Goal: Task Accomplishment & Management: Use online tool/utility

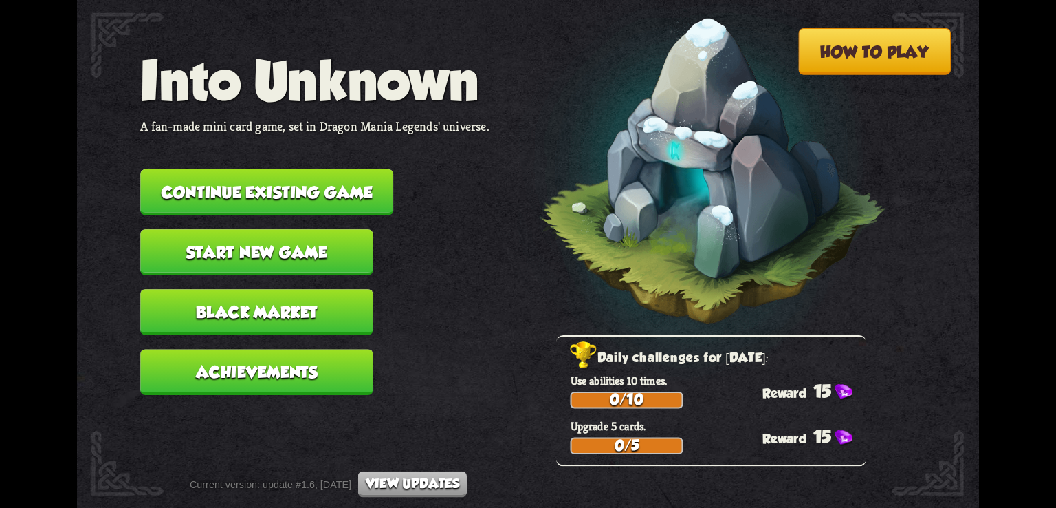
click at [243, 196] on button "Continue existing game" at bounding box center [266, 192] width 253 height 46
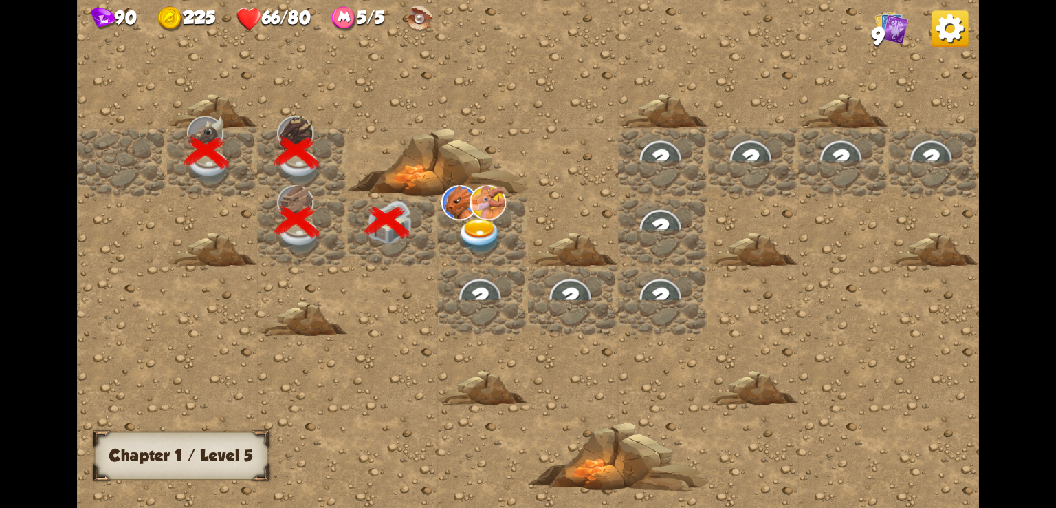
click at [472, 233] on img at bounding box center [480, 236] width 45 height 35
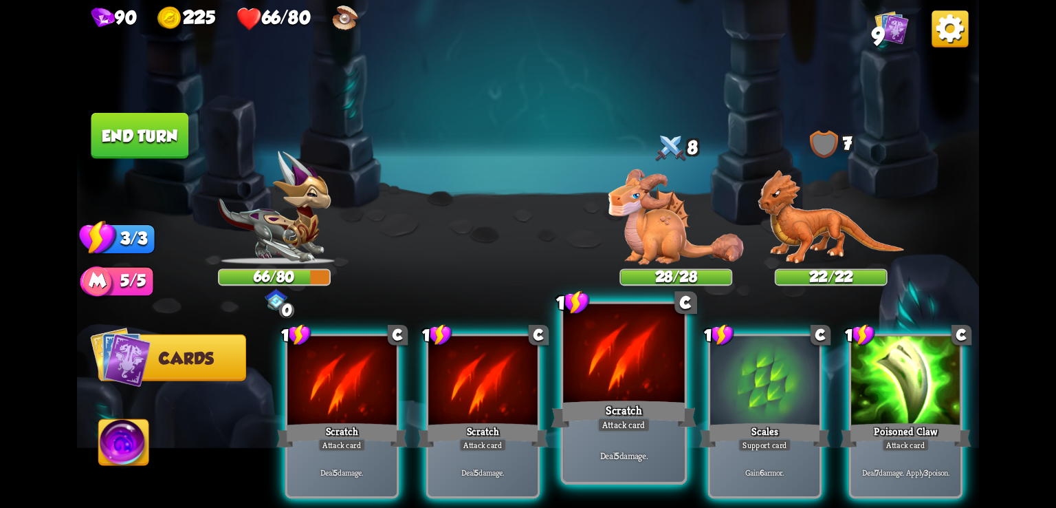
click at [636, 366] on div at bounding box center [623, 355] width 121 height 102
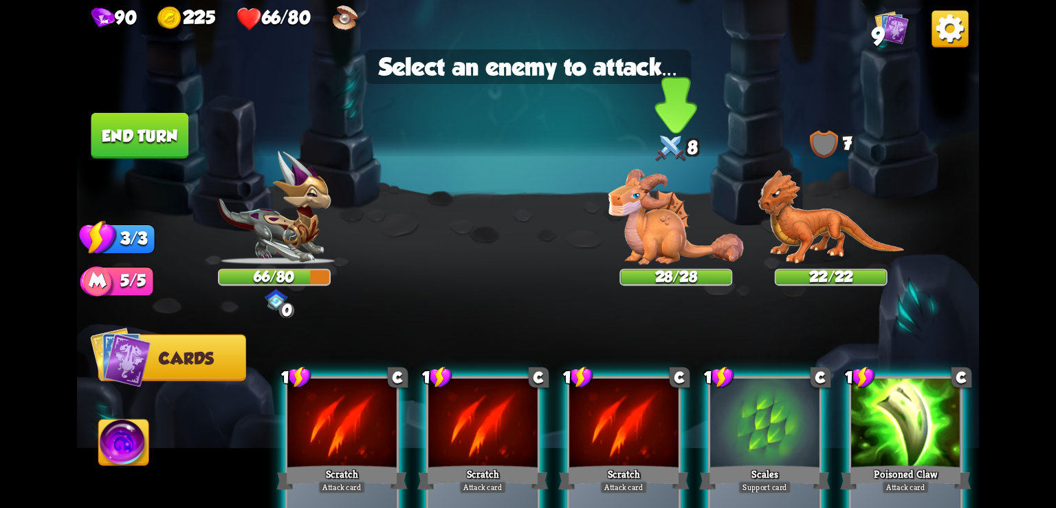
click at [645, 252] on img at bounding box center [676, 217] width 135 height 96
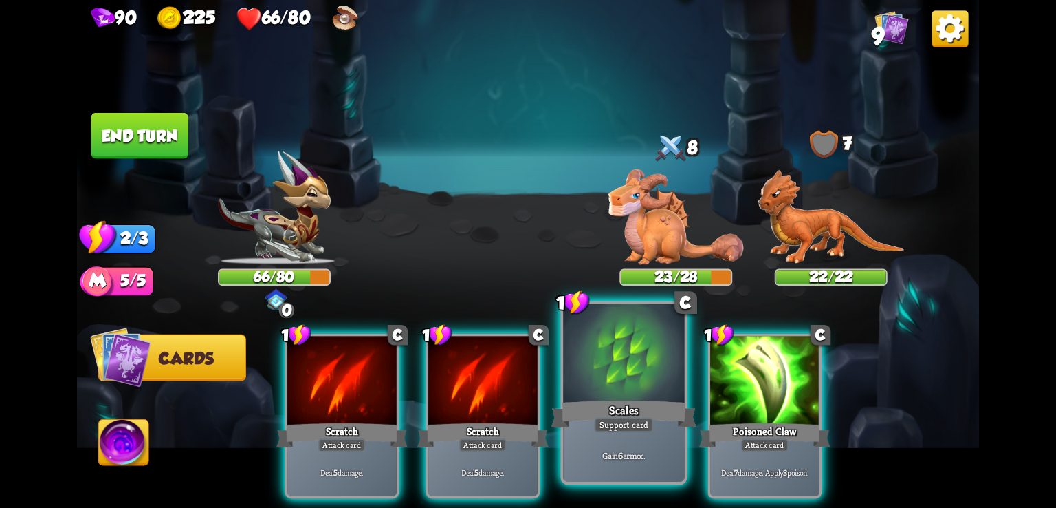
click at [587, 383] on div at bounding box center [623, 355] width 121 height 102
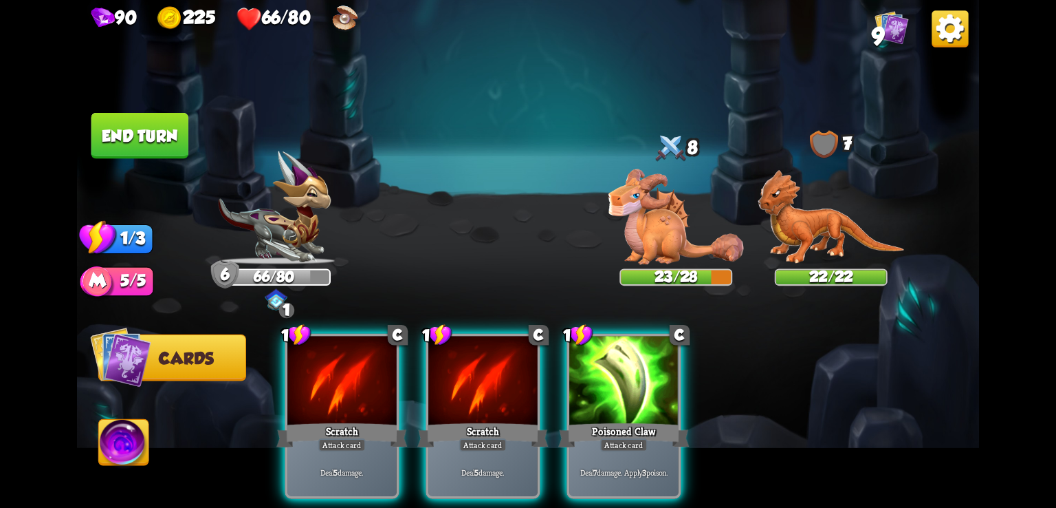
click at [587, 383] on div at bounding box center [623, 382] width 109 height 92
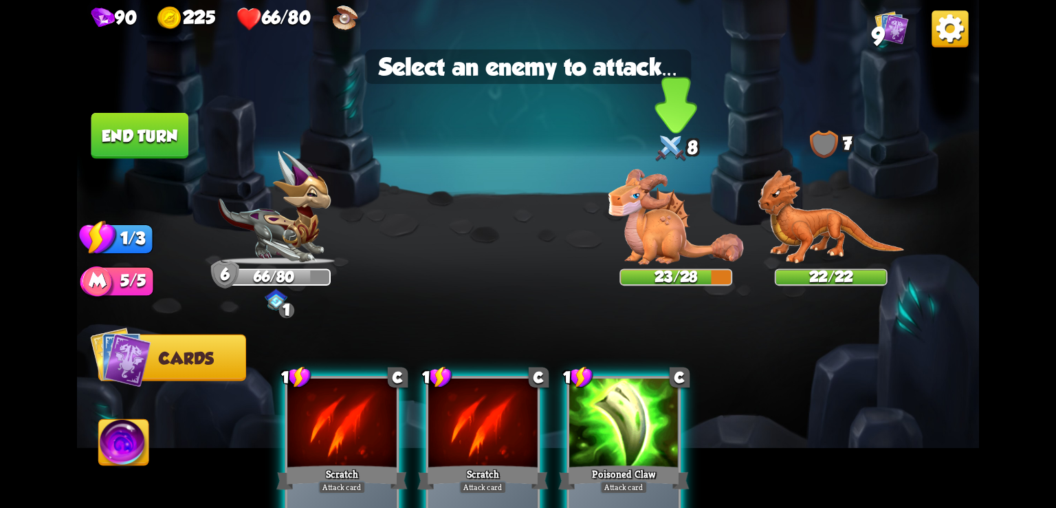
click at [655, 235] on img at bounding box center [676, 217] width 135 height 96
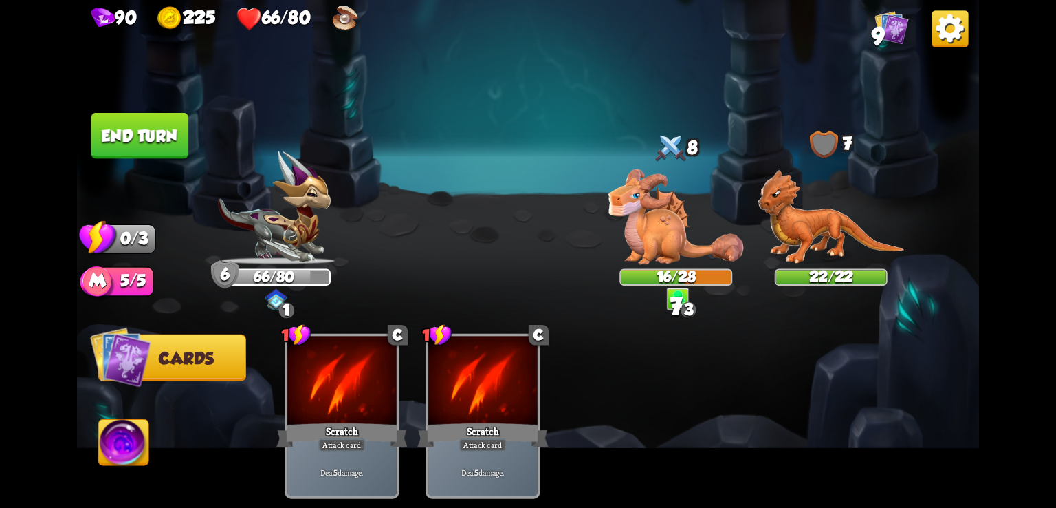
click at [136, 127] on button "End turn" at bounding box center [139, 136] width 97 height 46
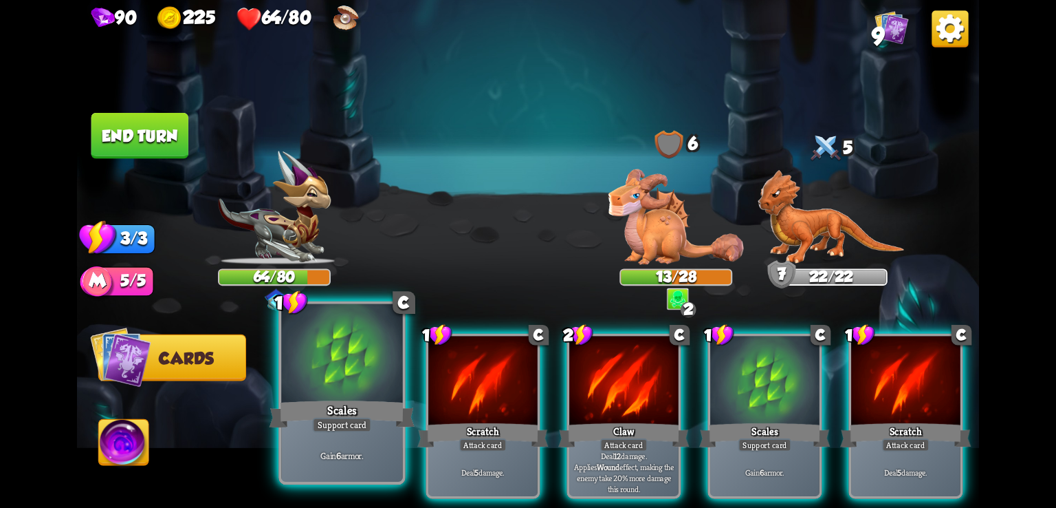
click at [331, 373] on div at bounding box center [341, 355] width 121 height 102
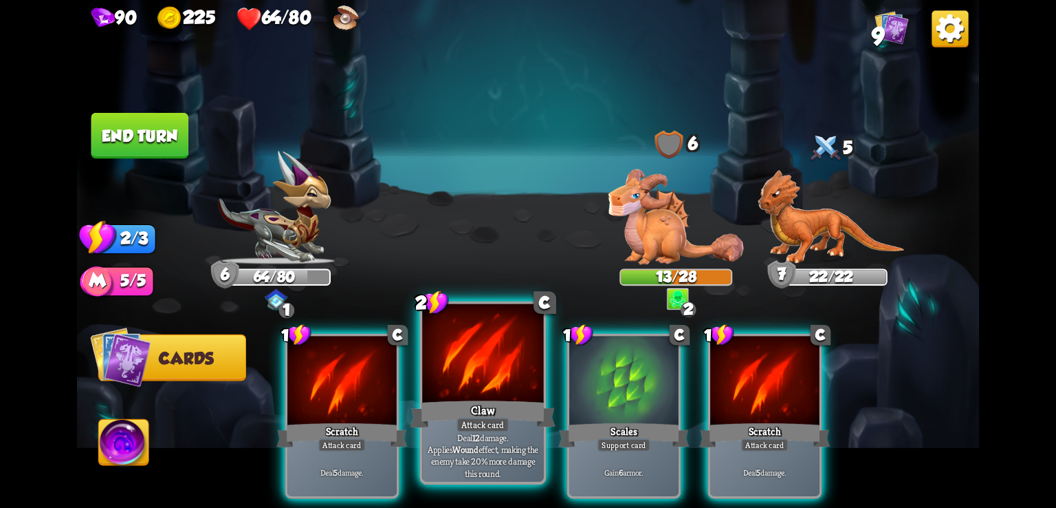
click at [471, 375] on div at bounding box center [482, 355] width 121 height 102
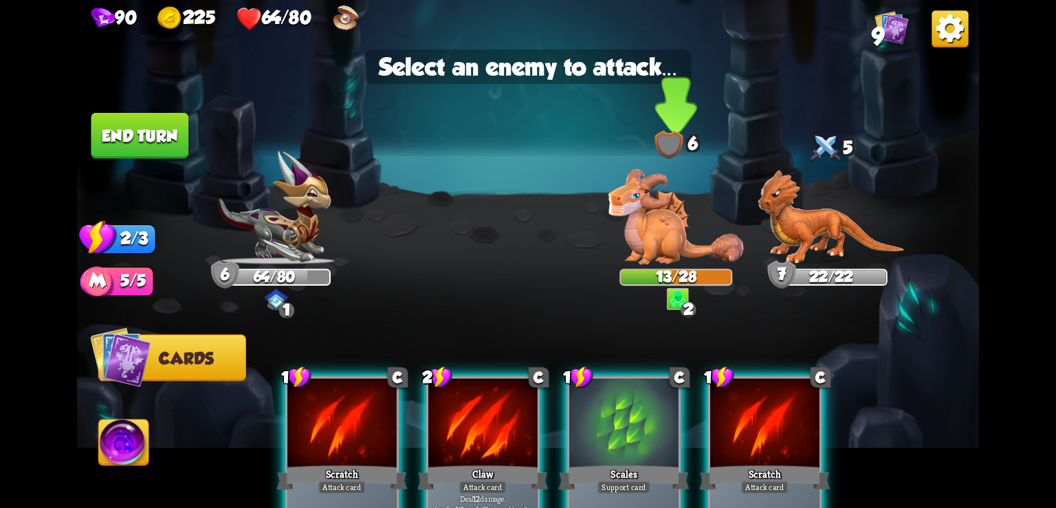
click at [651, 245] on img at bounding box center [676, 217] width 135 height 96
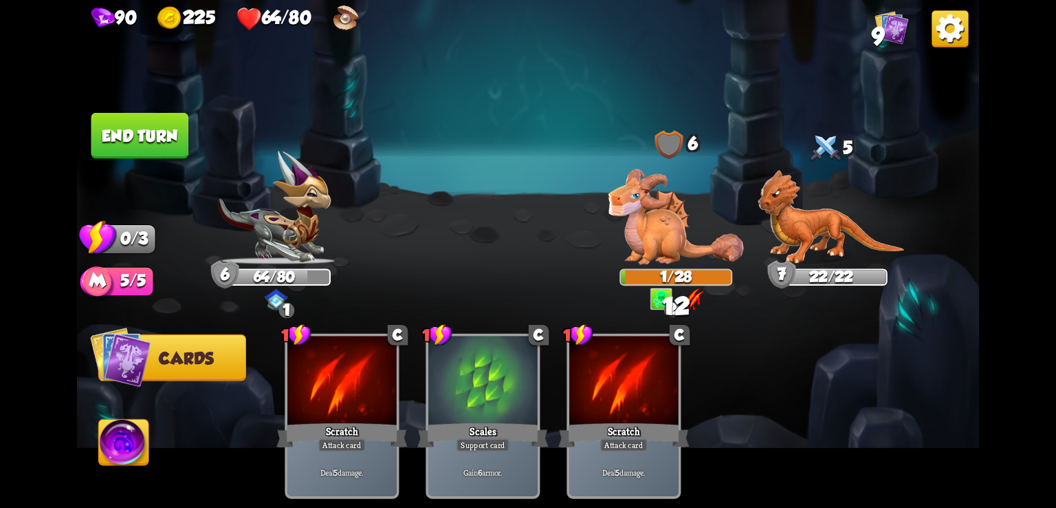
click at [175, 138] on button "End turn" at bounding box center [139, 136] width 97 height 46
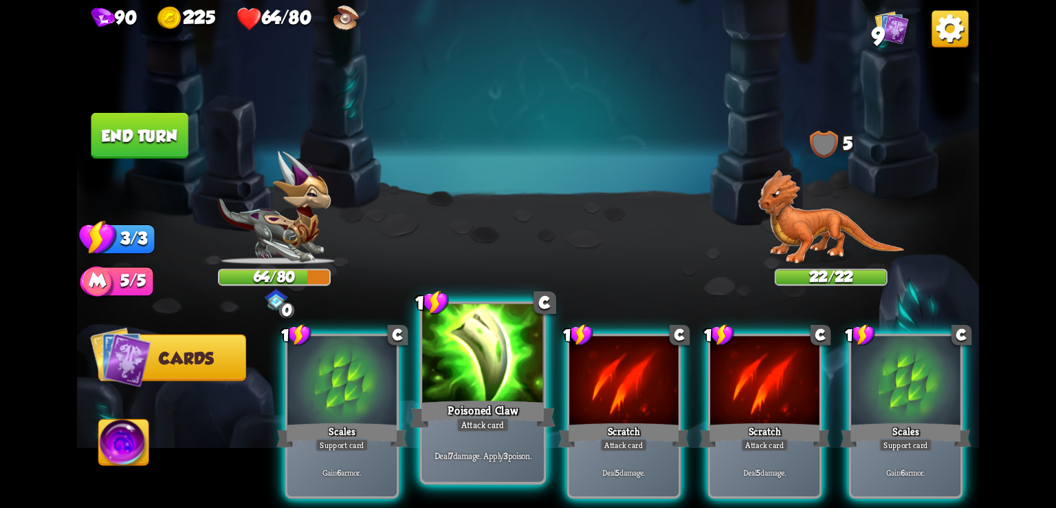
drag, startPoint x: 481, startPoint y: 394, endPoint x: 481, endPoint y: 348, distance: 46.1
click at [481, 348] on div at bounding box center [482, 355] width 121 height 102
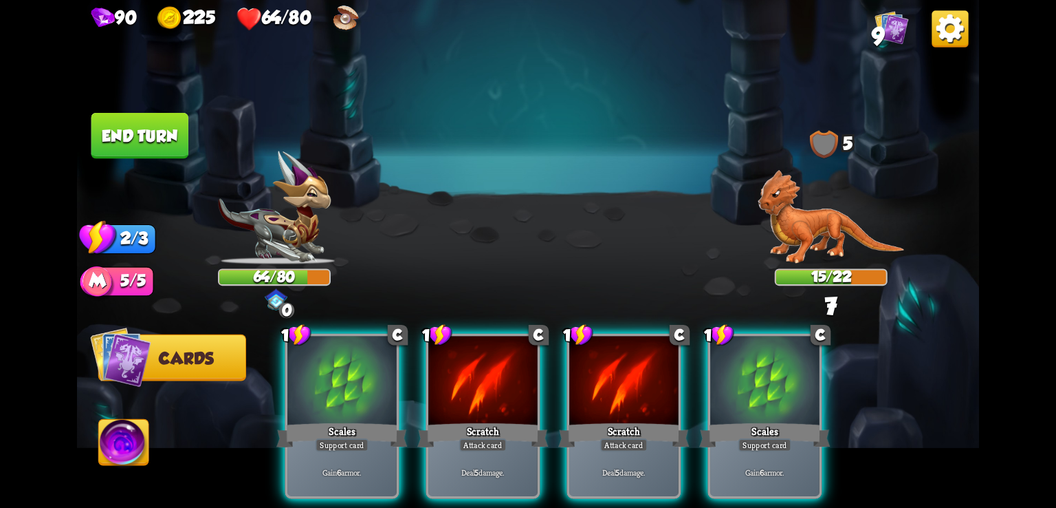
click at [481, 348] on div at bounding box center [482, 382] width 109 height 92
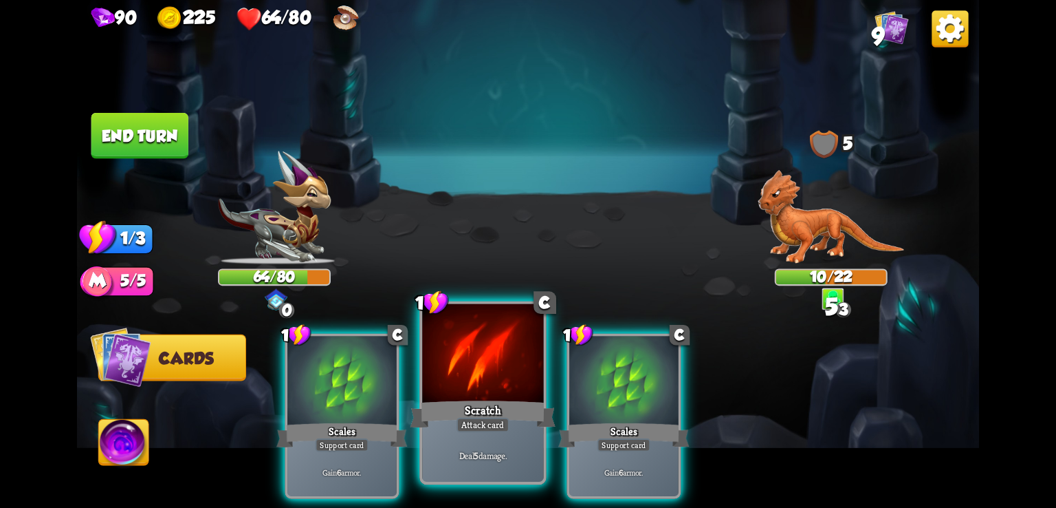
click at [473, 358] on div at bounding box center [482, 355] width 121 height 102
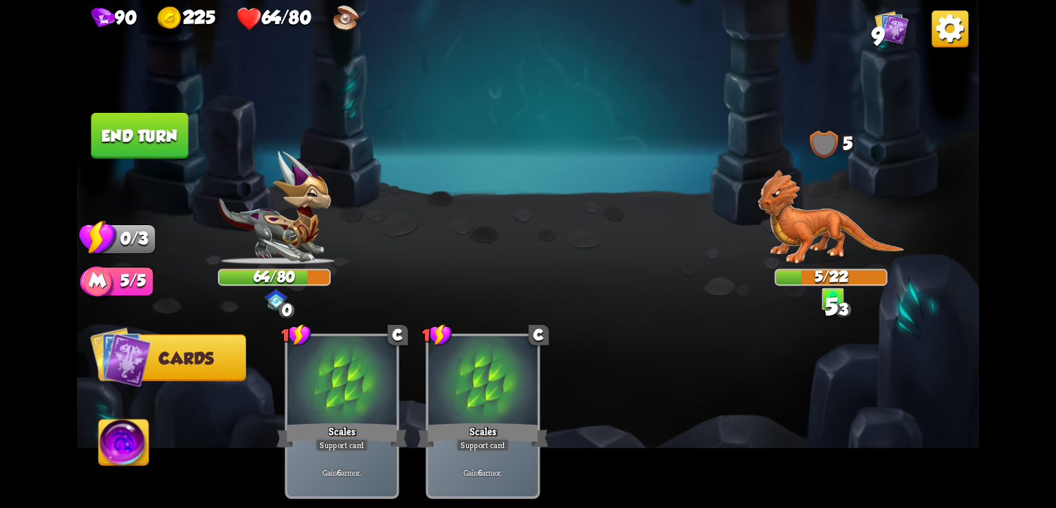
click at [160, 146] on button "End turn" at bounding box center [139, 136] width 97 height 46
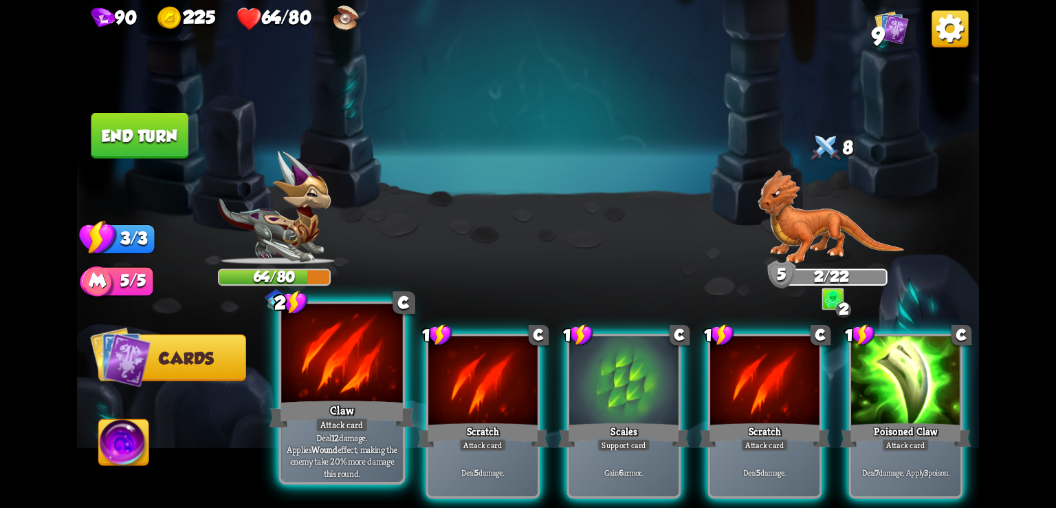
click at [338, 393] on div at bounding box center [341, 355] width 121 height 102
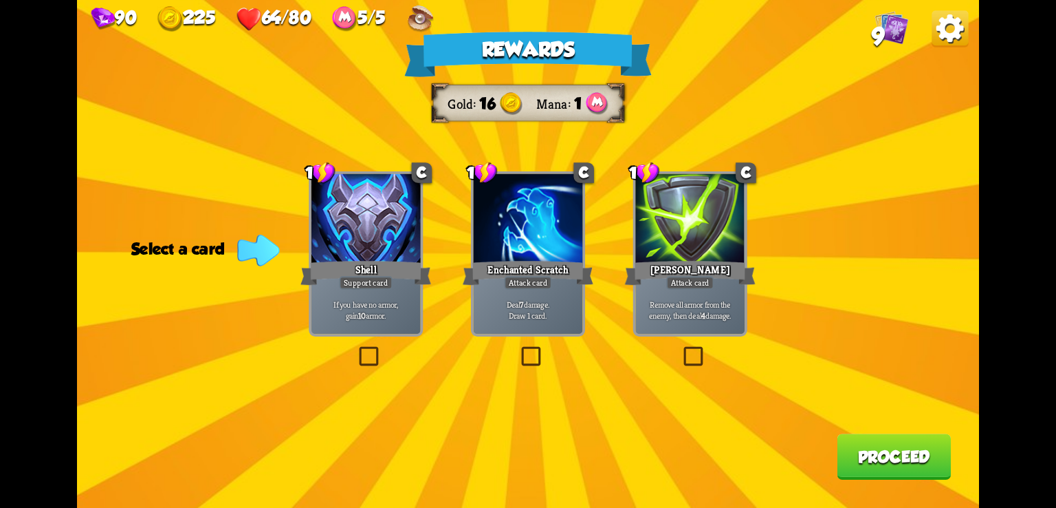
click at [325, 135] on div "Rewards Gold 16 Mana 1 Select a card 1 C Shell Support card If you have no armo…" at bounding box center [528, 254] width 902 height 508
drag, startPoint x: 578, startPoint y: 50, endPoint x: 528, endPoint y: 50, distance: 49.5
drag, startPoint x: 602, startPoint y: 47, endPoint x: 663, endPoint y: 78, distance: 67.7
click at [663, 78] on div "Rewards Gold 16 Mana 1 Select a card 1 C Shell Support card If you have no armo…" at bounding box center [528, 254] width 902 height 508
drag, startPoint x: 655, startPoint y: 201, endPoint x: 757, endPoint y: 218, distance: 103.8
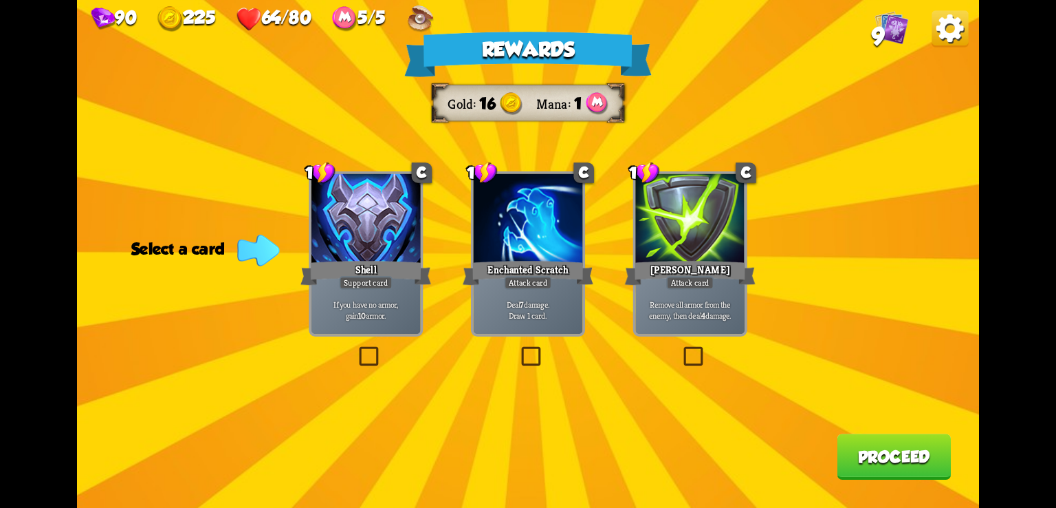
click at [757, 218] on div "Rewards Gold 16 Mana 1 Select a card 1 C Shell Support card If you have no armo…" at bounding box center [528, 254] width 902 height 508
drag, startPoint x: 690, startPoint y: 299, endPoint x: 798, endPoint y: 246, distance: 119.6
click at [798, 246] on div "Rewards Gold 16 Mana 1 Select a card 1 C Shell Support card If you have no armo…" at bounding box center [528, 254] width 902 height 508
drag, startPoint x: 642, startPoint y: 169, endPoint x: 685, endPoint y: 141, distance: 51.7
click at [685, 141] on div "Rewards Gold 16 Mana 1 Select a card 1 C Shell Support card If you have no armo…" at bounding box center [528, 254] width 902 height 508
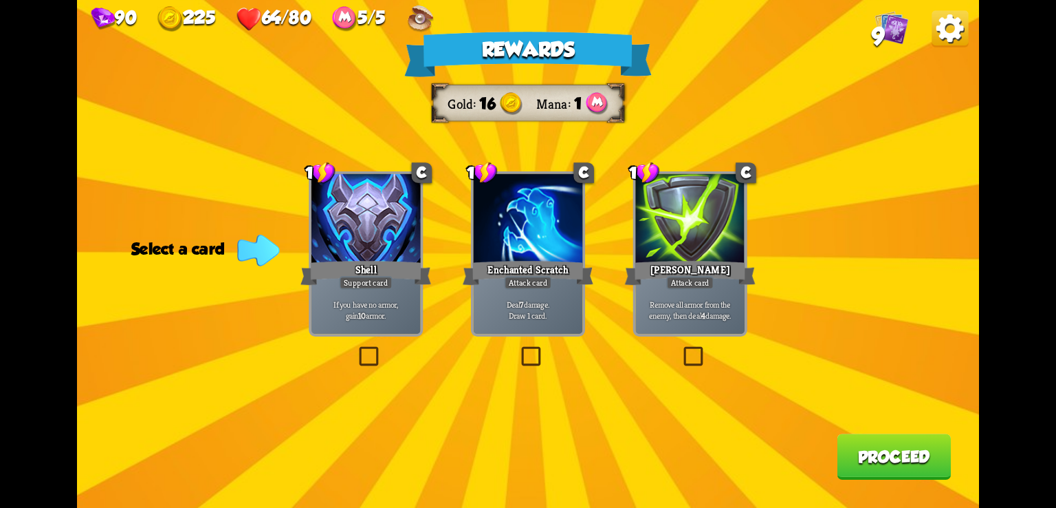
drag, startPoint x: 444, startPoint y: 52, endPoint x: 382, endPoint y: 72, distance: 65.0
click at [382, 72] on div "Rewards Gold 16 Mana 1 Select a card 1 C Shell Support card If you have no armo…" at bounding box center [528, 254] width 902 height 508
click at [356, 349] on label at bounding box center [356, 349] width 0 height 0
click at [0, 0] on input "checkbox" at bounding box center [0, 0] width 0 height 0
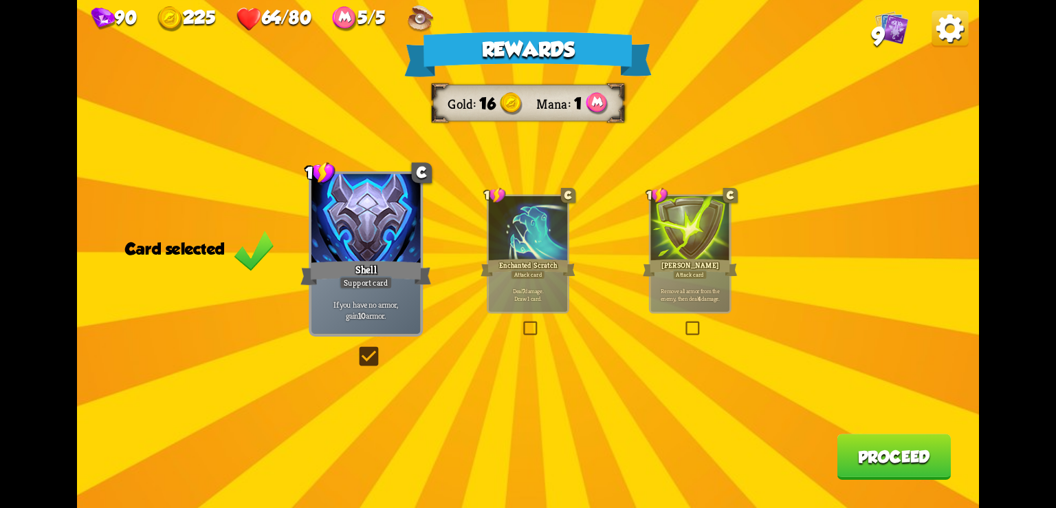
click at [348, 326] on div "If you have no armor, gain 10 armor." at bounding box center [366, 309] width 109 height 47
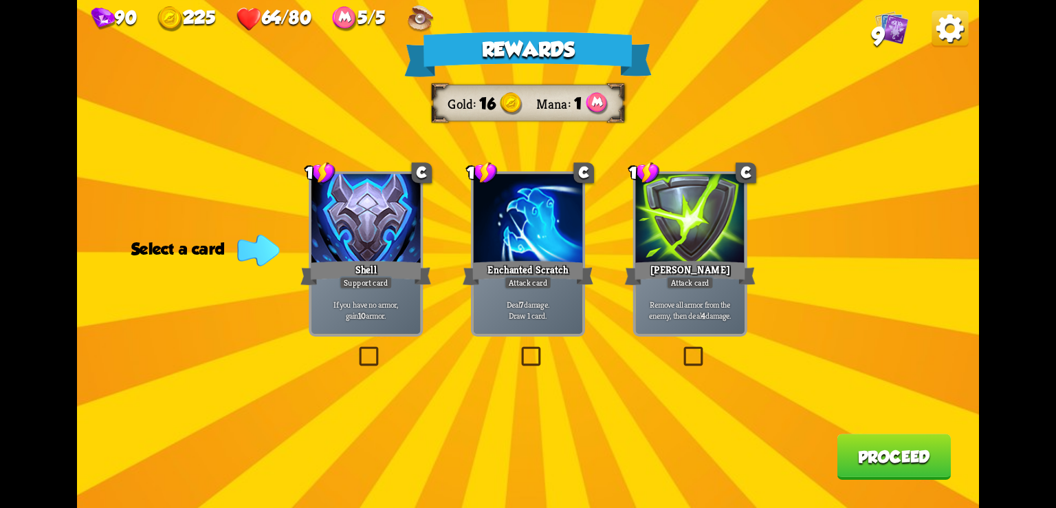
click at [941, 25] on img at bounding box center [950, 28] width 36 height 36
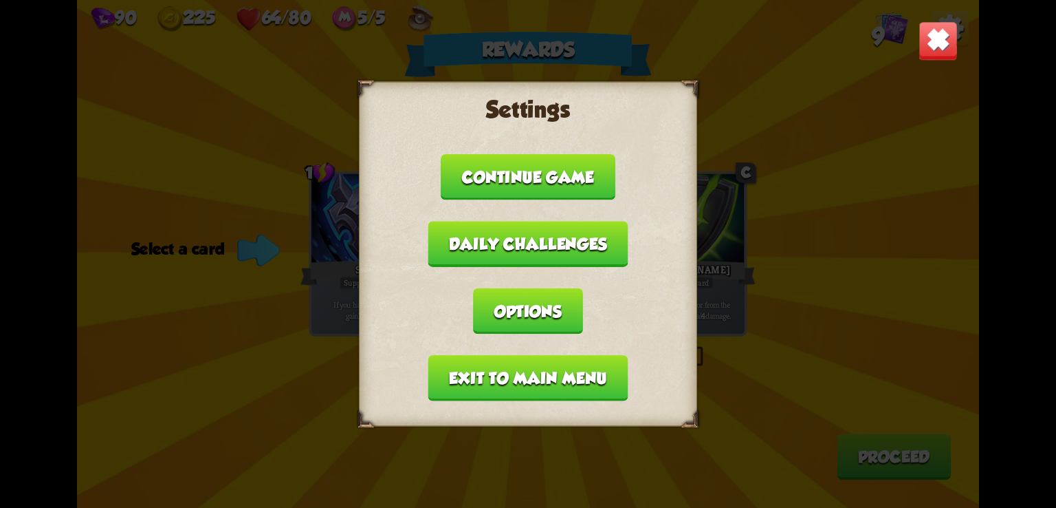
click at [570, 375] on button "Exit to main menu" at bounding box center [528, 378] width 200 height 46
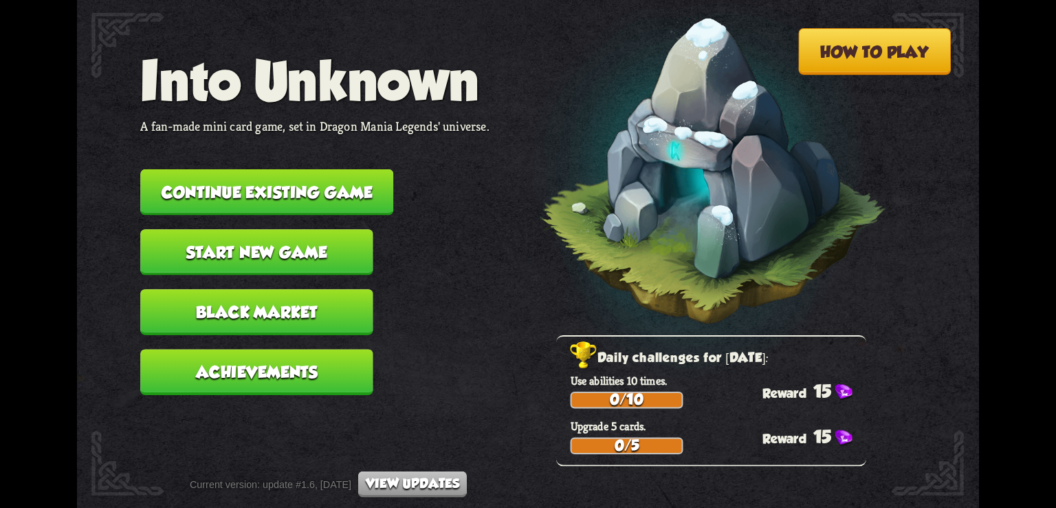
click at [301, 307] on button "Black Market" at bounding box center [256, 312] width 232 height 46
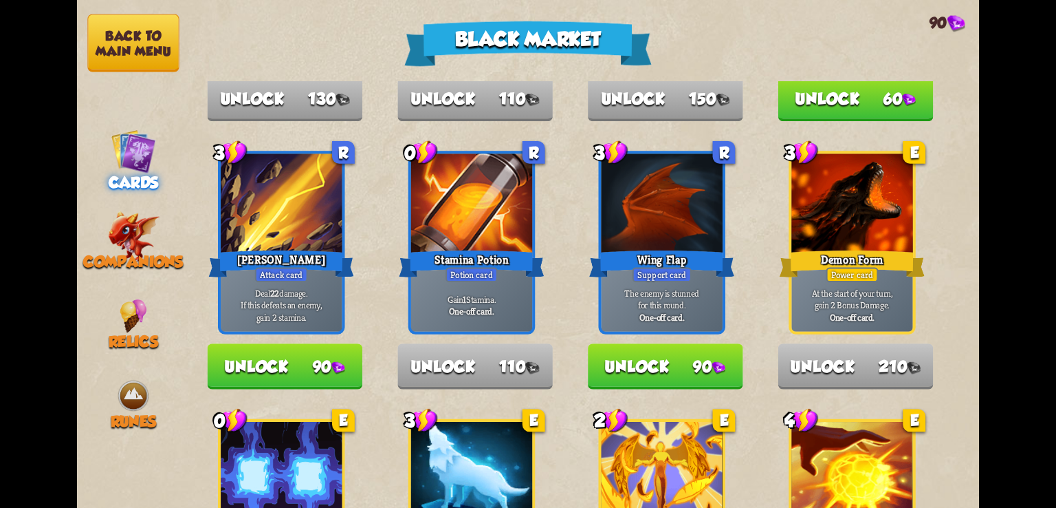
scroll to position [745, 0]
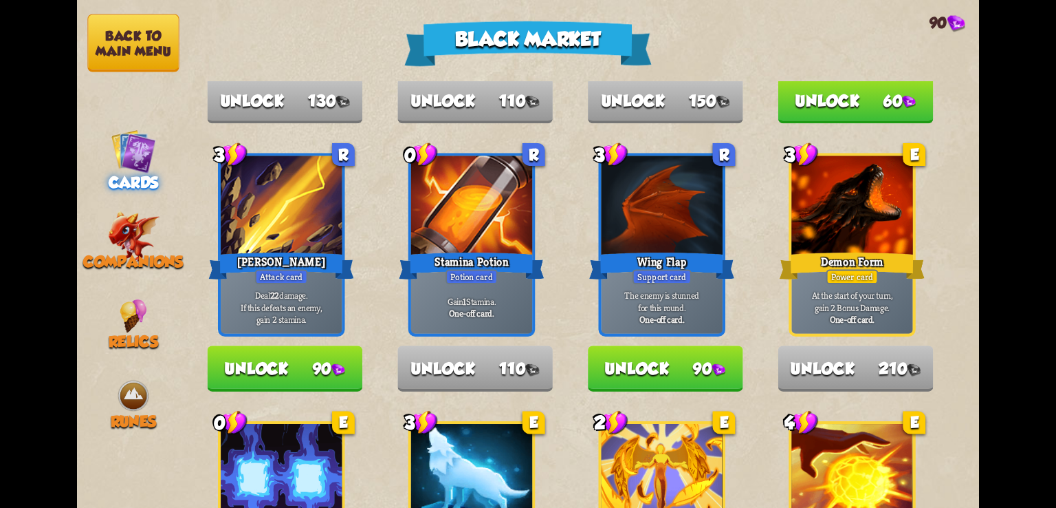
drag, startPoint x: 806, startPoint y: 265, endPoint x: 751, endPoint y: 273, distance: 55.6
click at [751, 273] on div "1 C Pummel Attack card Deal 2 damage 3 times. Unlock 60 C Reserve Stamina Spell…" at bounding box center [584, 272] width 789 height 1875
click at [340, 229] on div at bounding box center [281, 207] width 121 height 102
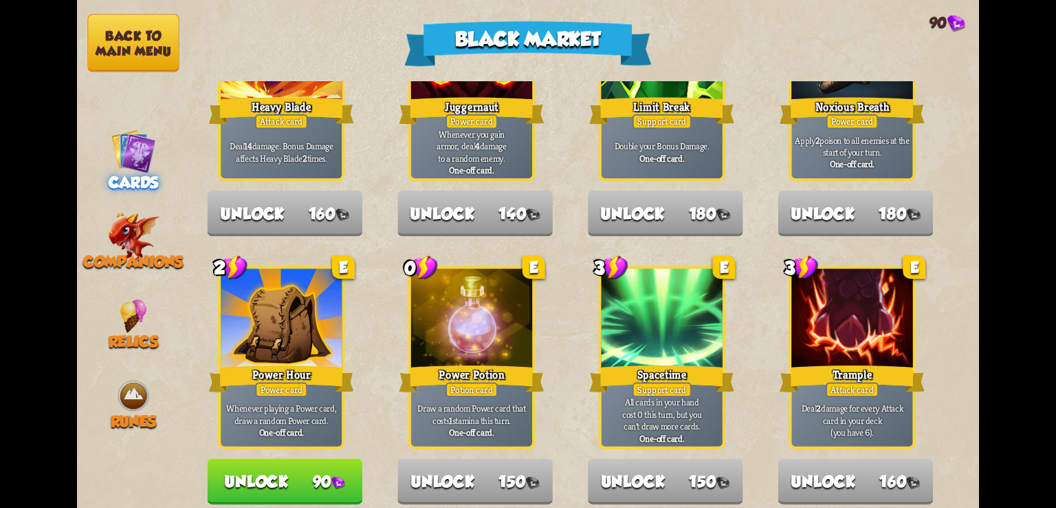
scroll to position [1430, 0]
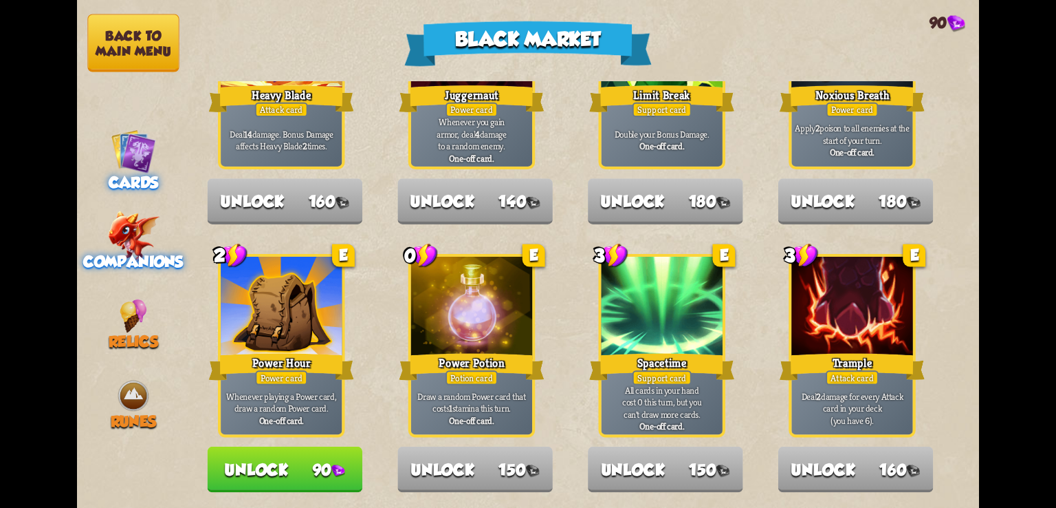
click at [140, 232] on img at bounding box center [133, 235] width 52 height 51
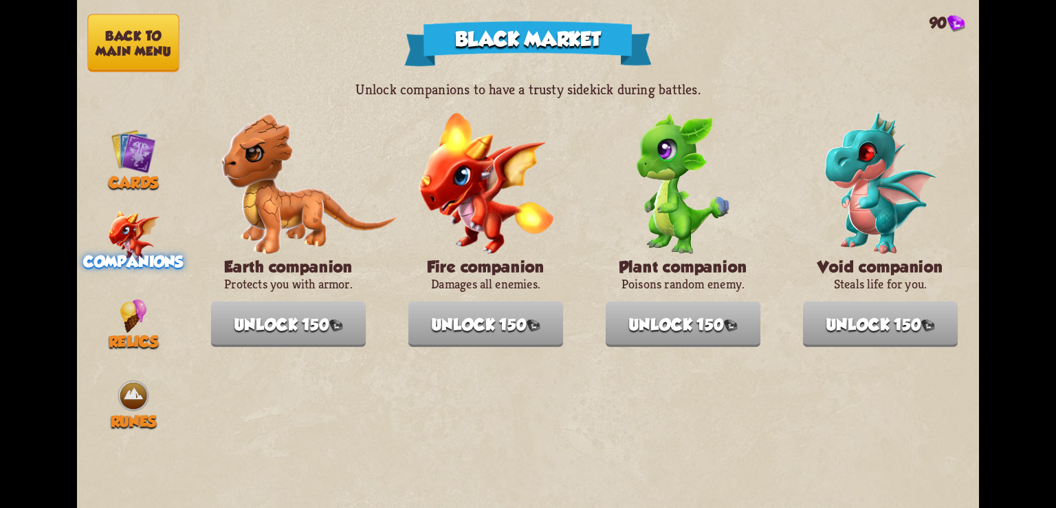
click at [259, 185] on img at bounding box center [309, 183] width 176 height 141
click at [307, 179] on img at bounding box center [309, 183] width 176 height 141
click at [148, 63] on button "Back to main menu" at bounding box center [132, 43] width 91 height 58
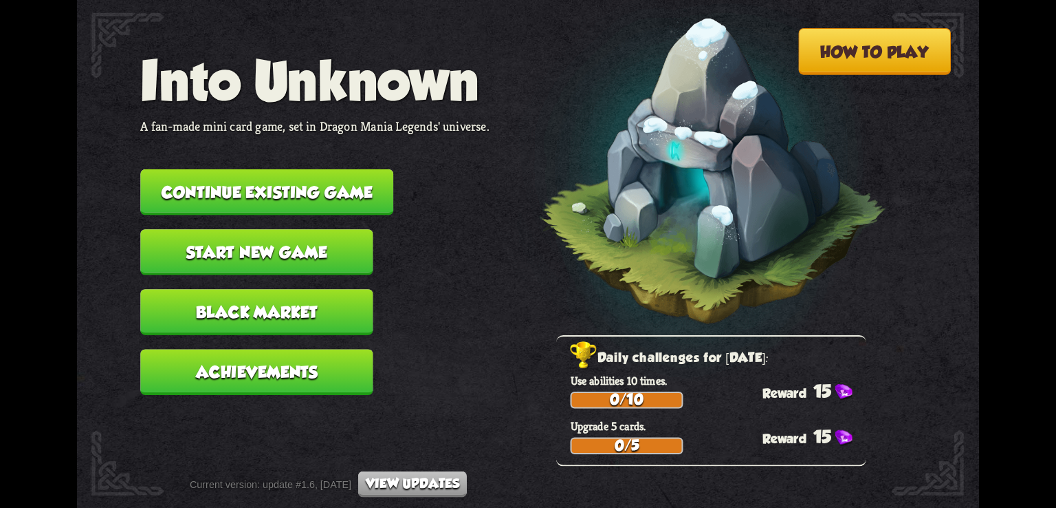
click at [267, 191] on button "Continue existing game" at bounding box center [266, 192] width 253 height 46
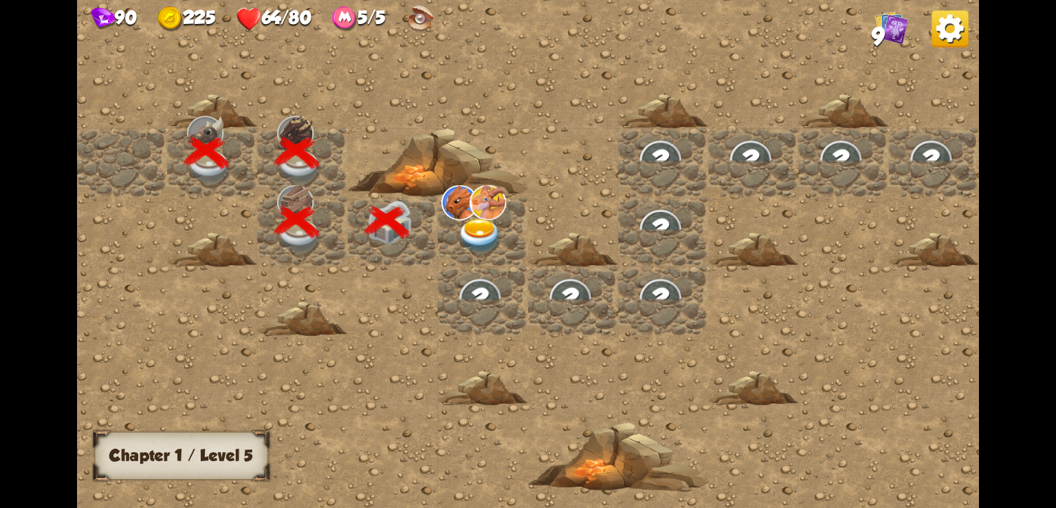
click at [478, 226] on img at bounding box center [480, 236] width 45 height 35
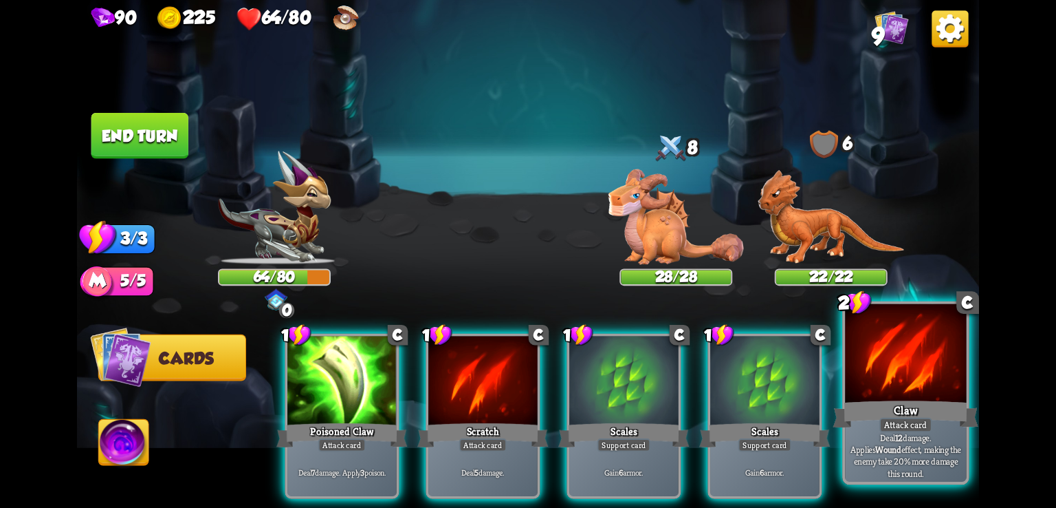
click at [925, 395] on div at bounding box center [905, 355] width 121 height 102
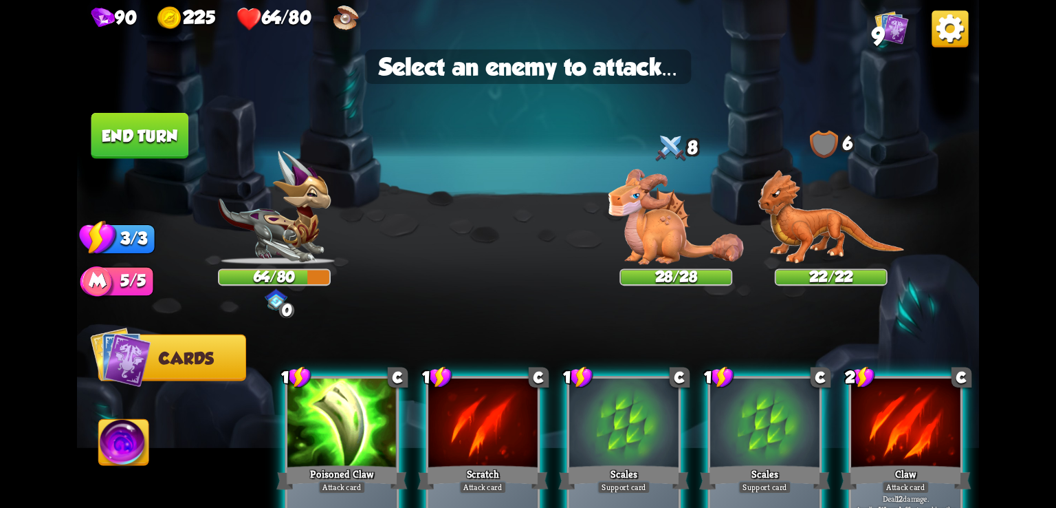
click at [930, 25] on div "90 225 64/80 9" at bounding box center [528, 16] width 902 height 33
click at [707, 244] on img at bounding box center [676, 217] width 135 height 96
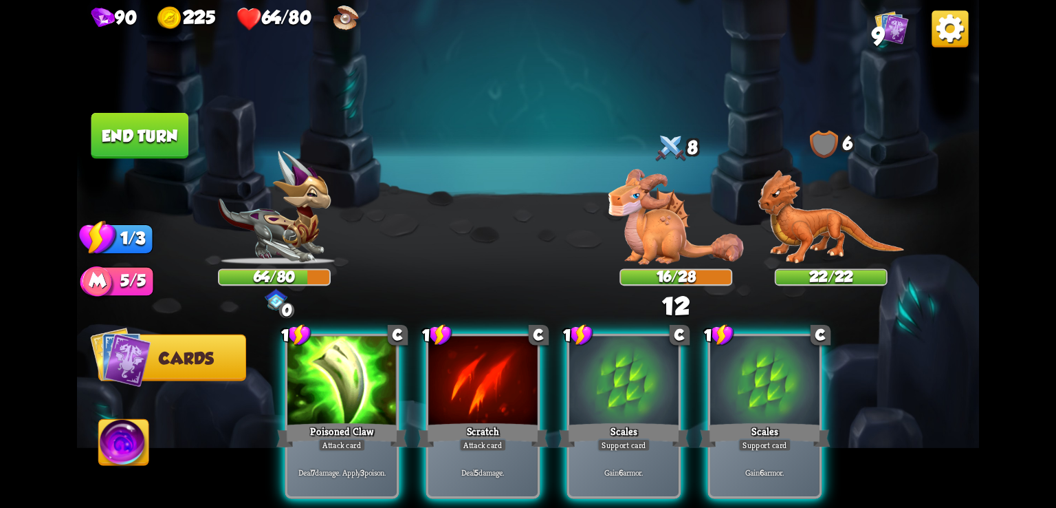
click at [944, 44] on img at bounding box center [950, 28] width 36 height 36
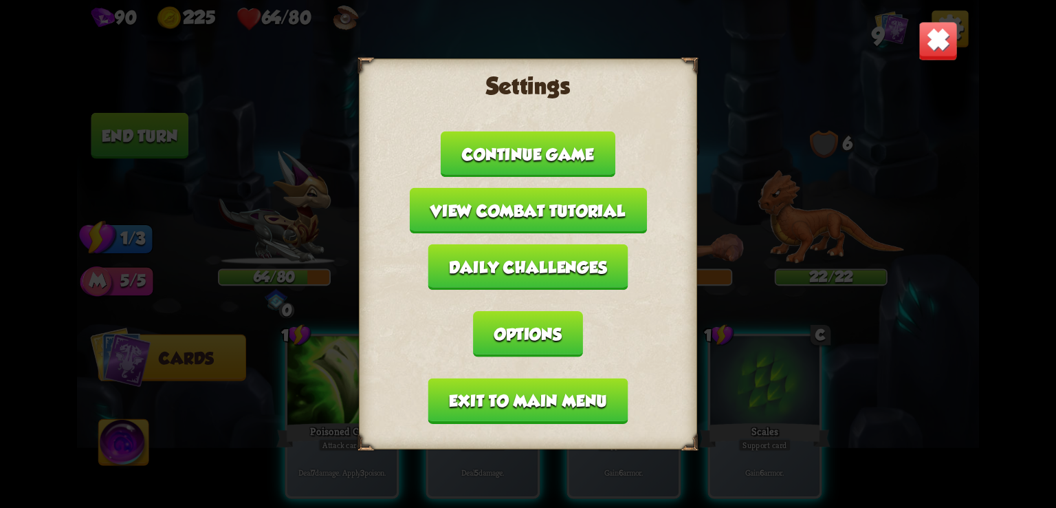
click at [514, 408] on button "Exit to main menu" at bounding box center [528, 401] width 200 height 46
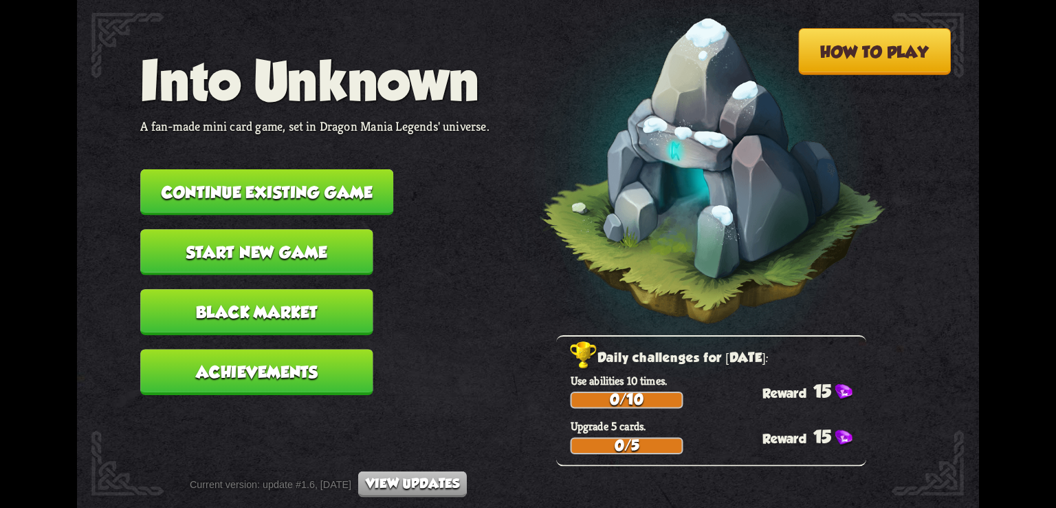
click at [360, 190] on button "Continue existing game" at bounding box center [266, 192] width 253 height 46
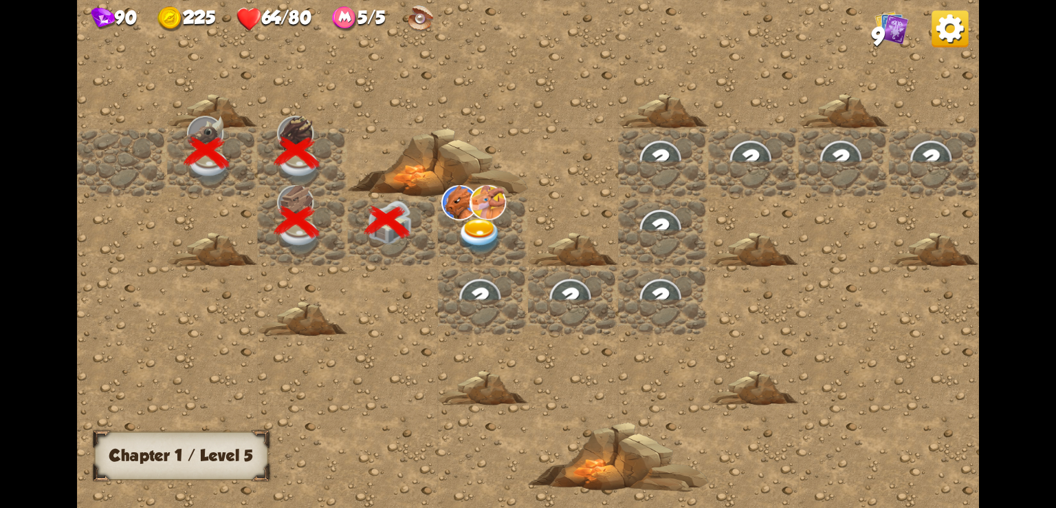
click at [485, 234] on img at bounding box center [480, 236] width 45 height 35
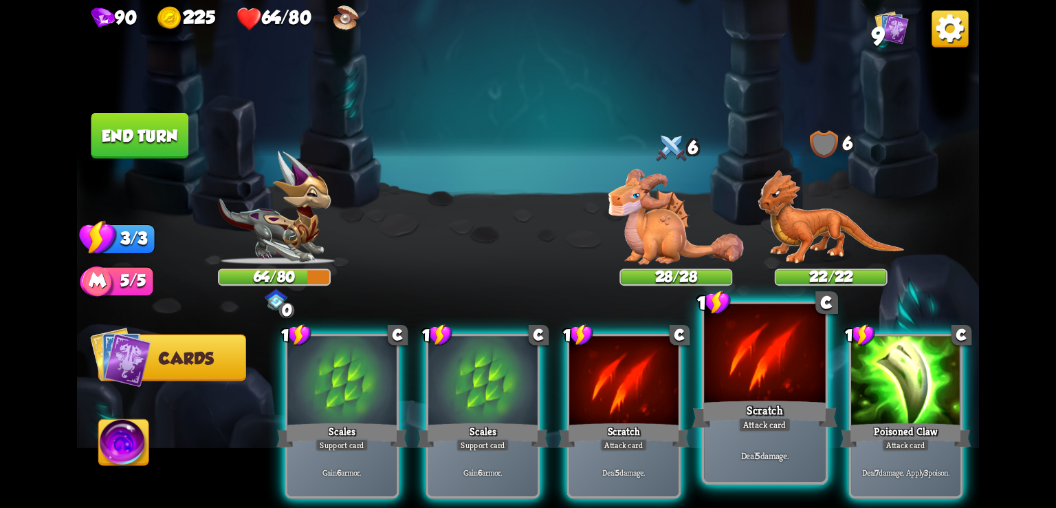
click at [713, 334] on div at bounding box center [764, 355] width 121 height 102
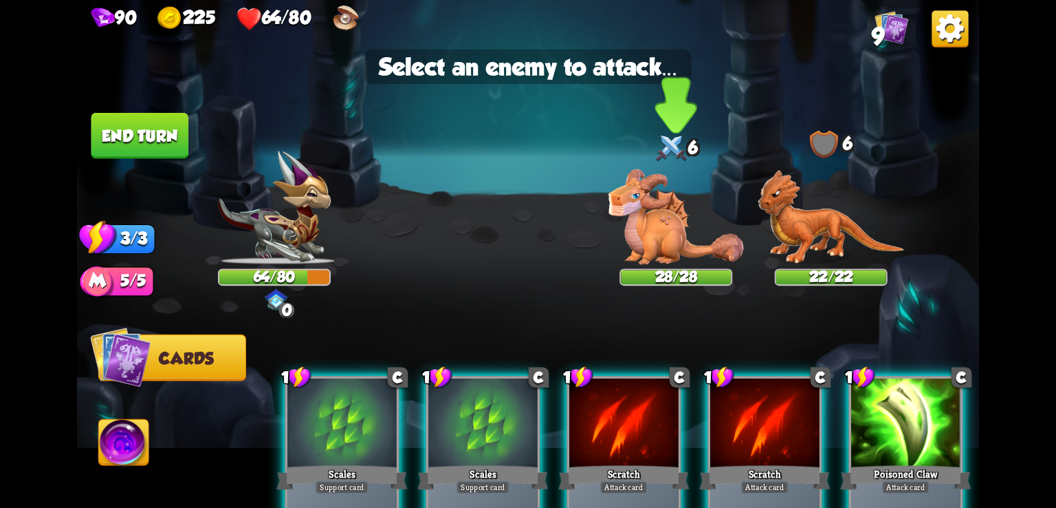
click at [660, 245] on img at bounding box center [676, 217] width 135 height 96
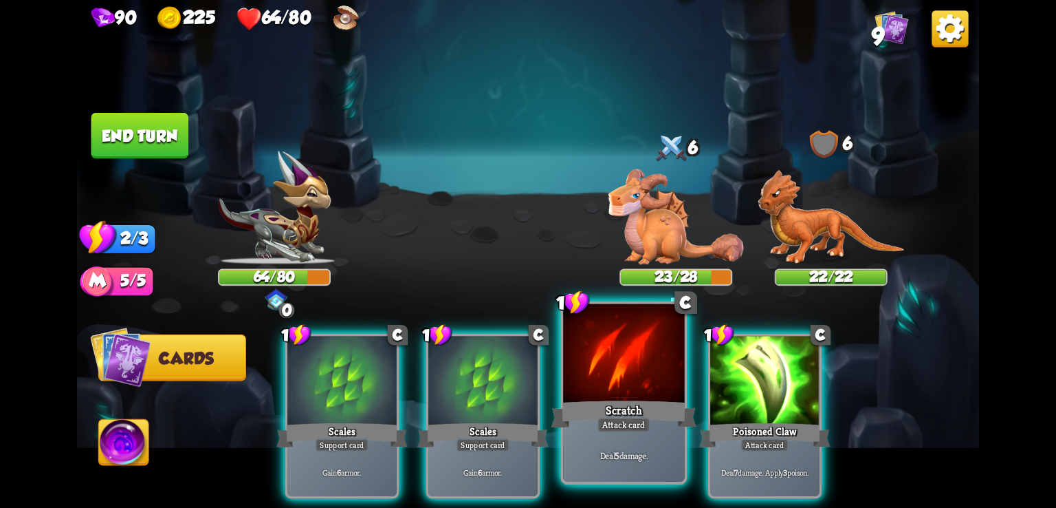
click at [640, 369] on div at bounding box center [623, 355] width 121 height 102
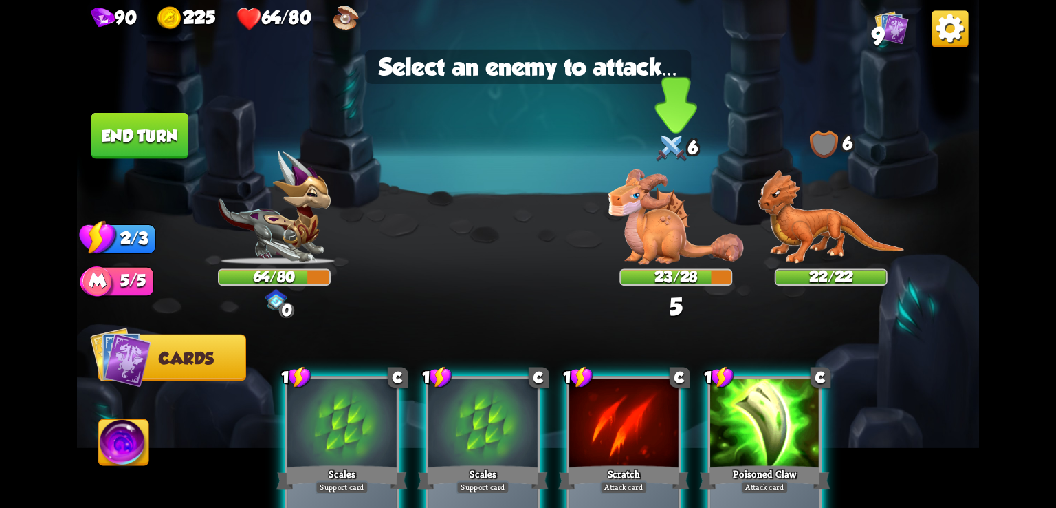
click at [660, 230] on img at bounding box center [676, 217] width 135 height 96
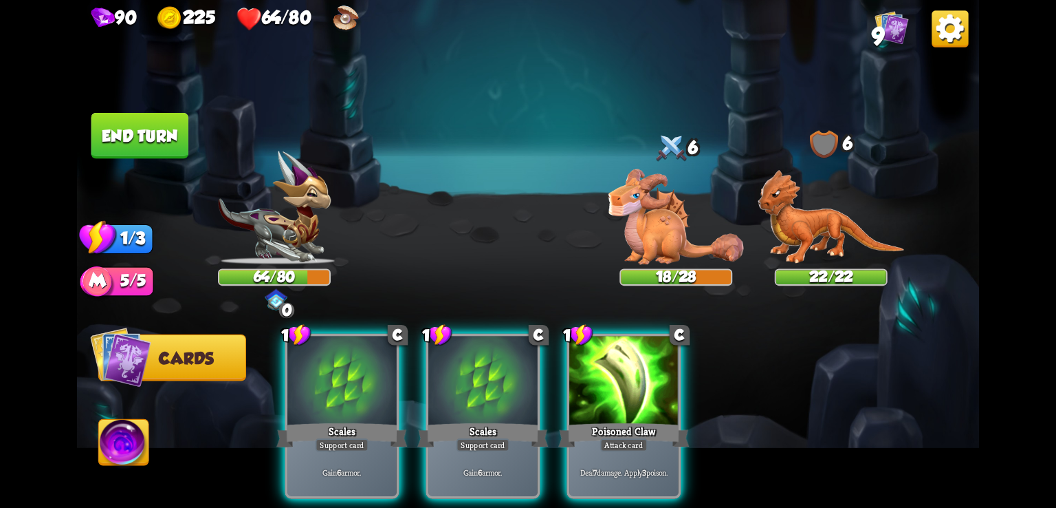
click at [937, 43] on img at bounding box center [950, 28] width 36 height 36
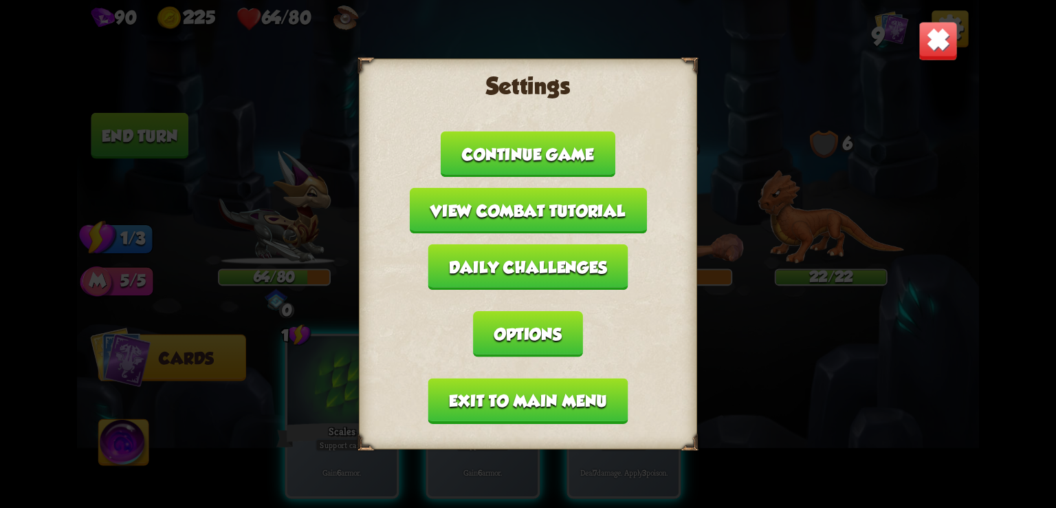
click at [573, 408] on button "Exit to main menu" at bounding box center [528, 401] width 200 height 46
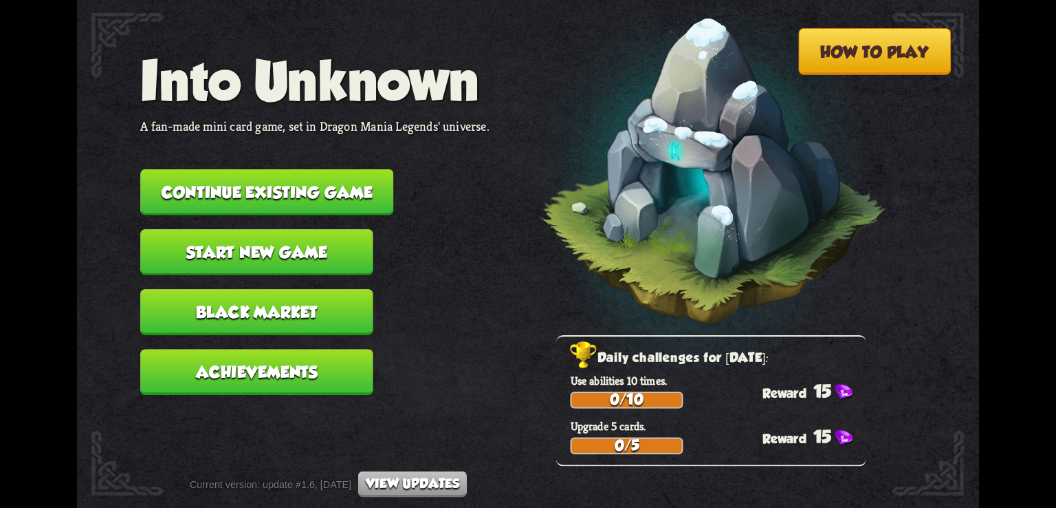
click at [347, 201] on button "Continue existing game" at bounding box center [266, 192] width 253 height 46
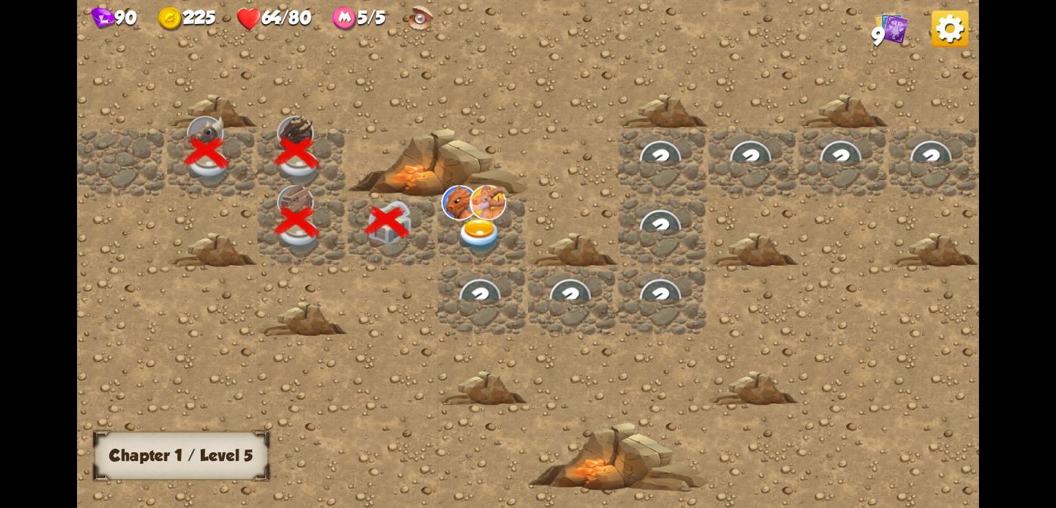
click at [469, 231] on img at bounding box center [480, 236] width 45 height 35
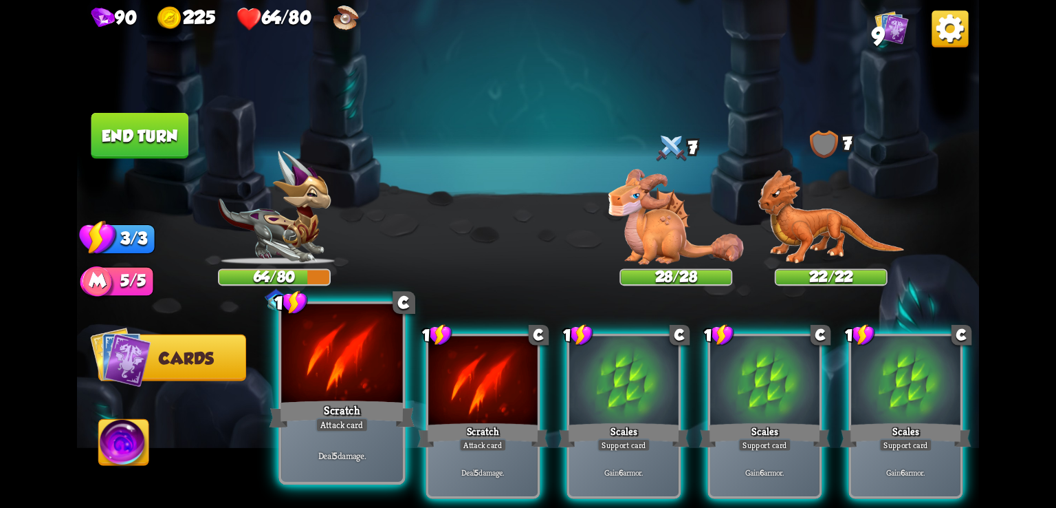
click at [308, 376] on div at bounding box center [341, 355] width 121 height 102
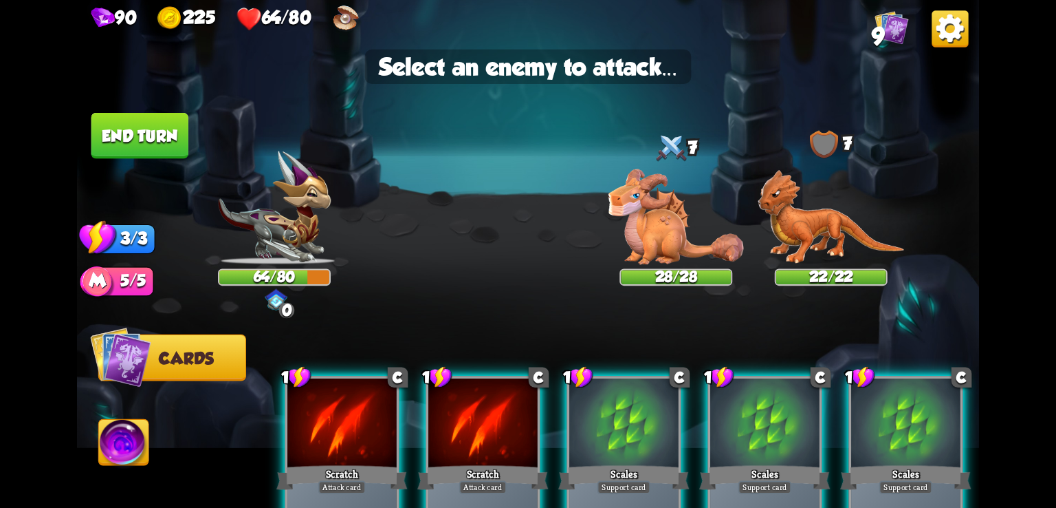
click at [369, 411] on div at bounding box center [341, 424] width 109 height 92
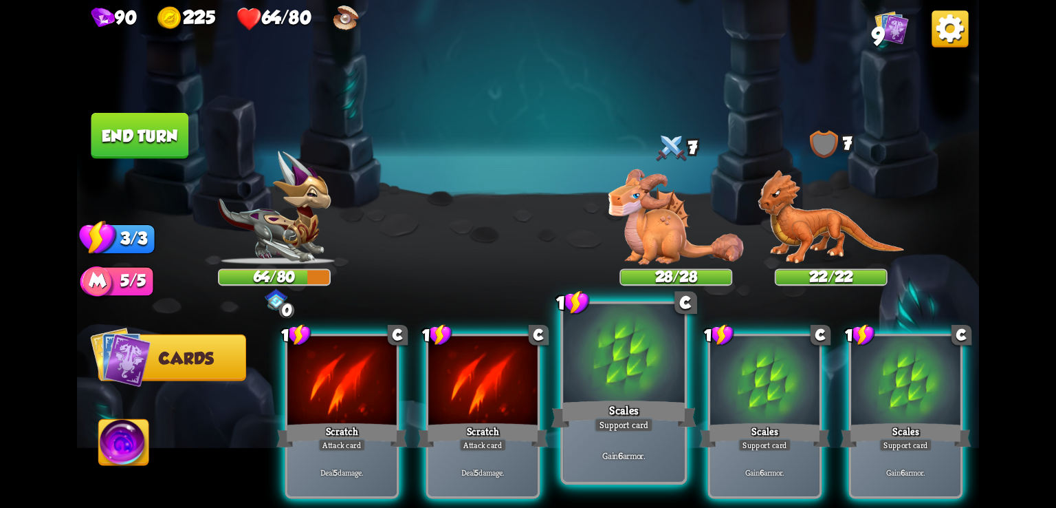
click at [604, 389] on div at bounding box center [623, 355] width 121 height 102
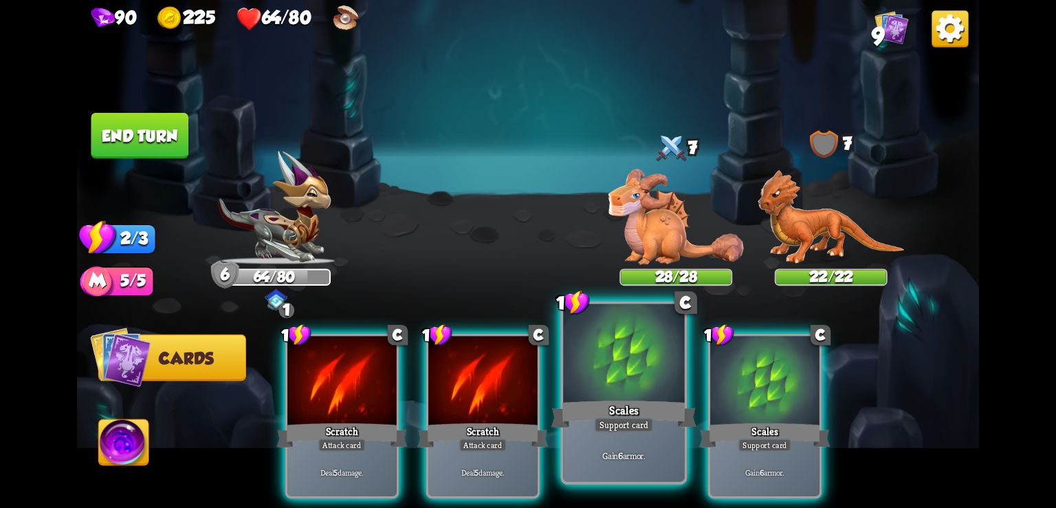
click at [669, 416] on div "Scales" at bounding box center [625, 413] width 146 height 32
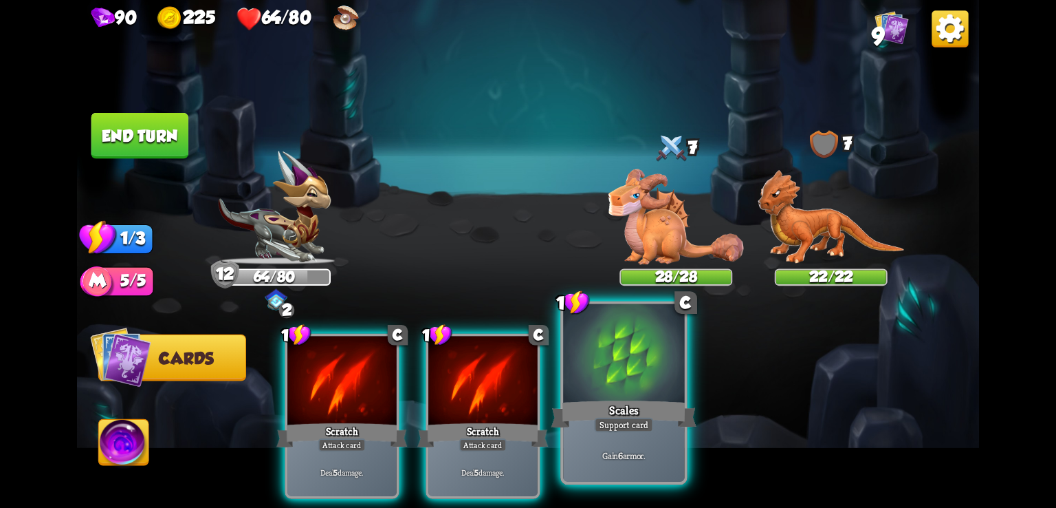
click at [673, 417] on div "Scales" at bounding box center [625, 413] width 146 height 32
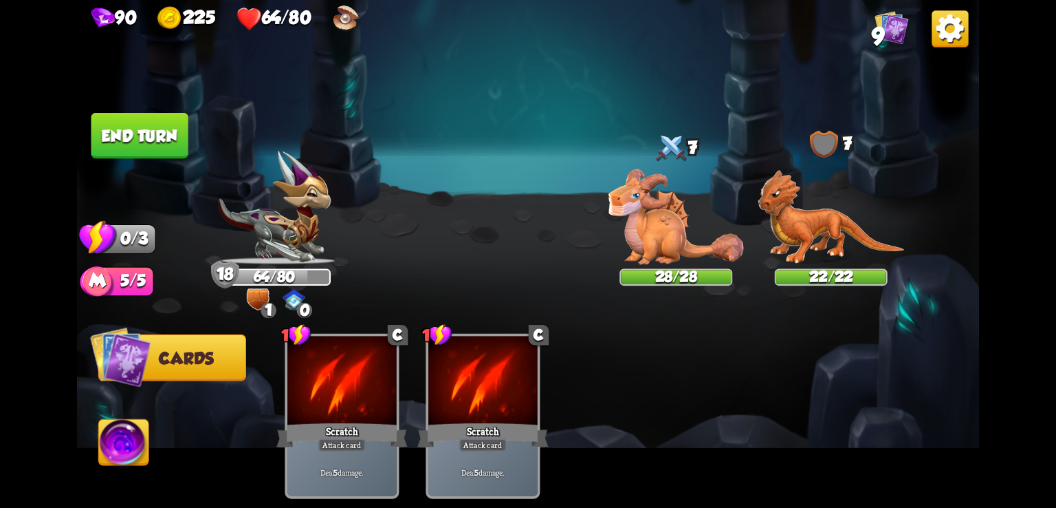
click at [113, 135] on button "End turn" at bounding box center [139, 136] width 97 height 46
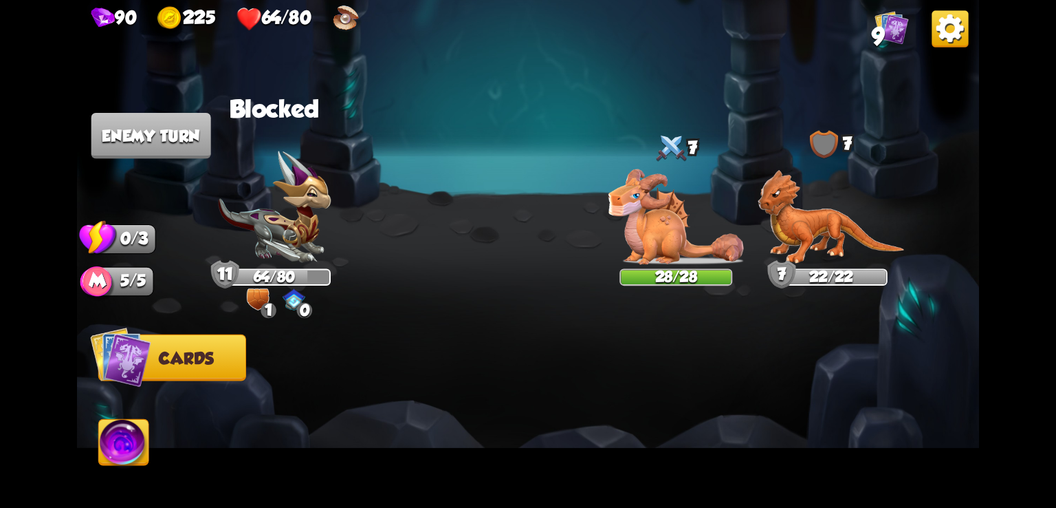
click at [422, 305] on div at bounding box center [618, 395] width 722 height 226
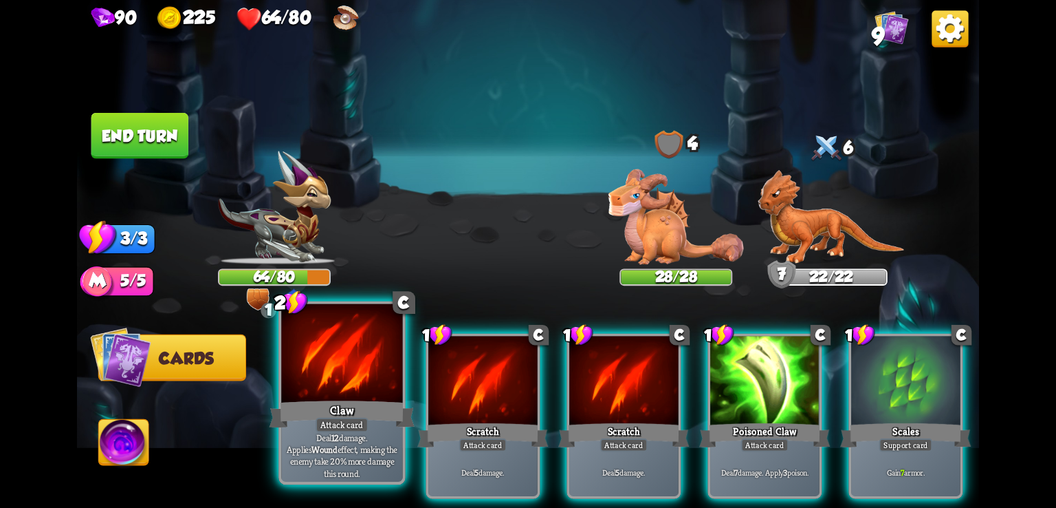
click at [297, 347] on div at bounding box center [341, 355] width 121 height 102
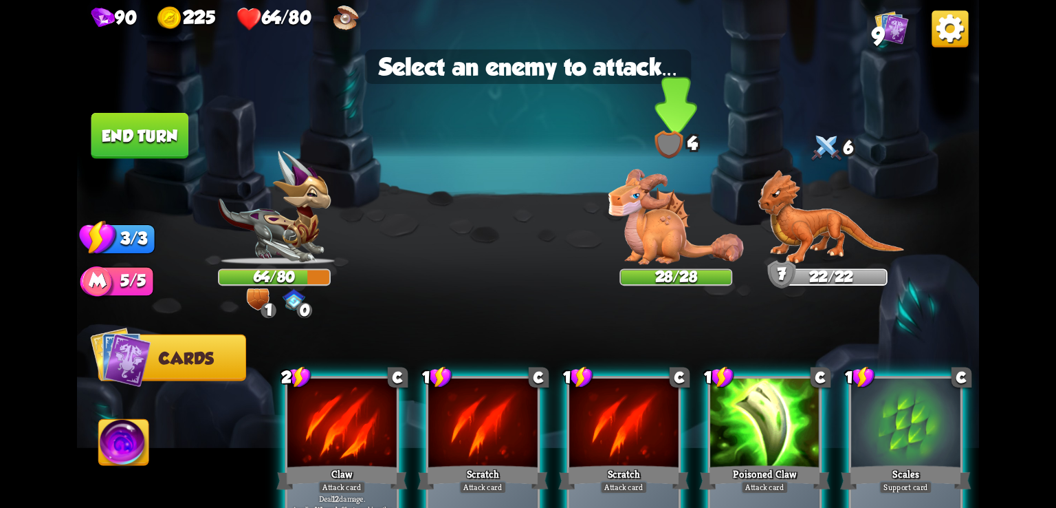
click at [650, 224] on img at bounding box center [676, 217] width 135 height 96
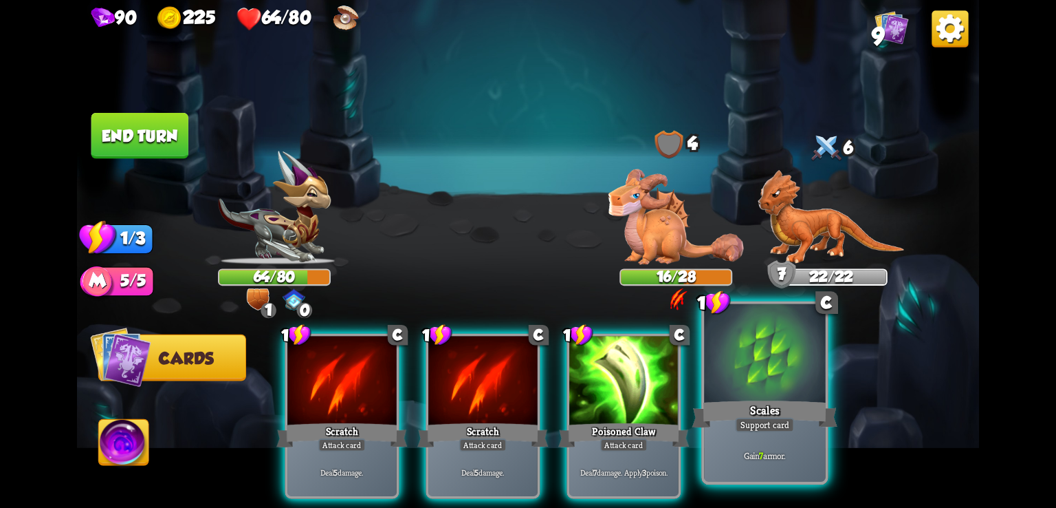
click at [729, 362] on div at bounding box center [764, 355] width 121 height 102
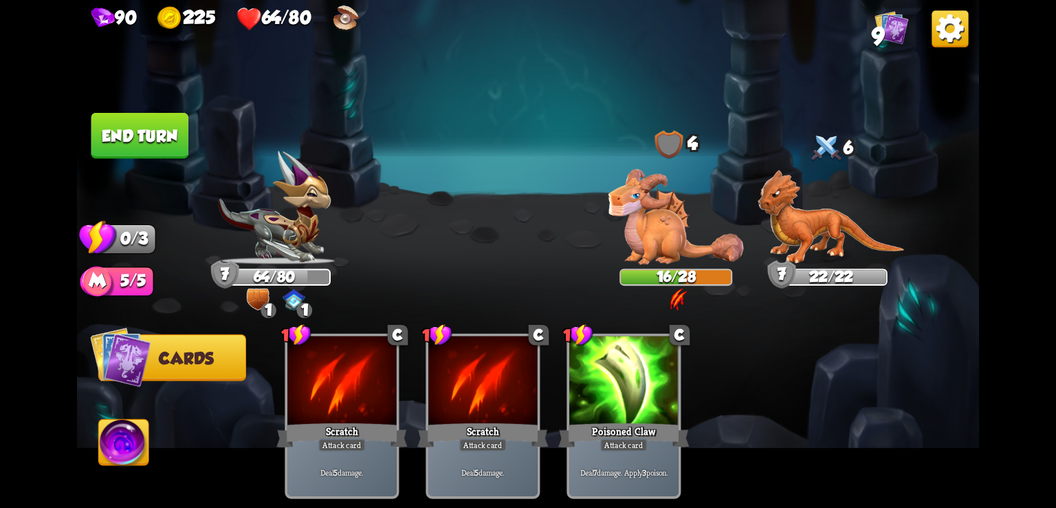
click at [163, 139] on button "End turn" at bounding box center [139, 136] width 97 height 46
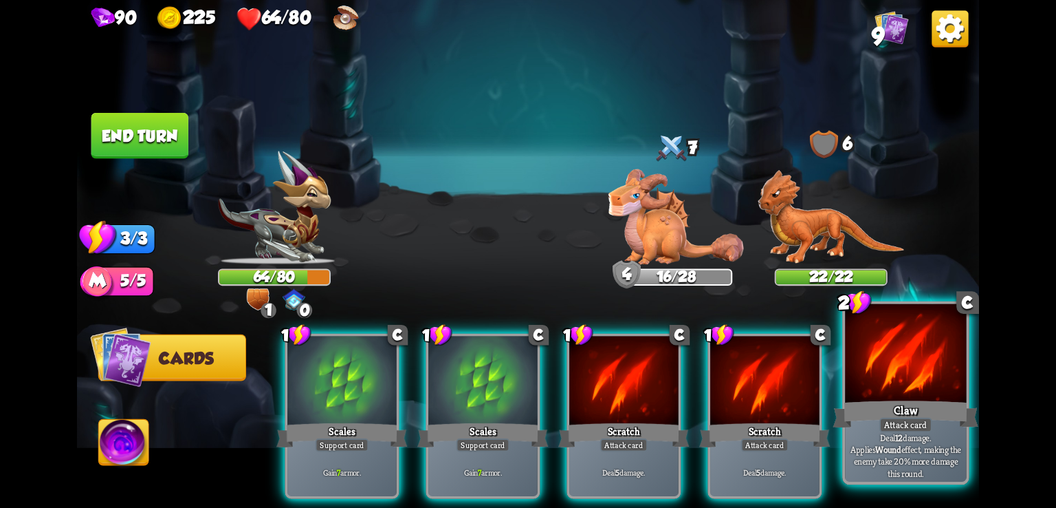
click at [901, 391] on div at bounding box center [905, 355] width 121 height 102
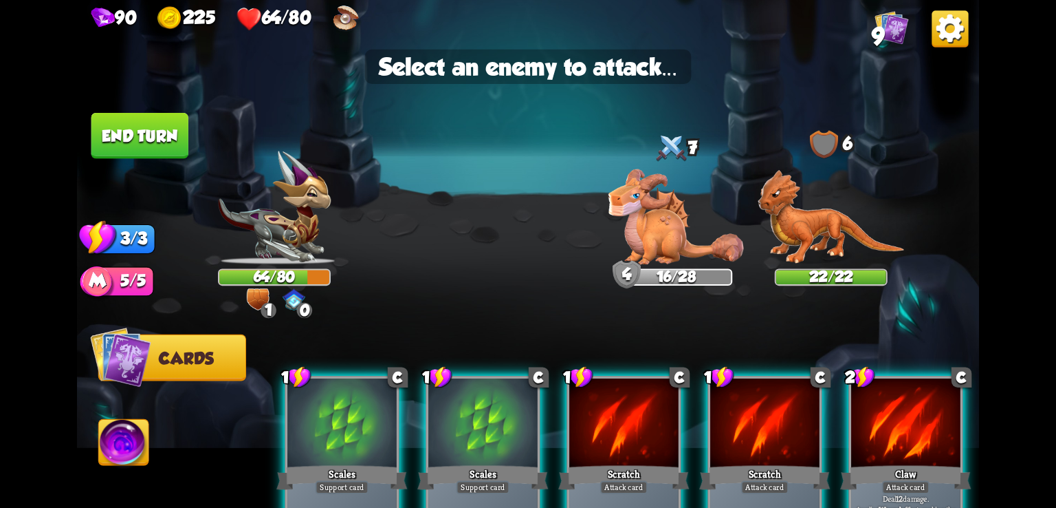
click at [880, 427] on div at bounding box center [905, 424] width 109 height 92
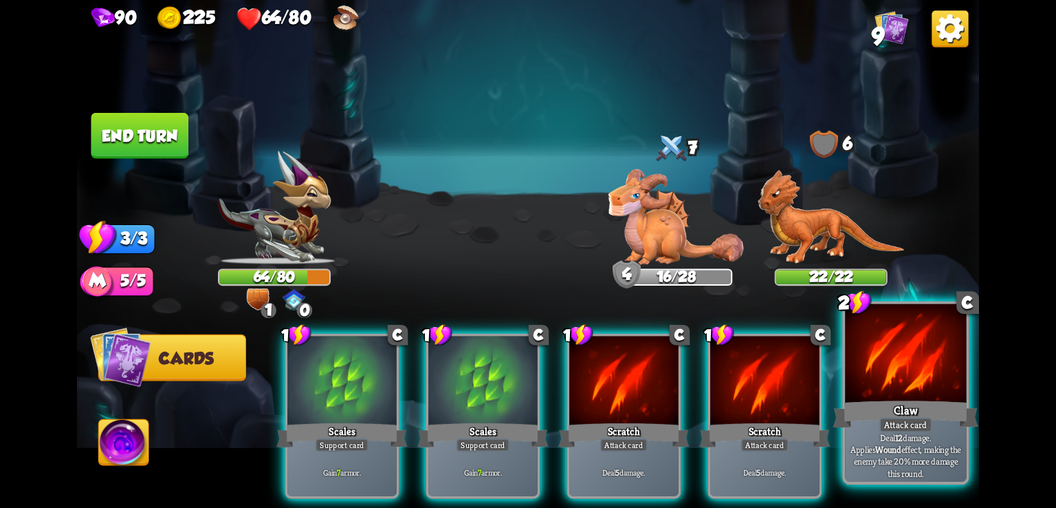
click at [880, 427] on div "Attack card" at bounding box center [906, 424] width 53 height 15
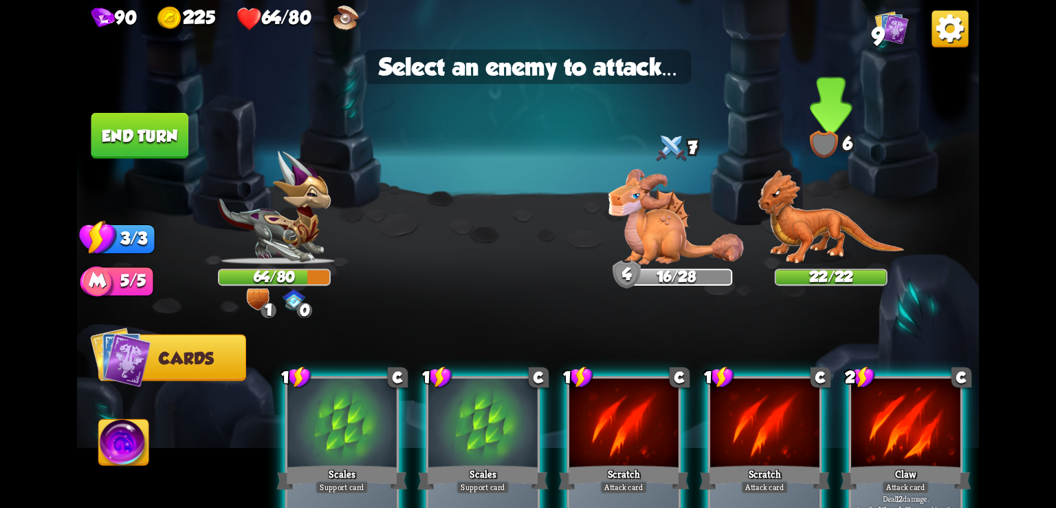
click at [823, 248] on img at bounding box center [831, 217] width 146 height 95
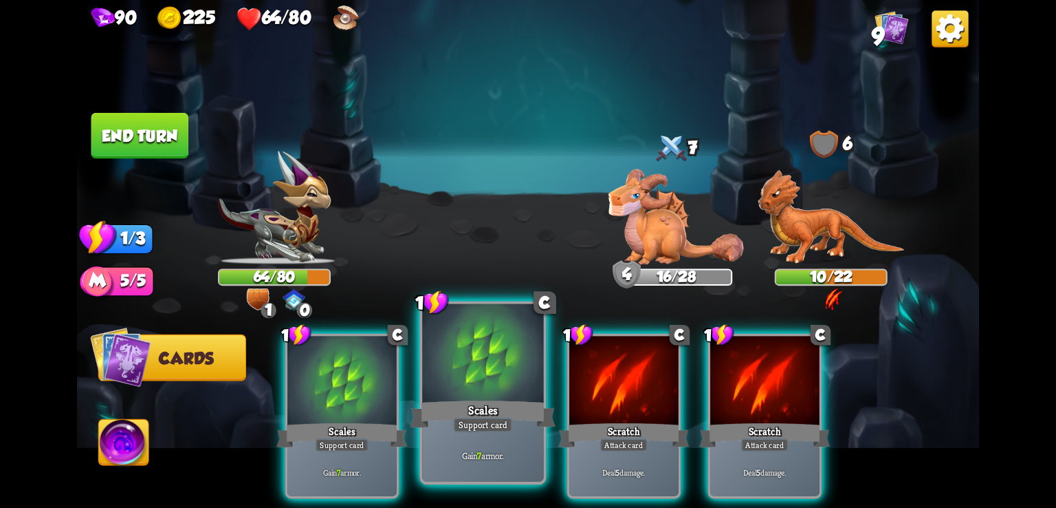
click at [476, 369] on div at bounding box center [482, 355] width 121 height 102
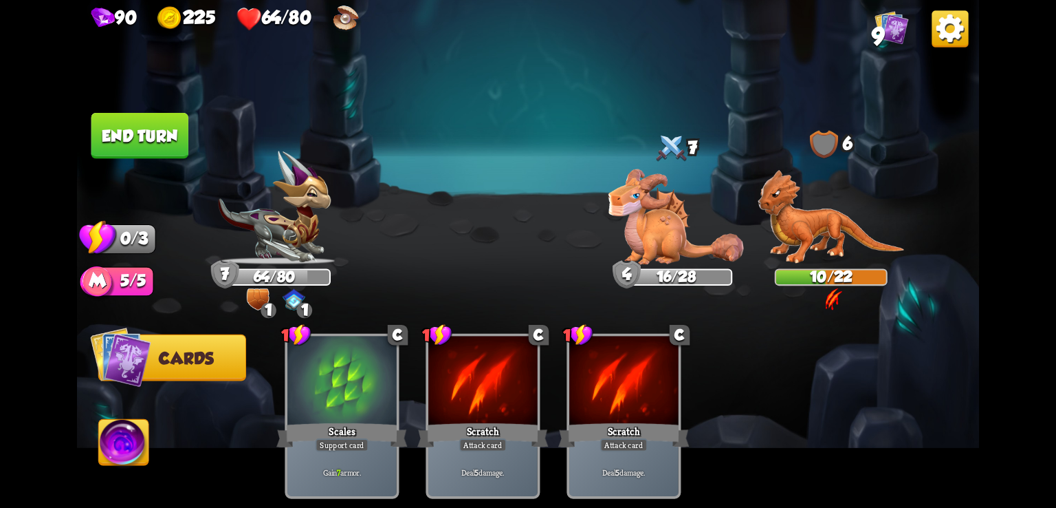
click at [171, 118] on button "End turn" at bounding box center [139, 136] width 97 height 46
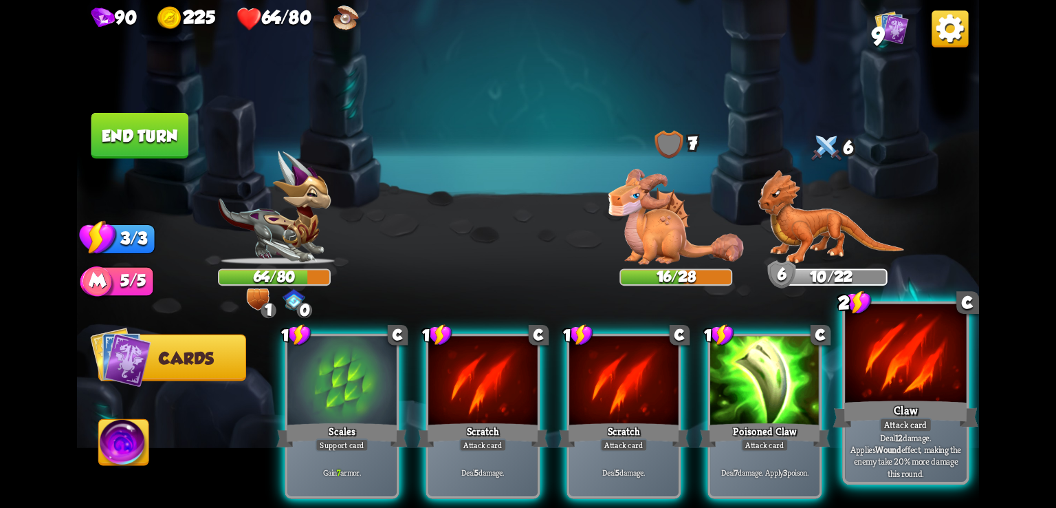
click at [895, 361] on div at bounding box center [905, 355] width 121 height 102
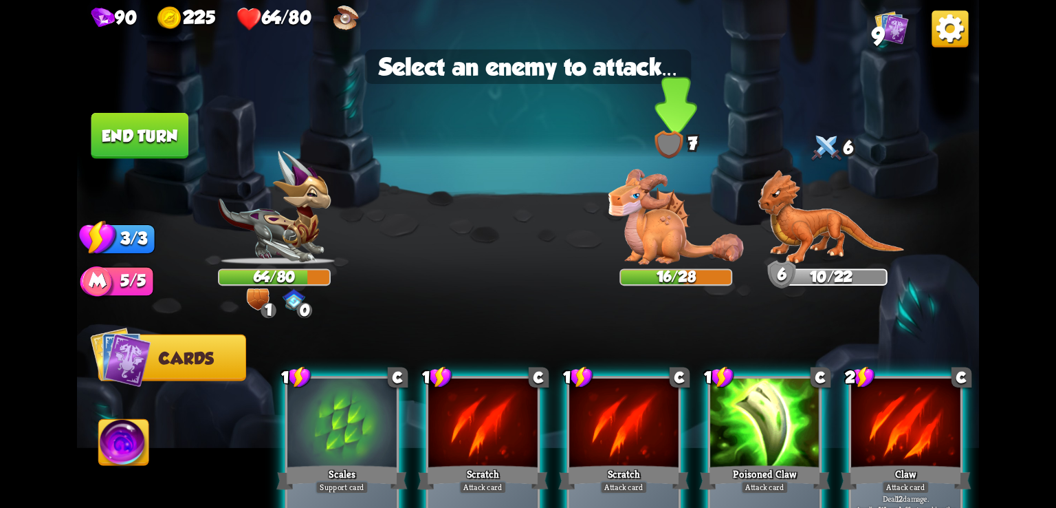
click at [618, 190] on img at bounding box center [676, 217] width 135 height 96
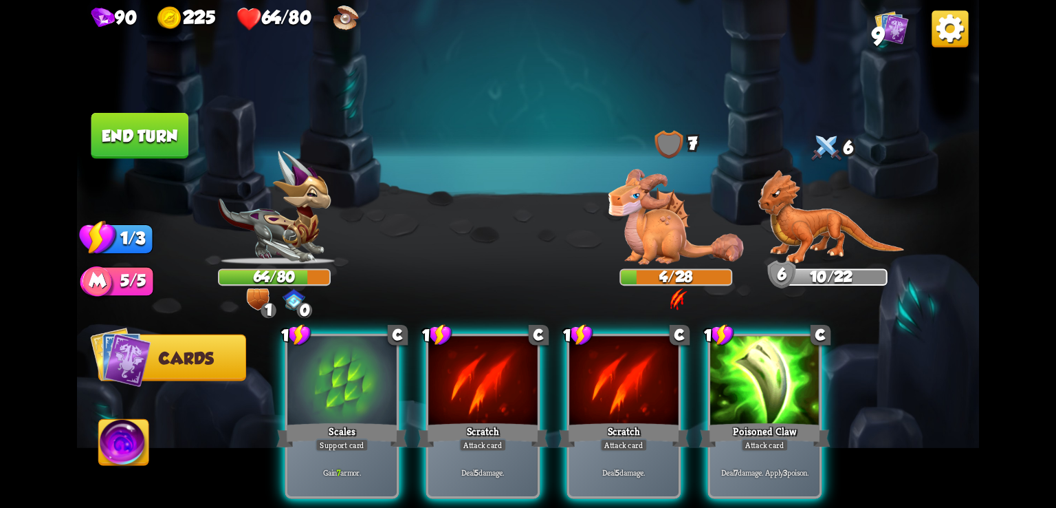
click at [250, 395] on img at bounding box center [528, 254] width 902 height 508
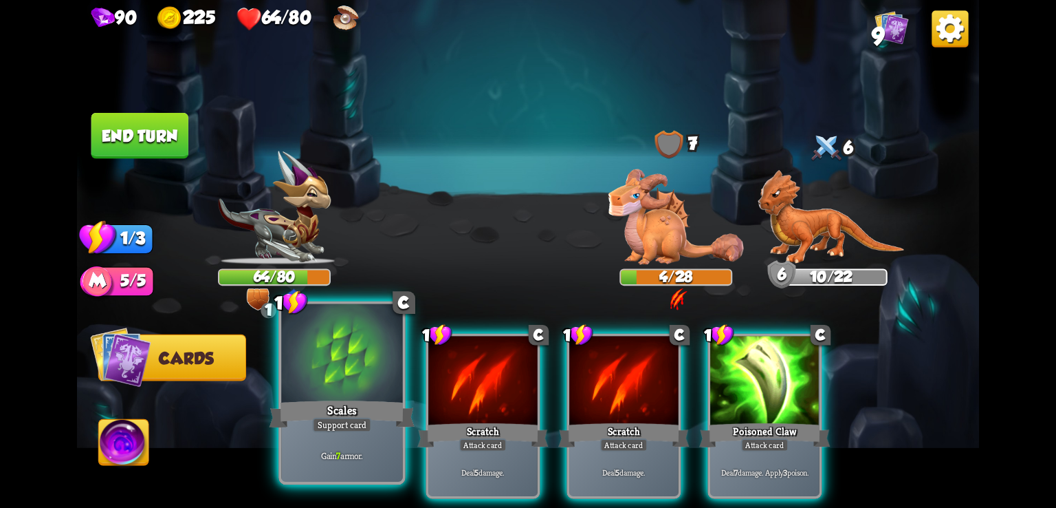
click at [312, 386] on div at bounding box center [341, 355] width 121 height 102
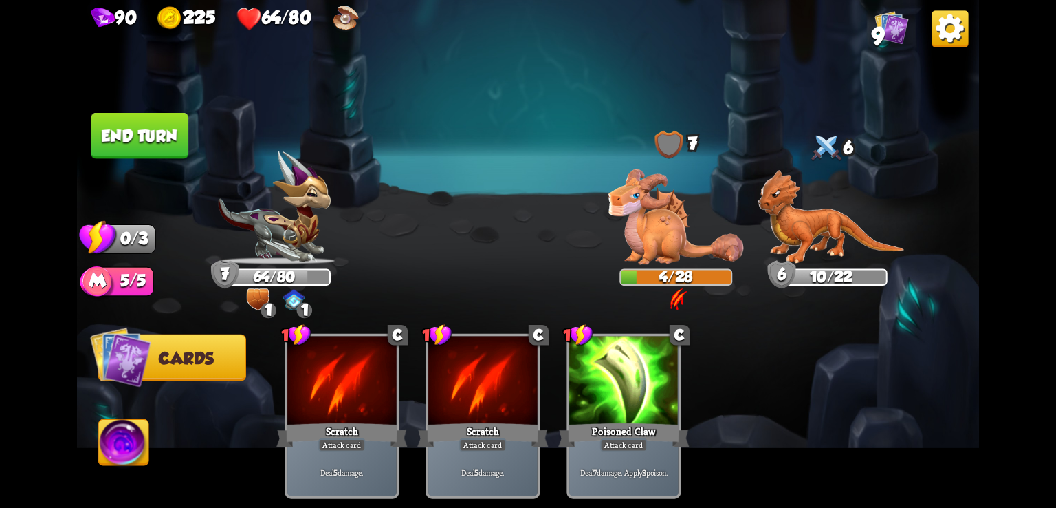
click at [176, 133] on button "End turn" at bounding box center [139, 136] width 97 height 46
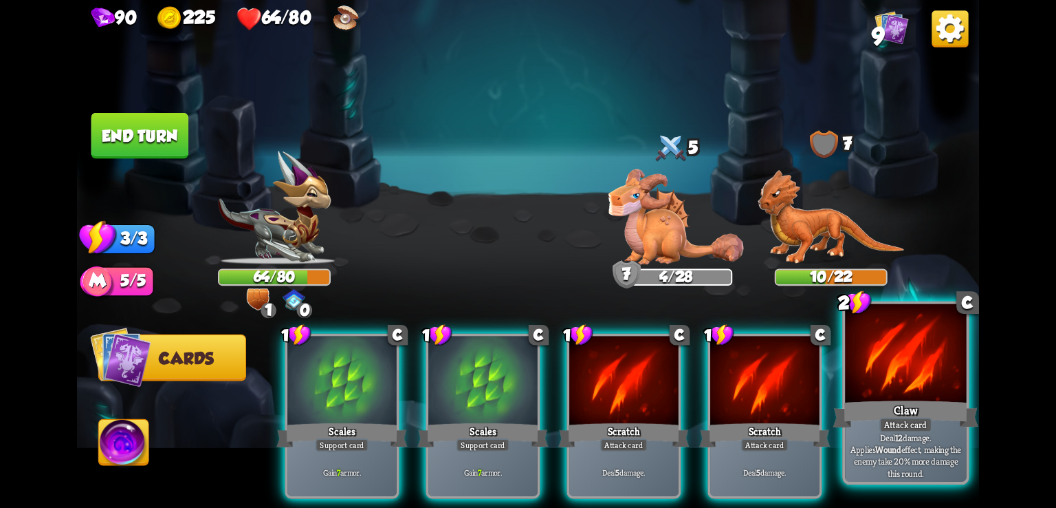
click at [880, 405] on div "Claw" at bounding box center [907, 413] width 146 height 32
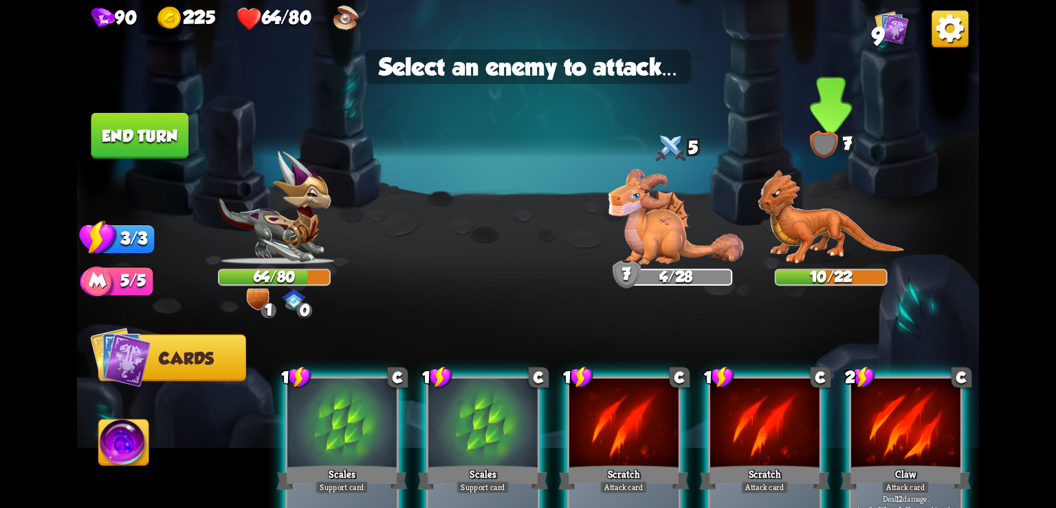
click at [821, 243] on img at bounding box center [831, 217] width 146 height 95
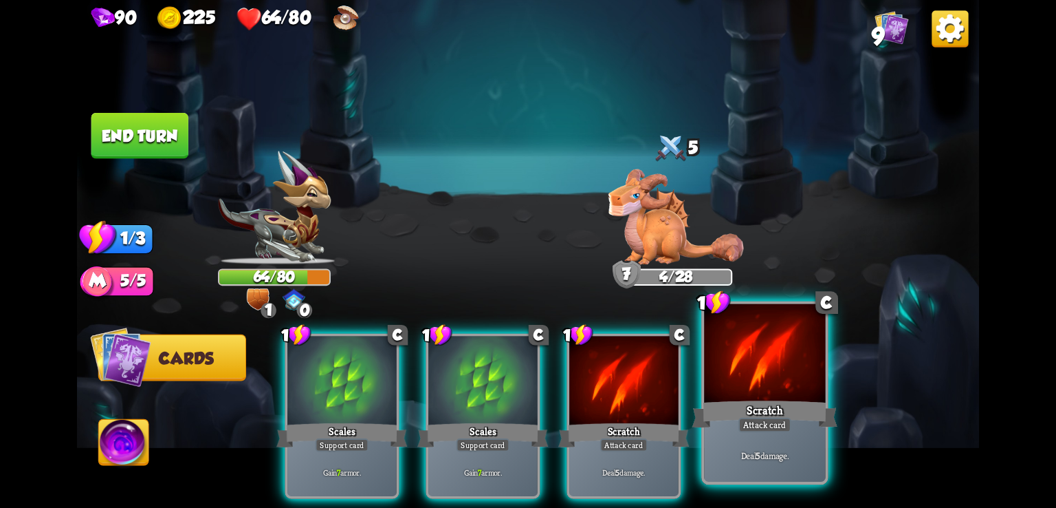
click at [754, 391] on div at bounding box center [764, 355] width 121 height 102
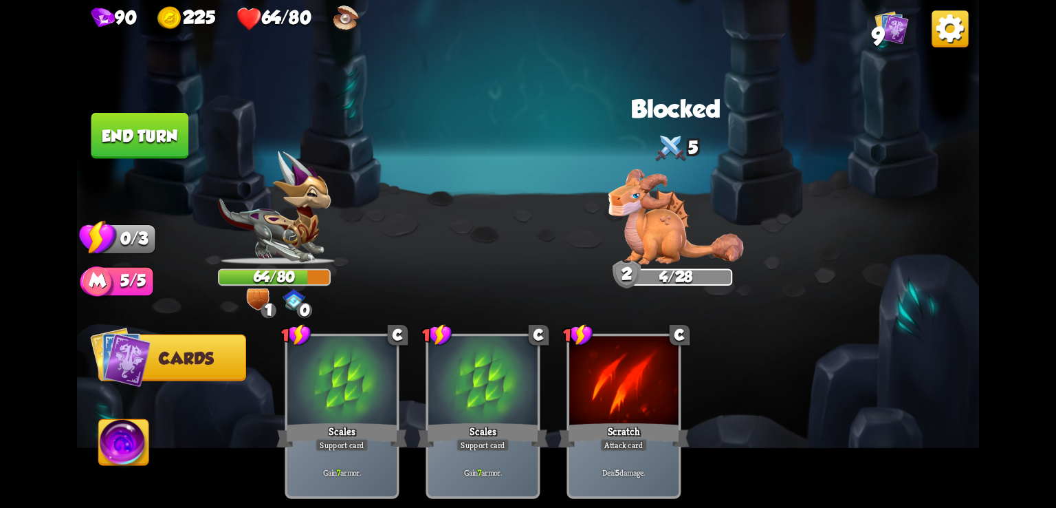
click at [139, 135] on button "End turn" at bounding box center [139, 136] width 97 height 46
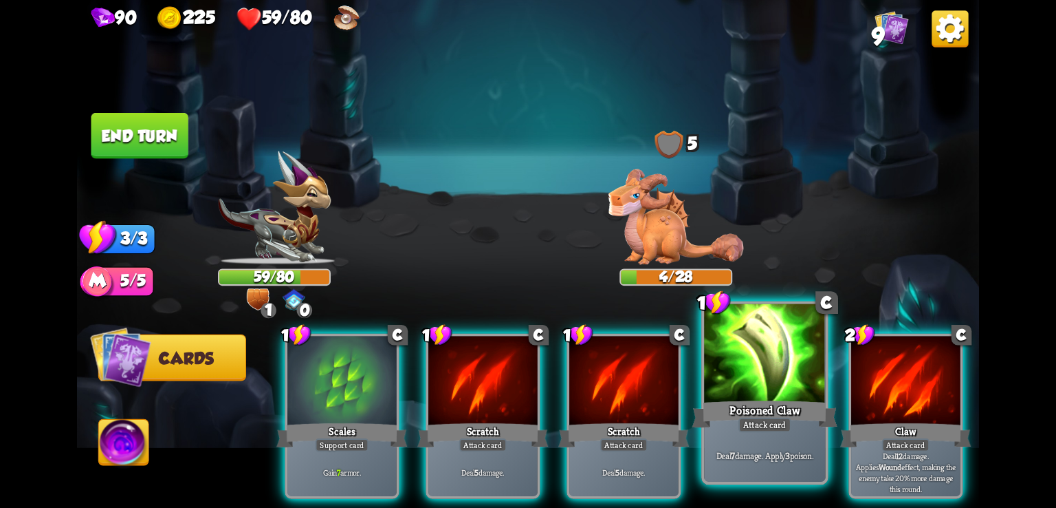
click at [766, 402] on div "Poisoned Claw" at bounding box center [766, 413] width 146 height 32
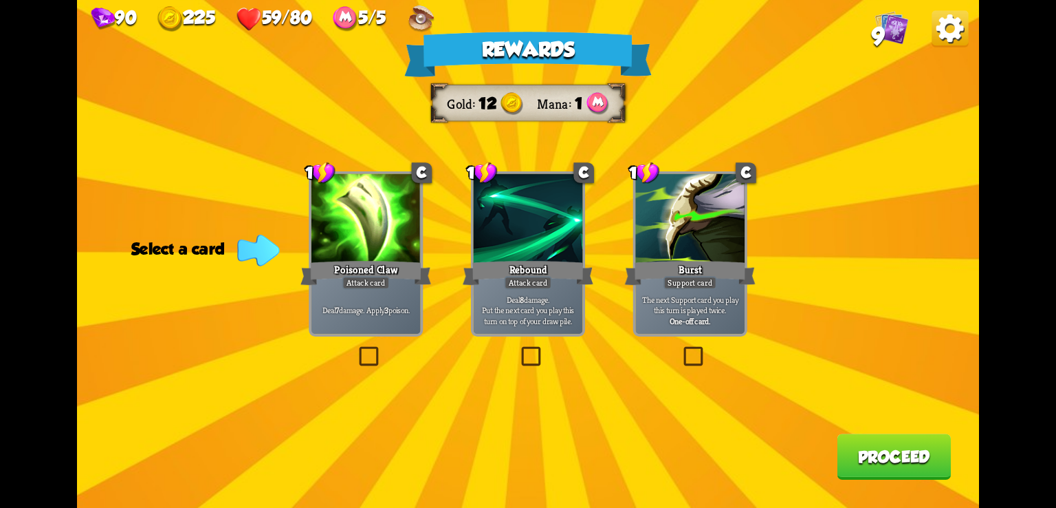
click at [232, 167] on div "Rewards Gold 12 Mana 1 Select a card 1 C Poisoned Claw Attack card Deal 7 damag…" at bounding box center [528, 254] width 902 height 508
click at [239, 148] on div "Rewards Gold 12 Mana 1 Select a card 1 C Poisoned Claw Attack card Deal 7 damag…" at bounding box center [528, 254] width 902 height 508
click at [356, 349] on label at bounding box center [356, 349] width 0 height 0
click at [0, 0] on input "checkbox" at bounding box center [0, 0] width 0 height 0
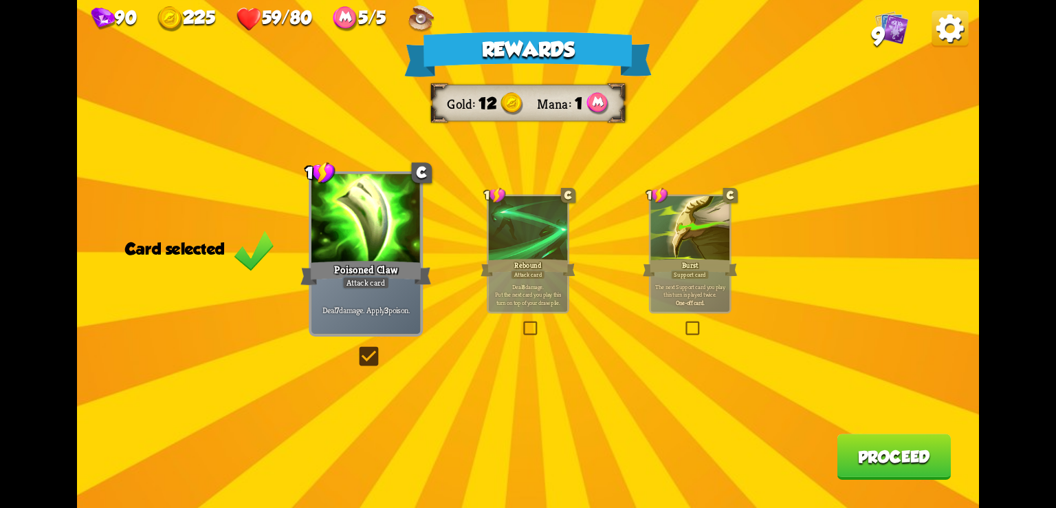
click at [256, 107] on div "Rewards Gold 12 Mana 1 Card selected 1 C Poisoned Claw Attack card Deal 7 damag…" at bounding box center [528, 254] width 902 height 508
click at [521, 323] on label at bounding box center [521, 323] width 0 height 0
click at [0, 0] on input "checkbox" at bounding box center [0, 0] width 0 height 0
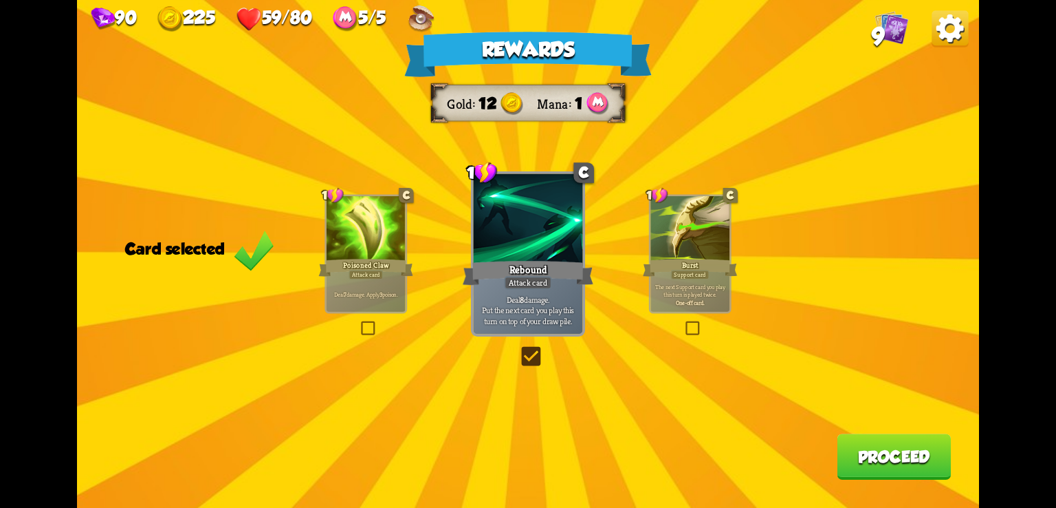
click at [684, 323] on label at bounding box center [684, 323] width 0 height 0
click at [0, 0] on input "checkbox" at bounding box center [0, 0] width 0 height 0
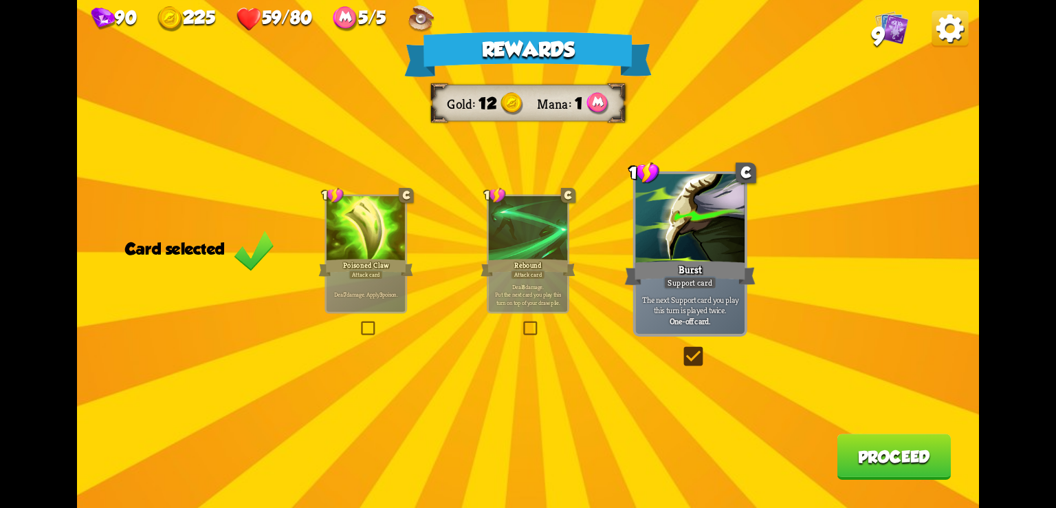
click at [521, 323] on label at bounding box center [521, 323] width 0 height 0
click at [0, 0] on input "checkbox" at bounding box center [0, 0] width 0 height 0
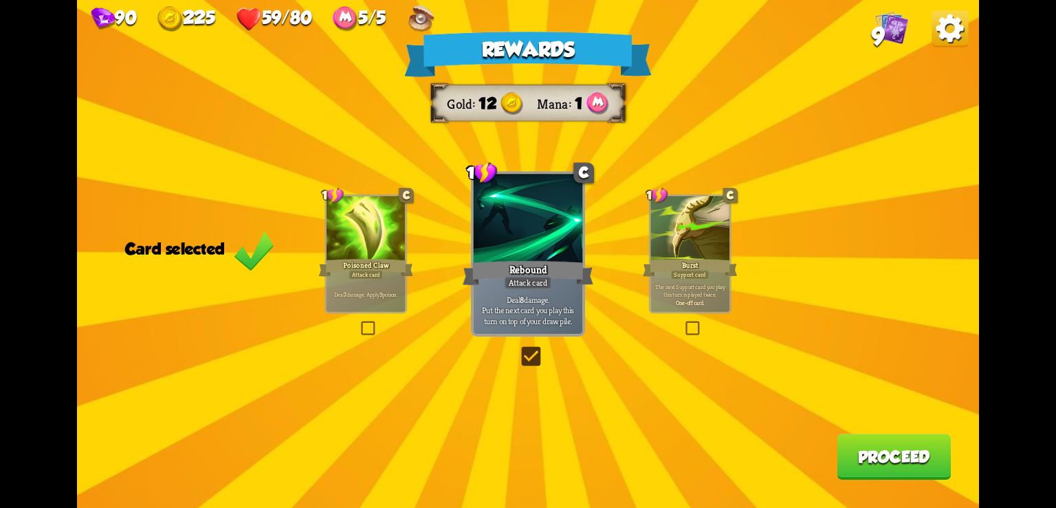
click at [359, 323] on label at bounding box center [359, 323] width 0 height 0
click at [0, 0] on input "checkbox" at bounding box center [0, 0] width 0 height 0
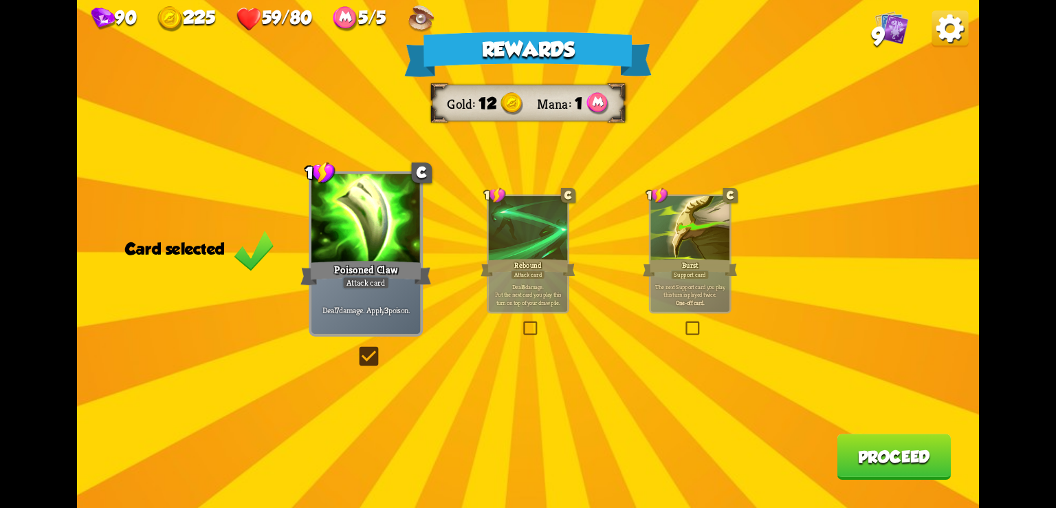
click at [356, 349] on label at bounding box center [356, 349] width 0 height 0
click at [0, 0] on input "checkbox" at bounding box center [0, 0] width 0 height 0
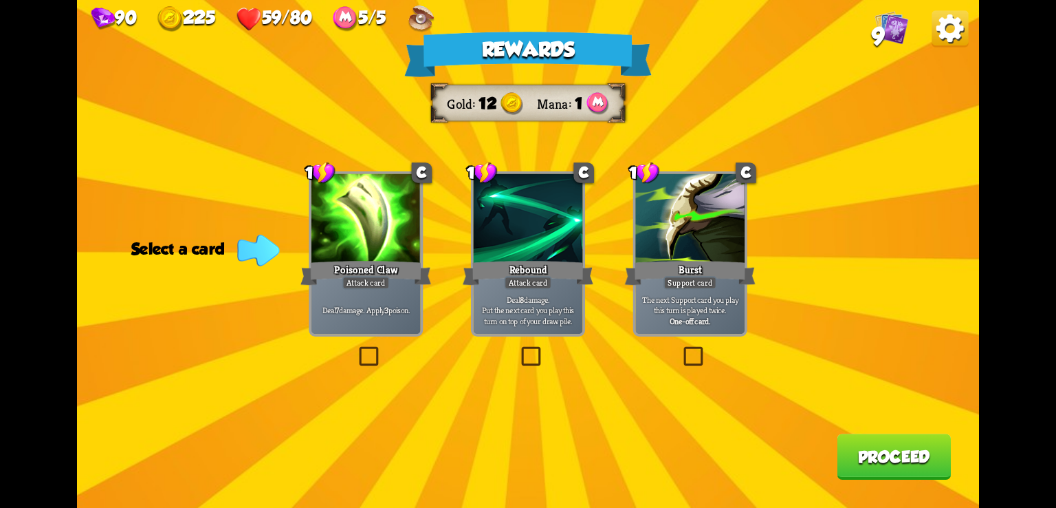
click at [356, 349] on label at bounding box center [356, 349] width 0 height 0
click at [0, 0] on input "checkbox" at bounding box center [0, 0] width 0 height 0
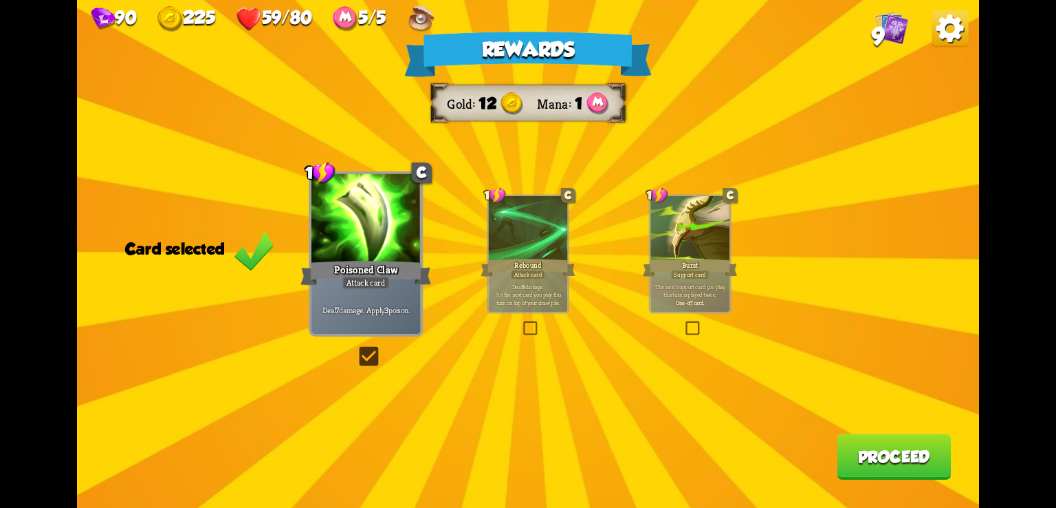
click at [356, 349] on label at bounding box center [356, 349] width 0 height 0
click at [0, 0] on input "checkbox" at bounding box center [0, 0] width 0 height 0
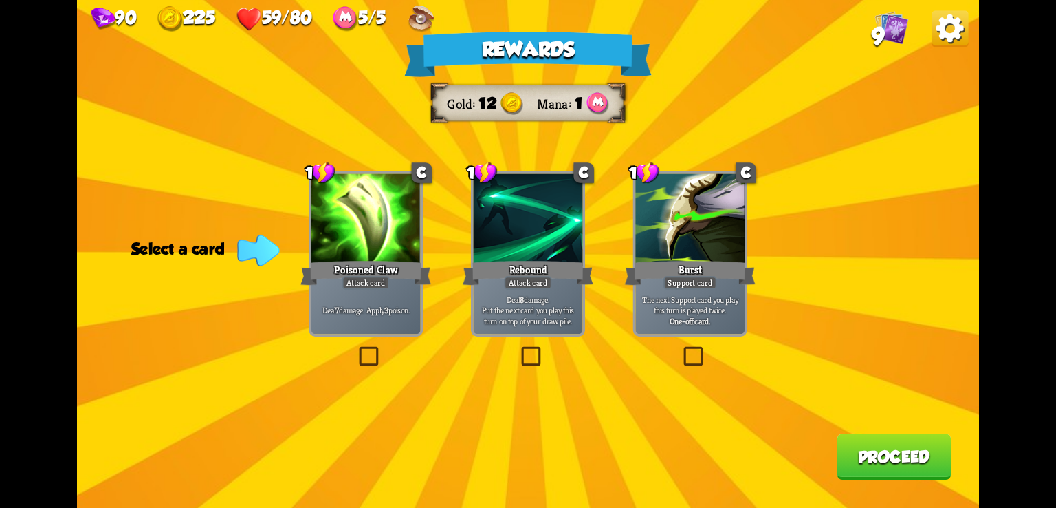
click at [519, 349] on label at bounding box center [519, 349] width 0 height 0
click at [0, 0] on input "checkbox" at bounding box center [0, 0] width 0 height 0
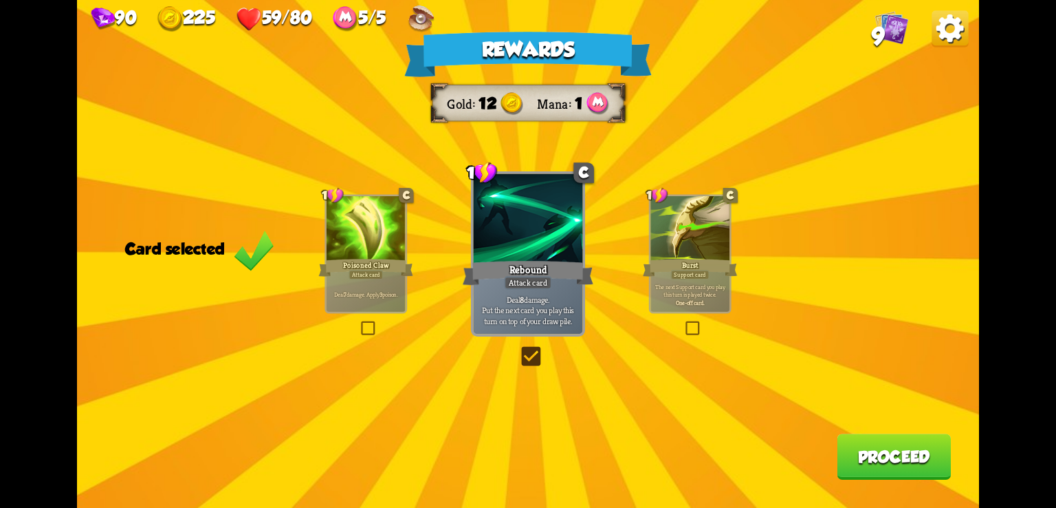
click at [519, 349] on label at bounding box center [519, 349] width 0 height 0
click at [0, 0] on input "checkbox" at bounding box center [0, 0] width 0 height 0
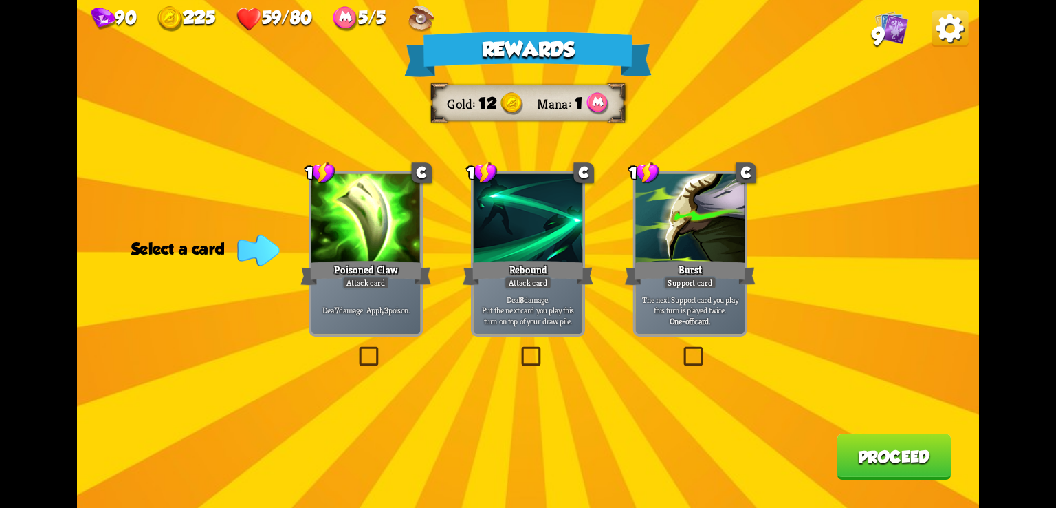
click at [681, 349] on label at bounding box center [681, 349] width 0 height 0
click at [0, 0] on input "checkbox" at bounding box center [0, 0] width 0 height 0
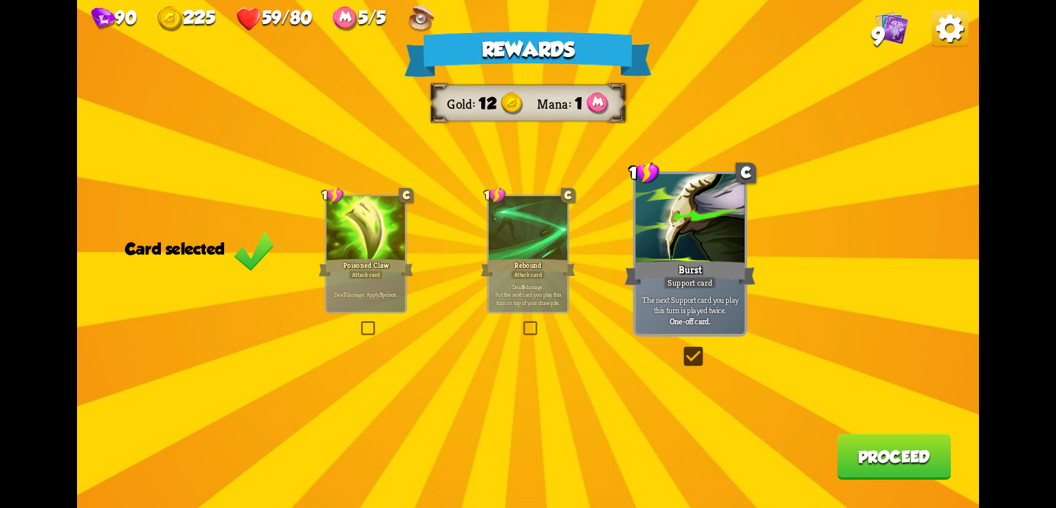
click at [681, 349] on label at bounding box center [681, 349] width 0 height 0
click at [0, 0] on input "checkbox" at bounding box center [0, 0] width 0 height 0
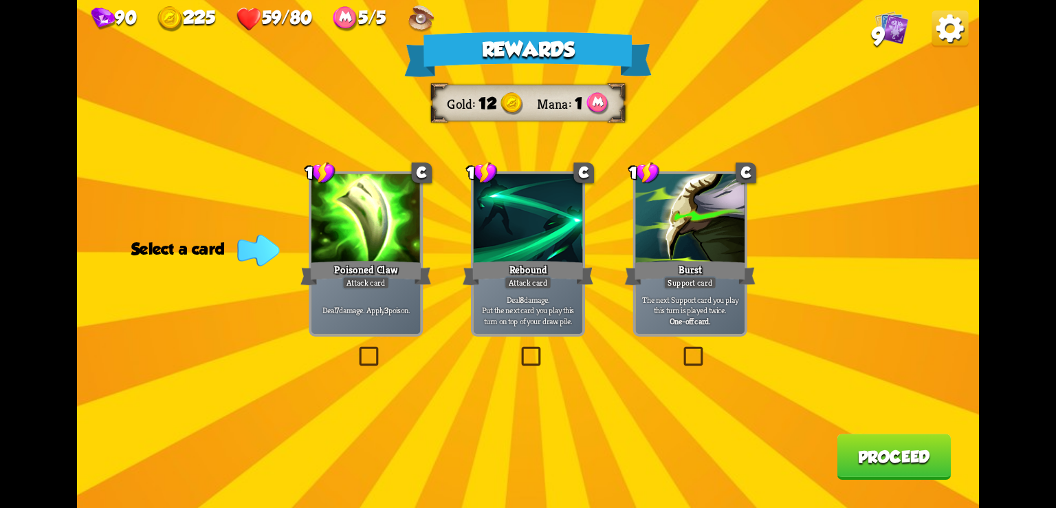
drag, startPoint x: 873, startPoint y: 444, endPoint x: 723, endPoint y: 411, distance: 152.8
click at [723, 411] on div "Rewards Gold 12 Mana 1 Select a card 1 C Poisoned Claw Attack card Deal 7 damag…" at bounding box center [528, 254] width 902 height 508
click at [875, 463] on button "Proceed" at bounding box center [894, 456] width 114 height 46
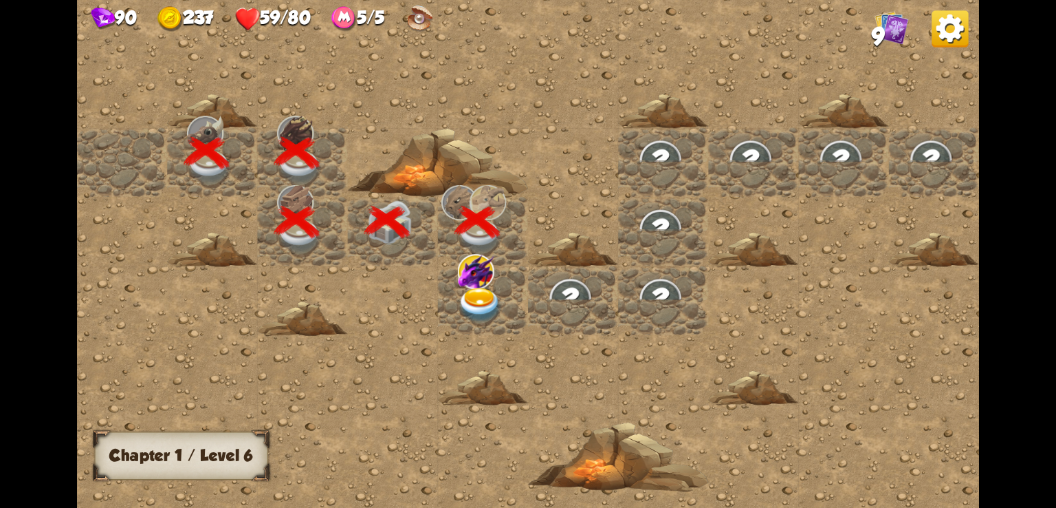
click at [472, 297] on img at bounding box center [480, 304] width 45 height 35
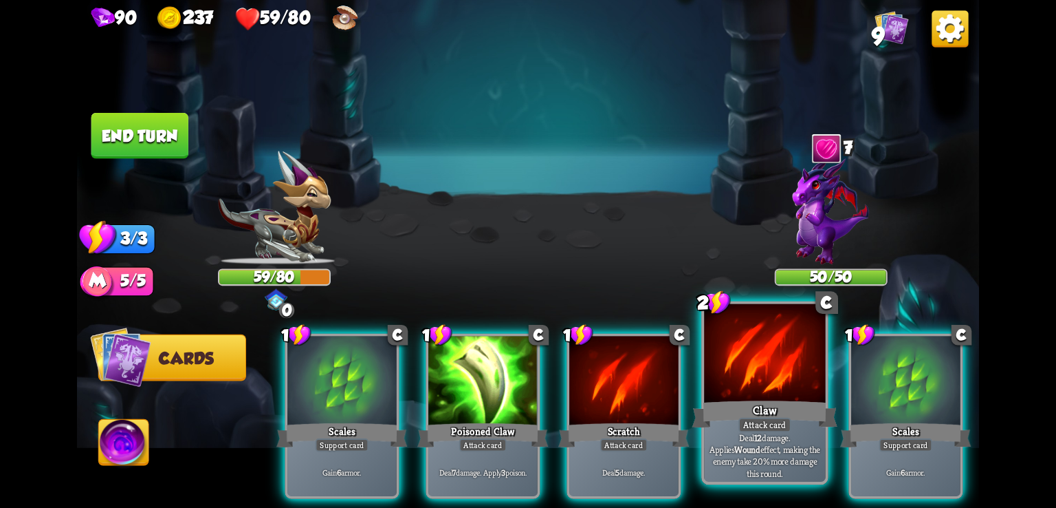
click at [725, 384] on div at bounding box center [764, 355] width 121 height 102
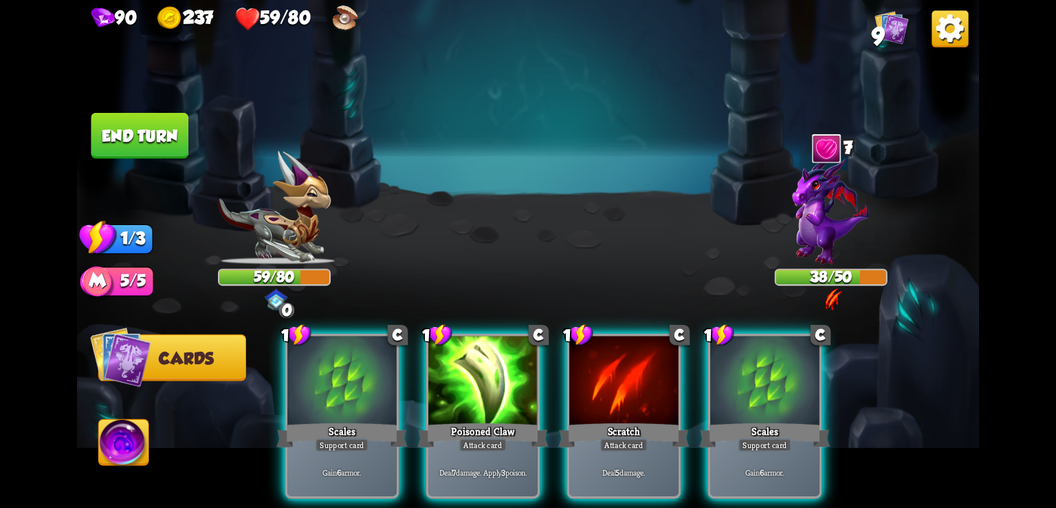
click at [949, 23] on img at bounding box center [950, 28] width 36 height 36
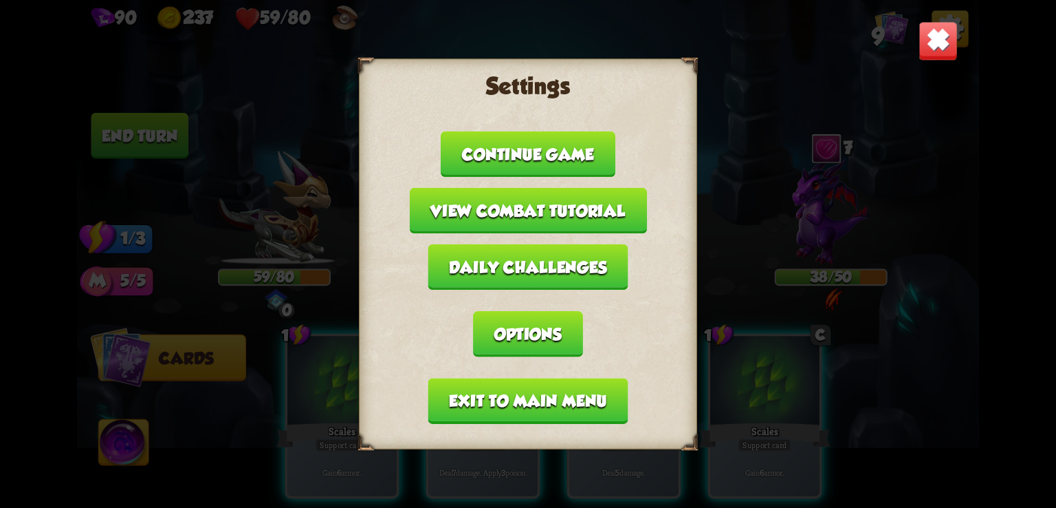
click at [497, 397] on button "Exit to main menu" at bounding box center [528, 401] width 200 height 46
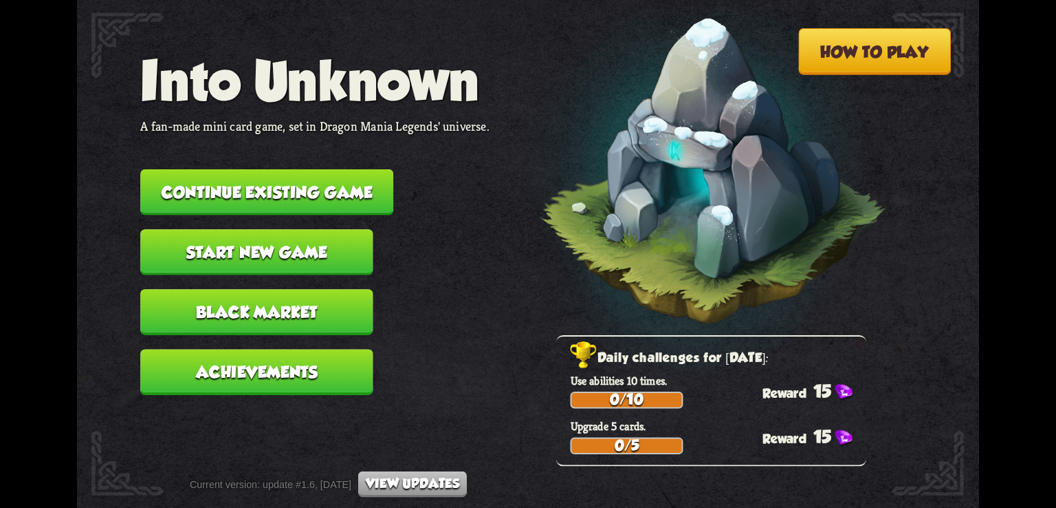
click at [375, 190] on button "Continue existing game" at bounding box center [266, 192] width 253 height 46
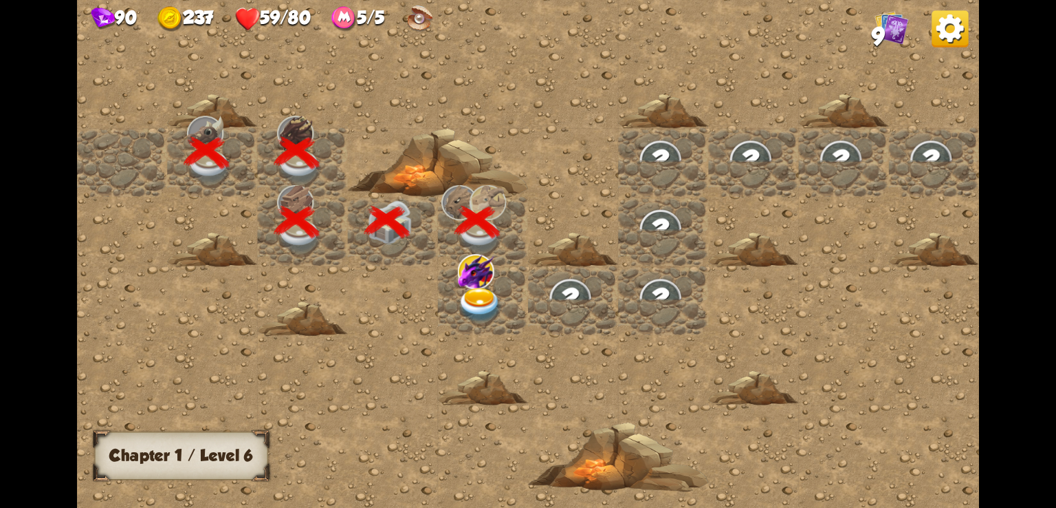
click at [489, 307] on img at bounding box center [480, 304] width 45 height 35
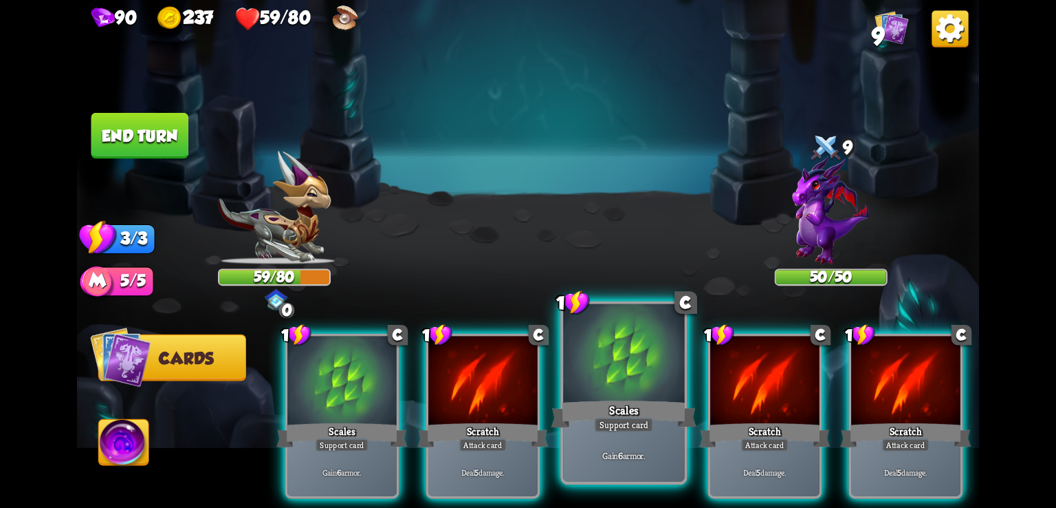
click at [591, 381] on div at bounding box center [623, 355] width 121 height 102
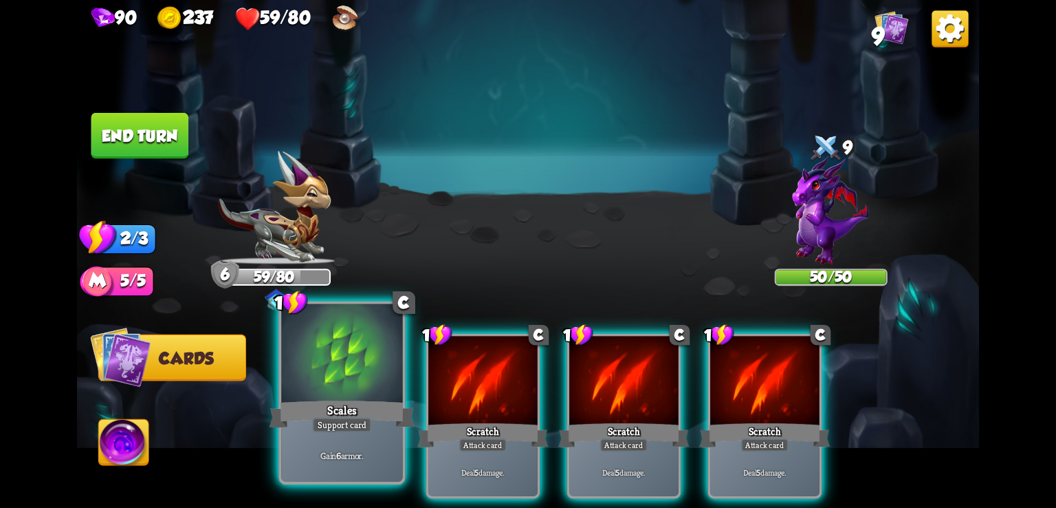
click at [295, 389] on div at bounding box center [341, 355] width 121 height 102
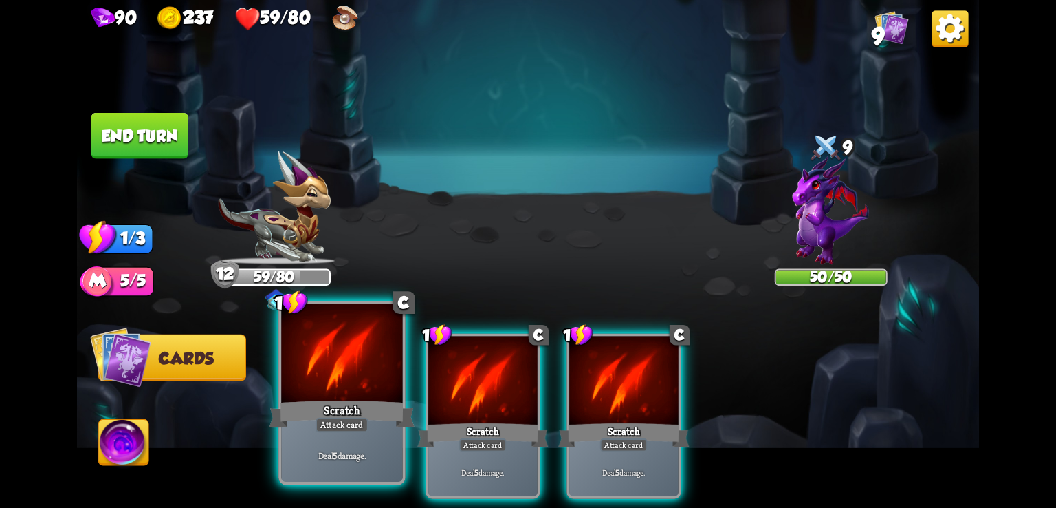
click at [300, 389] on div at bounding box center [341, 355] width 121 height 102
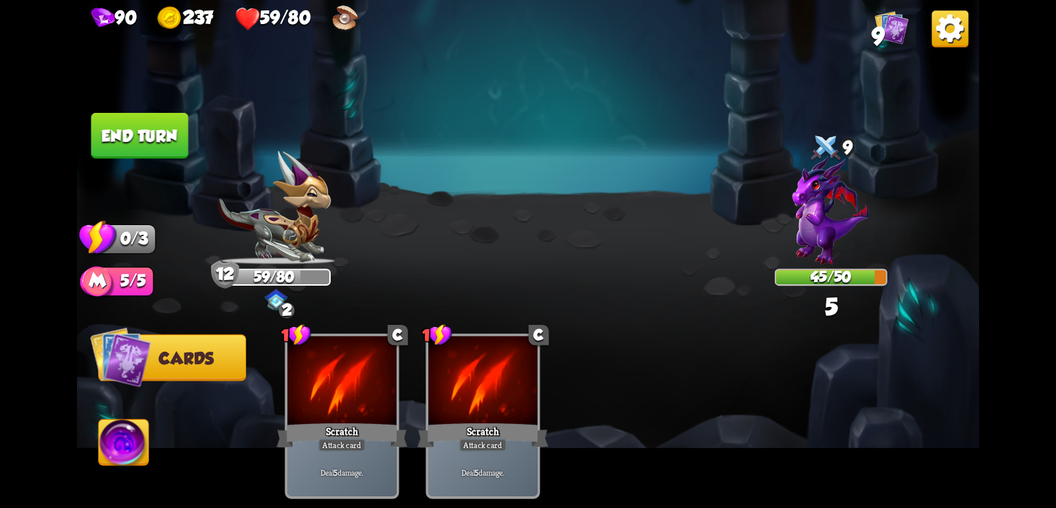
click at [157, 130] on button "End turn" at bounding box center [139, 136] width 97 height 46
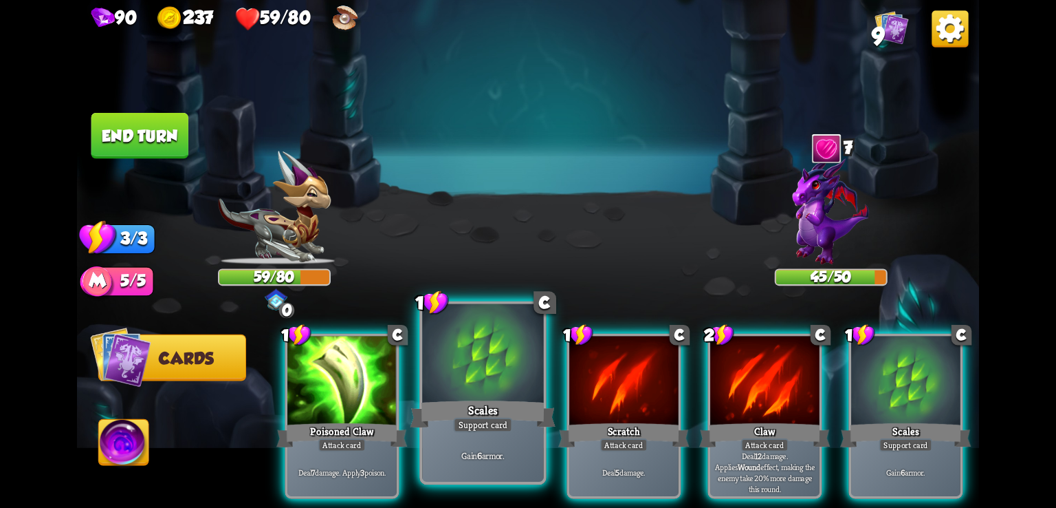
click at [470, 391] on div at bounding box center [482, 355] width 121 height 102
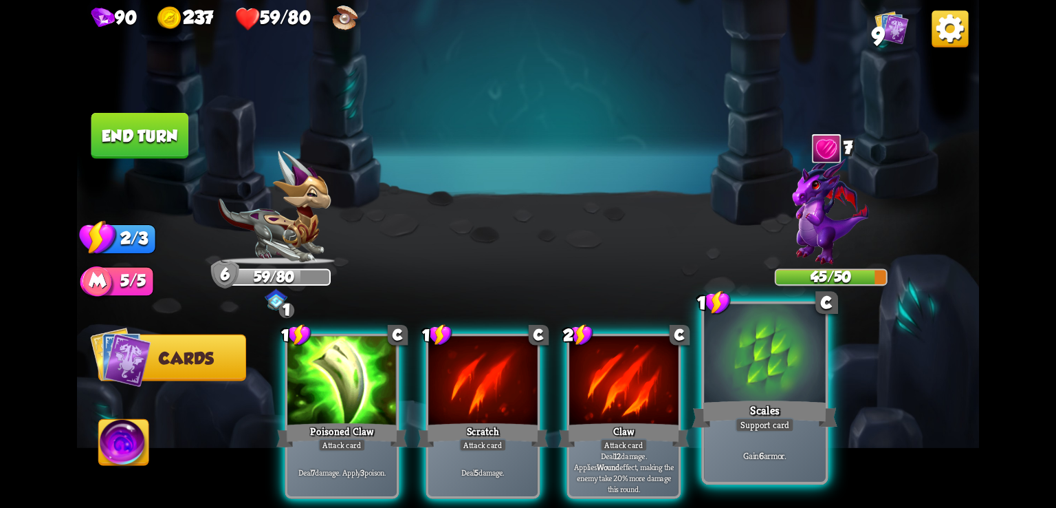
click at [717, 390] on div at bounding box center [764, 355] width 121 height 102
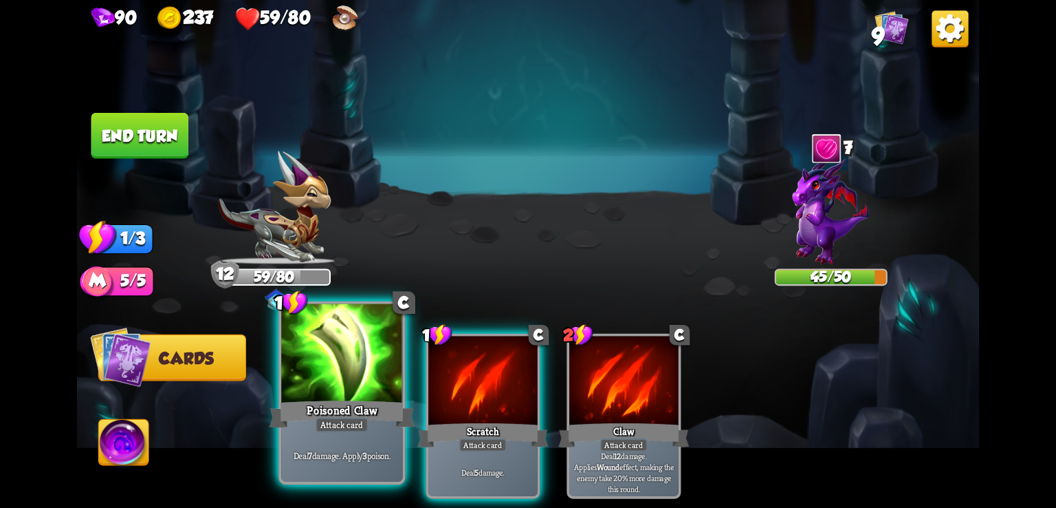
click at [367, 379] on div at bounding box center [341, 355] width 121 height 102
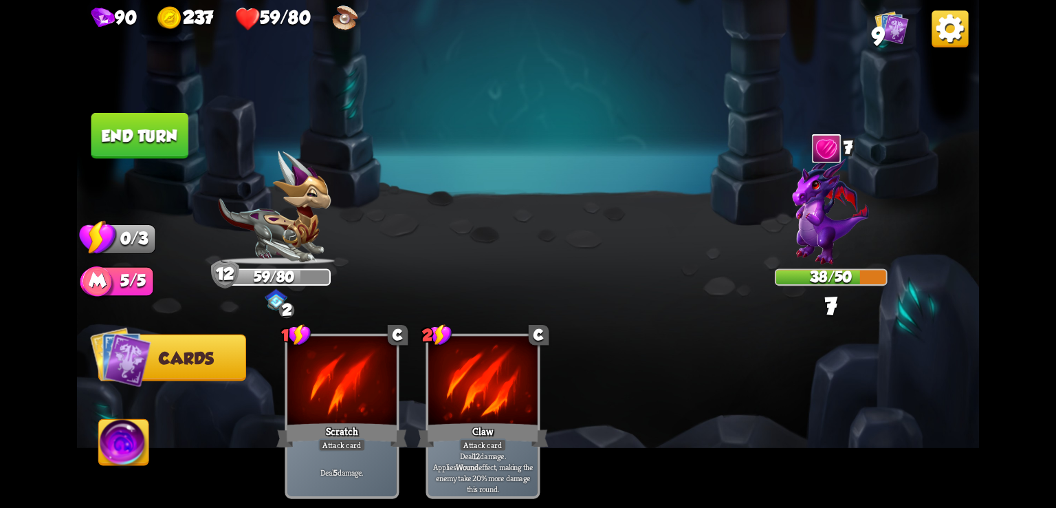
click at [179, 146] on button "End turn" at bounding box center [139, 136] width 97 height 46
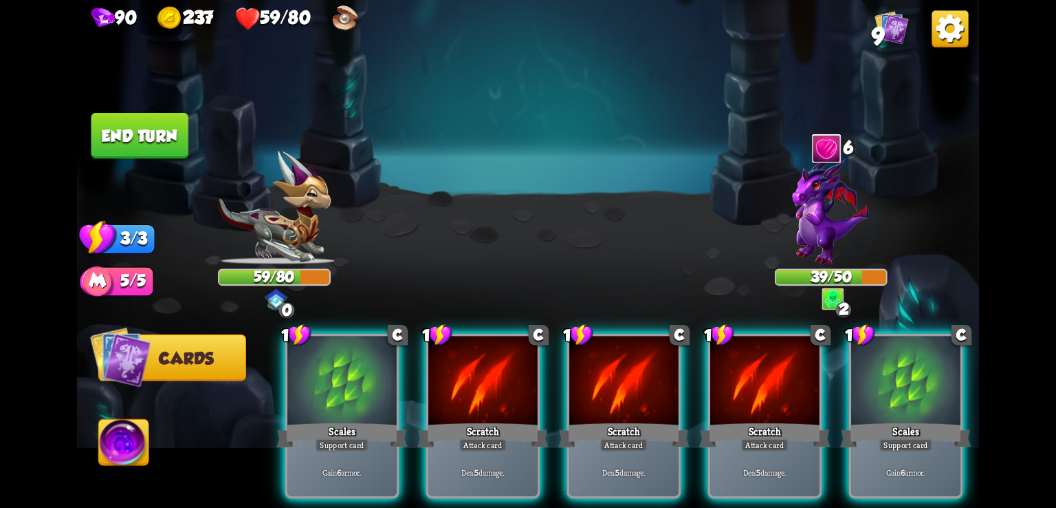
click at [807, 259] on img at bounding box center [831, 210] width 77 height 109
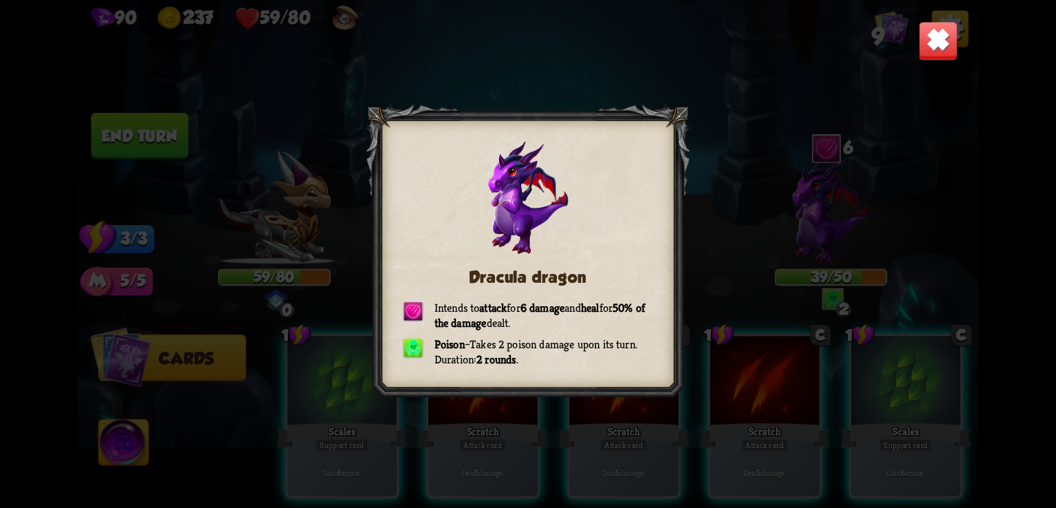
click at [946, 43] on img at bounding box center [938, 40] width 39 height 39
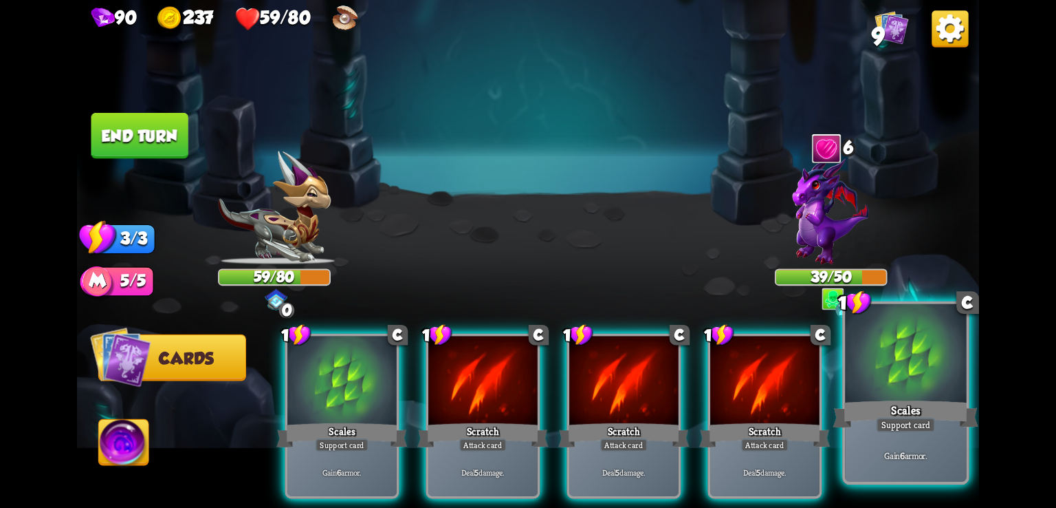
click at [909, 381] on div at bounding box center [905, 355] width 121 height 102
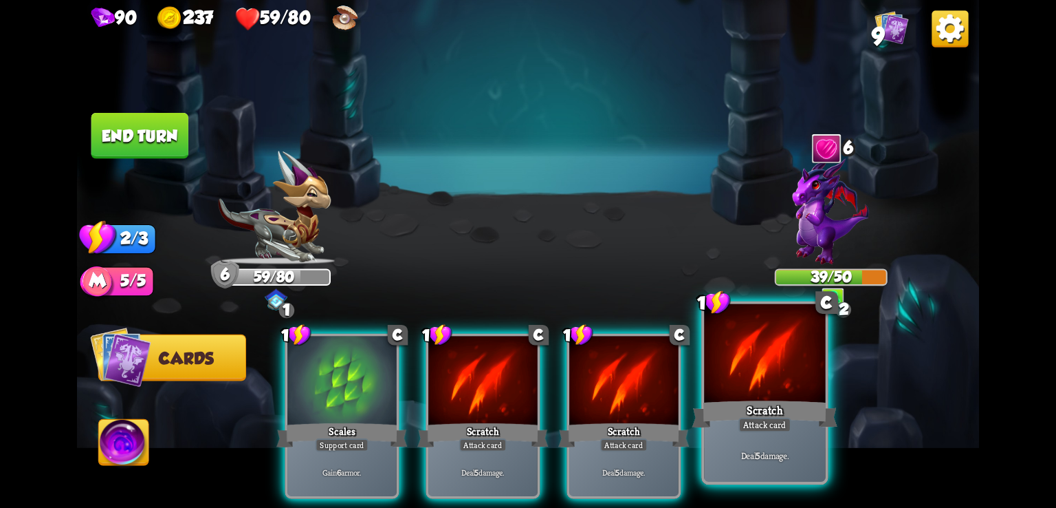
click at [809, 393] on div at bounding box center [764, 355] width 121 height 102
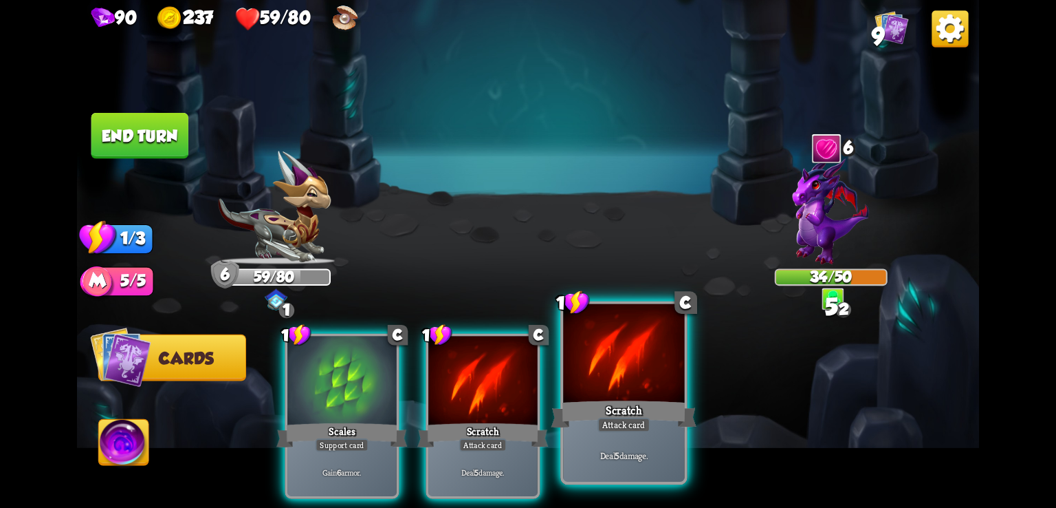
click at [586, 375] on div at bounding box center [623, 355] width 121 height 102
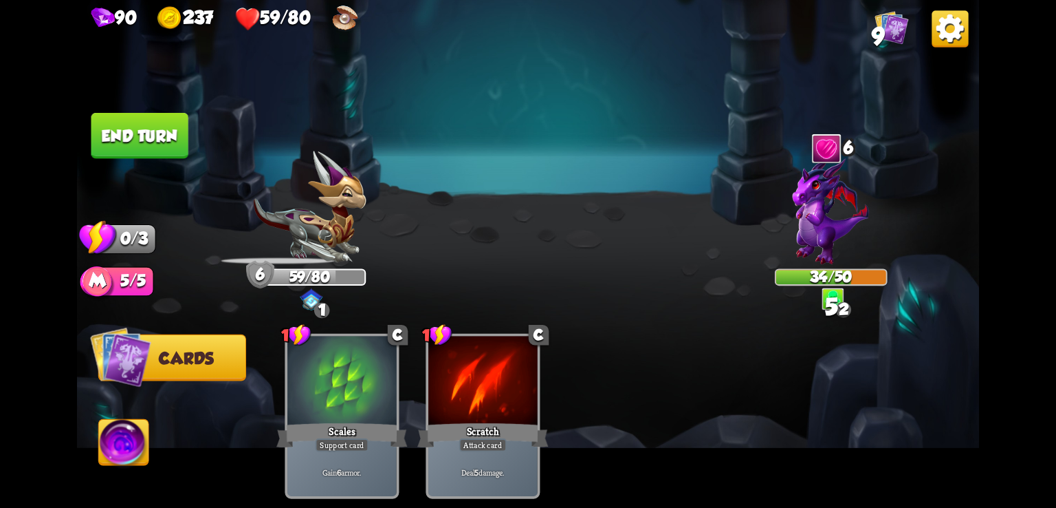
click at [104, 120] on button "End turn" at bounding box center [139, 136] width 97 height 46
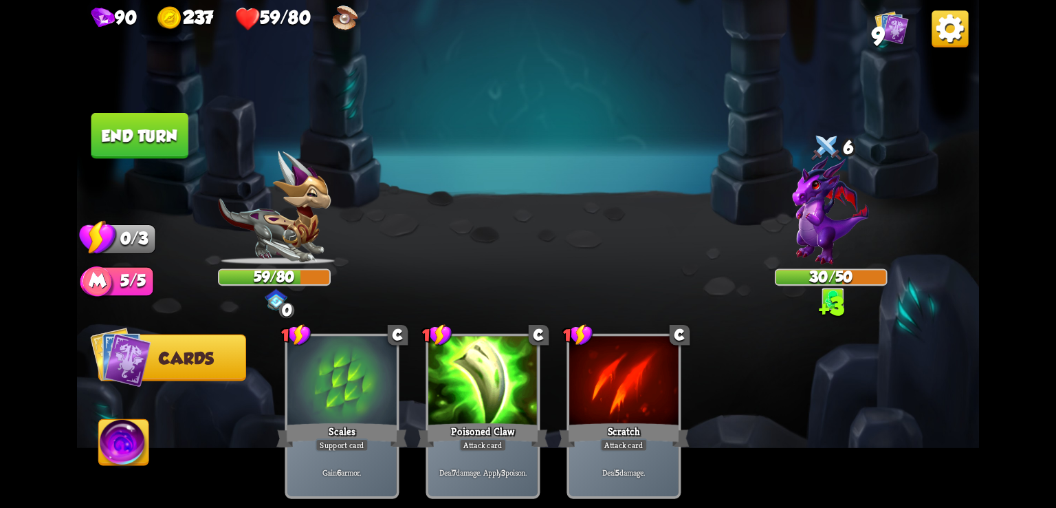
click at [686, 253] on div "Player turn" at bounding box center [528, 253] width 902 height 139
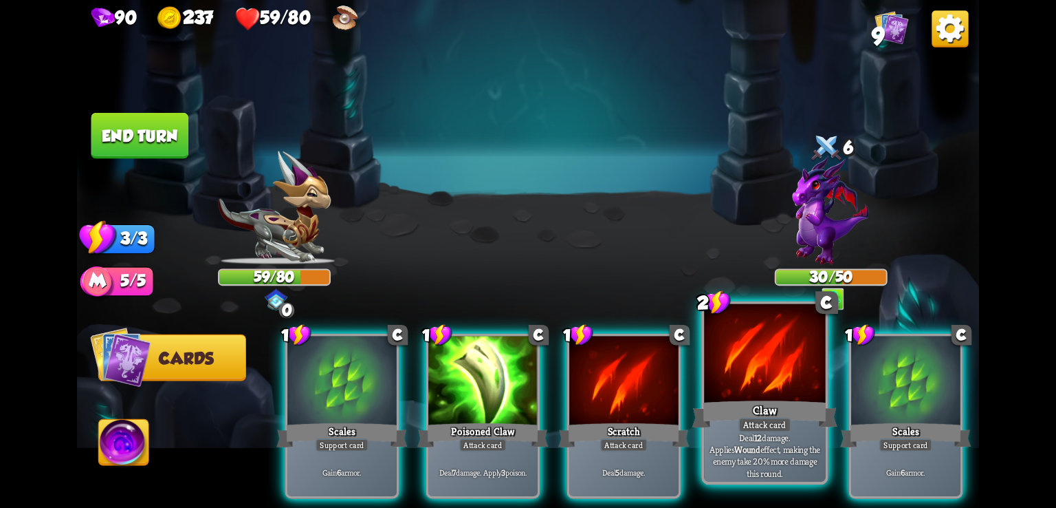
click at [737, 373] on div at bounding box center [764, 355] width 121 height 102
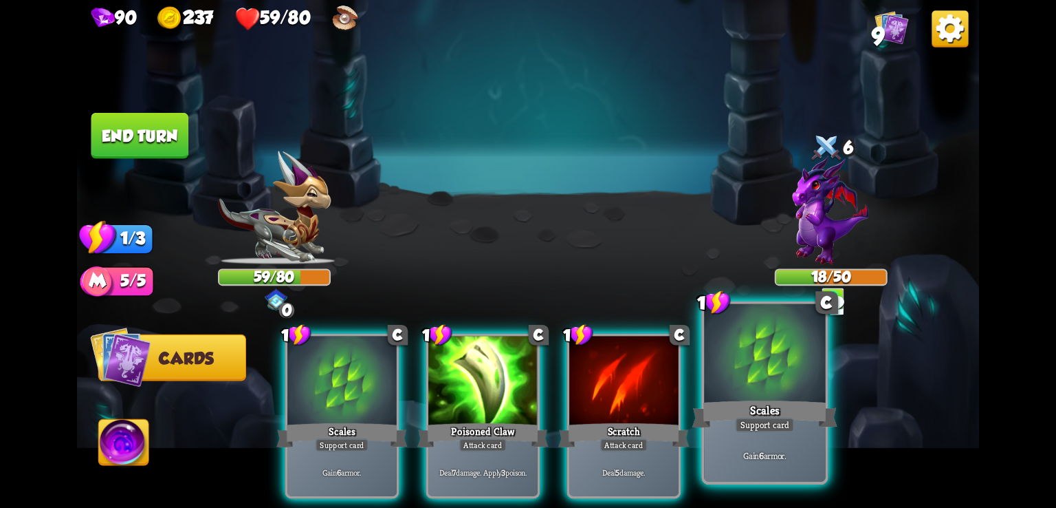
click at [737, 373] on div at bounding box center [764, 355] width 121 height 102
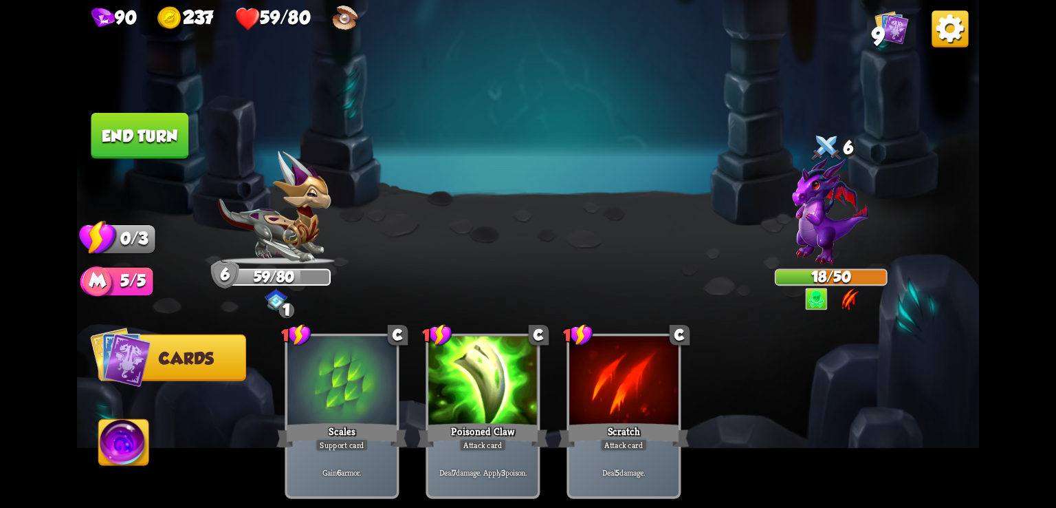
click at [160, 131] on button "End turn" at bounding box center [139, 136] width 97 height 46
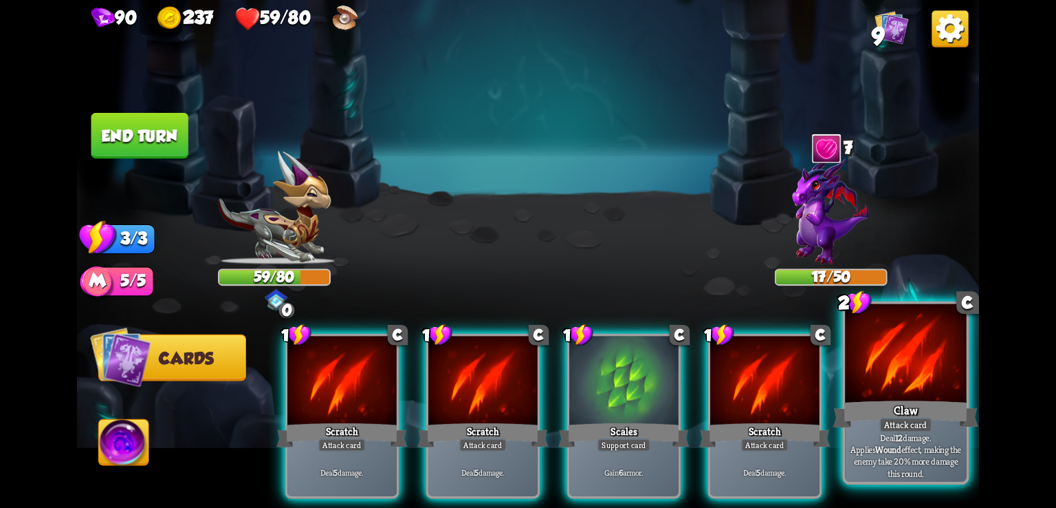
click at [919, 373] on div at bounding box center [905, 355] width 121 height 102
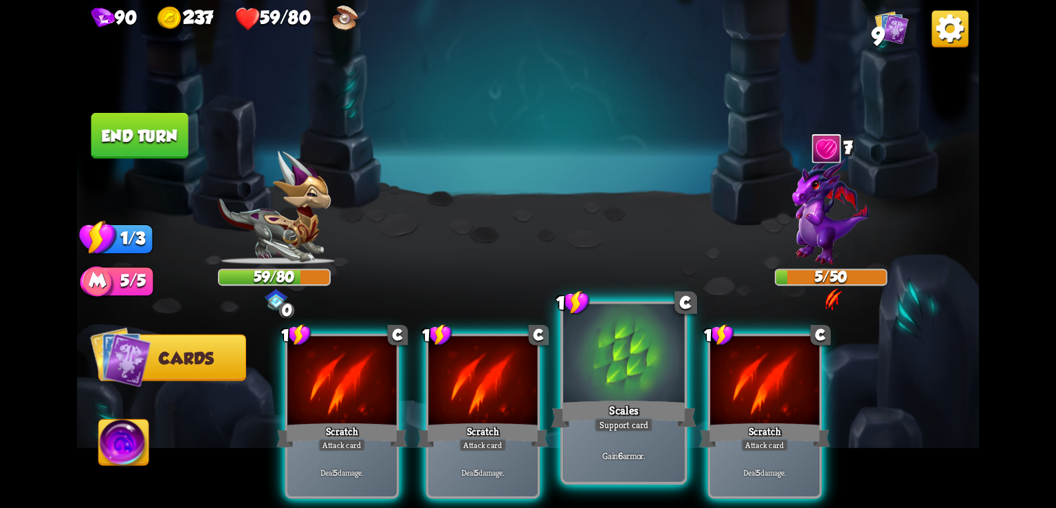
click at [623, 362] on div at bounding box center [623, 355] width 121 height 102
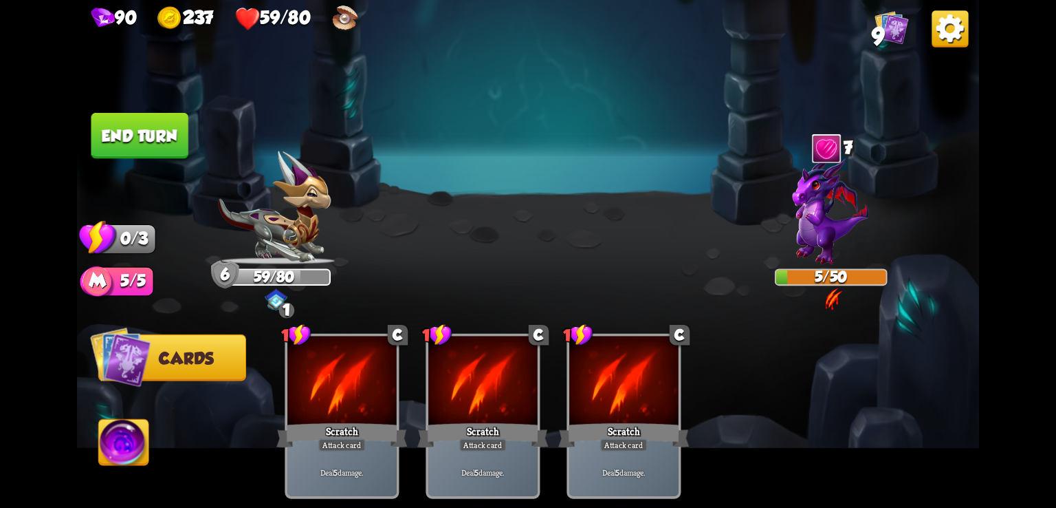
click at [153, 132] on button "End turn" at bounding box center [139, 136] width 97 height 46
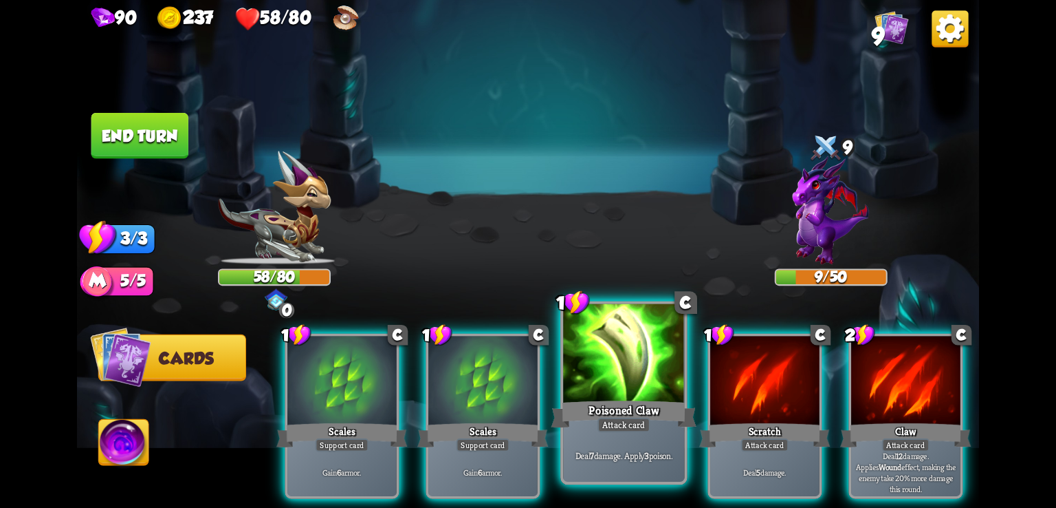
click at [619, 354] on div at bounding box center [623, 355] width 121 height 102
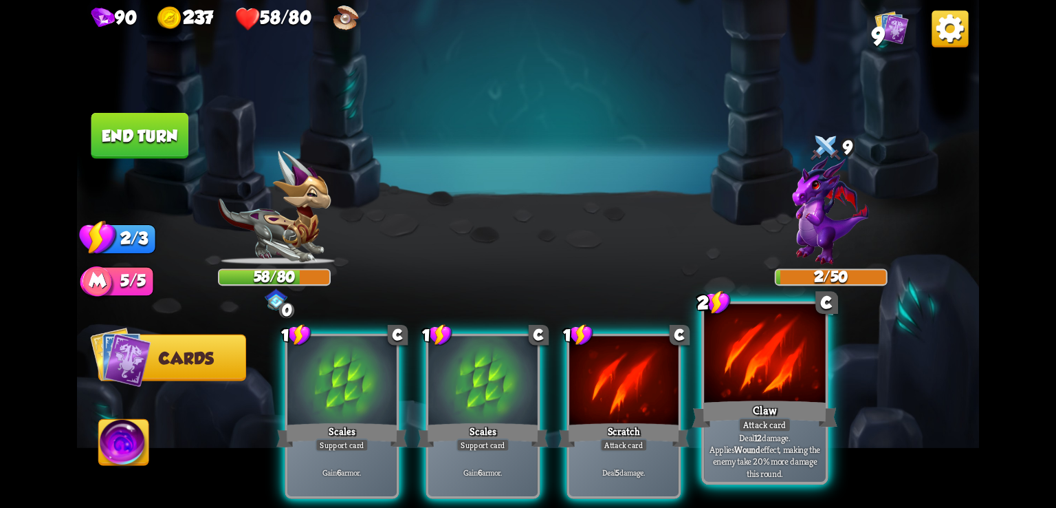
click at [728, 364] on div at bounding box center [764, 355] width 121 height 102
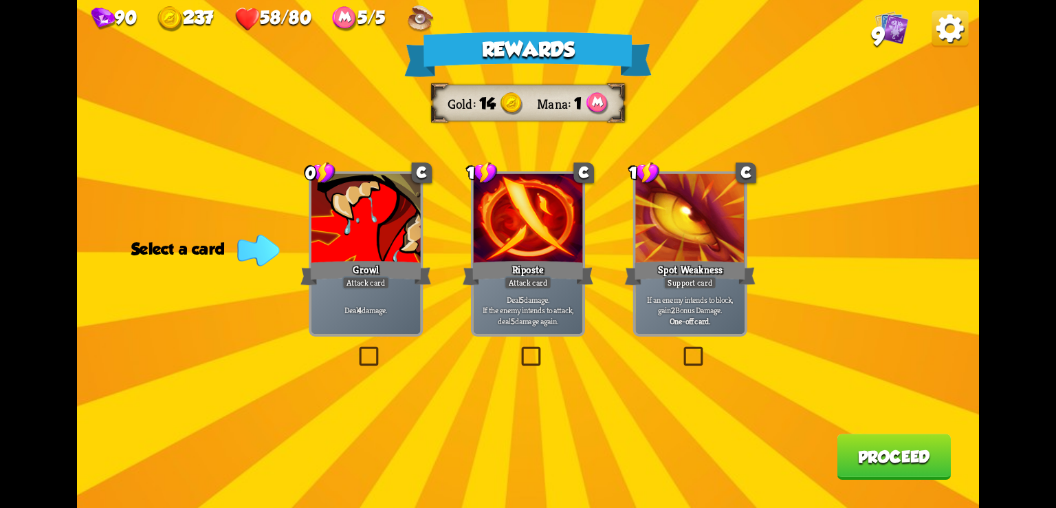
drag, startPoint x: 657, startPoint y: 100, endPoint x: 597, endPoint y: 163, distance: 87.6
click at [597, 163] on div "Rewards Gold 14 Mana 1 Select a card 0 C Growl Attack card Deal 4 damage. 1 C R…" at bounding box center [528, 254] width 902 height 508
drag, startPoint x: 875, startPoint y: 47, endPoint x: 893, endPoint y: 122, distance: 76.2
click at [893, 122] on div "90 237 58/80 5/5 9 Rewards Gold 14 Mana 1 Select a card 0 C Growl Attack card D…" at bounding box center [528, 254] width 902 height 508
drag, startPoint x: 450, startPoint y: 61, endPoint x: 336, endPoint y: 85, distance: 117.2
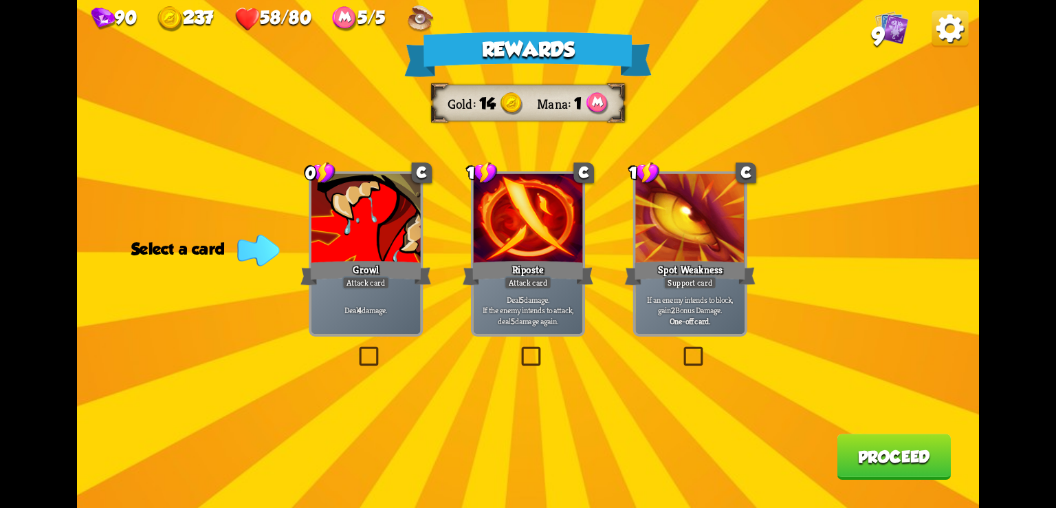
click at [336, 85] on div "Rewards Gold 14 Mana 1 Select a card 0 C Growl Attack card Deal 4 damage. 1 C R…" at bounding box center [528, 254] width 902 height 508
click at [356, 349] on label at bounding box center [356, 349] width 0 height 0
click at [0, 0] on input "checkbox" at bounding box center [0, 0] width 0 height 0
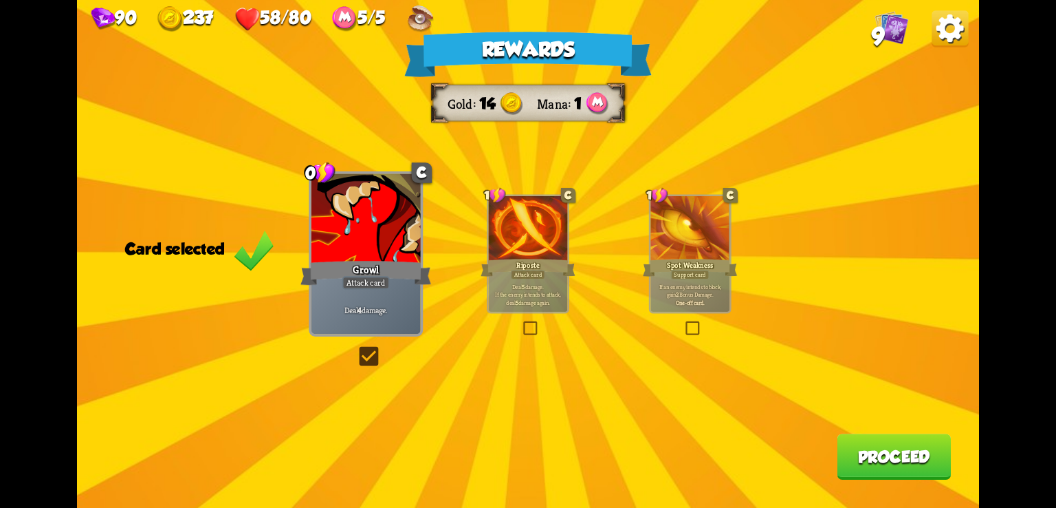
click at [356, 349] on label at bounding box center [356, 349] width 0 height 0
click at [0, 0] on input "checkbox" at bounding box center [0, 0] width 0 height 0
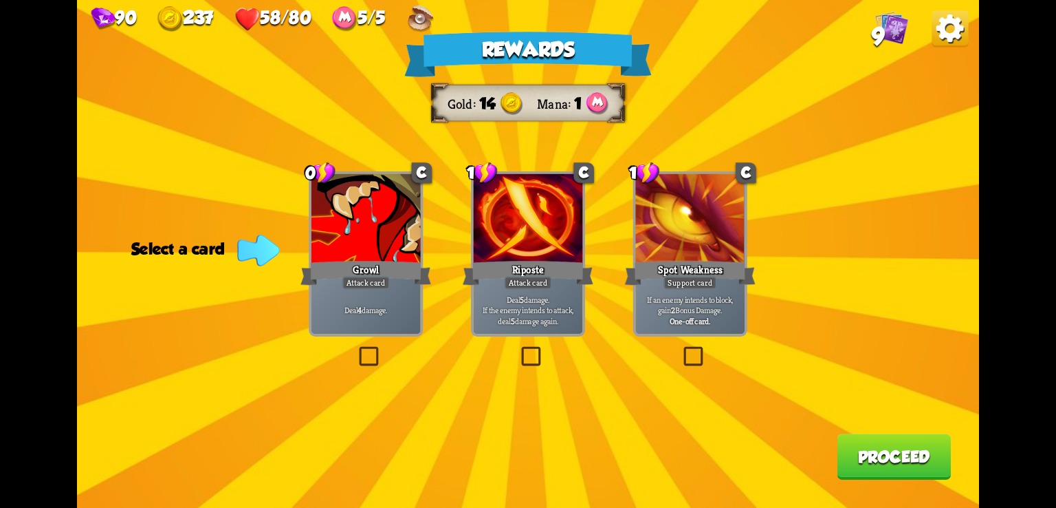
click at [356, 349] on label at bounding box center [356, 349] width 0 height 0
click at [0, 0] on input "checkbox" at bounding box center [0, 0] width 0 height 0
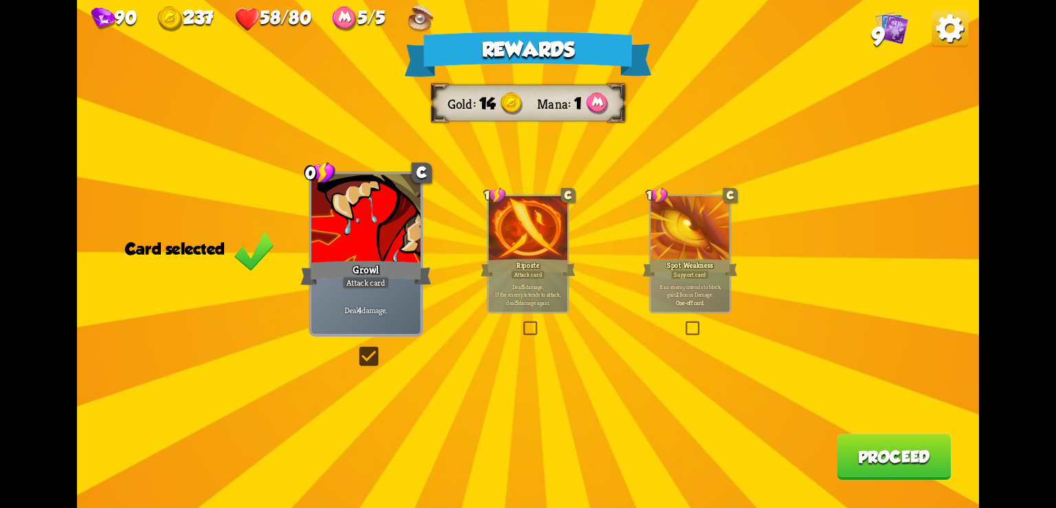
click at [356, 349] on label at bounding box center [356, 349] width 0 height 0
click at [0, 0] on input "checkbox" at bounding box center [0, 0] width 0 height 0
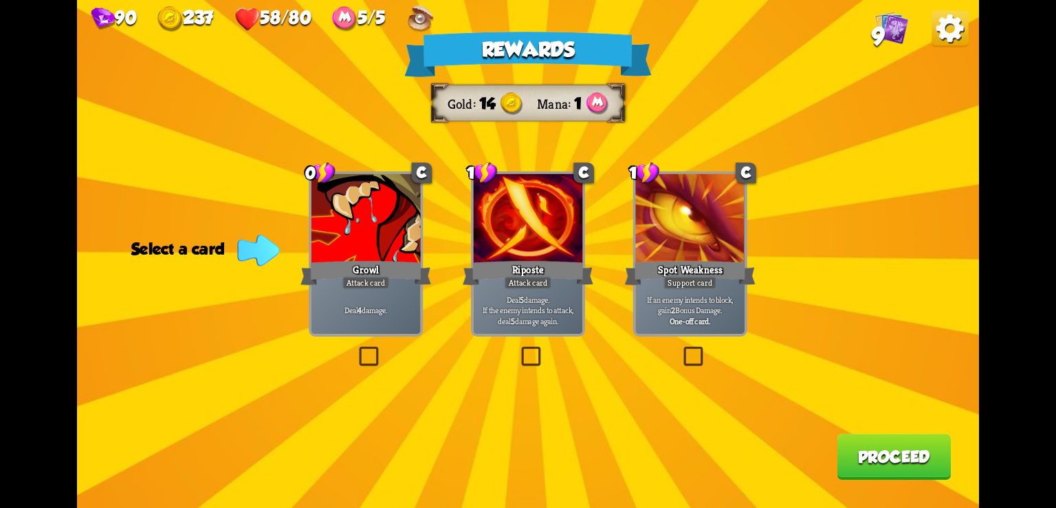
click at [519, 349] on label at bounding box center [519, 349] width 0 height 0
click at [0, 0] on input "checkbox" at bounding box center [0, 0] width 0 height 0
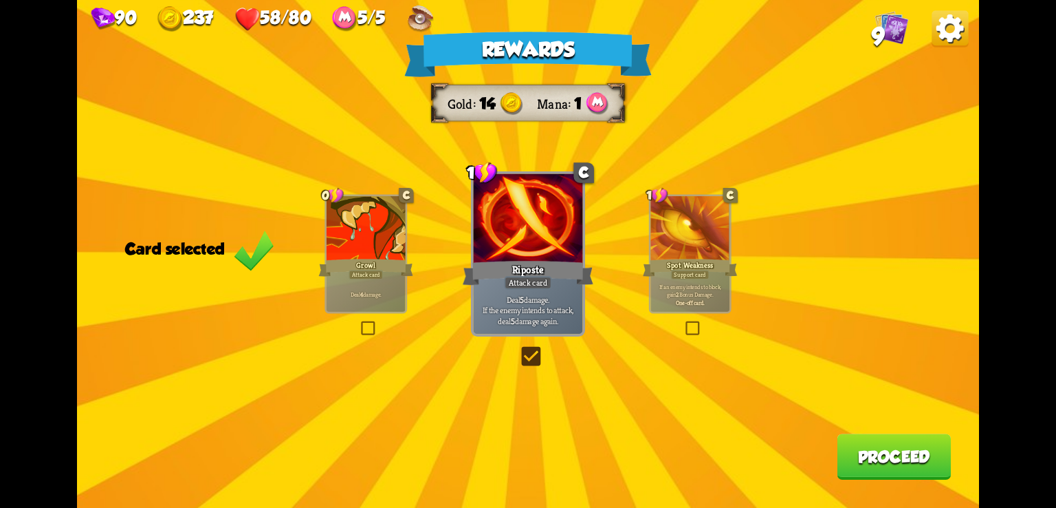
click at [519, 349] on label at bounding box center [519, 349] width 0 height 0
click at [0, 0] on input "checkbox" at bounding box center [0, 0] width 0 height 0
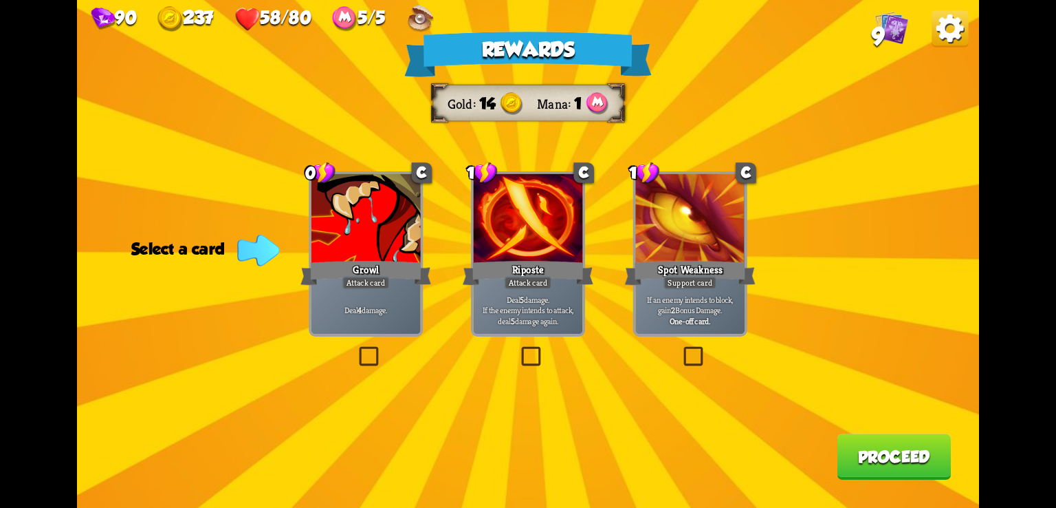
click at [681, 349] on label at bounding box center [681, 349] width 0 height 0
click at [0, 0] on input "checkbox" at bounding box center [0, 0] width 0 height 0
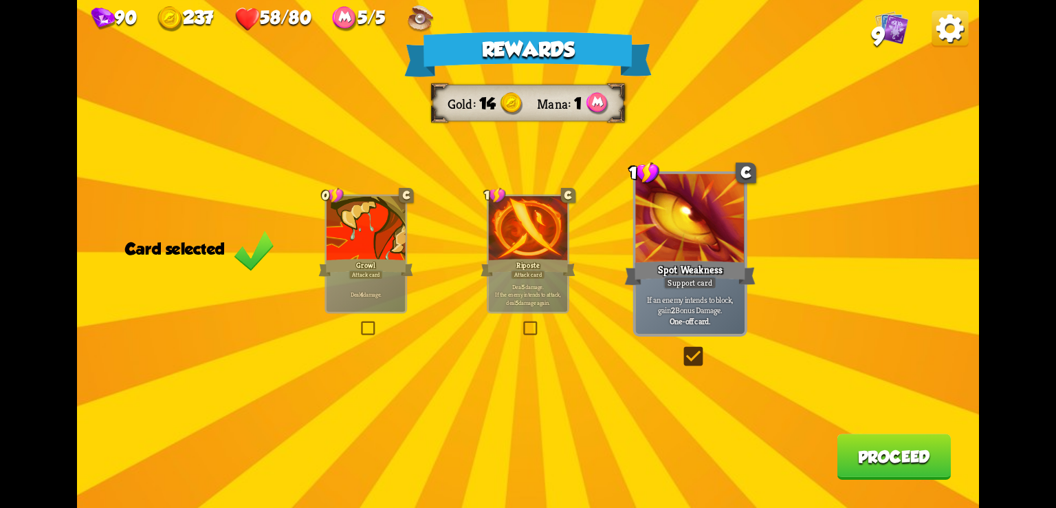
click at [681, 349] on label at bounding box center [681, 349] width 0 height 0
click at [0, 0] on input "checkbox" at bounding box center [0, 0] width 0 height 0
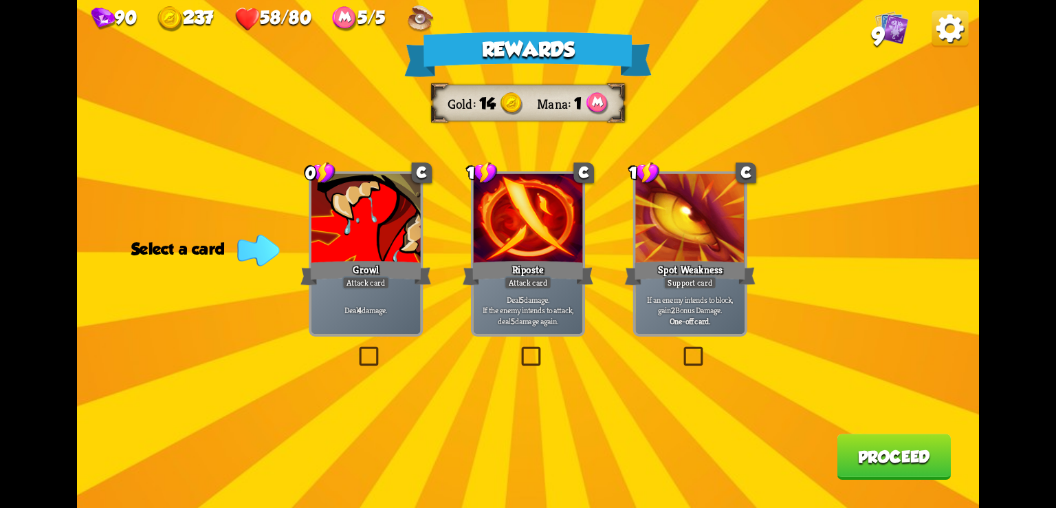
drag, startPoint x: 692, startPoint y: 356, endPoint x: 710, endPoint y: 359, distance: 18.8
click at [710, 359] on div "Rewards Gold 14 Mana 1 Select a card 0 C Growl Attack card Deal 4 damage. 1 C R…" at bounding box center [528, 254] width 902 height 508
drag, startPoint x: 690, startPoint y: 353, endPoint x: 726, endPoint y: 362, distance: 37.0
click at [726, 362] on div "Rewards Gold 14 Mana 1 Select a card 0 C Growl Attack card Deal 4 damage. 1 C R…" at bounding box center [528, 254] width 902 height 508
click at [681, 349] on label at bounding box center [681, 349] width 0 height 0
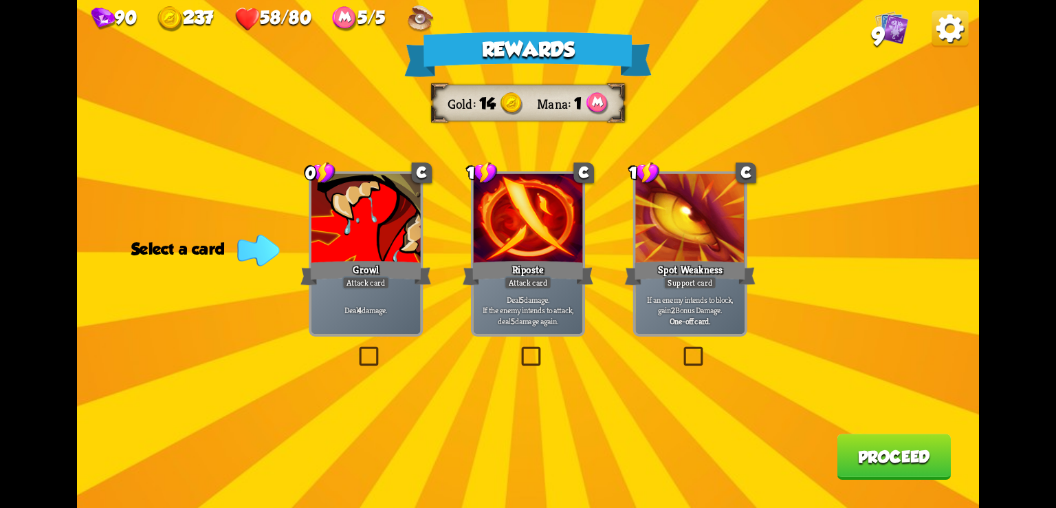
click at [0, 0] on input "checkbox" at bounding box center [0, 0] width 0 height 0
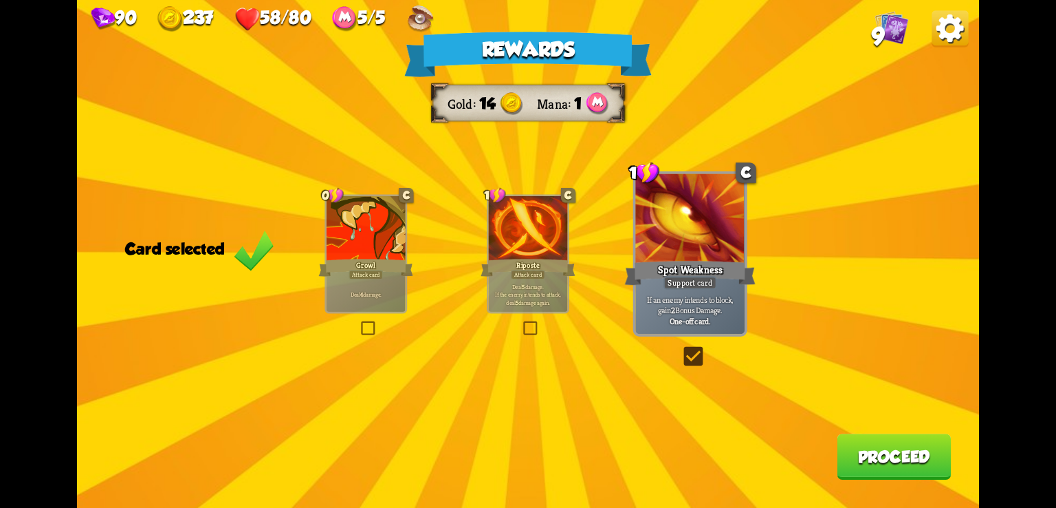
drag, startPoint x: 688, startPoint y: 350, endPoint x: 704, endPoint y: 362, distance: 20.1
click at [681, 349] on label at bounding box center [681, 349] width 0 height 0
click at [0, 0] on input "checkbox" at bounding box center [0, 0] width 0 height 0
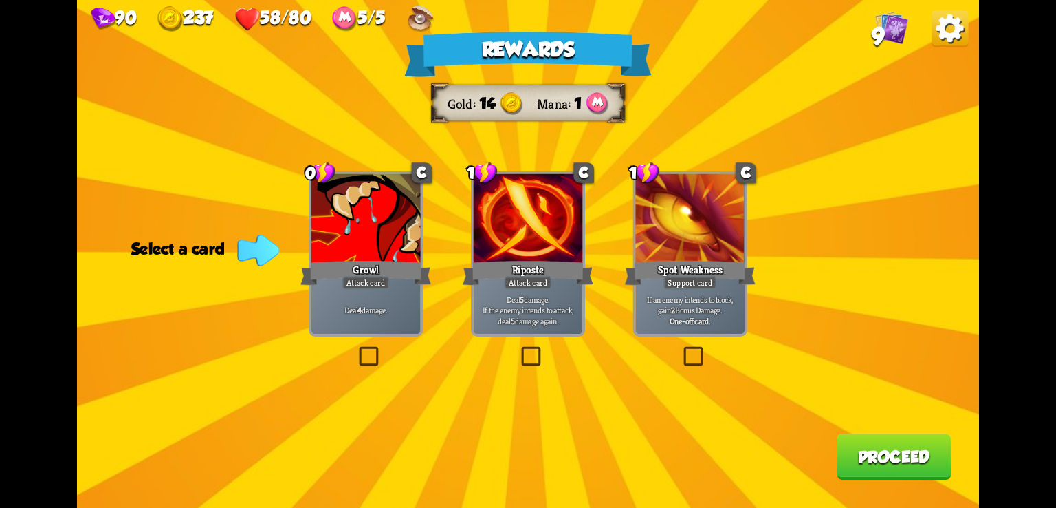
click at [519, 349] on label at bounding box center [519, 349] width 0 height 0
click at [0, 0] on input "checkbox" at bounding box center [0, 0] width 0 height 0
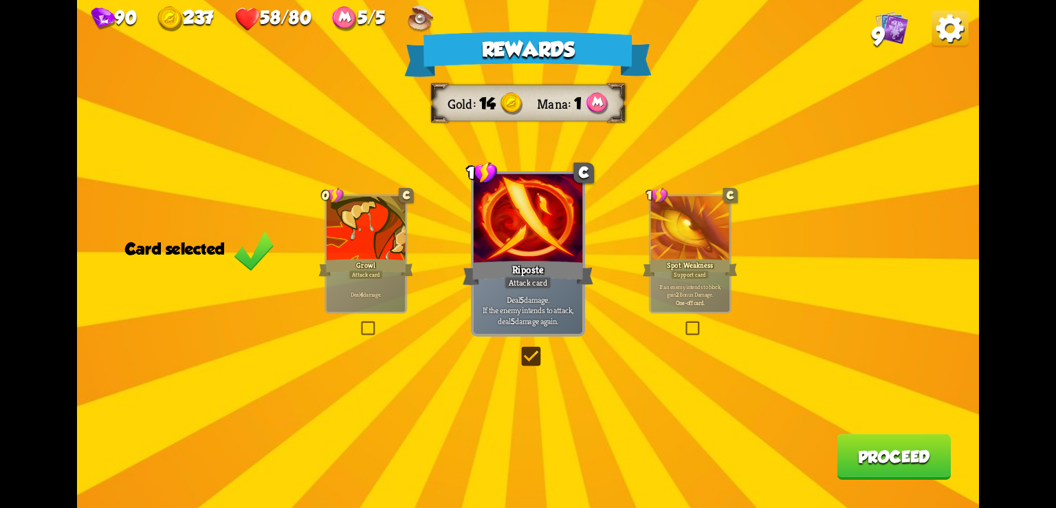
click at [519, 349] on label at bounding box center [519, 349] width 0 height 0
click at [0, 0] on input "checkbox" at bounding box center [0, 0] width 0 height 0
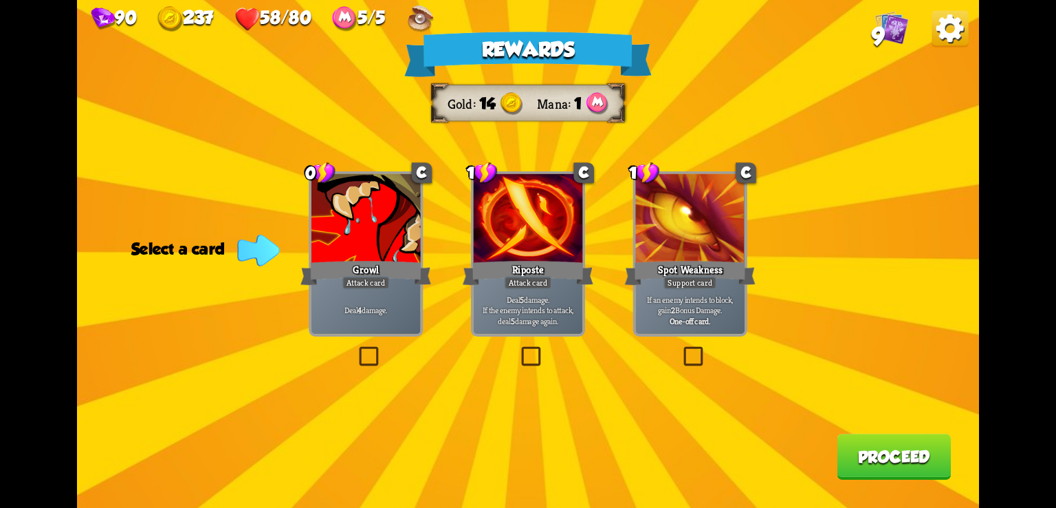
click at [356, 349] on label at bounding box center [356, 349] width 0 height 0
click at [0, 0] on input "checkbox" at bounding box center [0, 0] width 0 height 0
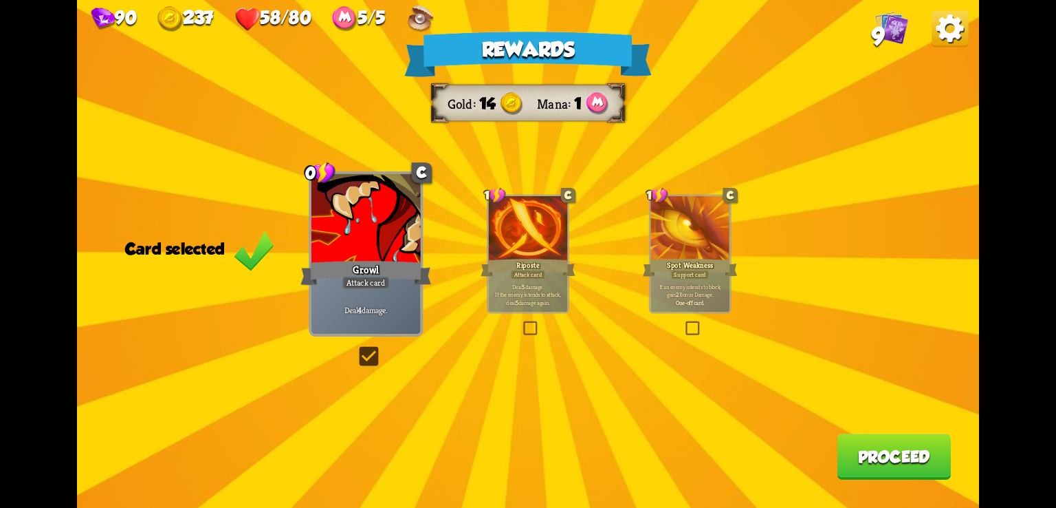
click at [356, 349] on label at bounding box center [356, 349] width 0 height 0
click at [0, 0] on input "checkbox" at bounding box center [0, 0] width 0 height 0
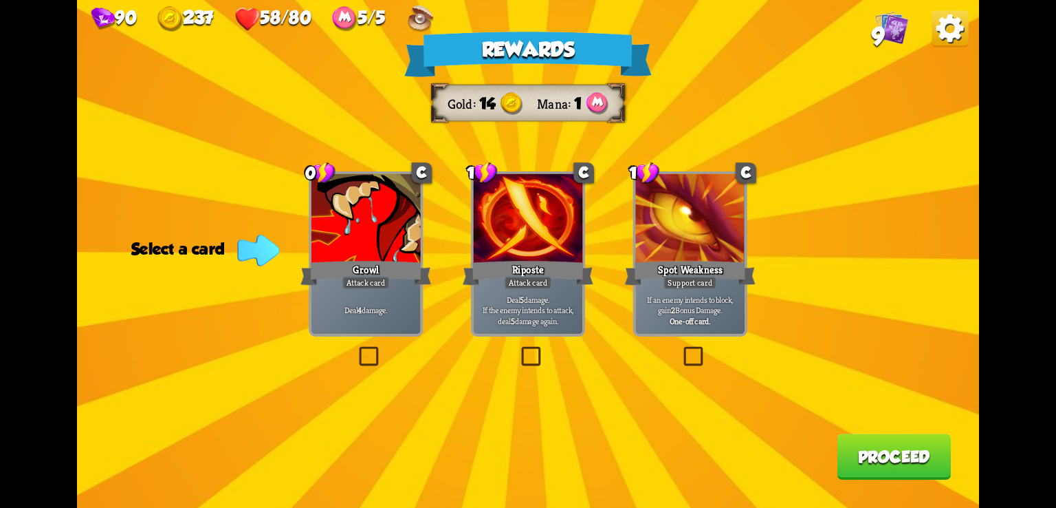
click at [356, 349] on label at bounding box center [356, 349] width 0 height 0
click at [0, 0] on input "checkbox" at bounding box center [0, 0] width 0 height 0
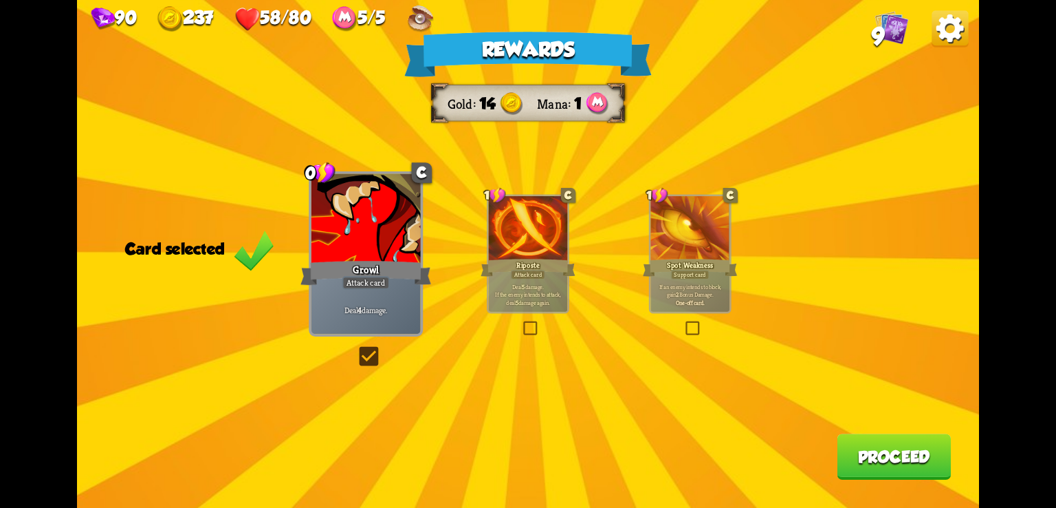
click at [521, 323] on label at bounding box center [521, 323] width 0 height 0
click at [0, 0] on input "checkbox" at bounding box center [0, 0] width 0 height 0
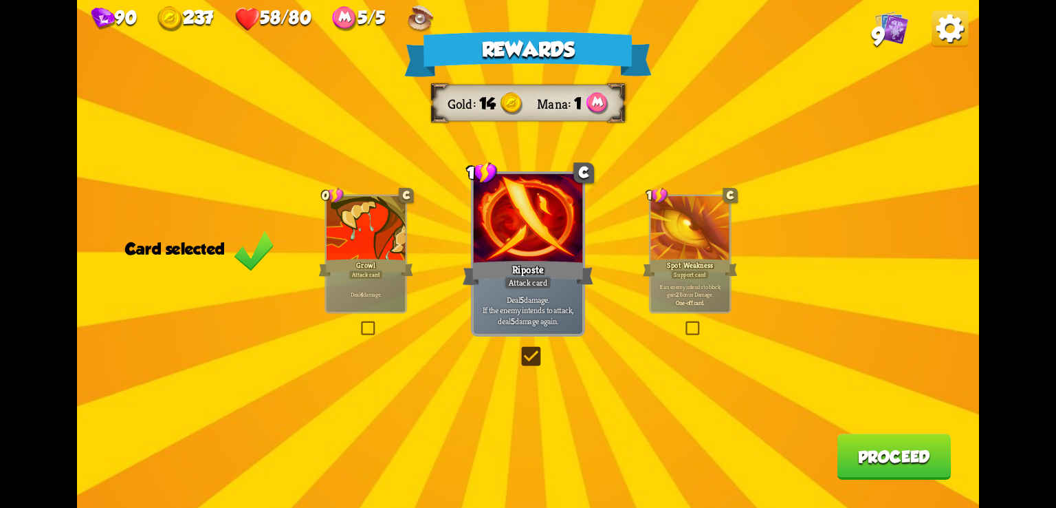
click at [679, 327] on div "Rewards Gold 14 Mana 1 Card selected 0 C Growl Attack card Deal 4 damage. 1 C R…" at bounding box center [528, 254] width 902 height 508
click at [702, 327] on div "Rewards Gold 14 Mana 1 Card selected 0 C Growl Attack card Deal 4 damage. 1 C R…" at bounding box center [528, 254] width 902 height 508
click at [684, 323] on label at bounding box center [684, 323] width 0 height 0
click at [0, 0] on input "checkbox" at bounding box center [0, 0] width 0 height 0
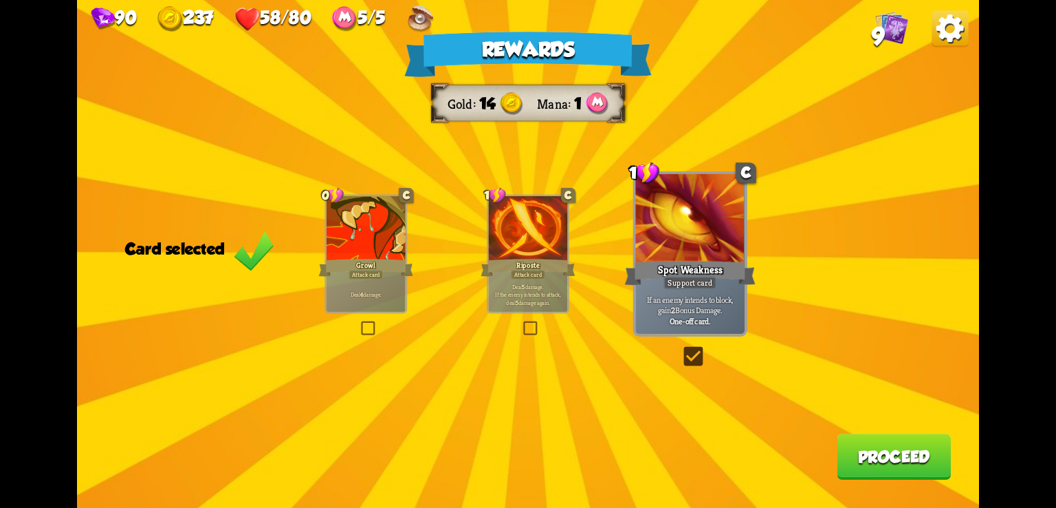
click at [681, 349] on label at bounding box center [681, 349] width 0 height 0
click at [0, 0] on input "checkbox" at bounding box center [0, 0] width 0 height 0
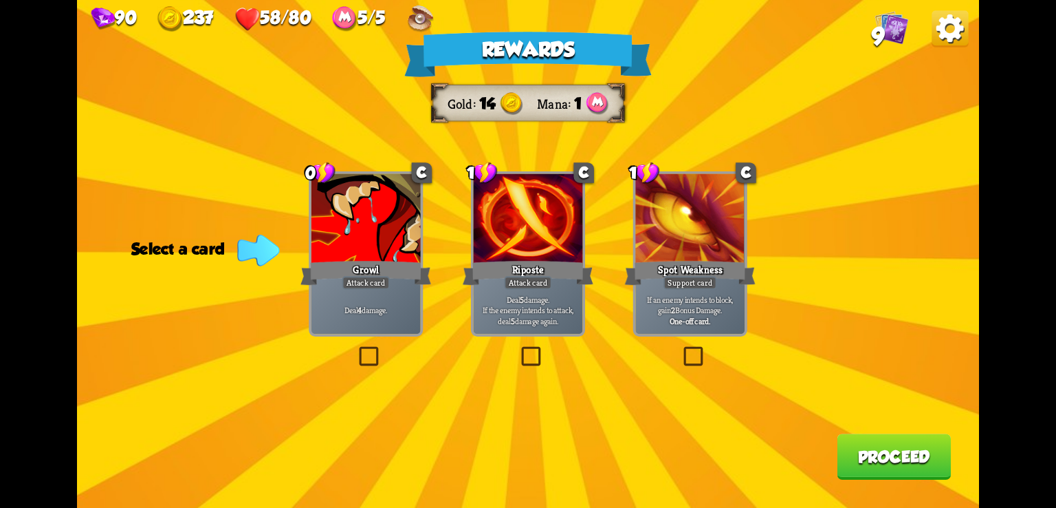
click at [681, 349] on label at bounding box center [681, 349] width 0 height 0
click at [0, 0] on input "checkbox" at bounding box center [0, 0] width 0 height 0
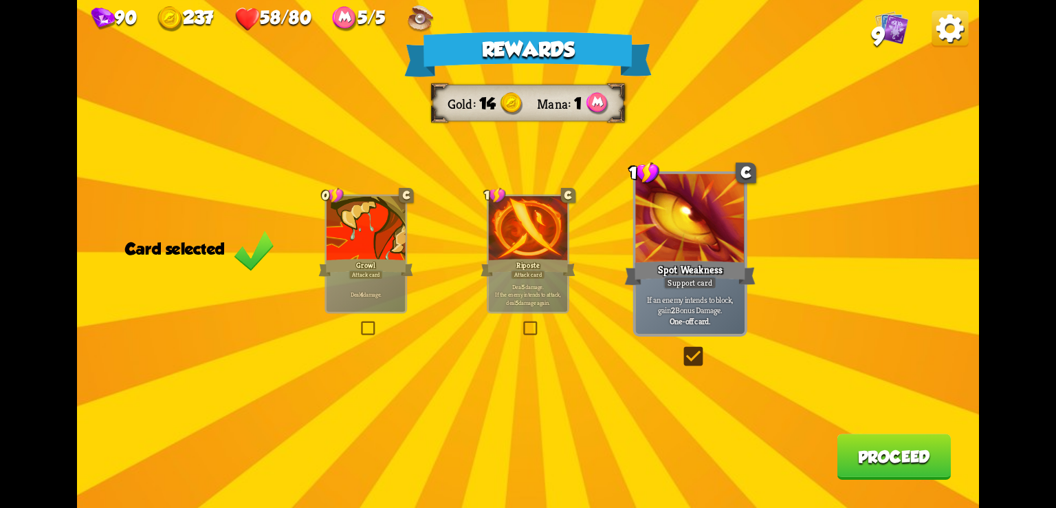
click at [681, 349] on label at bounding box center [681, 349] width 0 height 0
click at [0, 0] on input "checkbox" at bounding box center [0, 0] width 0 height 0
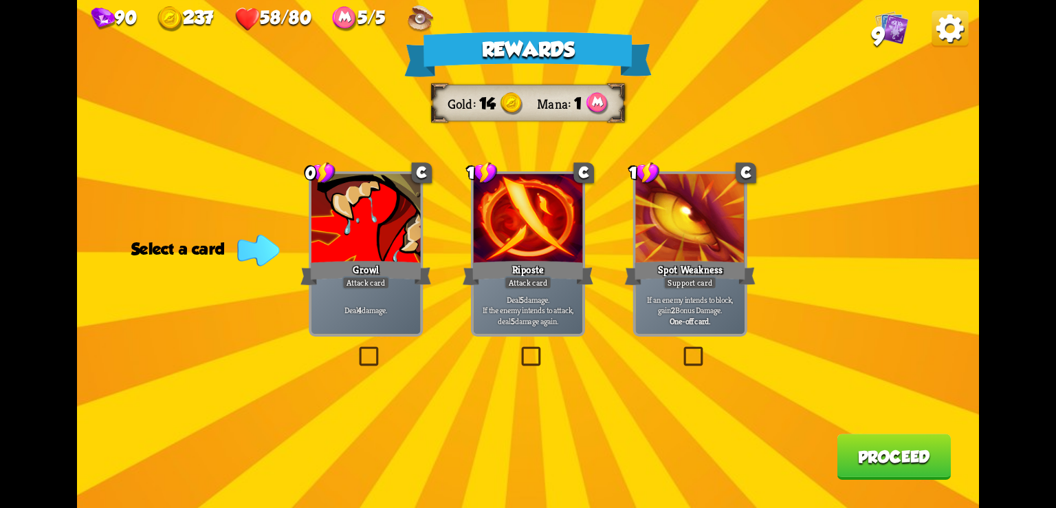
click at [356, 349] on label at bounding box center [356, 349] width 0 height 0
click at [0, 0] on input "checkbox" at bounding box center [0, 0] width 0 height 0
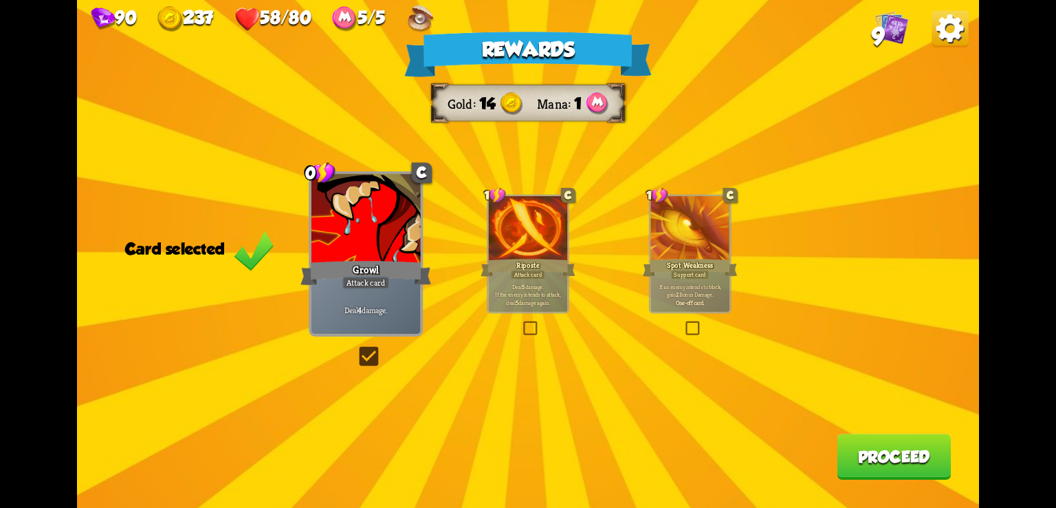
click at [356, 349] on label at bounding box center [356, 349] width 0 height 0
click at [0, 0] on input "checkbox" at bounding box center [0, 0] width 0 height 0
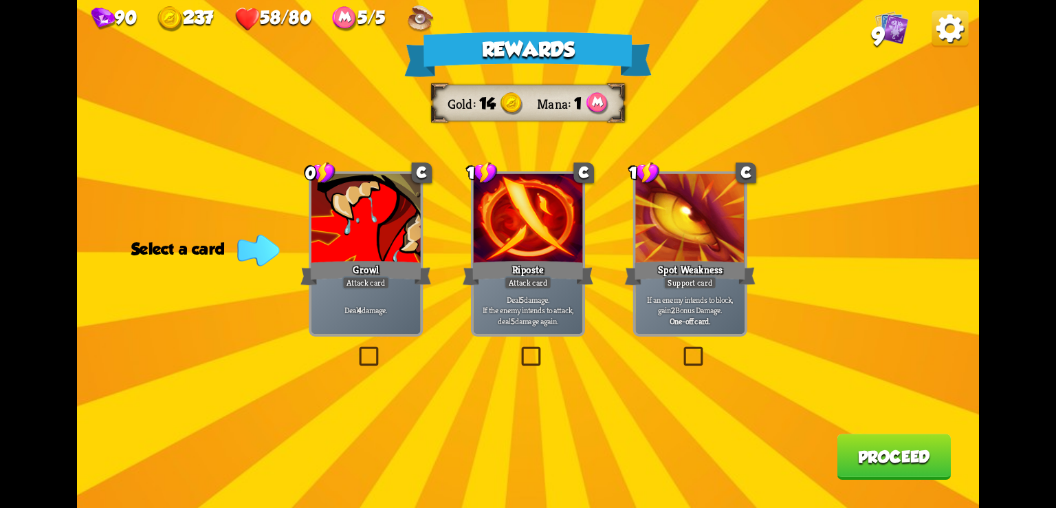
click at [356, 349] on label at bounding box center [356, 349] width 0 height 0
click at [0, 0] on input "checkbox" at bounding box center [0, 0] width 0 height 0
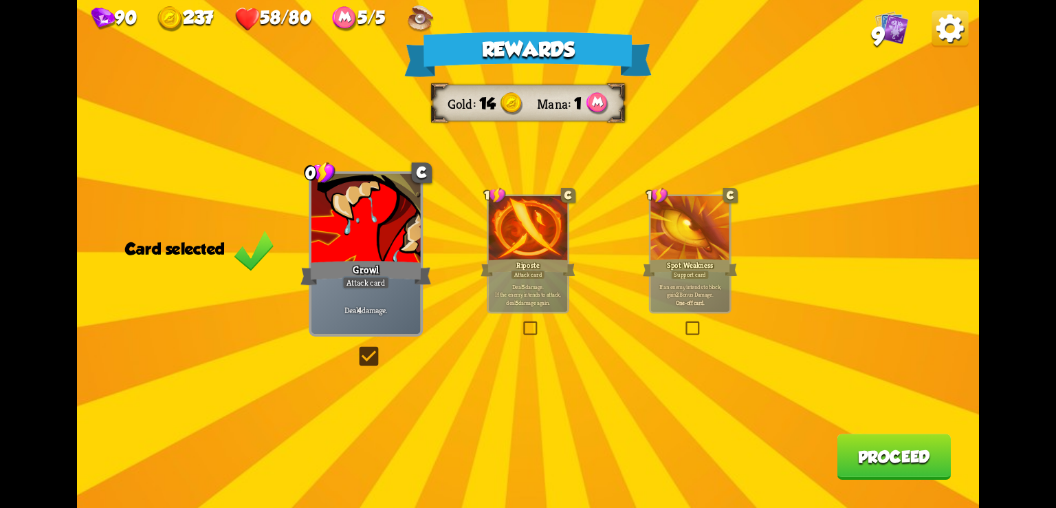
click at [356, 349] on label at bounding box center [356, 349] width 0 height 0
click at [0, 0] on input "checkbox" at bounding box center [0, 0] width 0 height 0
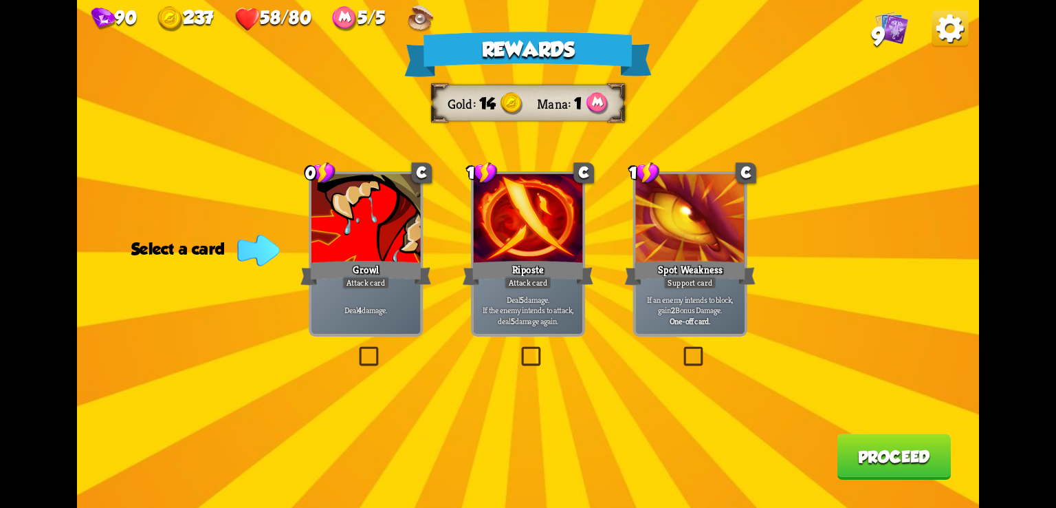
click at [356, 349] on label at bounding box center [356, 349] width 0 height 0
click at [0, 0] on input "checkbox" at bounding box center [0, 0] width 0 height 0
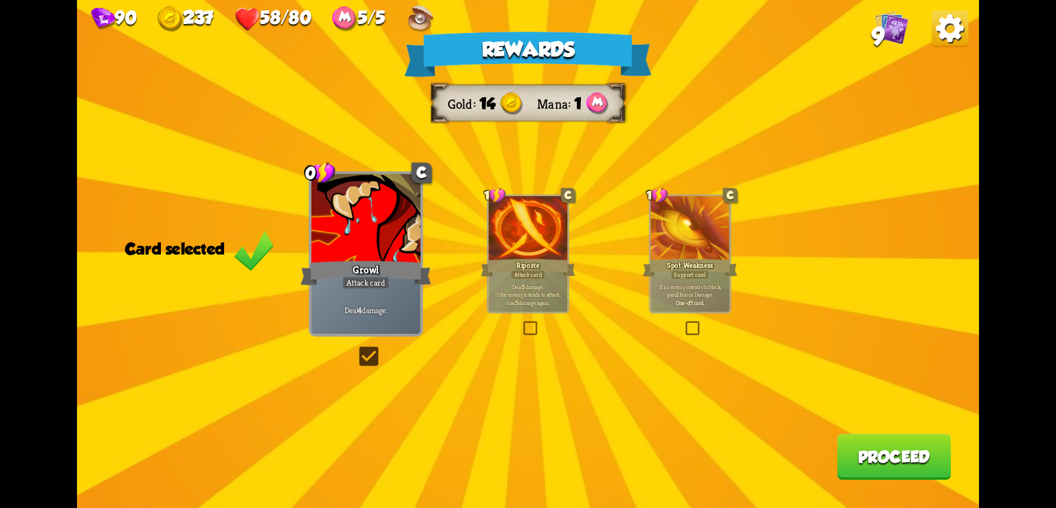
click at [356, 349] on label at bounding box center [356, 349] width 0 height 0
click at [0, 0] on input "checkbox" at bounding box center [0, 0] width 0 height 0
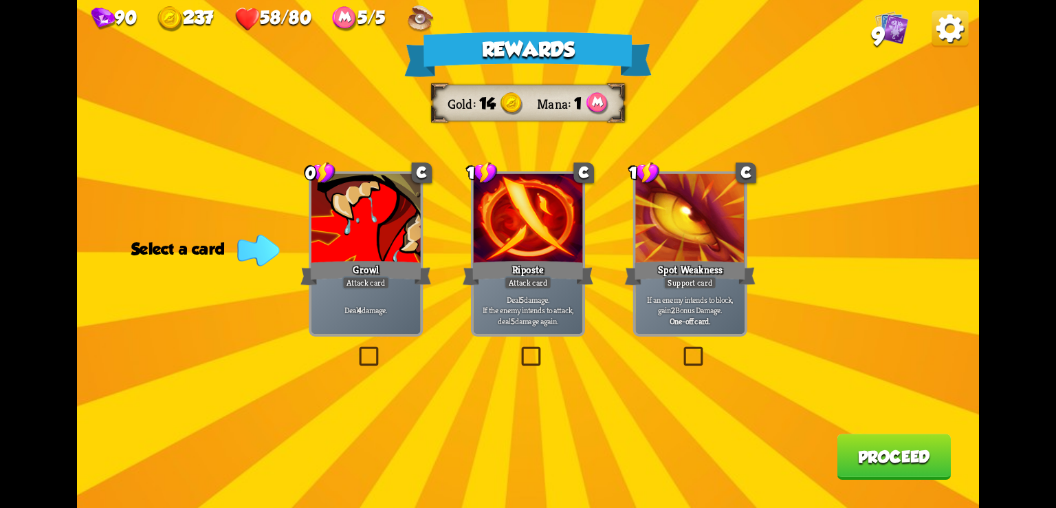
click at [356, 349] on label at bounding box center [356, 349] width 0 height 0
click at [0, 0] on input "checkbox" at bounding box center [0, 0] width 0 height 0
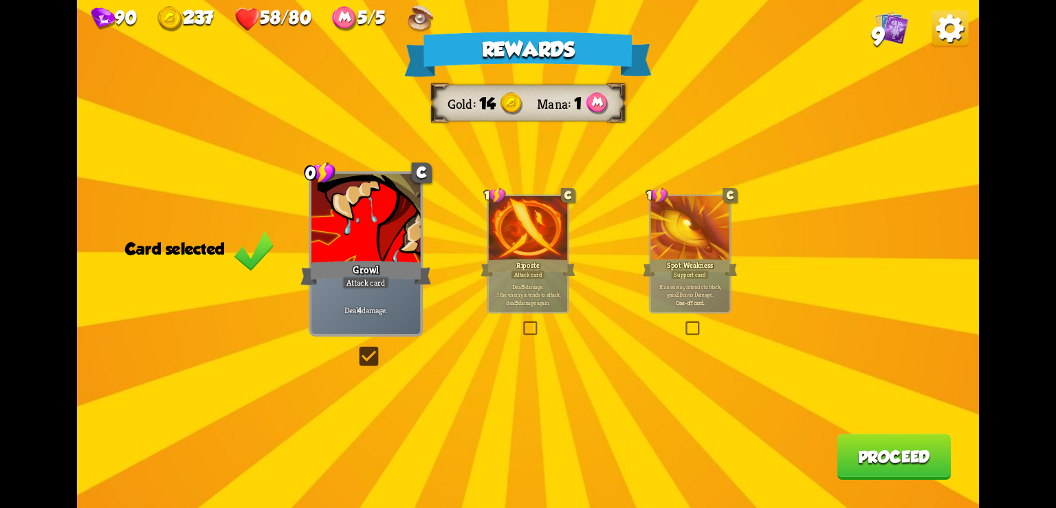
click at [356, 349] on label at bounding box center [356, 349] width 0 height 0
click at [0, 0] on input "checkbox" at bounding box center [0, 0] width 0 height 0
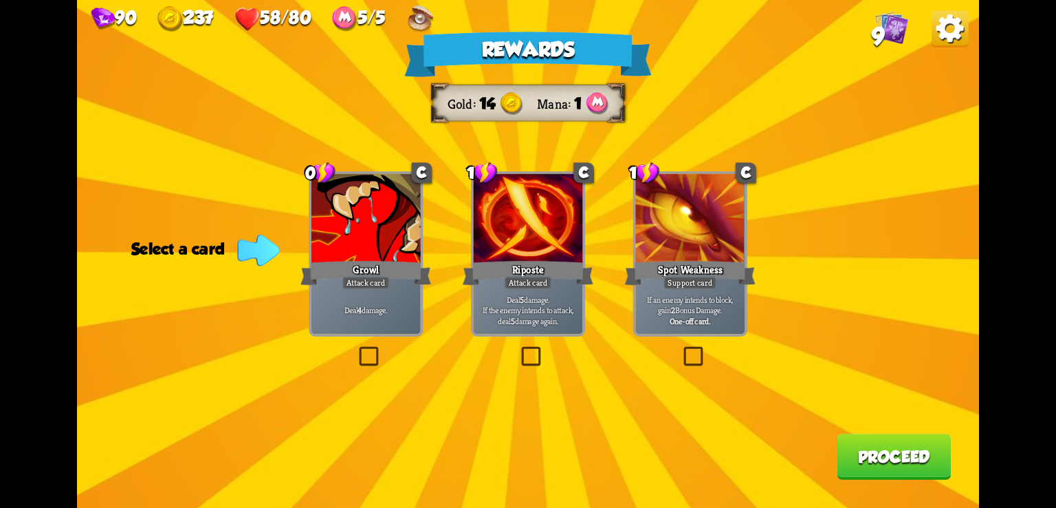
click at [356, 349] on label at bounding box center [356, 349] width 0 height 0
click at [0, 0] on input "checkbox" at bounding box center [0, 0] width 0 height 0
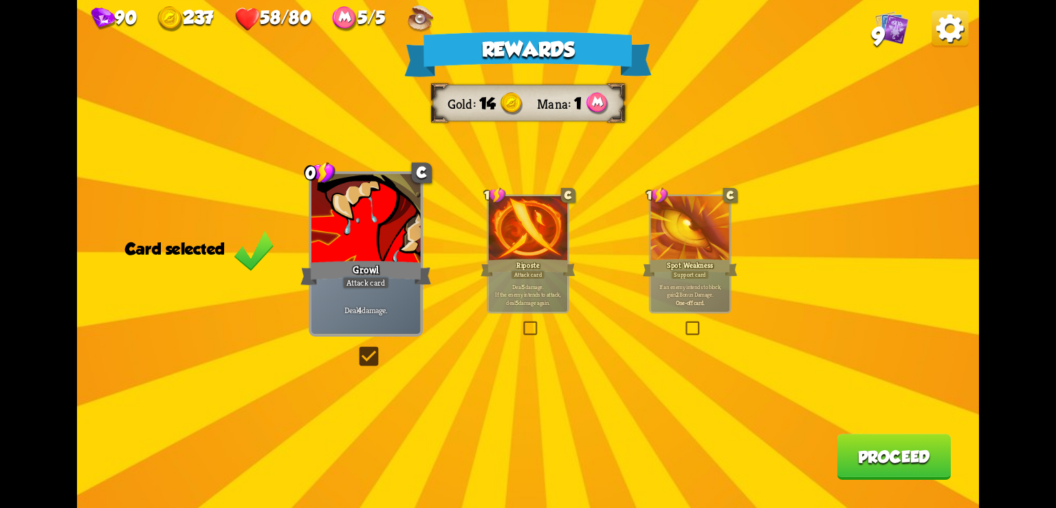
click at [369, 370] on div "Rewards Gold 14 Mana 1 Card selected 0 C Growl Attack card Deal 4 damage. 1 C R…" at bounding box center [528, 254] width 902 height 508
click at [353, 346] on div "Rewards Gold 14 Mana 1 Card selected 0 C Growl Attack card Deal 4 damage. 1 C R…" at bounding box center [528, 254] width 902 height 508
click at [356, 349] on label at bounding box center [356, 349] width 0 height 0
click at [0, 0] on input "checkbox" at bounding box center [0, 0] width 0 height 0
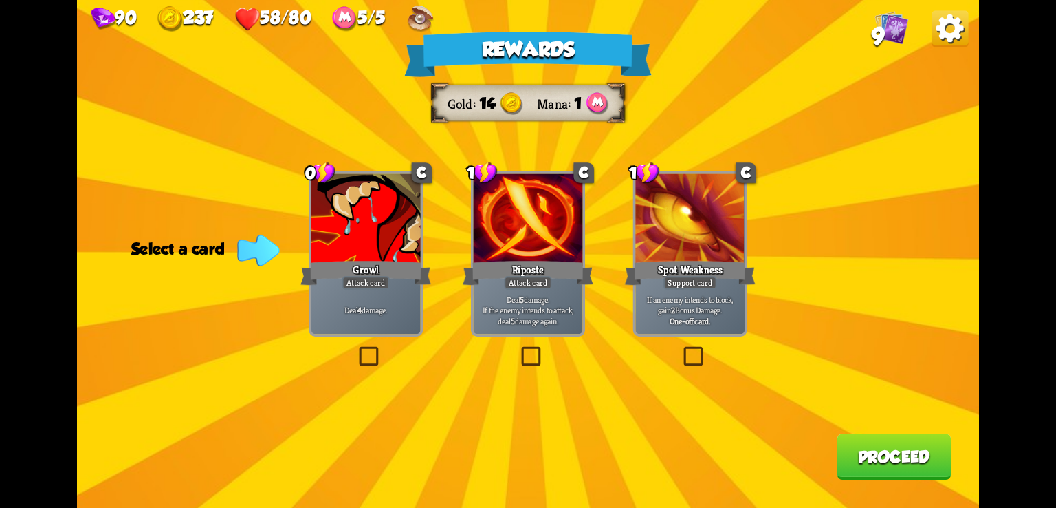
click at [356, 349] on label at bounding box center [356, 349] width 0 height 0
click at [0, 0] on input "checkbox" at bounding box center [0, 0] width 0 height 0
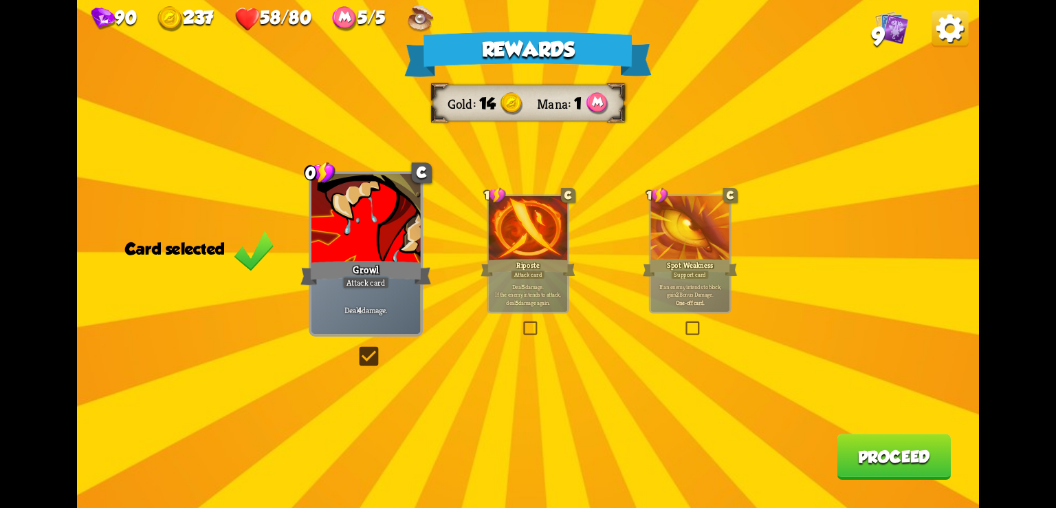
click at [356, 349] on label at bounding box center [356, 349] width 0 height 0
click at [0, 0] on input "checkbox" at bounding box center [0, 0] width 0 height 0
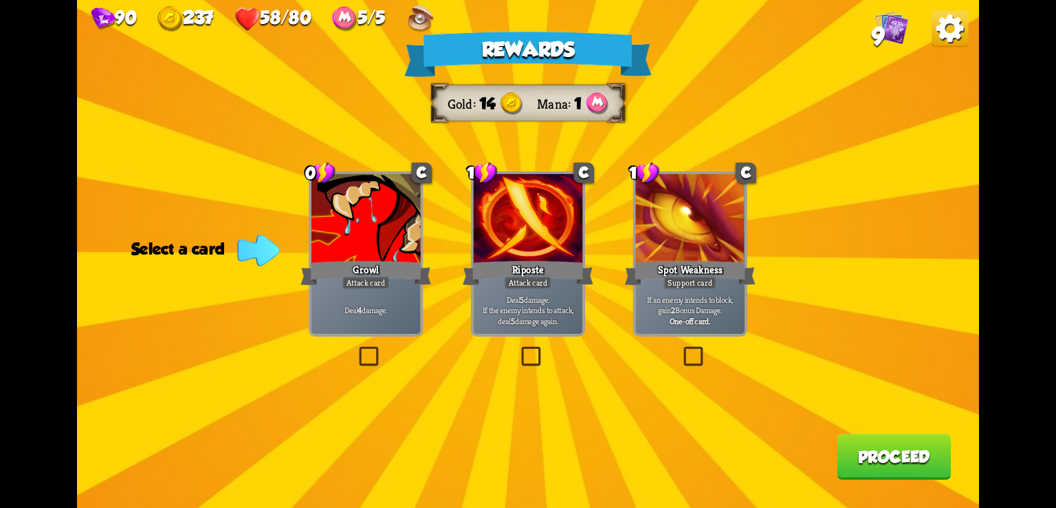
click at [356, 349] on label at bounding box center [356, 349] width 0 height 0
click at [0, 0] on input "checkbox" at bounding box center [0, 0] width 0 height 0
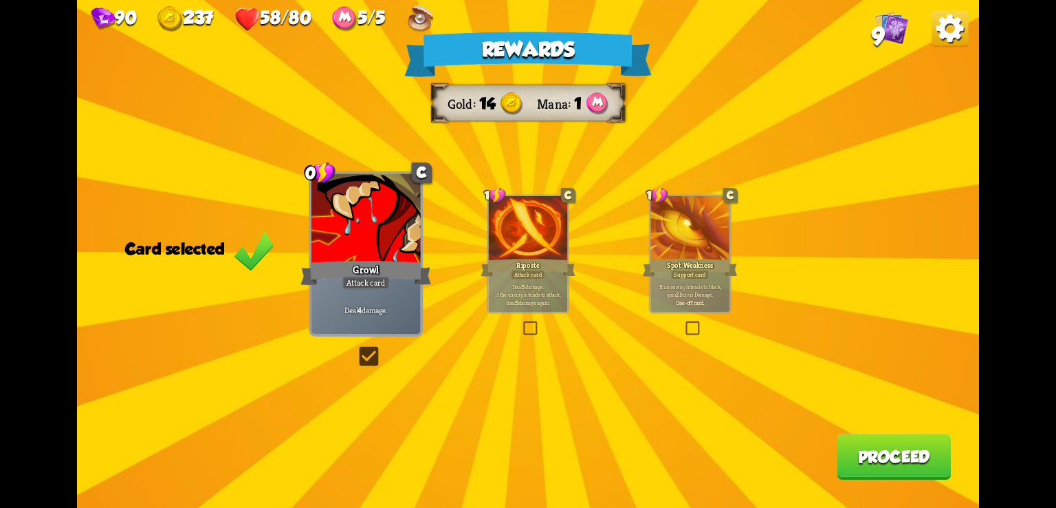
click at [356, 349] on label at bounding box center [356, 349] width 0 height 0
click at [0, 0] on input "checkbox" at bounding box center [0, 0] width 0 height 0
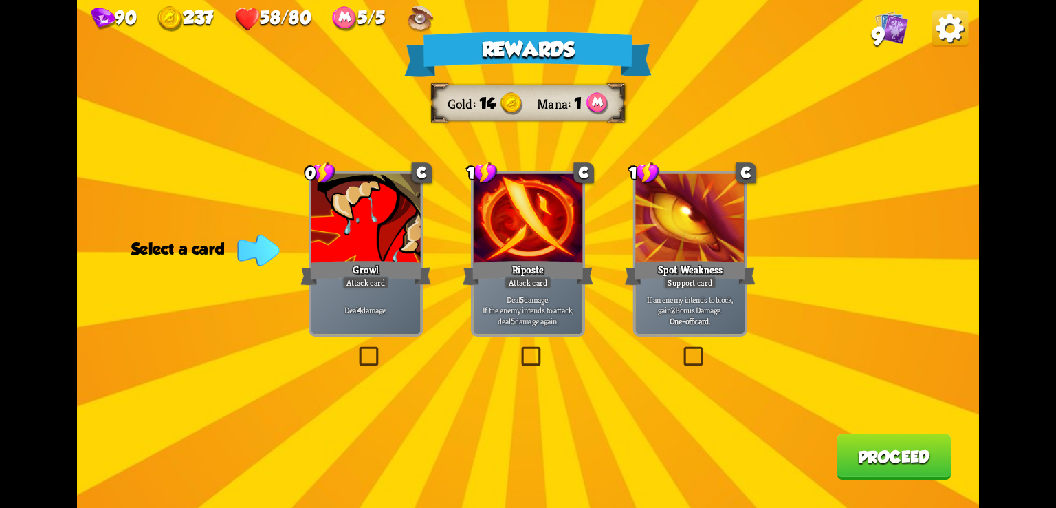
click at [936, 28] on img at bounding box center [950, 28] width 36 height 36
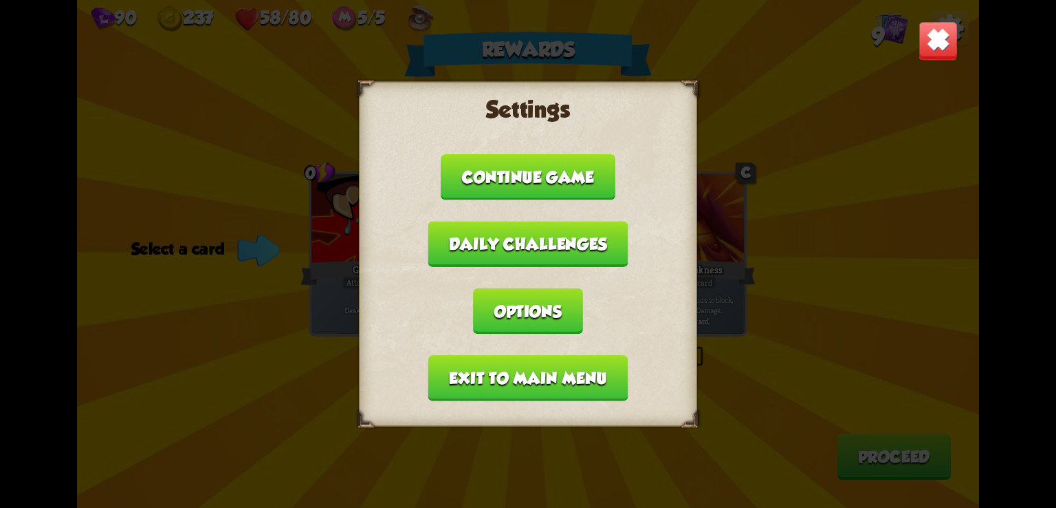
click at [507, 378] on button "Exit to main menu" at bounding box center [528, 378] width 200 height 46
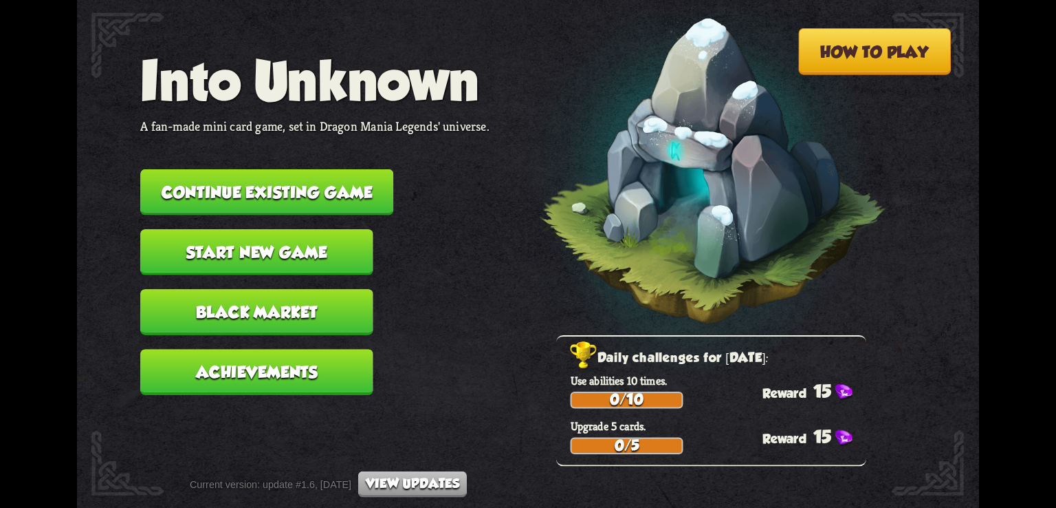
click at [339, 198] on button "Continue existing game" at bounding box center [266, 192] width 253 height 46
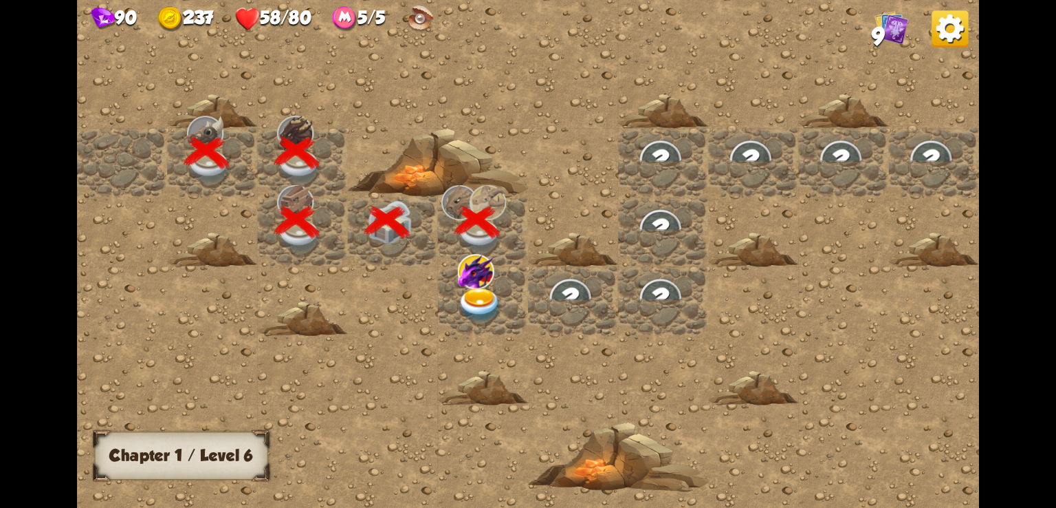
click at [481, 300] on img at bounding box center [480, 304] width 45 height 35
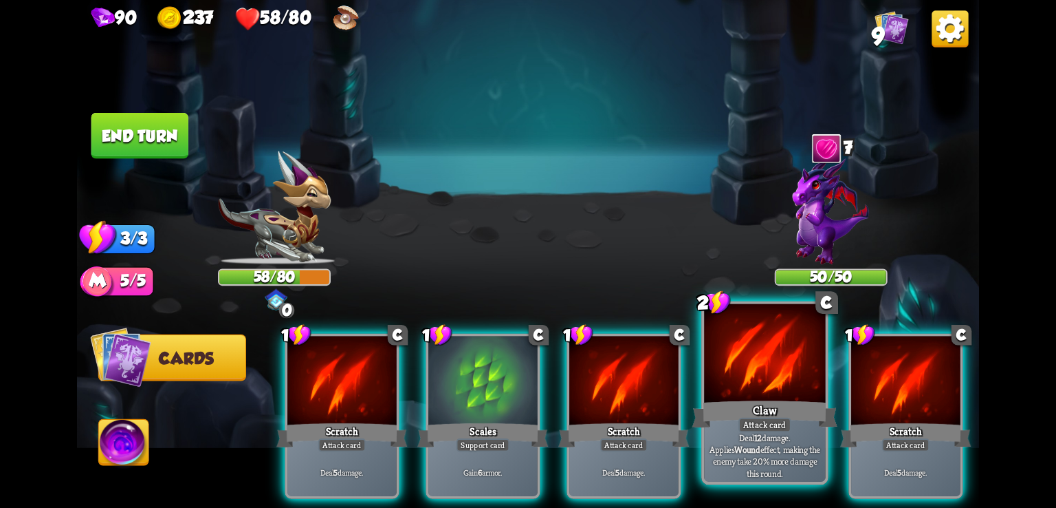
click at [749, 402] on div "Claw" at bounding box center [766, 413] width 146 height 32
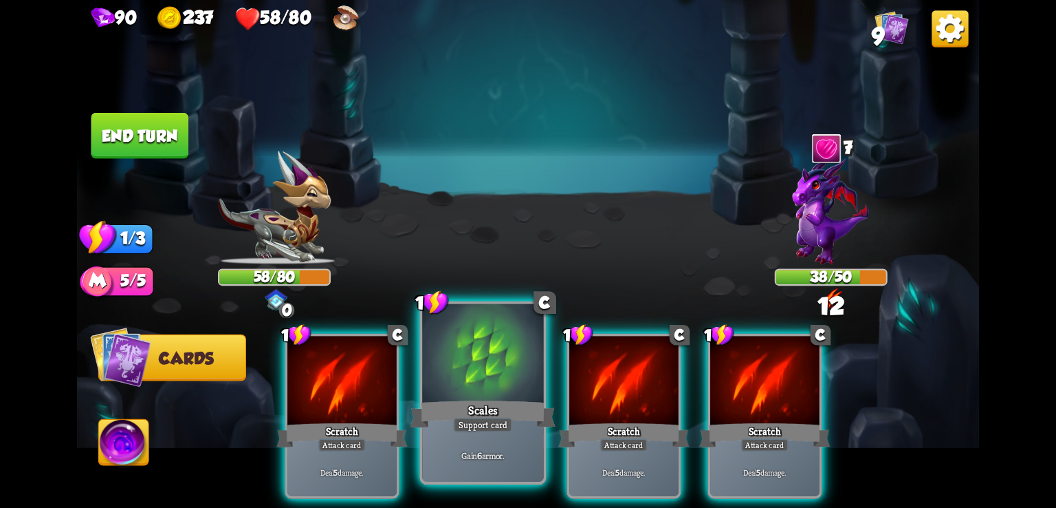
click at [477, 389] on div at bounding box center [482, 355] width 121 height 102
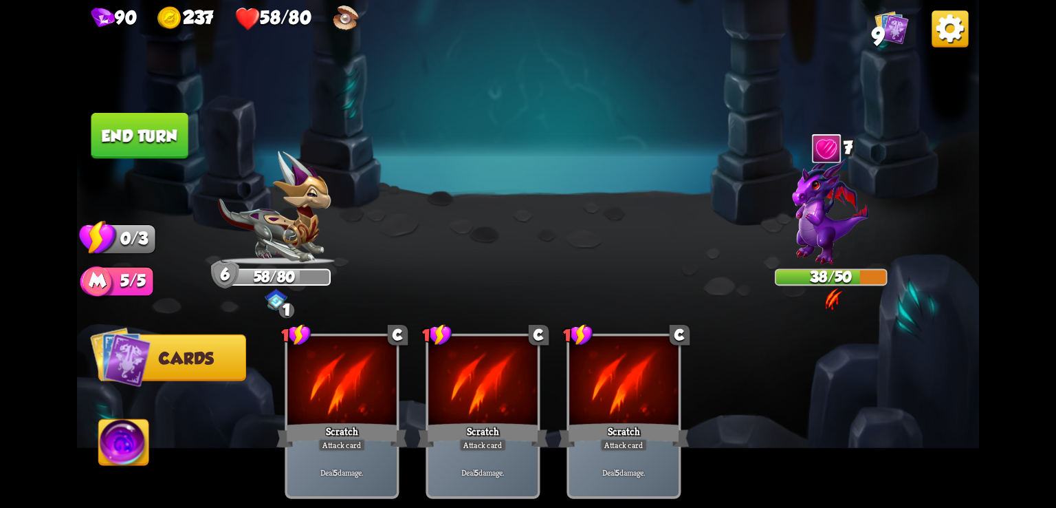
click at [162, 148] on button "End turn" at bounding box center [139, 136] width 97 height 46
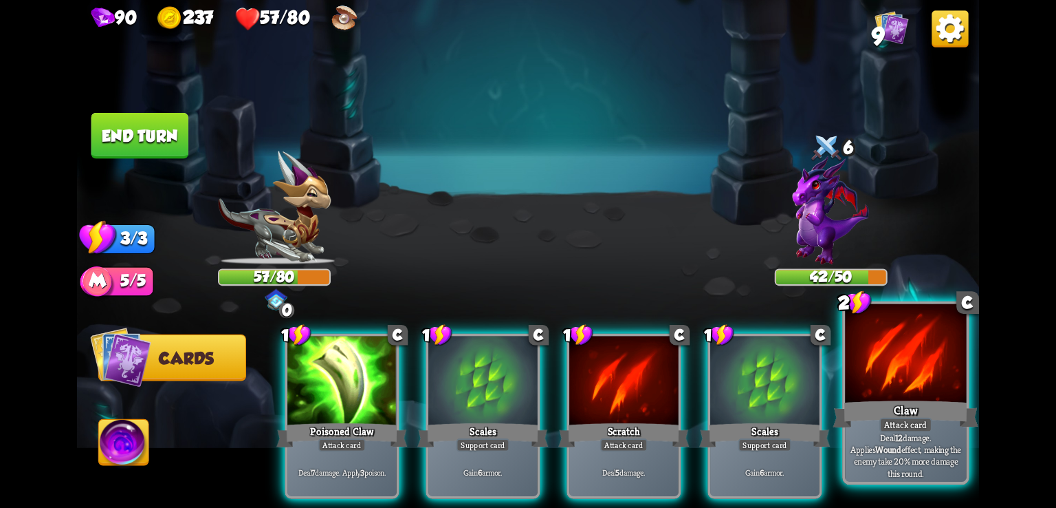
click at [898, 373] on div at bounding box center [905, 355] width 121 height 102
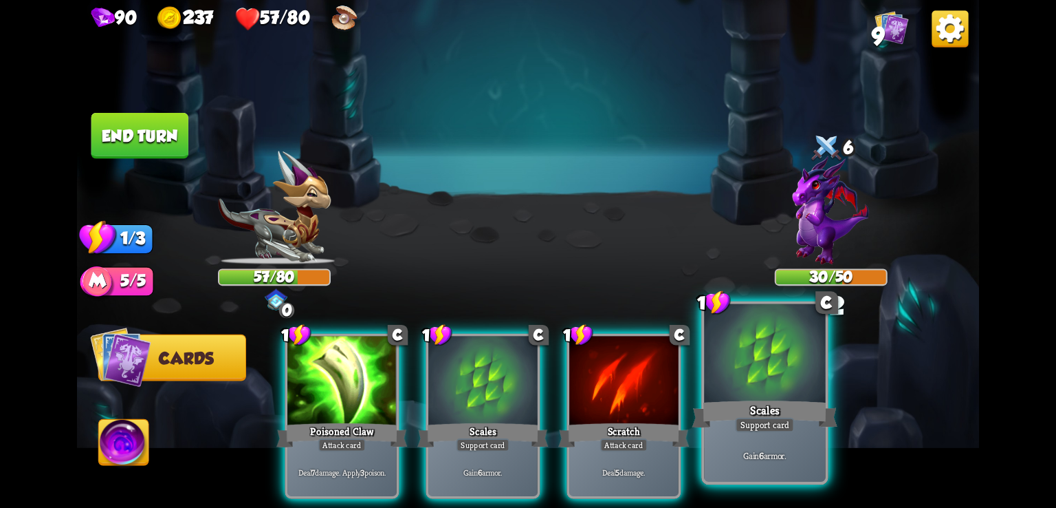
click at [782, 385] on div at bounding box center [764, 355] width 121 height 102
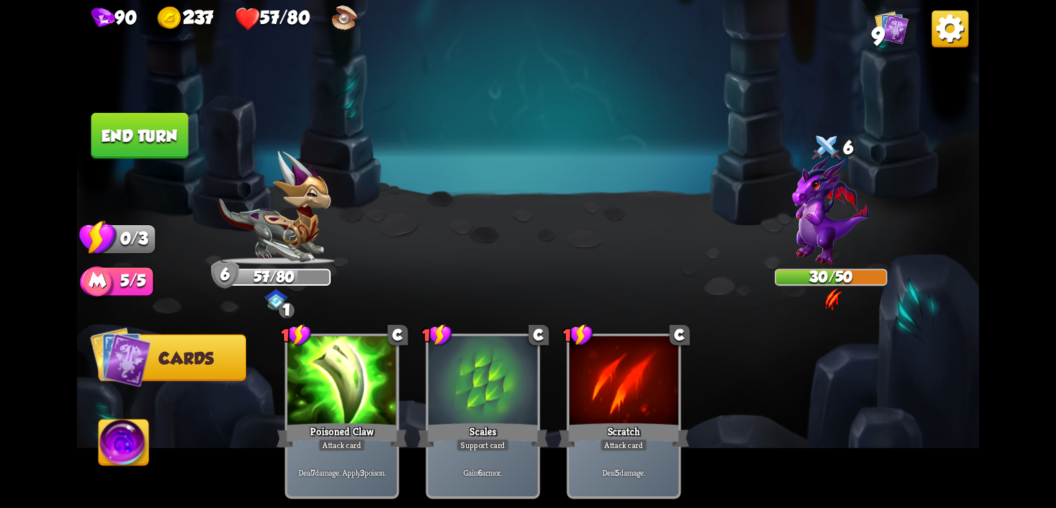
click at [140, 139] on button "End turn" at bounding box center [139, 136] width 97 height 46
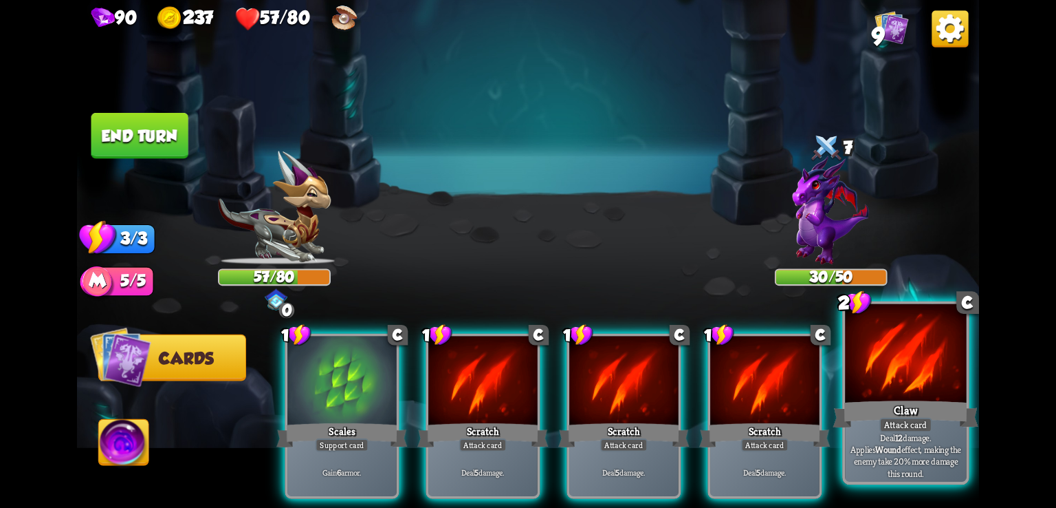
click at [930, 365] on div at bounding box center [905, 355] width 121 height 102
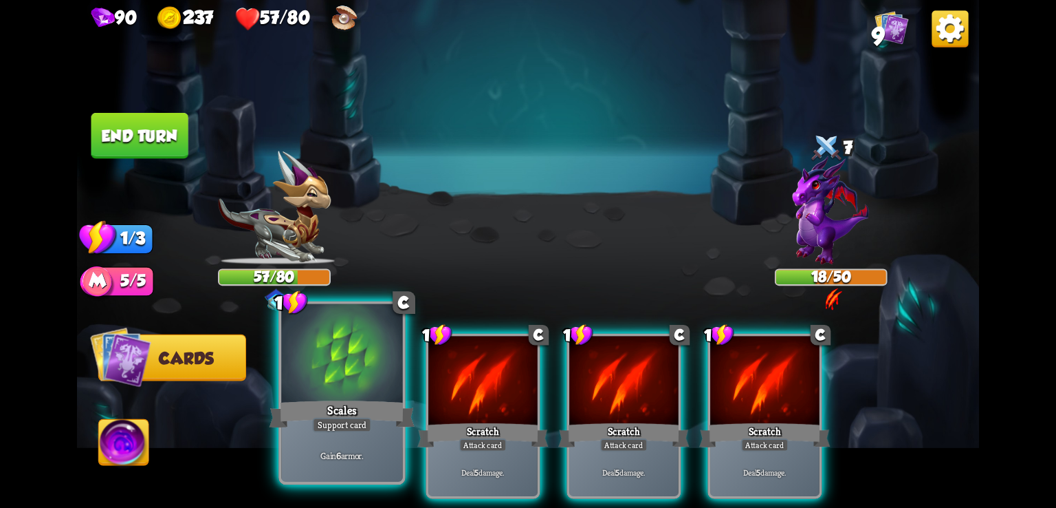
click at [294, 382] on div at bounding box center [341, 355] width 121 height 102
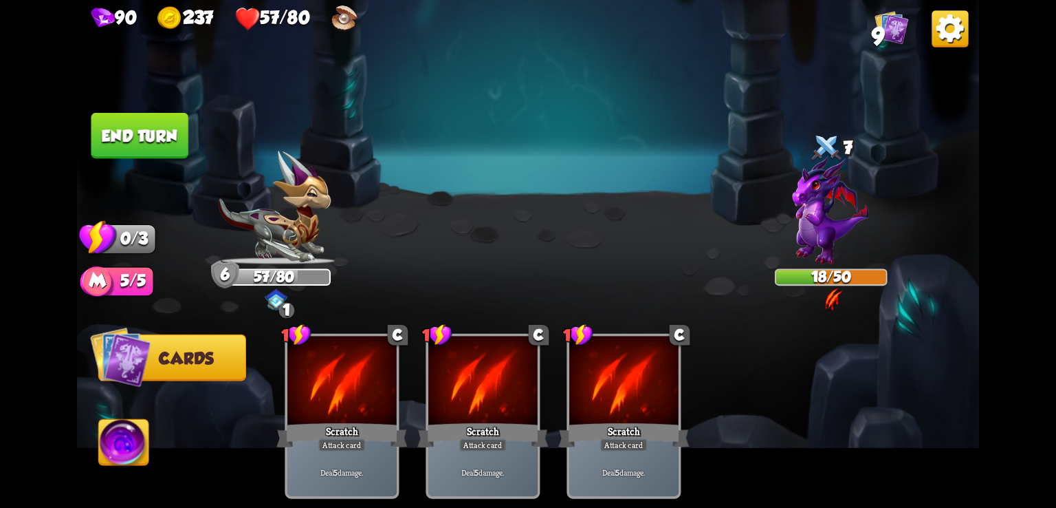
click at [161, 149] on button "End turn" at bounding box center [139, 136] width 97 height 46
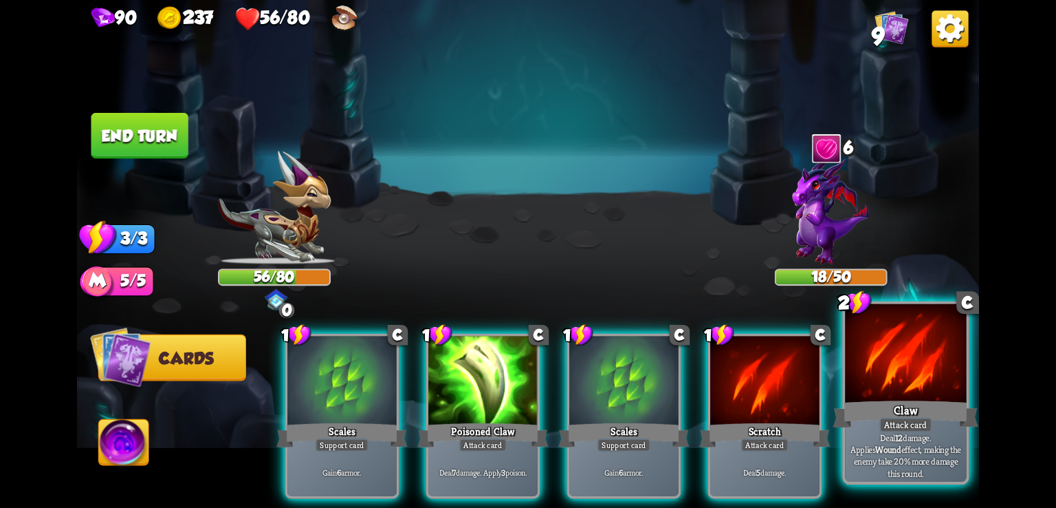
click at [862, 331] on div at bounding box center [905, 355] width 121 height 102
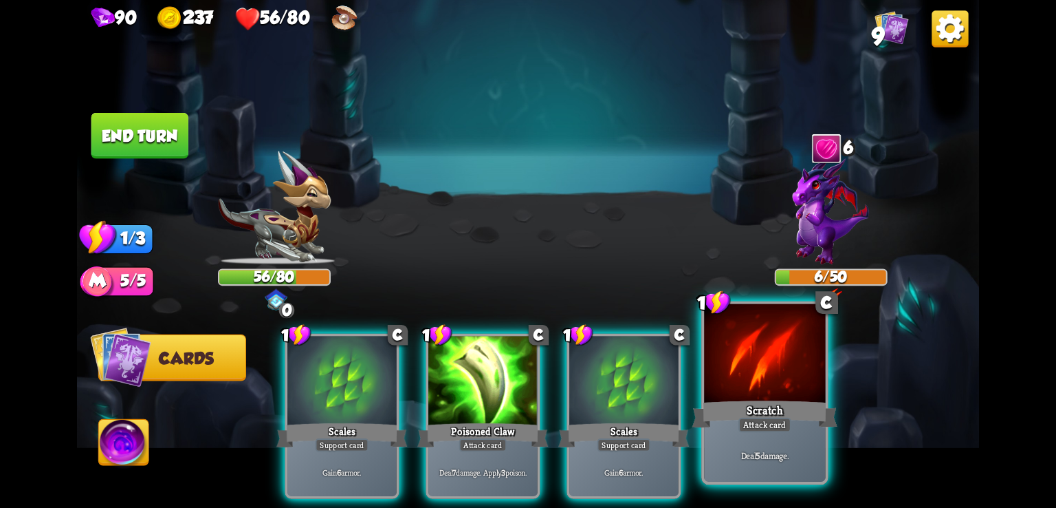
click at [776, 367] on div at bounding box center [764, 355] width 121 height 102
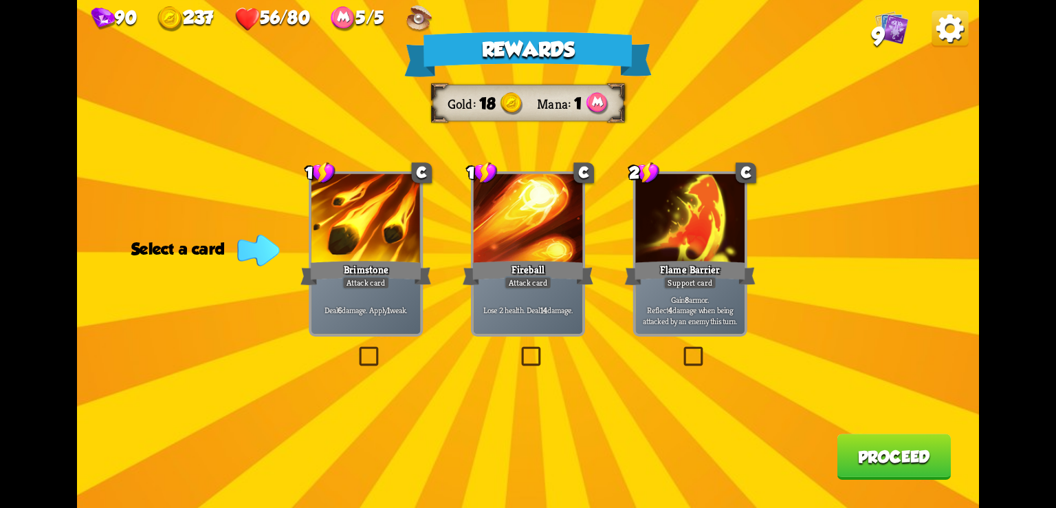
click at [959, 40] on img at bounding box center [950, 28] width 36 height 36
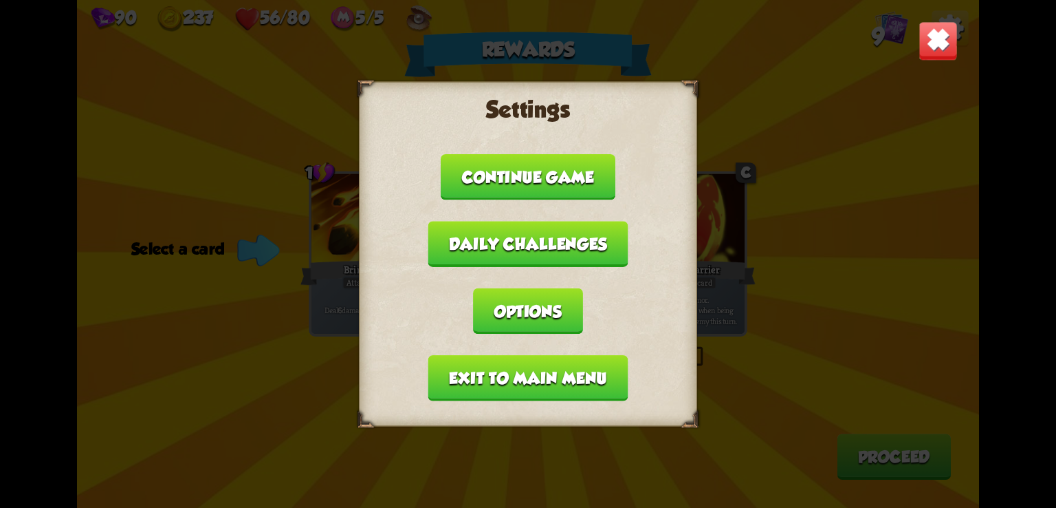
click at [561, 369] on button "Exit to main menu" at bounding box center [528, 378] width 200 height 46
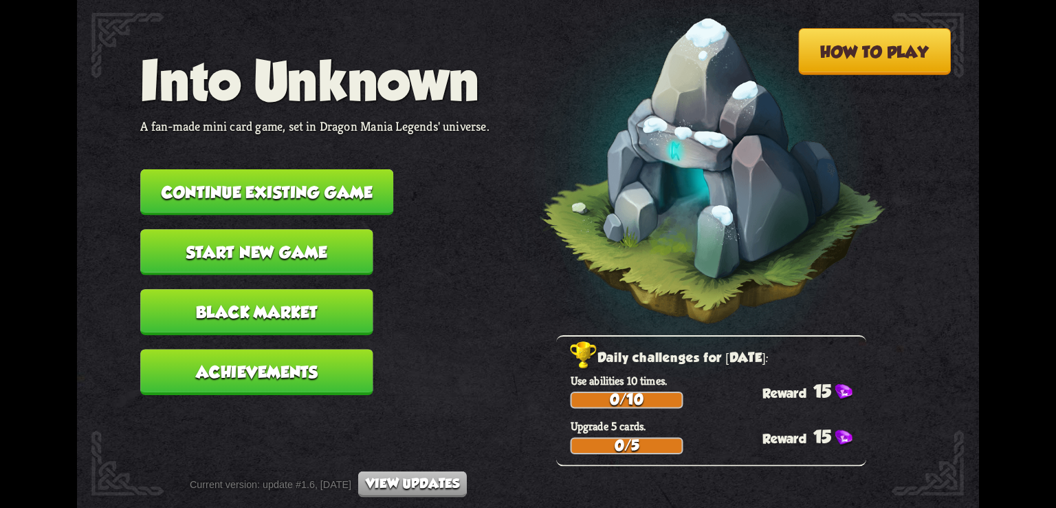
click at [340, 197] on button "Continue existing game" at bounding box center [266, 192] width 253 height 46
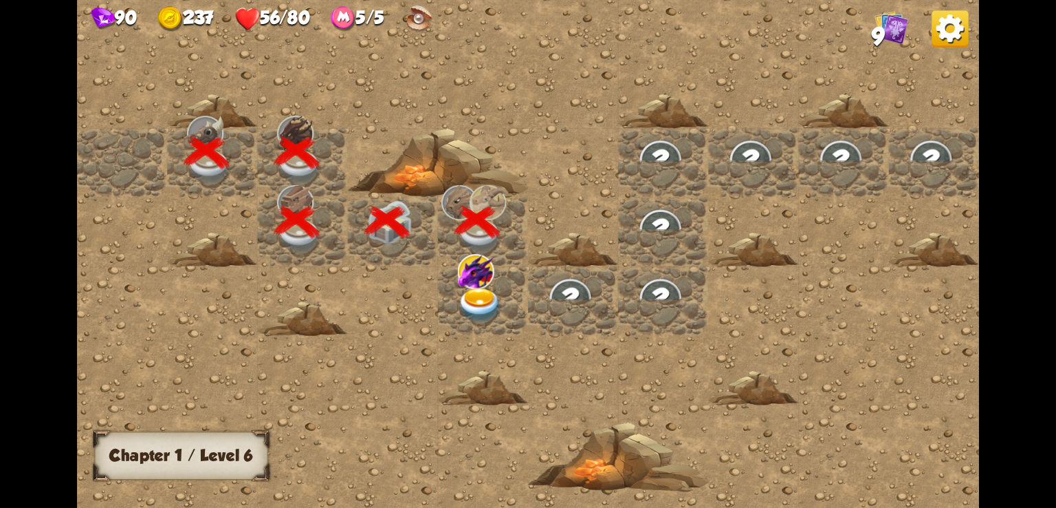
click at [464, 287] on img at bounding box center [480, 304] width 45 height 35
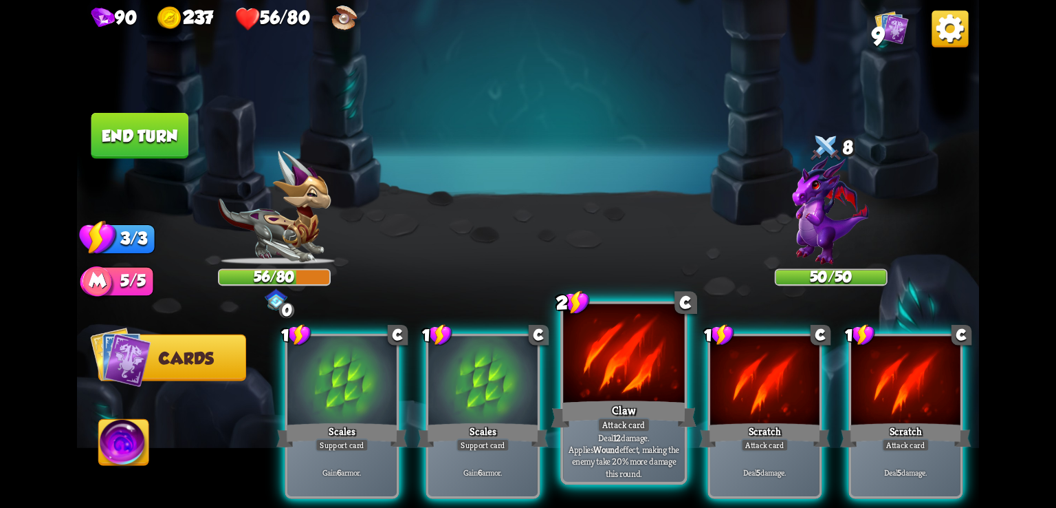
click at [588, 360] on div at bounding box center [623, 355] width 121 height 102
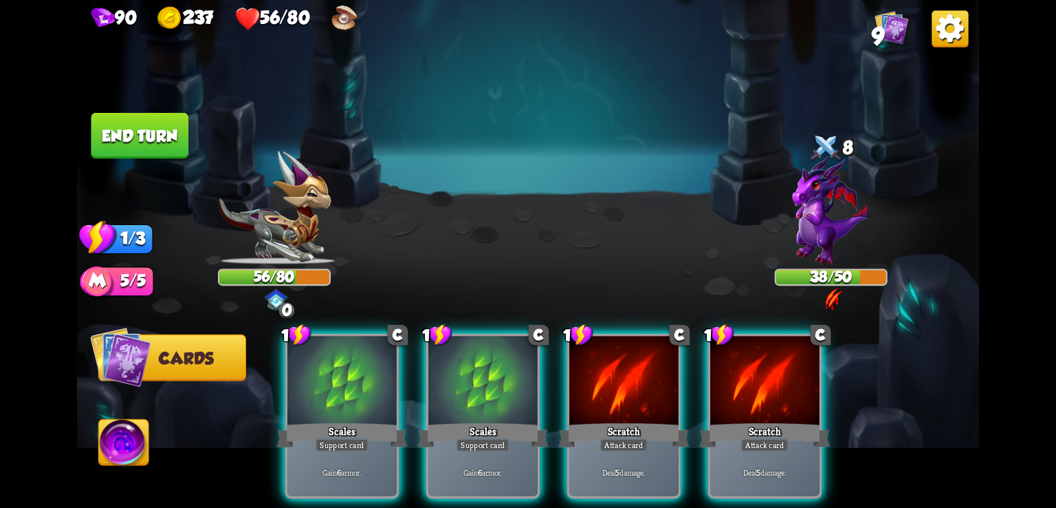
click at [935, 27] on img at bounding box center [950, 28] width 36 height 36
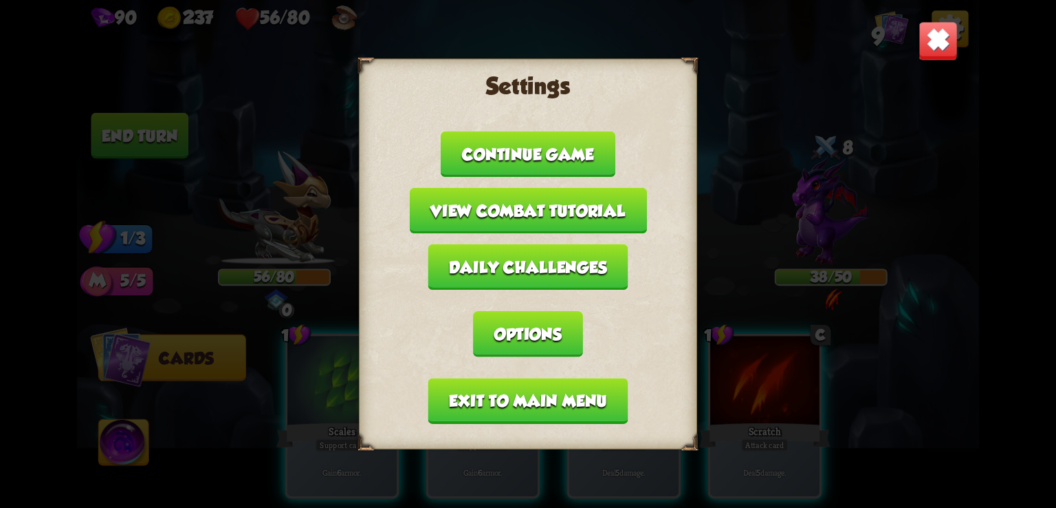
click at [528, 404] on button "Exit to main menu" at bounding box center [528, 401] width 200 height 46
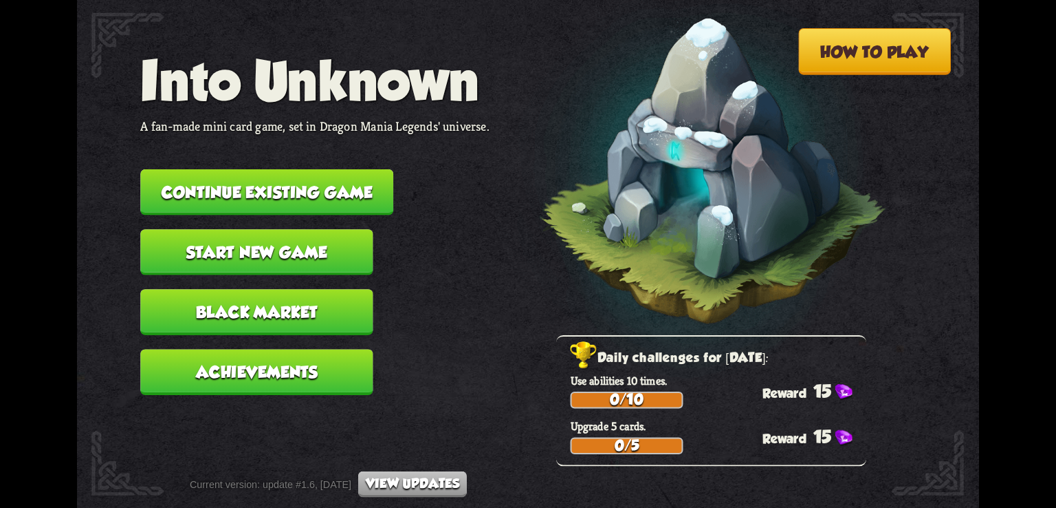
click at [343, 197] on button "Continue existing game" at bounding box center [266, 192] width 253 height 46
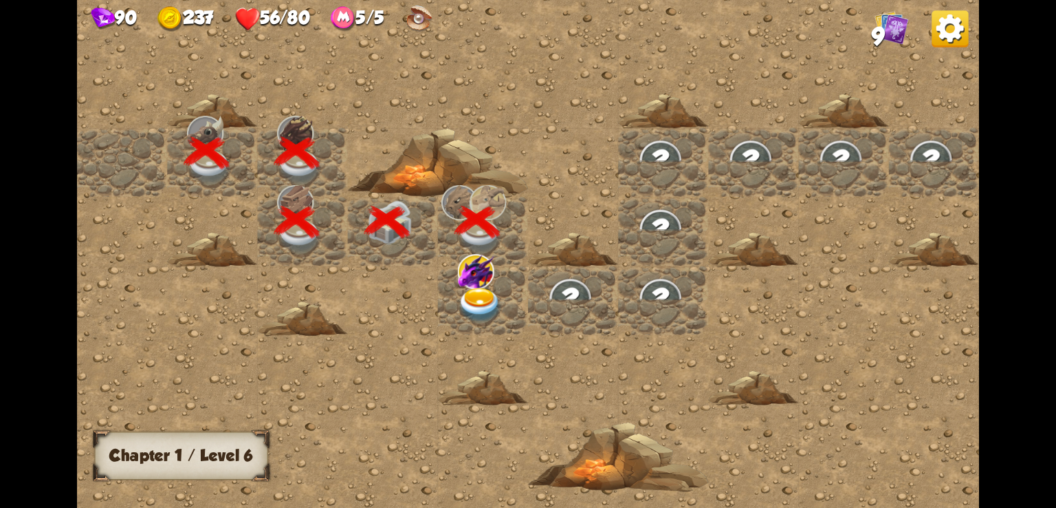
click at [479, 287] on img at bounding box center [480, 304] width 45 height 35
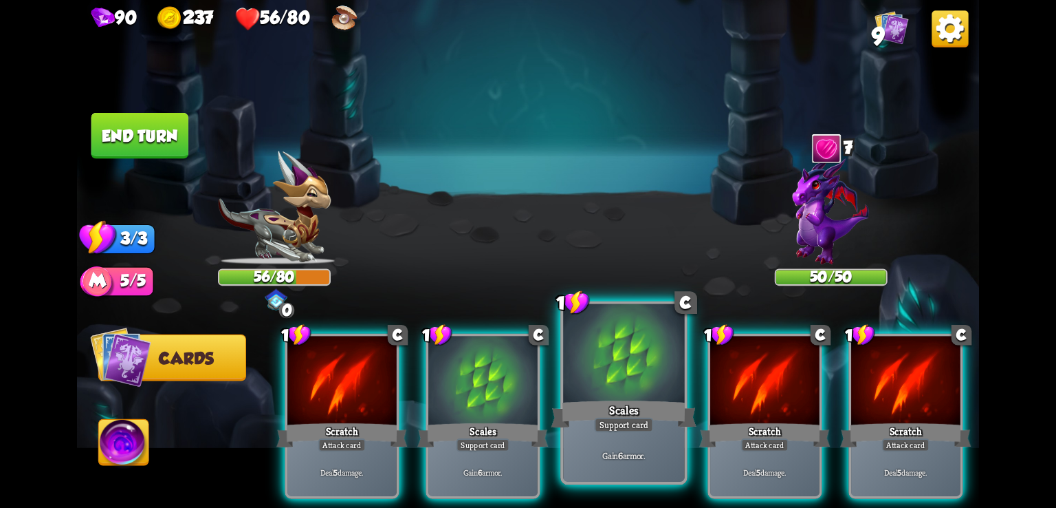
click at [598, 396] on div at bounding box center [623, 355] width 121 height 102
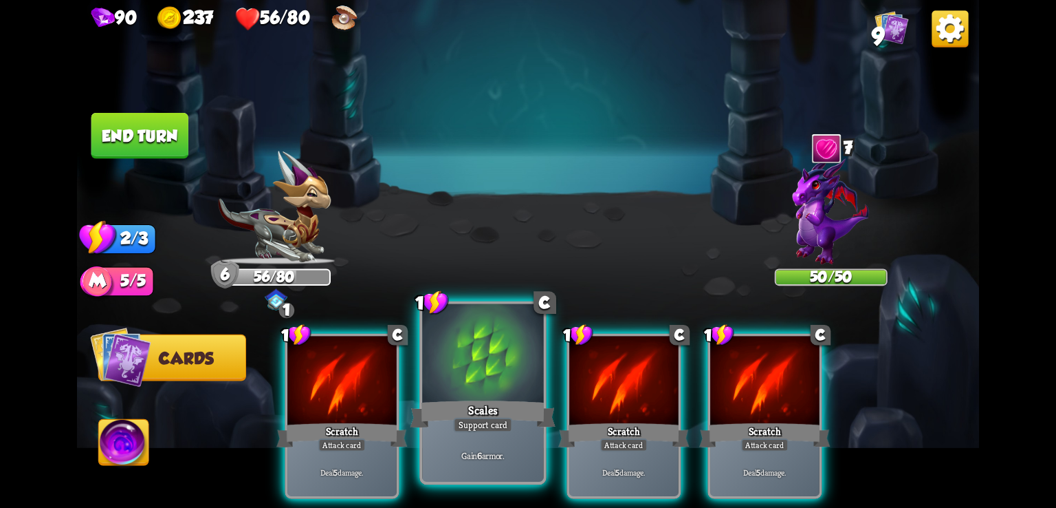
click at [485, 401] on div "Scales" at bounding box center [484, 413] width 146 height 32
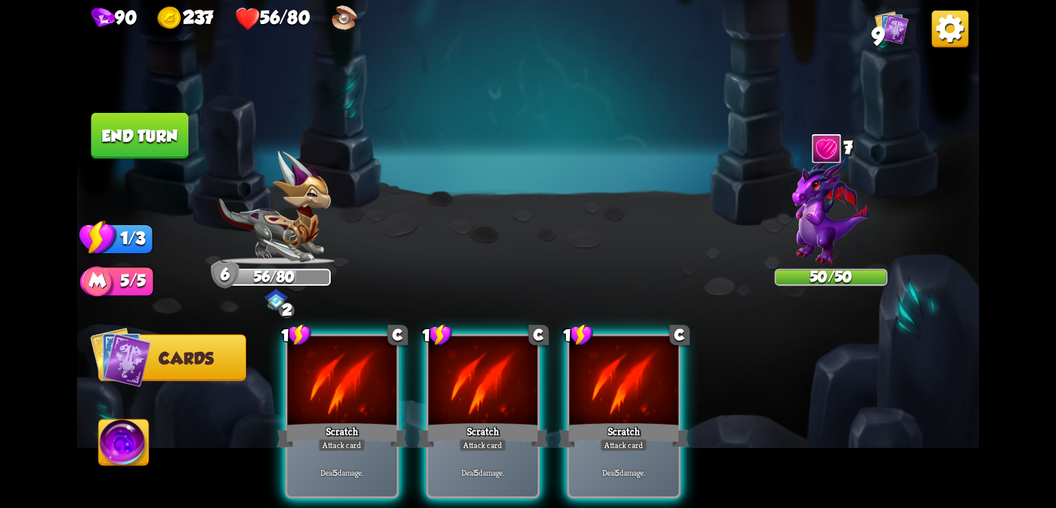
click at [487, 420] on div "Scratch" at bounding box center [482, 434] width 131 height 29
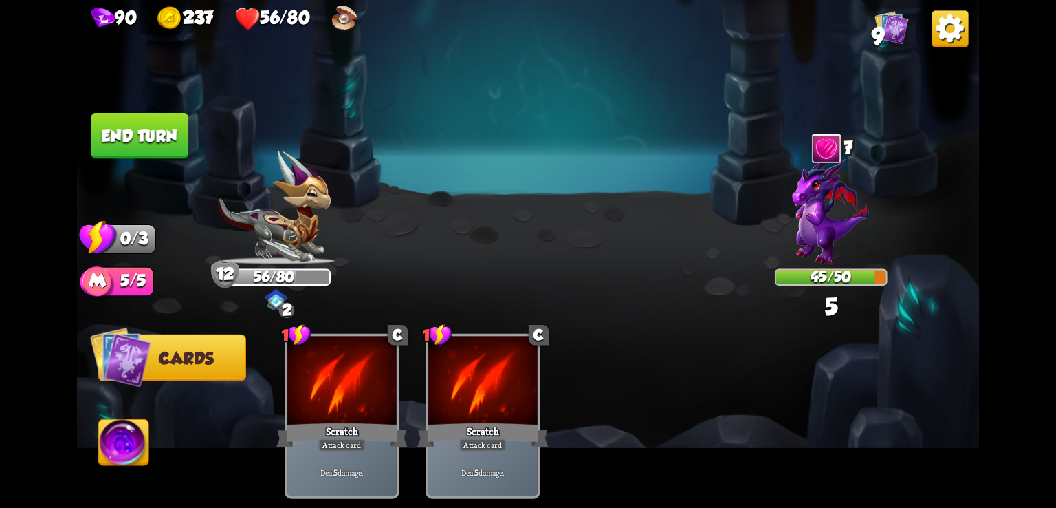
click at [143, 138] on button "End turn" at bounding box center [139, 136] width 97 height 46
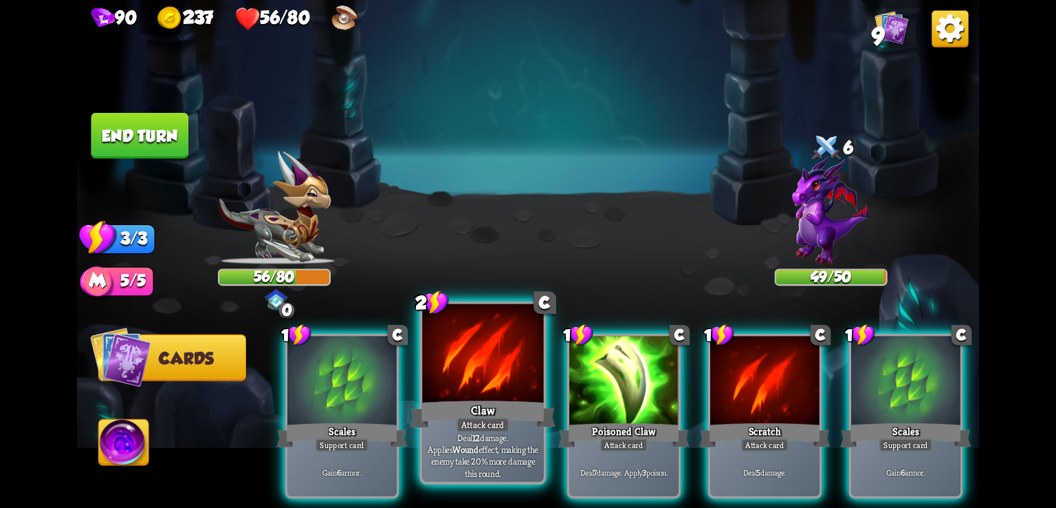
click at [454, 395] on div at bounding box center [482, 355] width 121 height 102
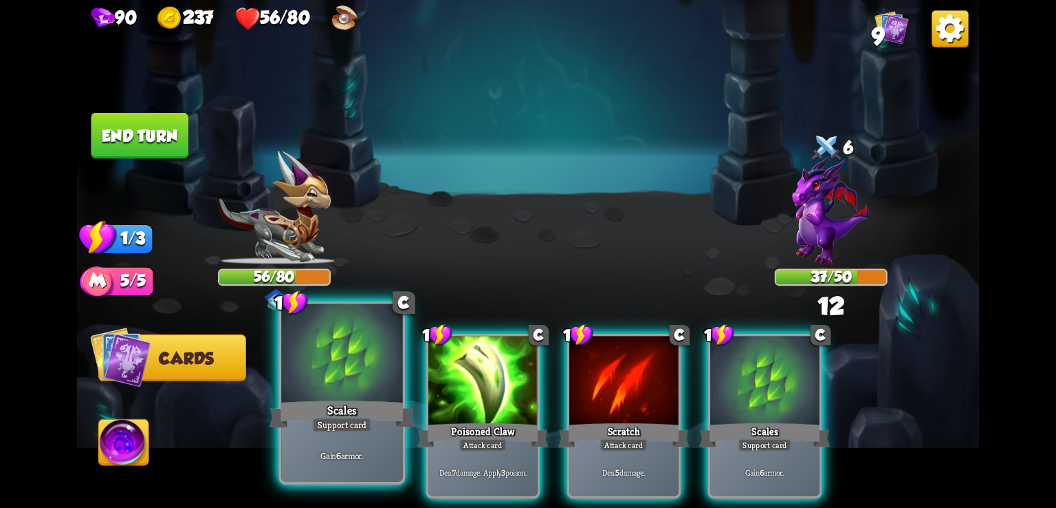
click at [349, 393] on div at bounding box center [341, 355] width 121 height 102
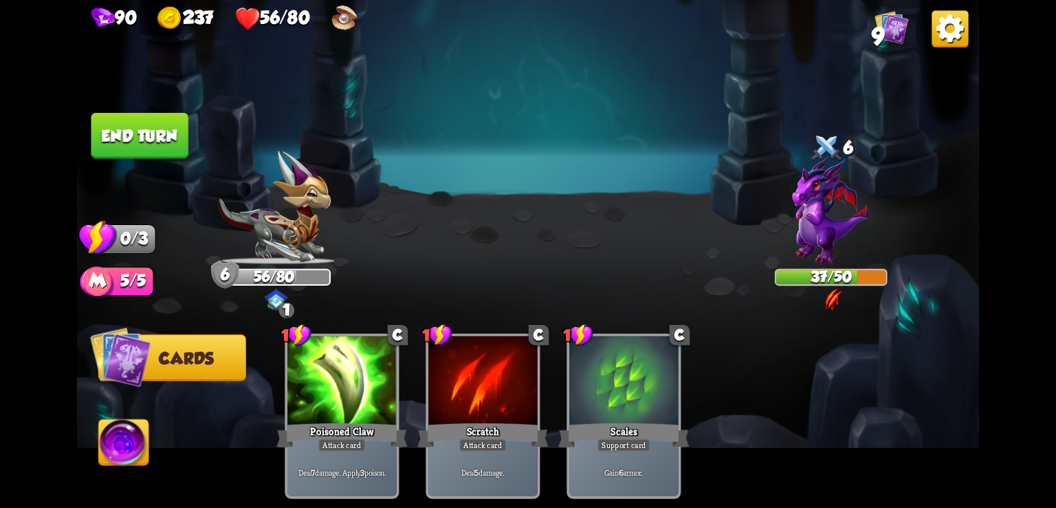
click at [155, 138] on button "End turn" at bounding box center [139, 136] width 97 height 46
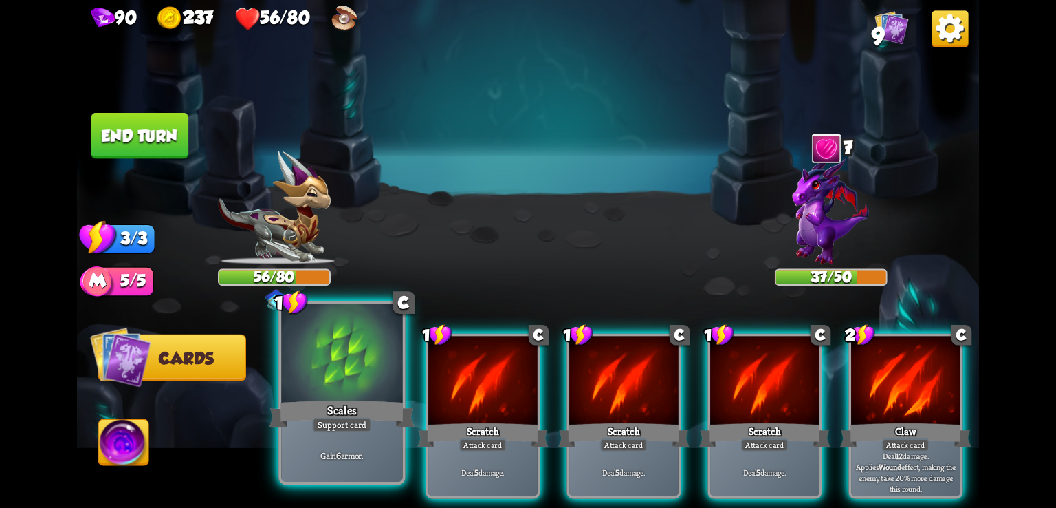
click at [325, 352] on div at bounding box center [341, 355] width 121 height 102
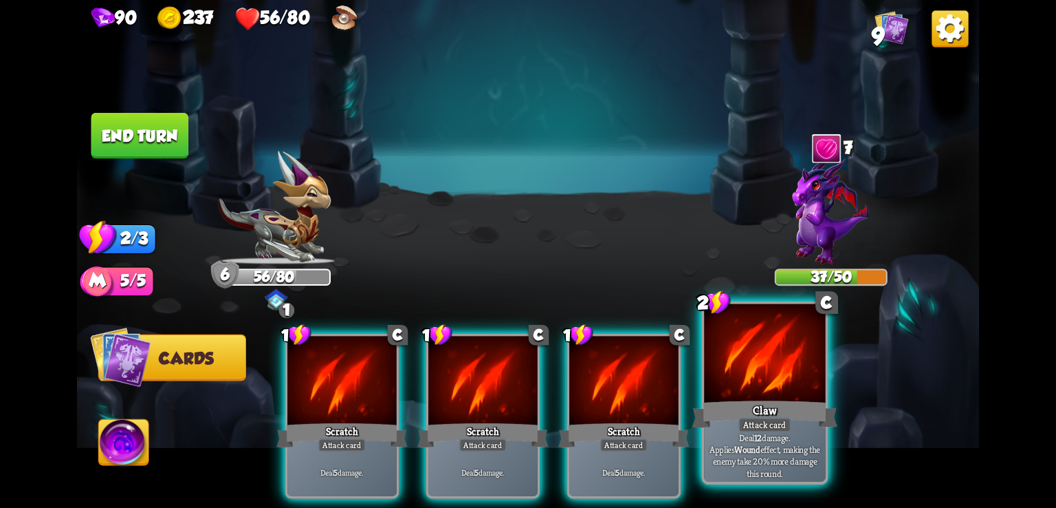
click at [746, 355] on div at bounding box center [764, 355] width 121 height 102
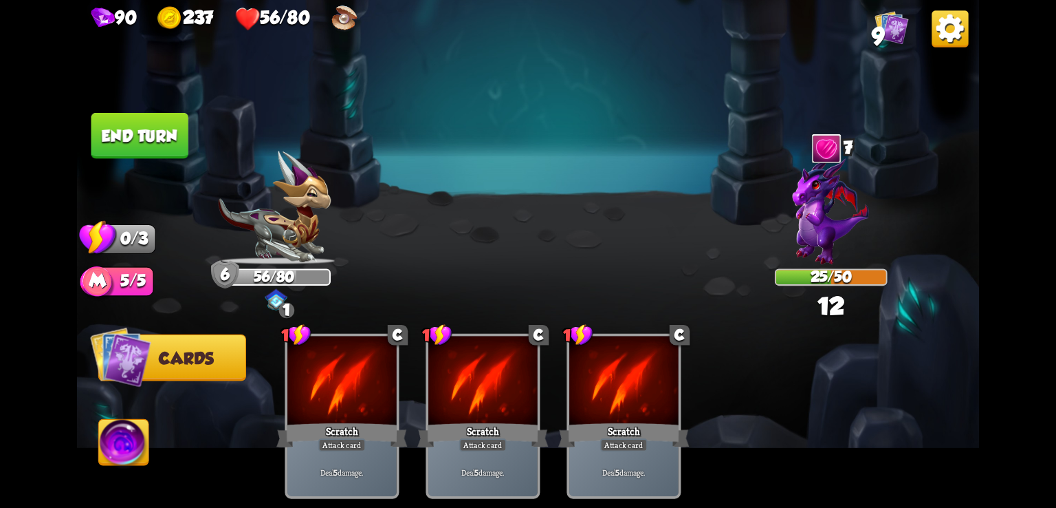
click at [124, 142] on button "End turn" at bounding box center [139, 136] width 97 height 46
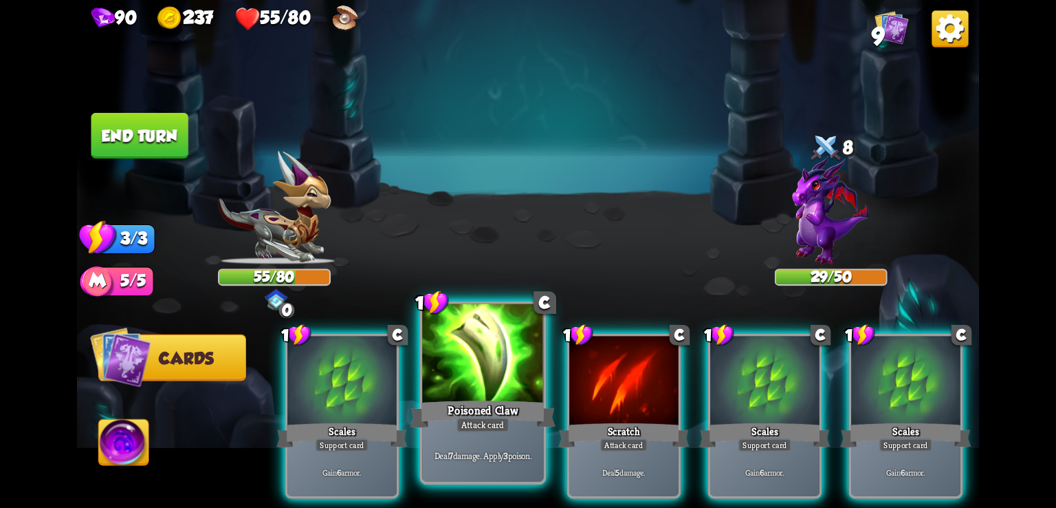
click at [450, 409] on div "Poisoned Claw" at bounding box center [484, 413] width 146 height 32
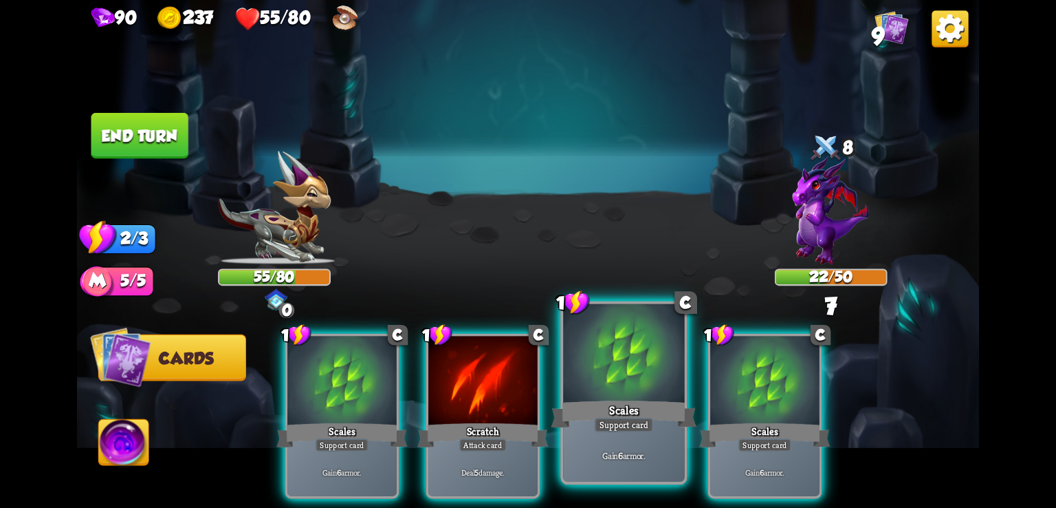
click at [575, 397] on div at bounding box center [623, 355] width 121 height 102
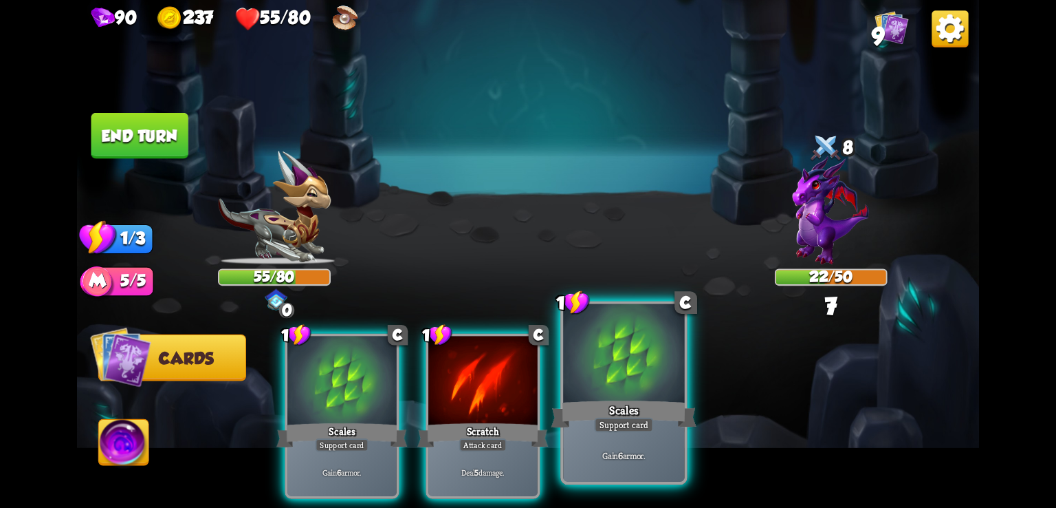
click at [575, 397] on div at bounding box center [623, 355] width 121 height 102
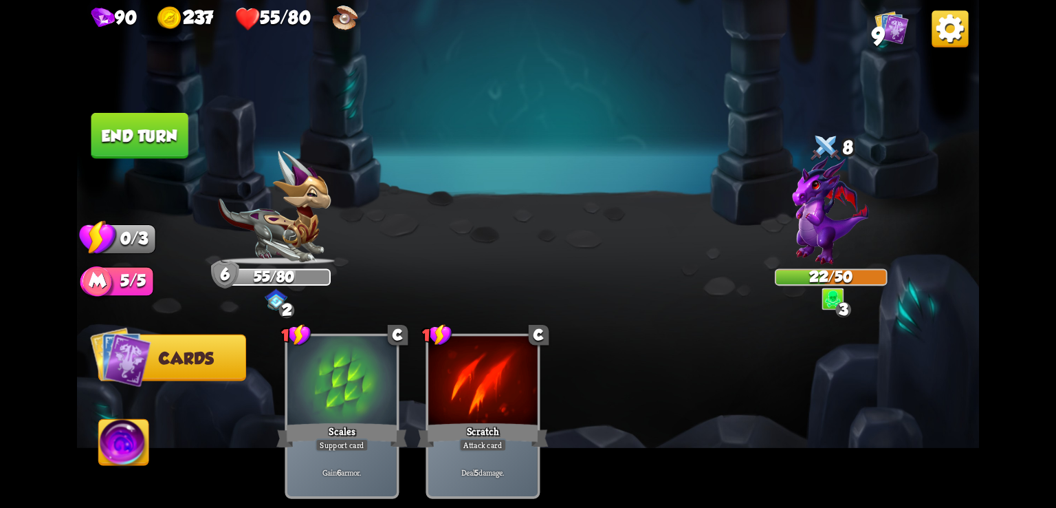
click at [173, 140] on button "End turn" at bounding box center [139, 136] width 97 height 46
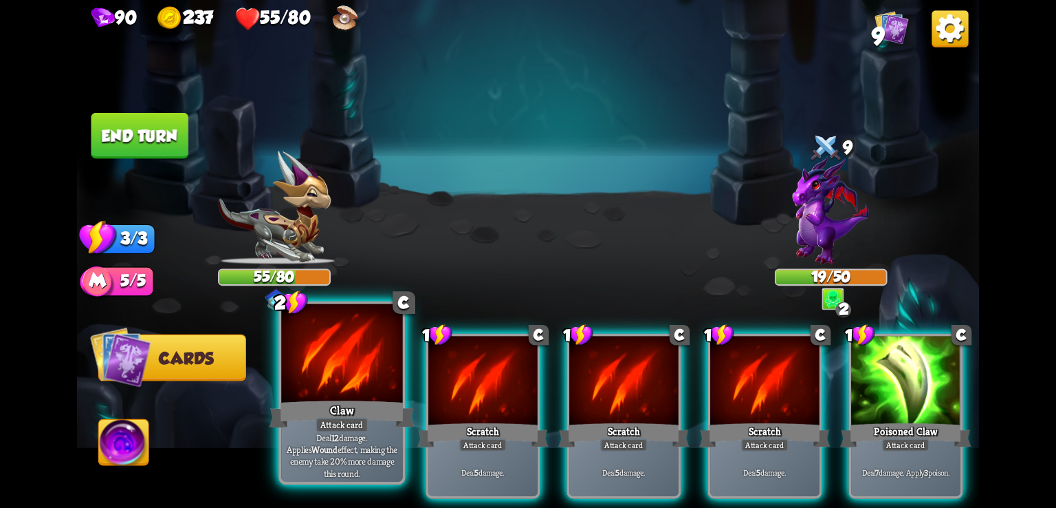
click at [347, 362] on div at bounding box center [341, 355] width 121 height 102
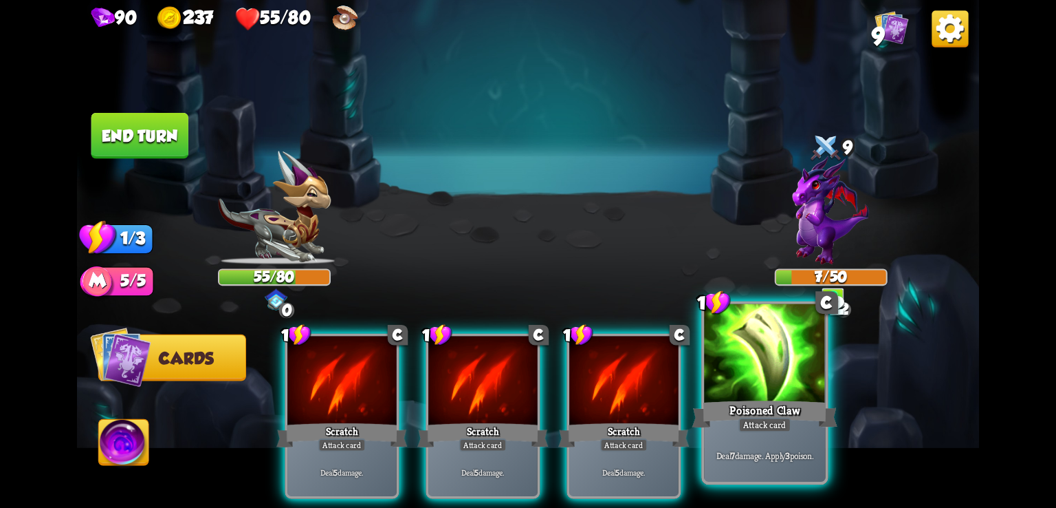
click at [808, 322] on div at bounding box center [764, 355] width 121 height 102
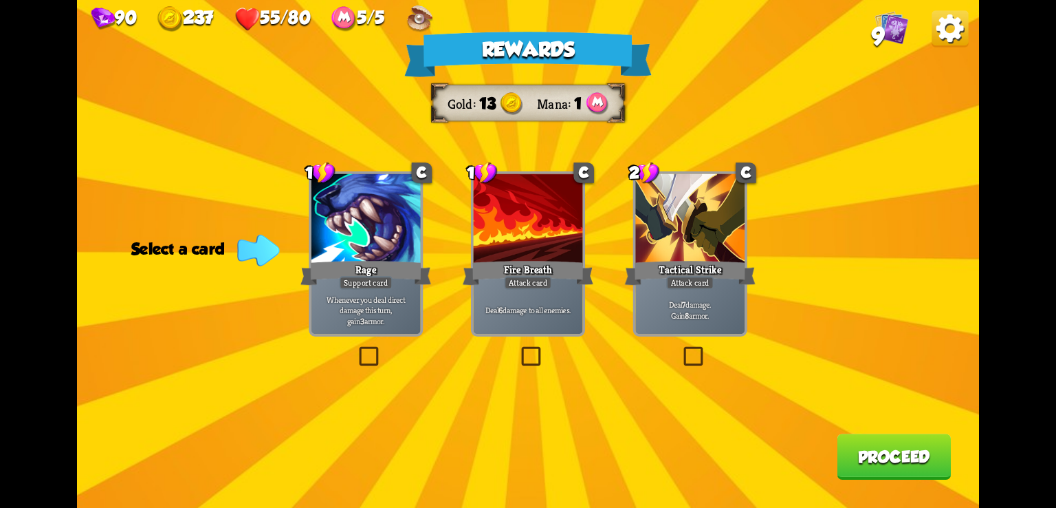
click at [504, 208] on div at bounding box center [528, 220] width 109 height 92
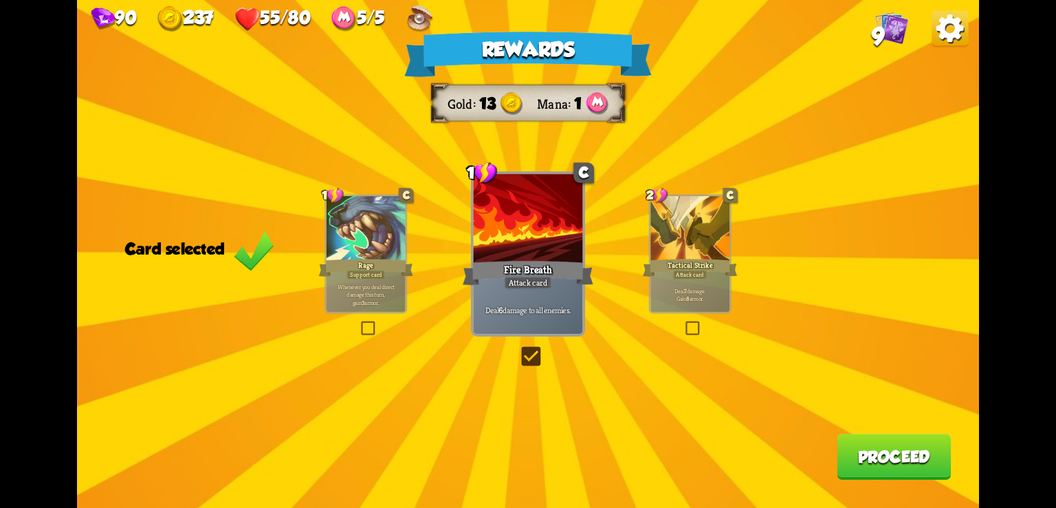
click at [504, 208] on div at bounding box center [528, 220] width 109 height 92
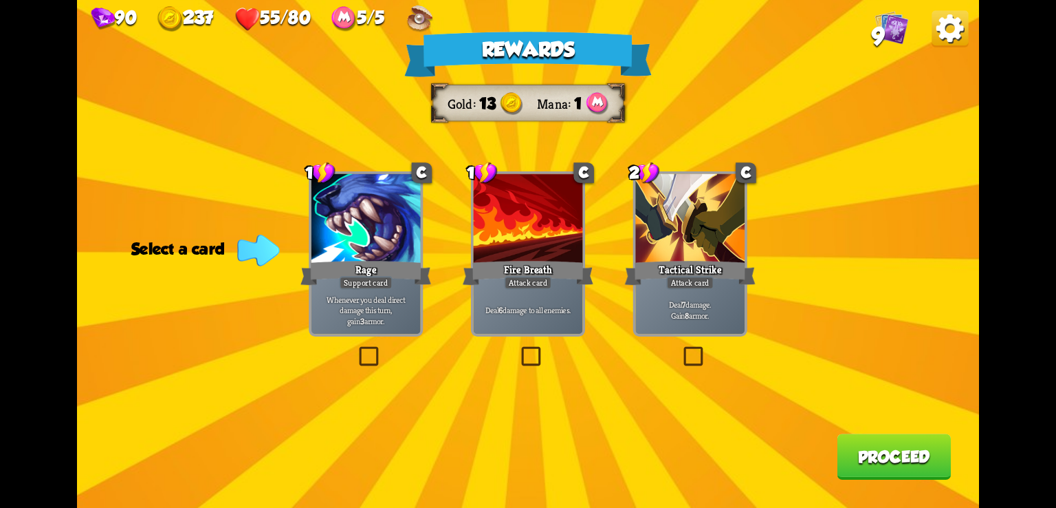
click at [938, 25] on img at bounding box center [950, 28] width 36 height 36
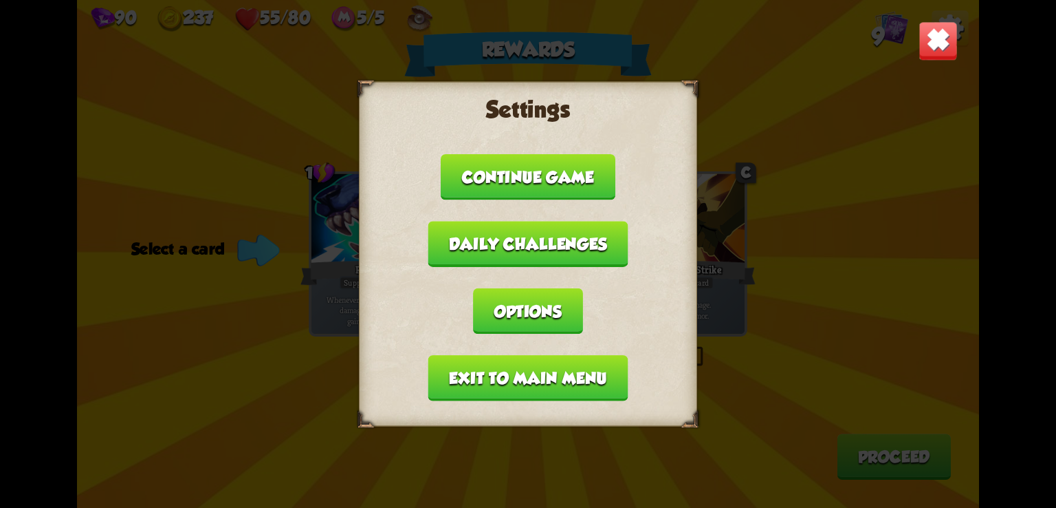
click at [479, 386] on button "Exit to main menu" at bounding box center [528, 378] width 200 height 46
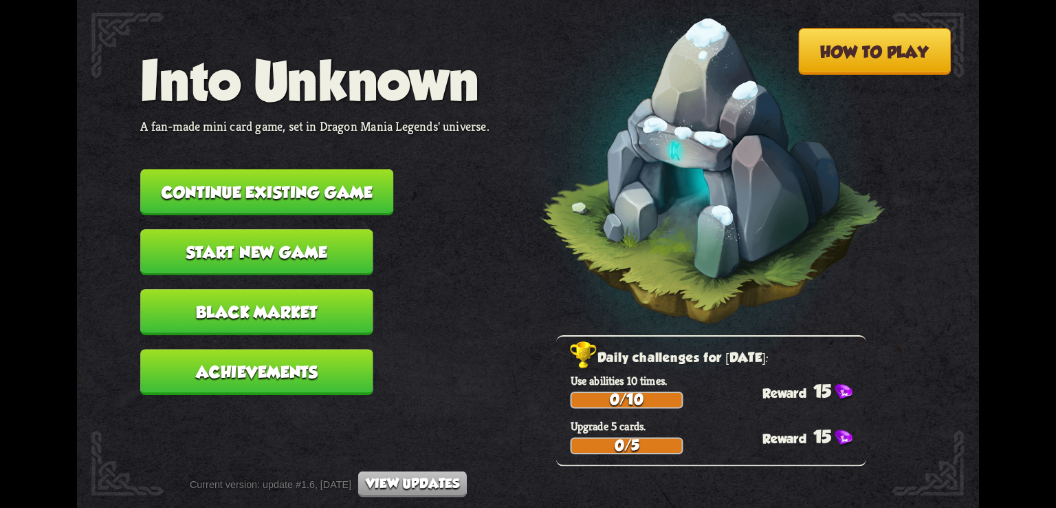
click at [276, 213] on button "Continue existing game" at bounding box center [266, 192] width 253 height 46
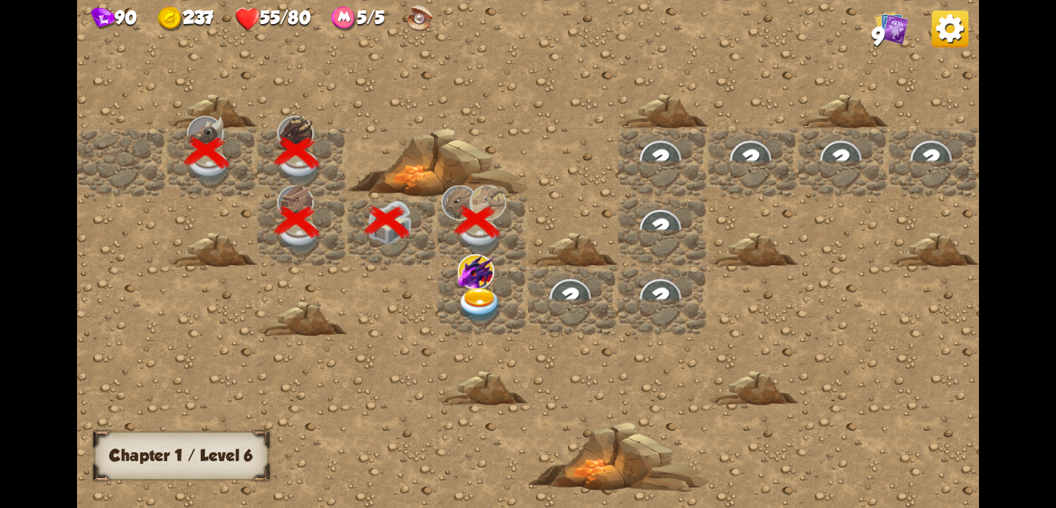
click at [479, 288] on img at bounding box center [480, 304] width 45 height 35
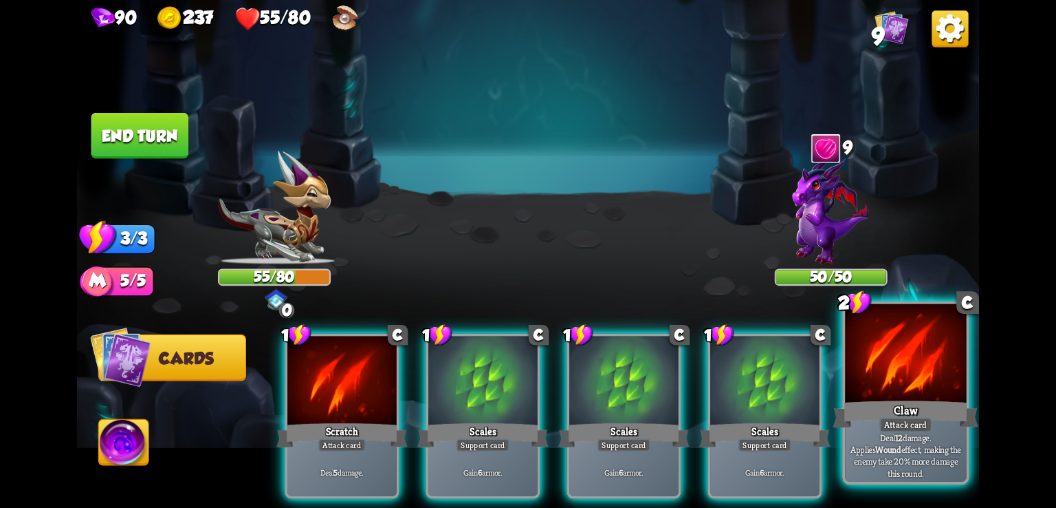
click at [900, 363] on div at bounding box center [905, 355] width 121 height 102
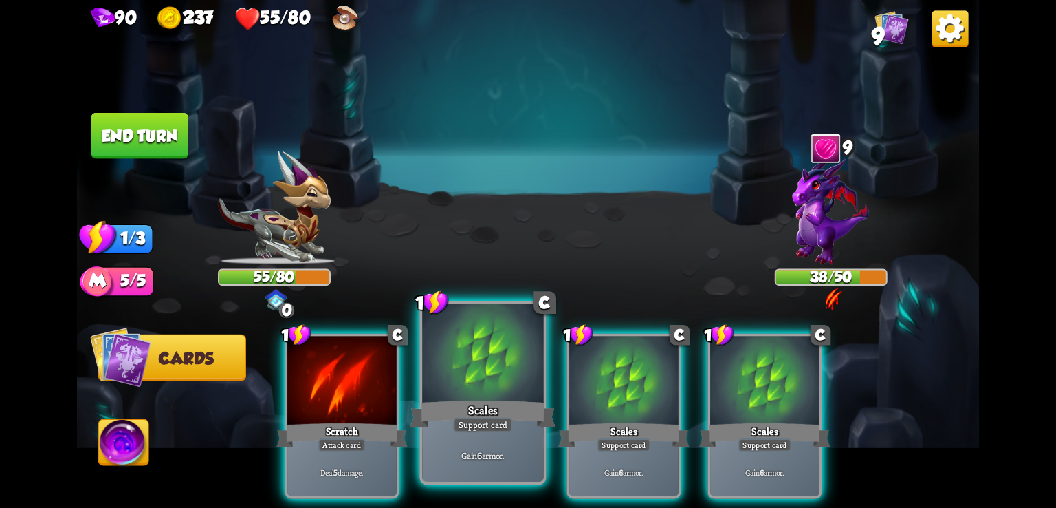
click at [476, 414] on div "Scales" at bounding box center [484, 413] width 146 height 32
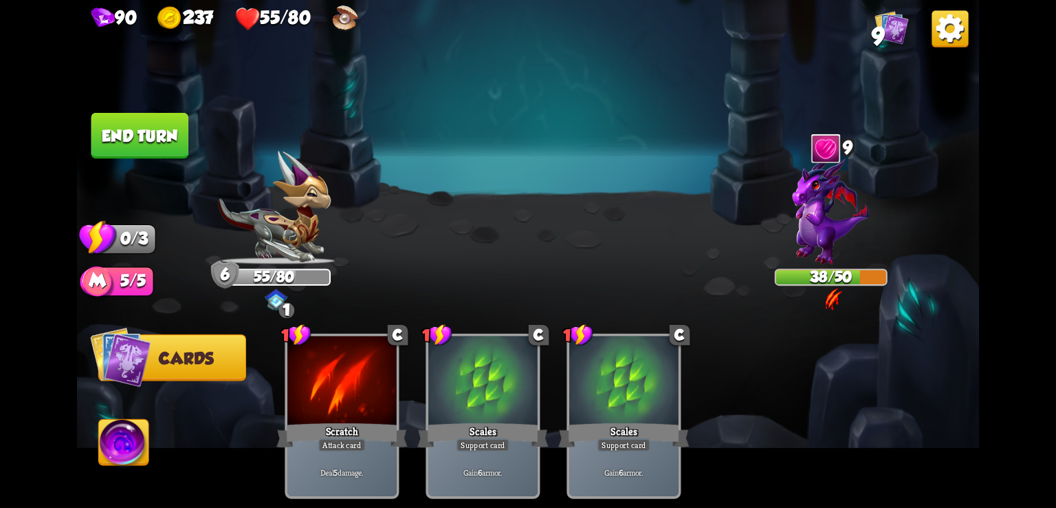
click at [960, 25] on img at bounding box center [950, 28] width 36 height 36
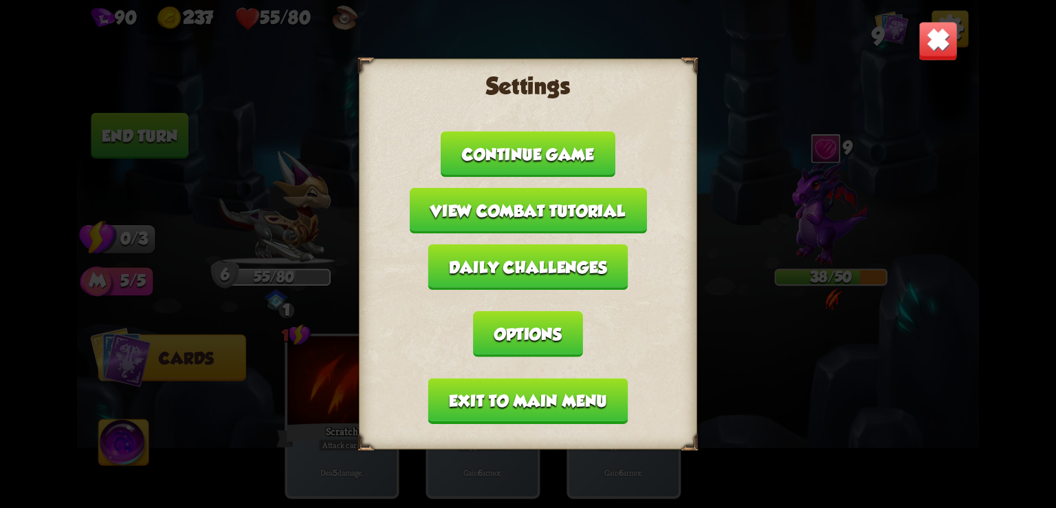
click at [582, 402] on button "Exit to main menu" at bounding box center [528, 401] width 200 height 46
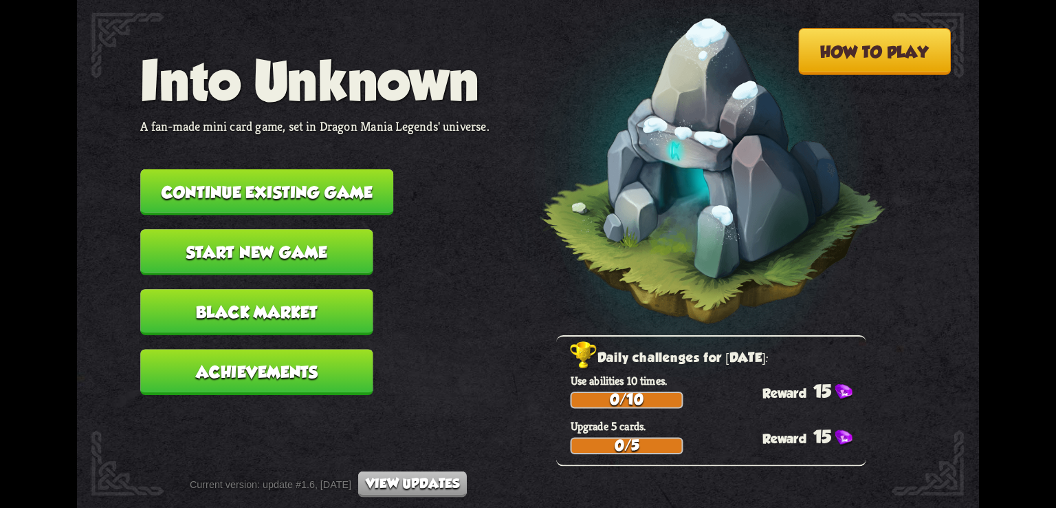
click at [336, 207] on button "Continue existing game" at bounding box center [266, 192] width 253 height 46
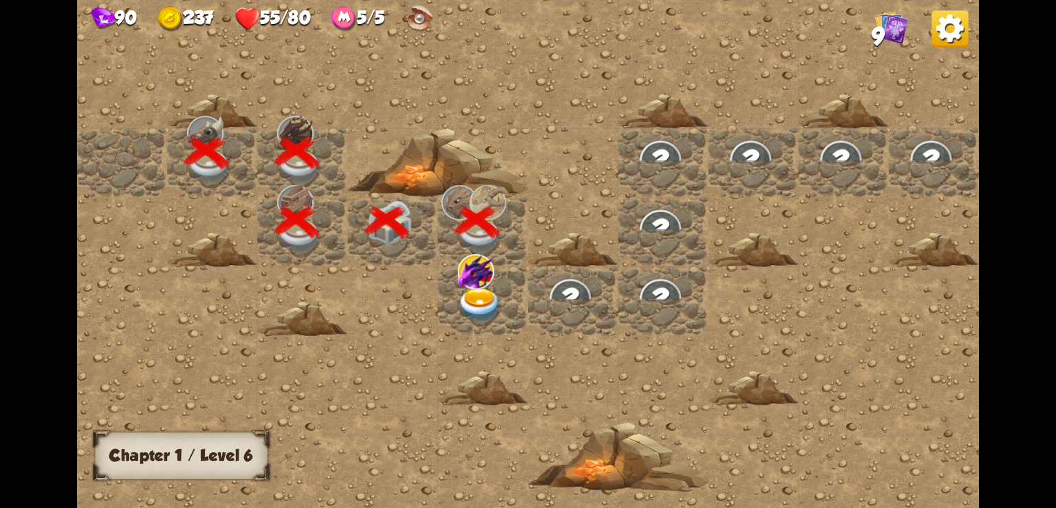
click at [486, 309] on img at bounding box center [480, 304] width 45 height 35
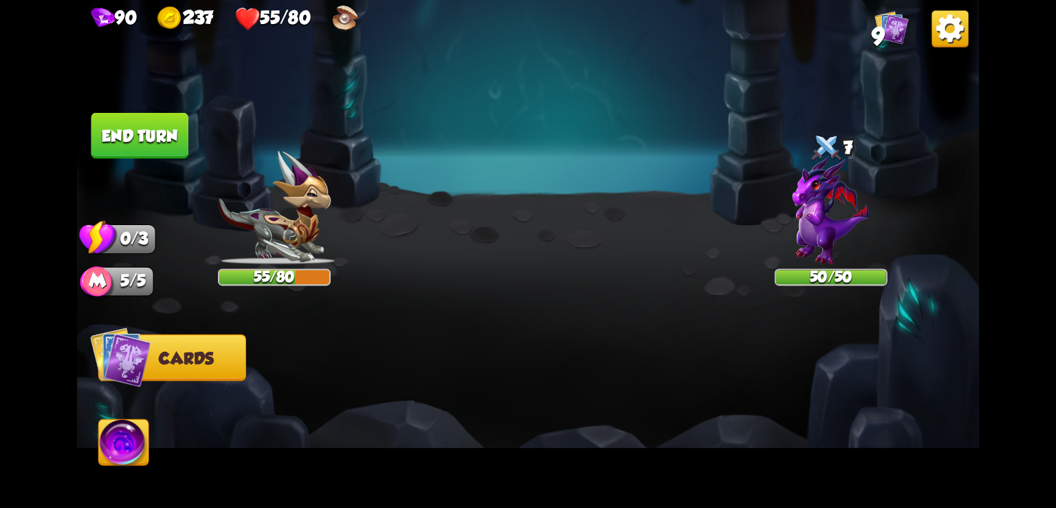
click at [413, 184] on img at bounding box center [528, 254] width 902 height 508
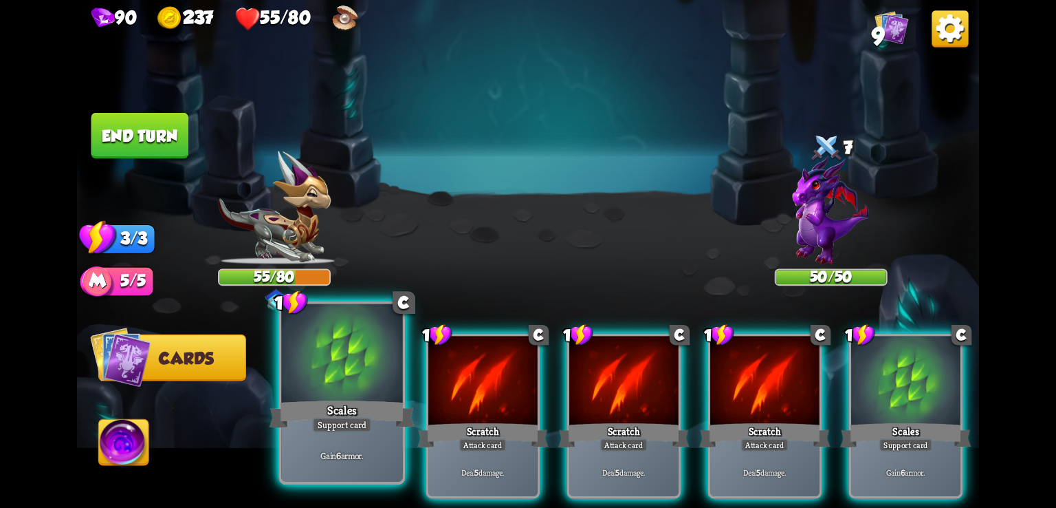
click at [368, 388] on div at bounding box center [341, 355] width 121 height 102
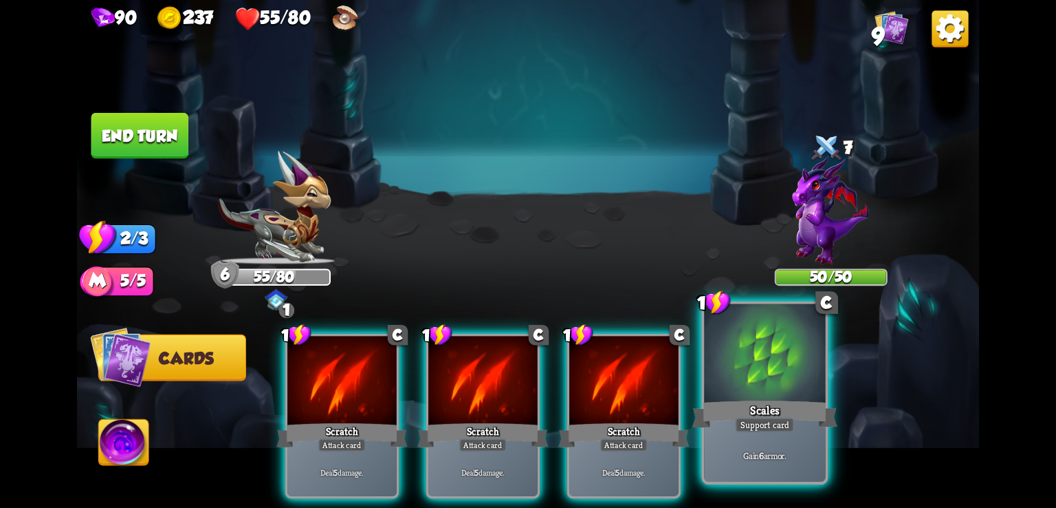
click at [754, 346] on div at bounding box center [764, 355] width 121 height 102
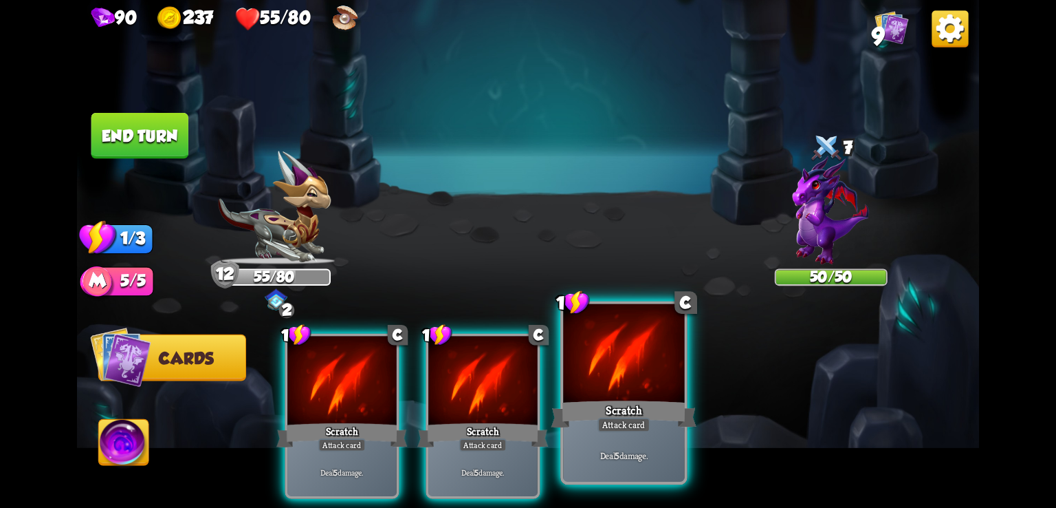
click at [632, 371] on div at bounding box center [623, 355] width 121 height 102
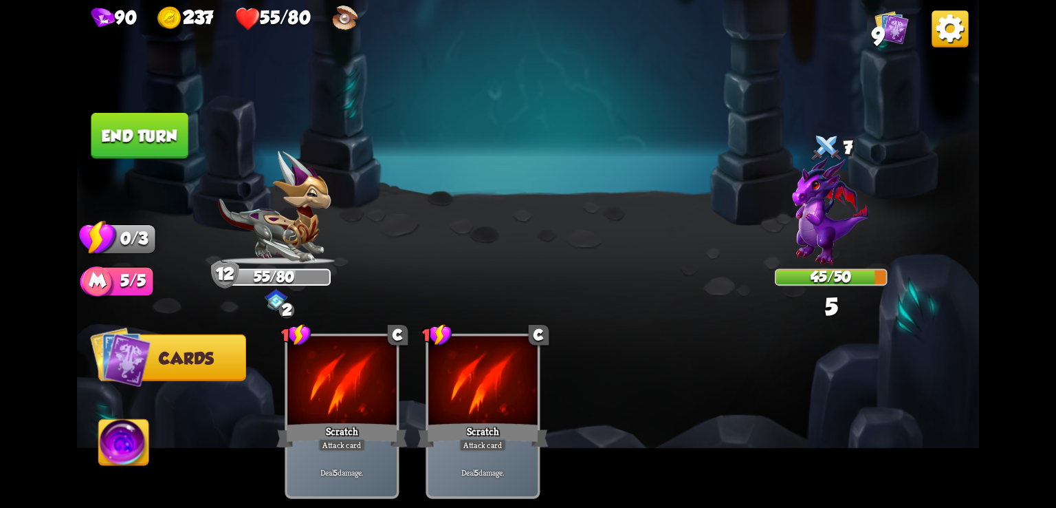
click at [186, 136] on button "End turn" at bounding box center [139, 136] width 97 height 46
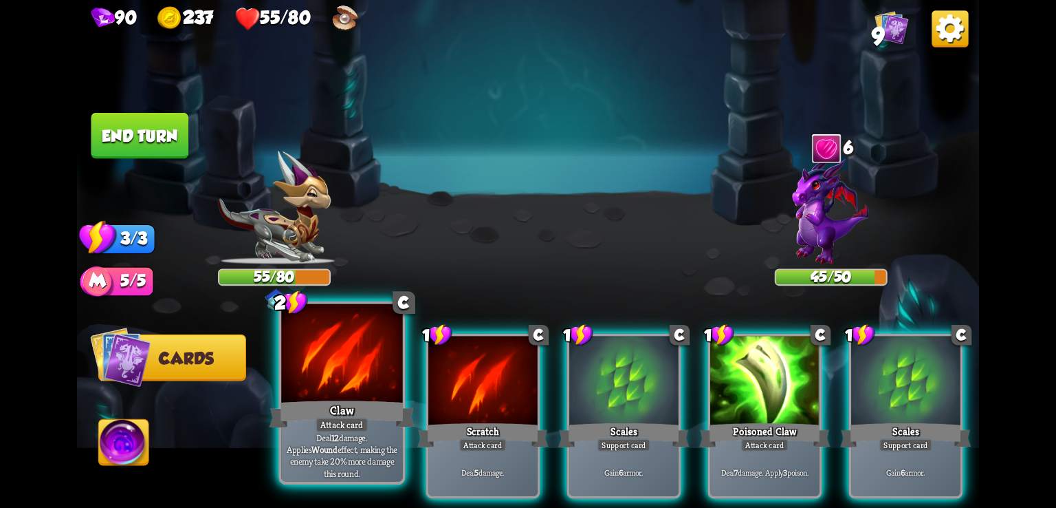
click at [288, 413] on div "Claw" at bounding box center [343, 413] width 146 height 32
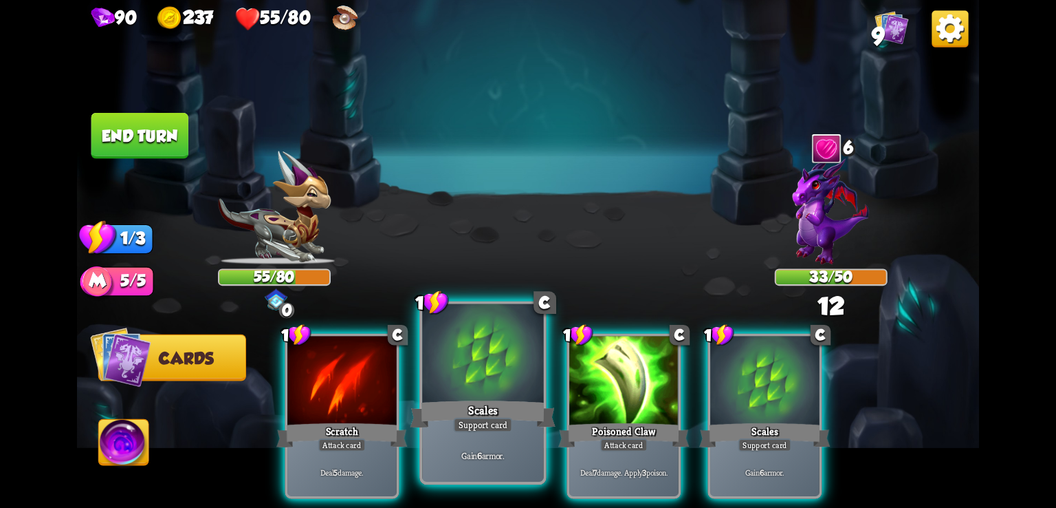
click at [460, 435] on div "Gain 6 armor." at bounding box center [482, 454] width 121 height 53
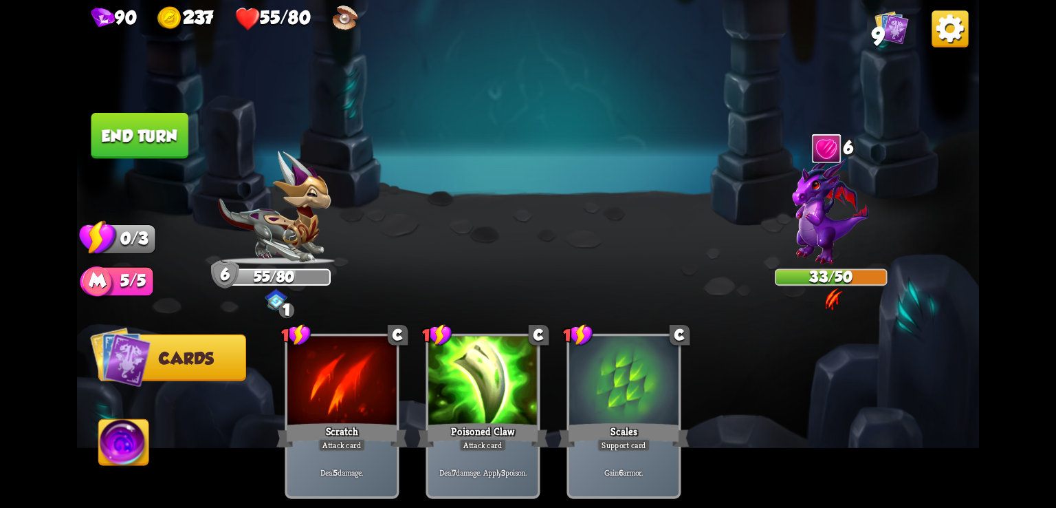
click at [152, 142] on button "End turn" at bounding box center [139, 136] width 97 height 46
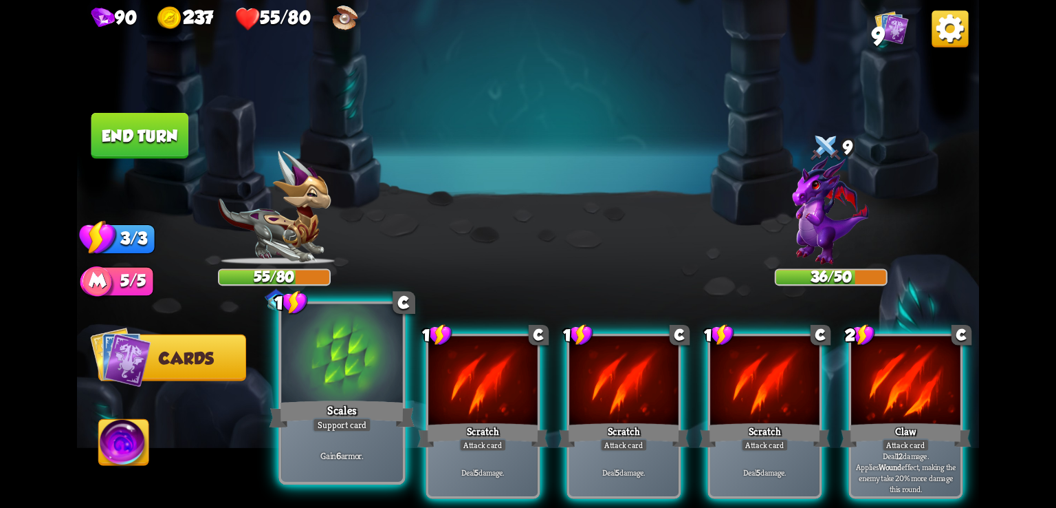
click at [280, 397] on div "1 C Scales Support card Gain 6 armor." at bounding box center [342, 393] width 127 height 184
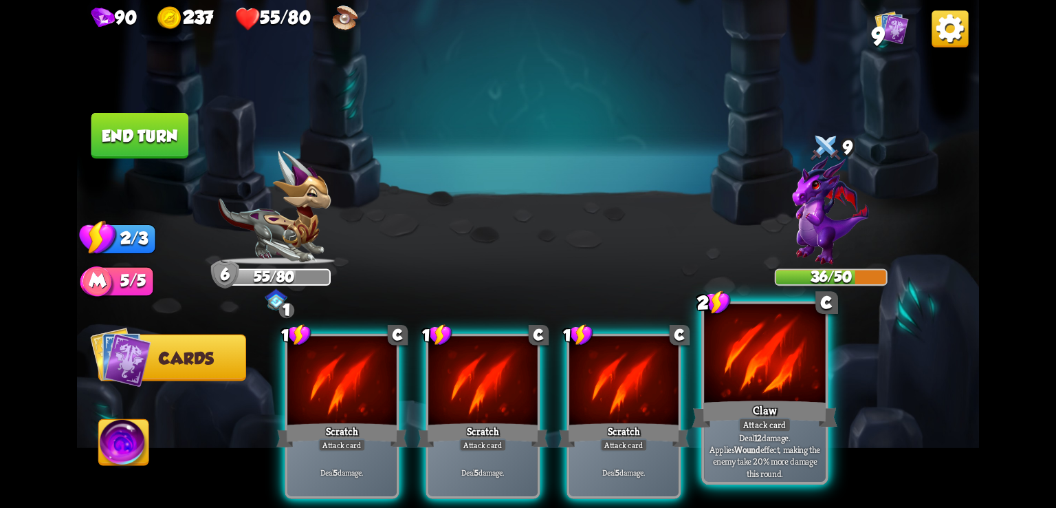
click at [752, 360] on div at bounding box center [764, 355] width 121 height 102
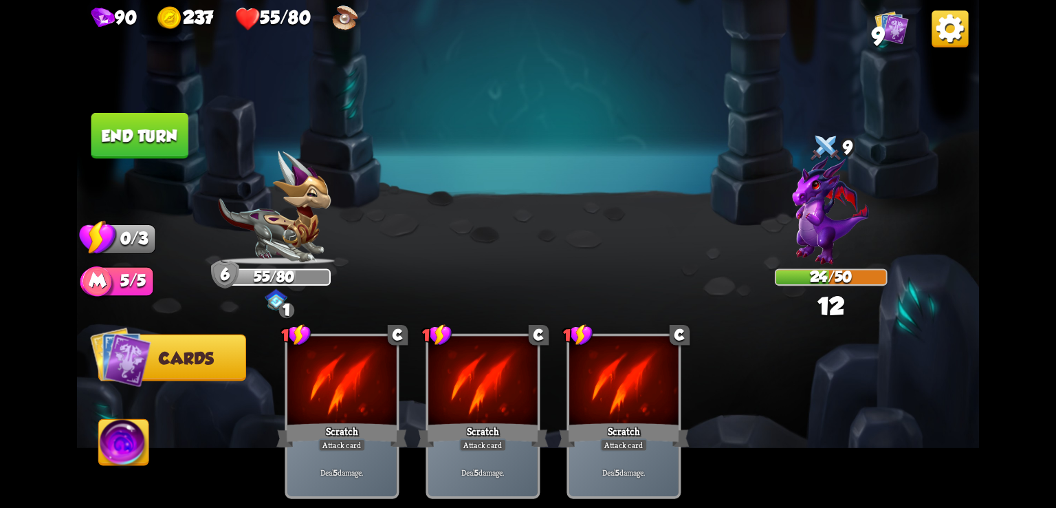
click at [176, 144] on button "End turn" at bounding box center [139, 136] width 97 height 46
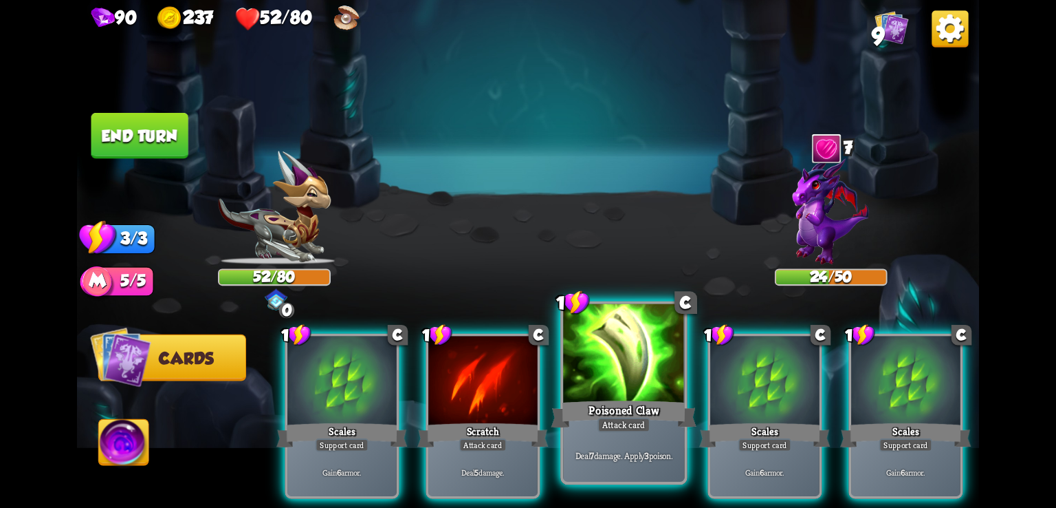
click at [614, 415] on div "Poisoned Claw" at bounding box center [625, 413] width 146 height 32
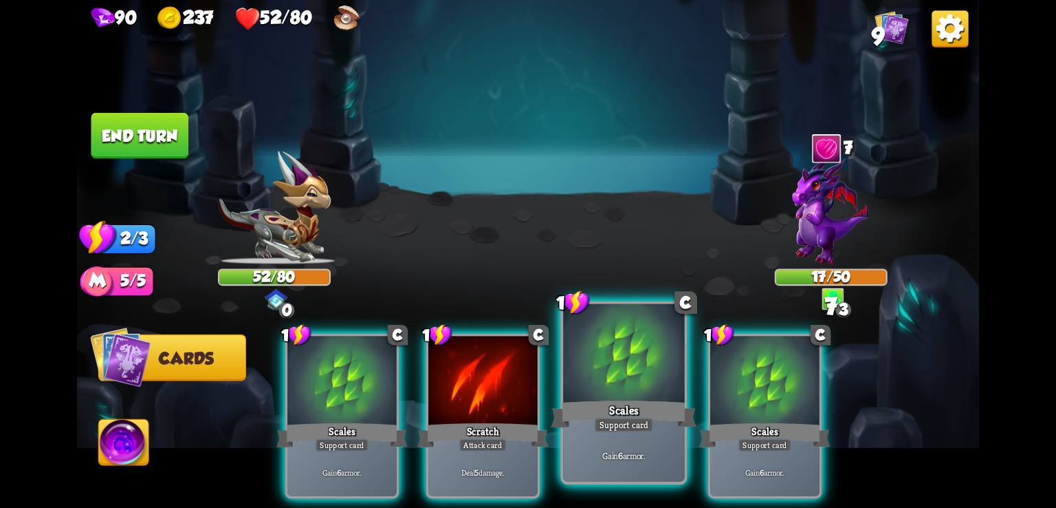
click at [617, 414] on div "Scales" at bounding box center [625, 413] width 146 height 32
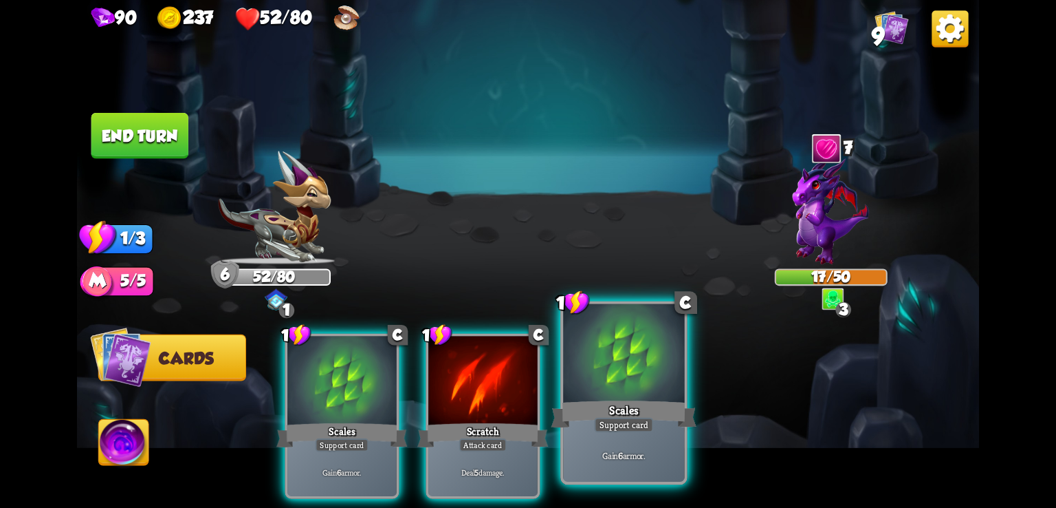
click at [617, 414] on div "Scales" at bounding box center [625, 413] width 146 height 32
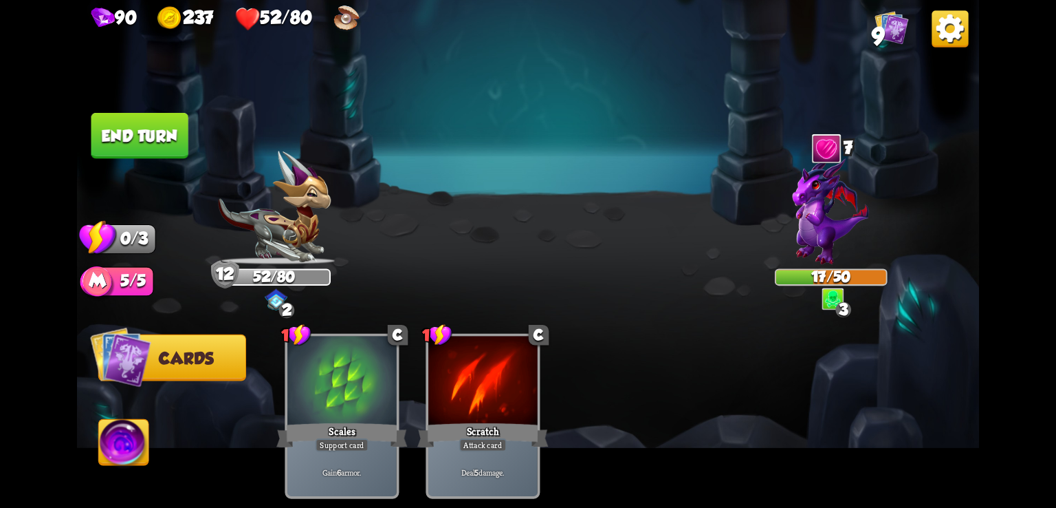
click at [157, 137] on button "End turn" at bounding box center [139, 136] width 97 height 46
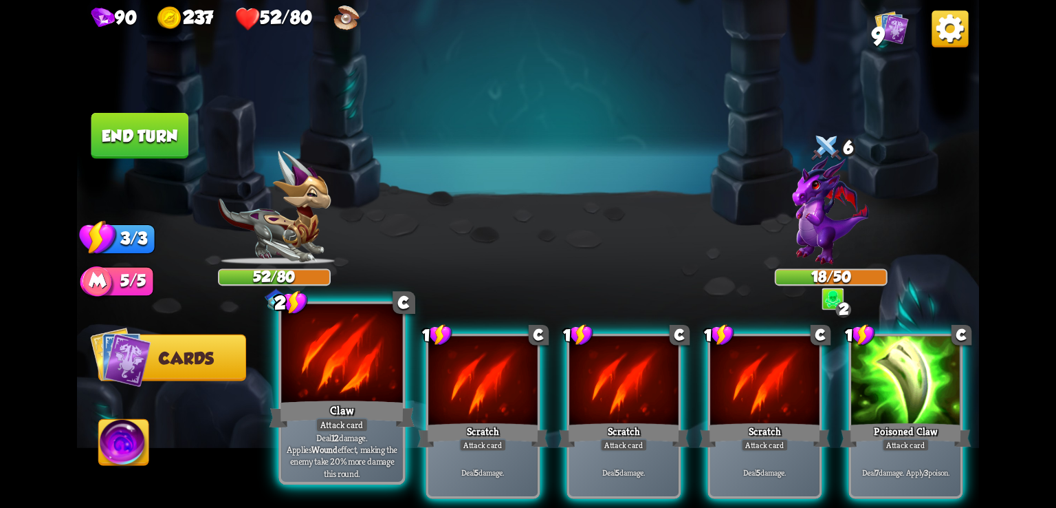
click at [349, 354] on div at bounding box center [341, 355] width 121 height 102
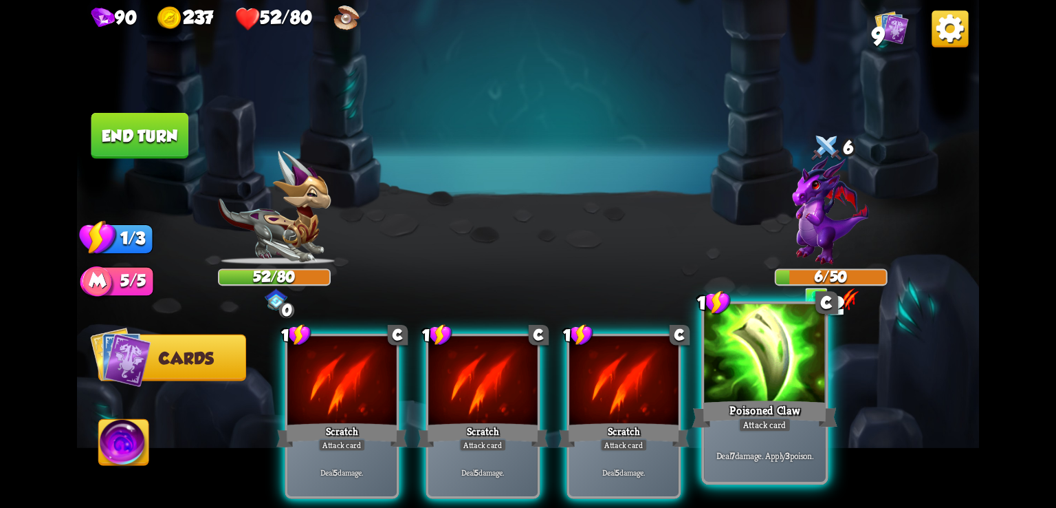
click at [728, 379] on div at bounding box center [764, 355] width 121 height 102
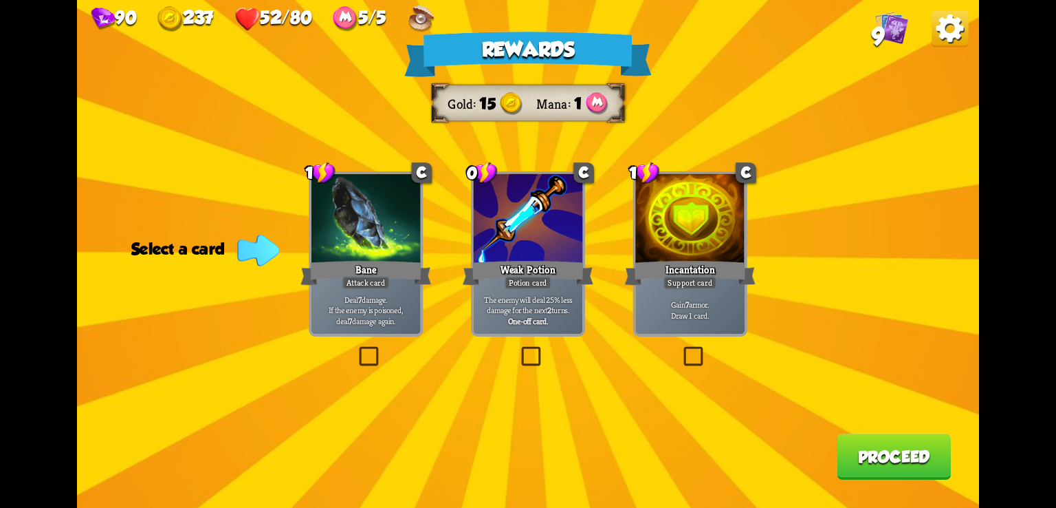
click at [233, 157] on div "Rewards Gold 15 Mana 1 Select a card 1 C Bane Attack card Deal 7 damage. If the…" at bounding box center [528, 254] width 902 height 508
click at [265, 70] on div "Rewards Gold 15 Mana 1 Select a card 1 C Bane Attack card Deal 7 damage. If the…" at bounding box center [528, 254] width 902 height 508
click at [519, 349] on label at bounding box center [519, 349] width 0 height 0
click at [0, 0] on input "checkbox" at bounding box center [0, 0] width 0 height 0
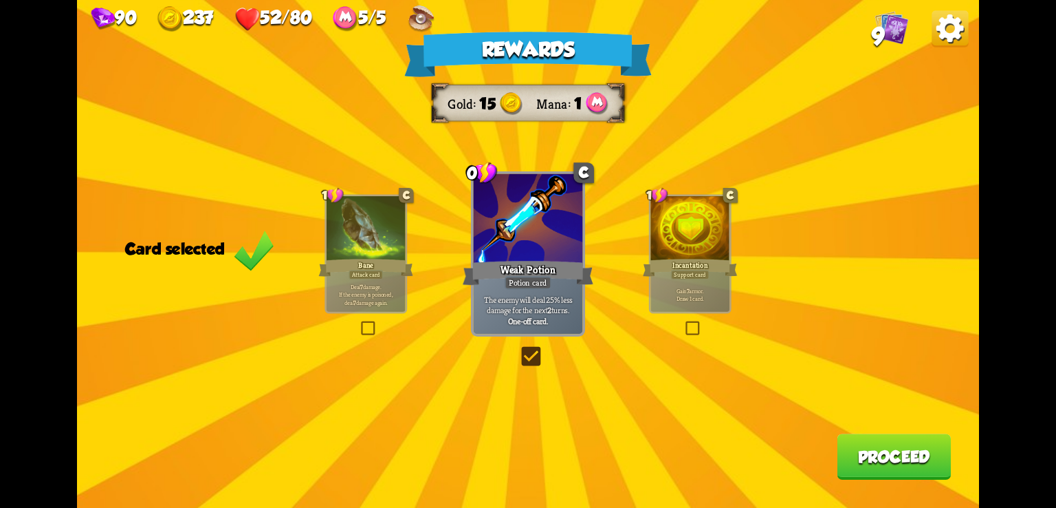
click at [519, 349] on label at bounding box center [519, 349] width 0 height 0
click at [0, 0] on input "checkbox" at bounding box center [0, 0] width 0 height 0
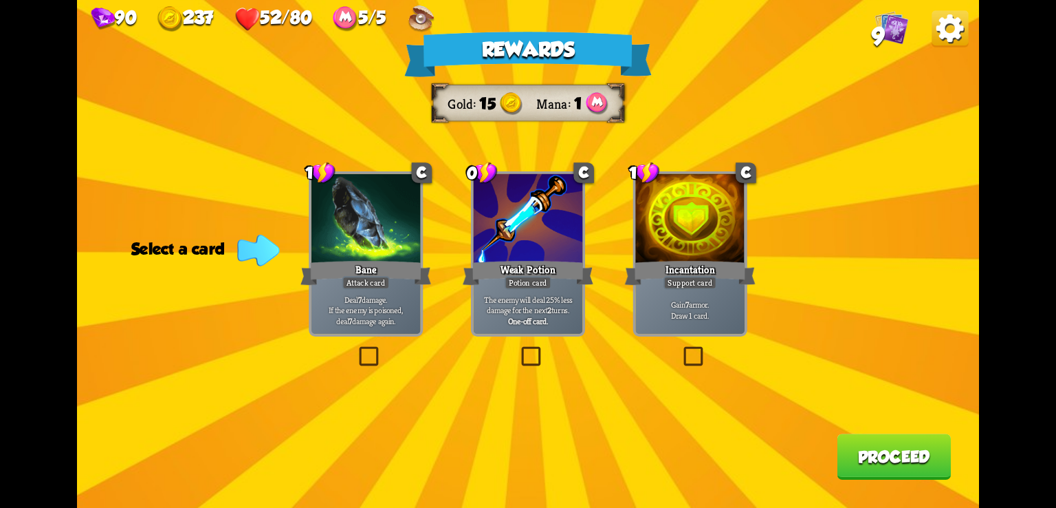
click at [519, 349] on label at bounding box center [519, 349] width 0 height 0
click at [0, 0] on input "checkbox" at bounding box center [0, 0] width 0 height 0
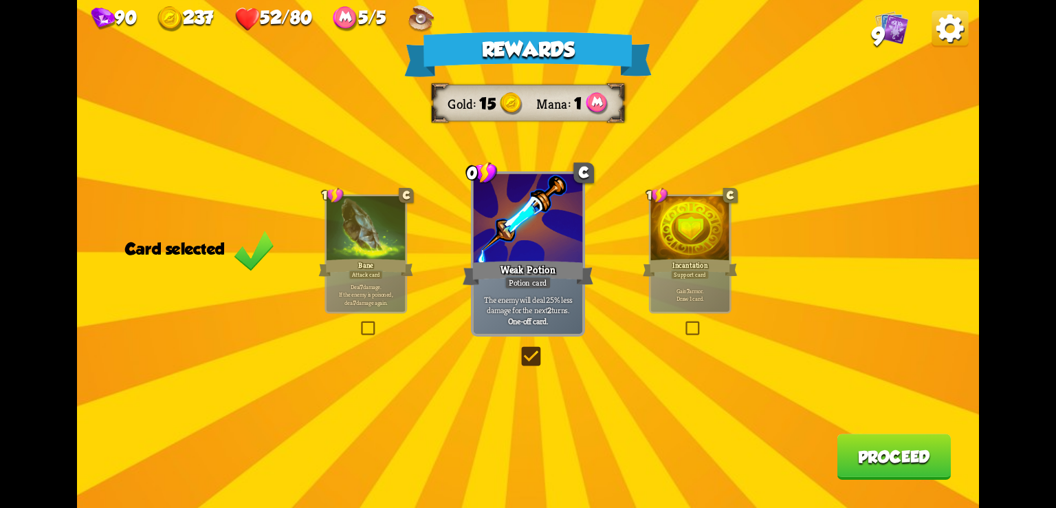
click at [519, 349] on label at bounding box center [519, 349] width 0 height 0
click at [0, 0] on input "checkbox" at bounding box center [0, 0] width 0 height 0
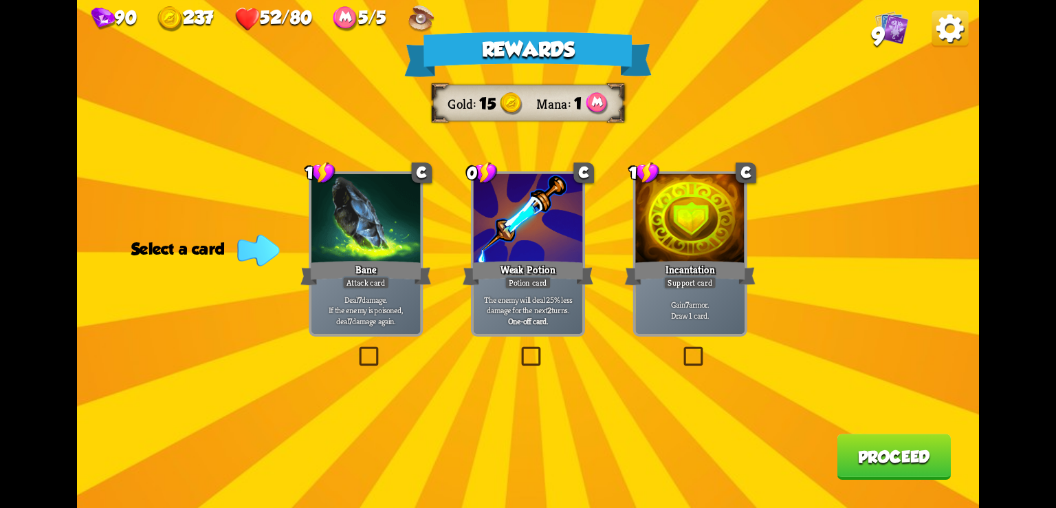
click at [948, 34] on img at bounding box center [950, 28] width 36 height 36
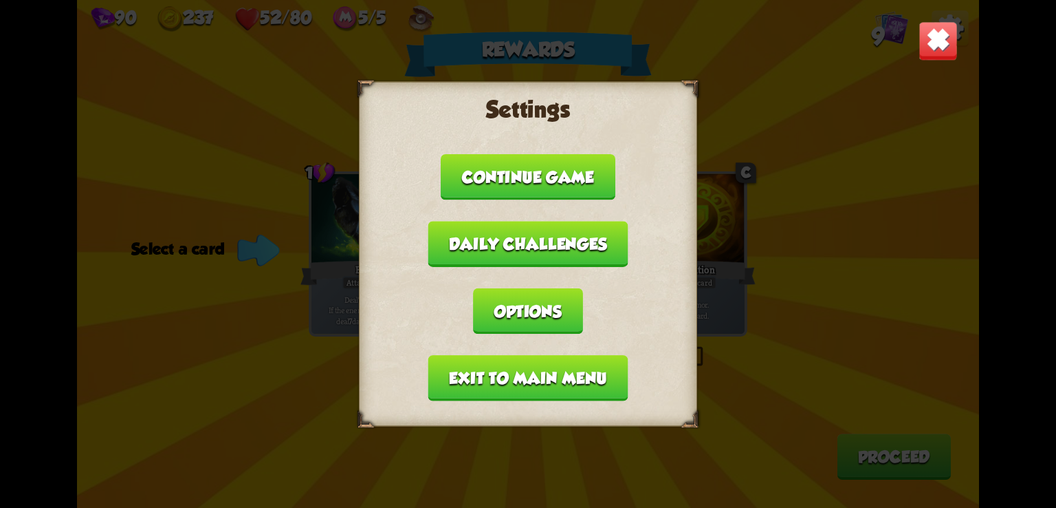
click at [521, 384] on button "Exit to main menu" at bounding box center [528, 378] width 200 height 46
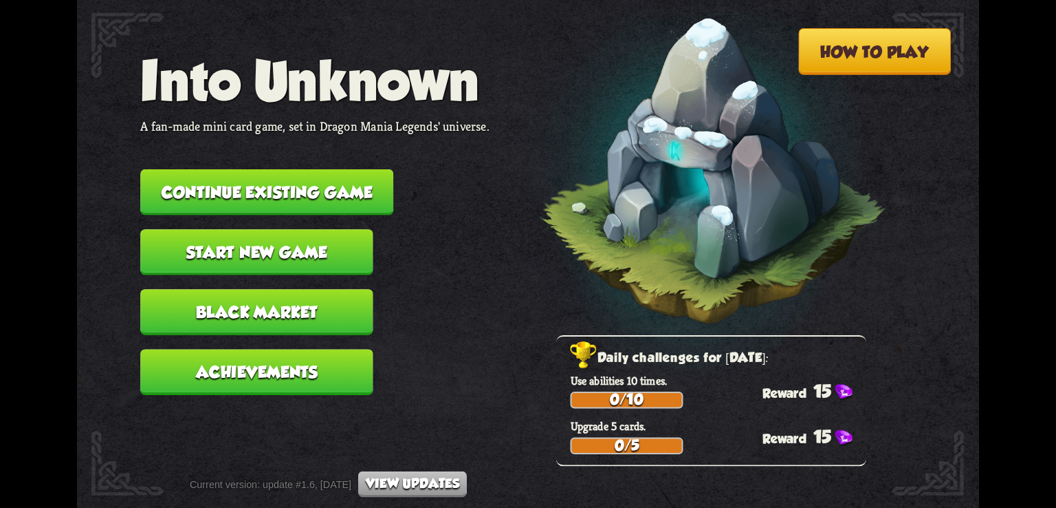
click at [333, 193] on button "Continue existing game" at bounding box center [266, 192] width 253 height 46
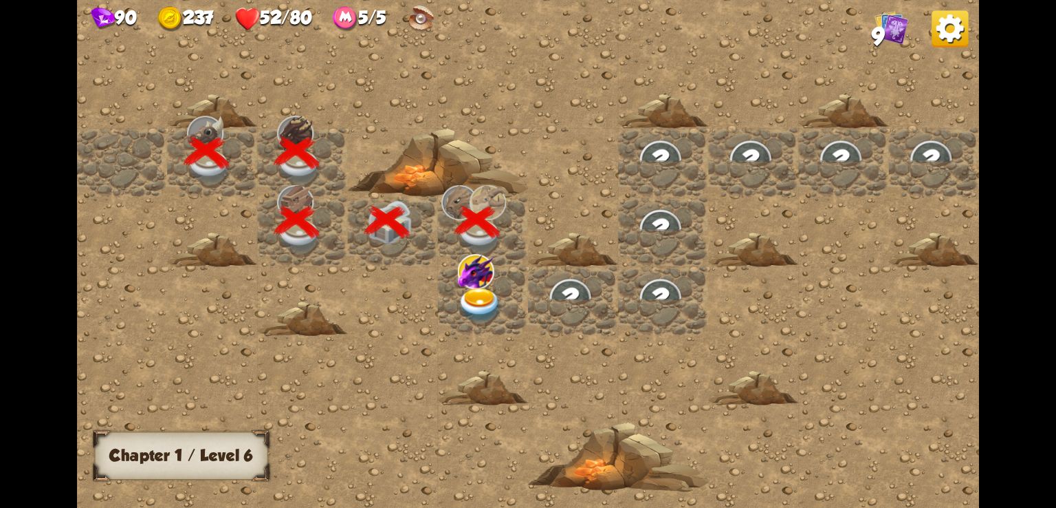
click at [471, 288] on img at bounding box center [480, 304] width 45 height 35
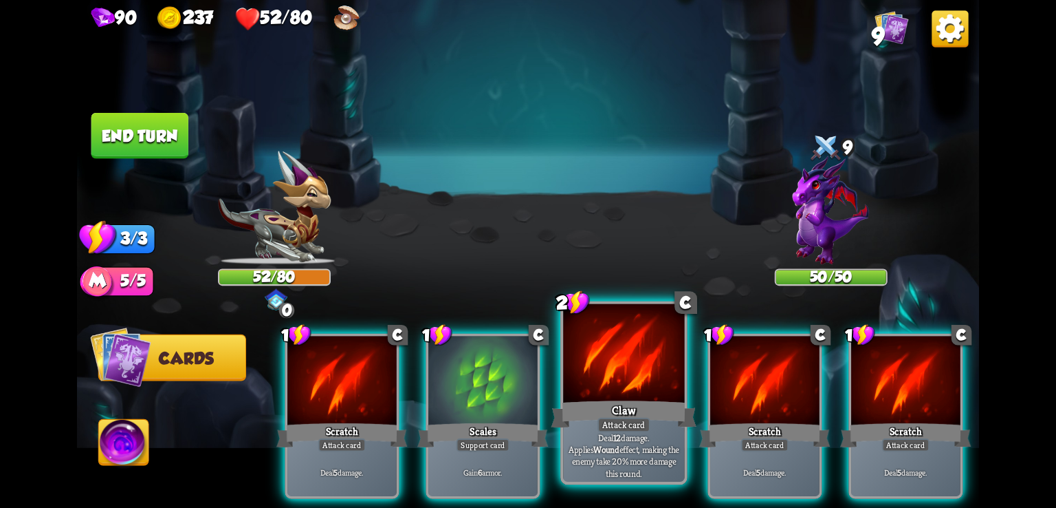
click at [623, 389] on div at bounding box center [623, 355] width 121 height 102
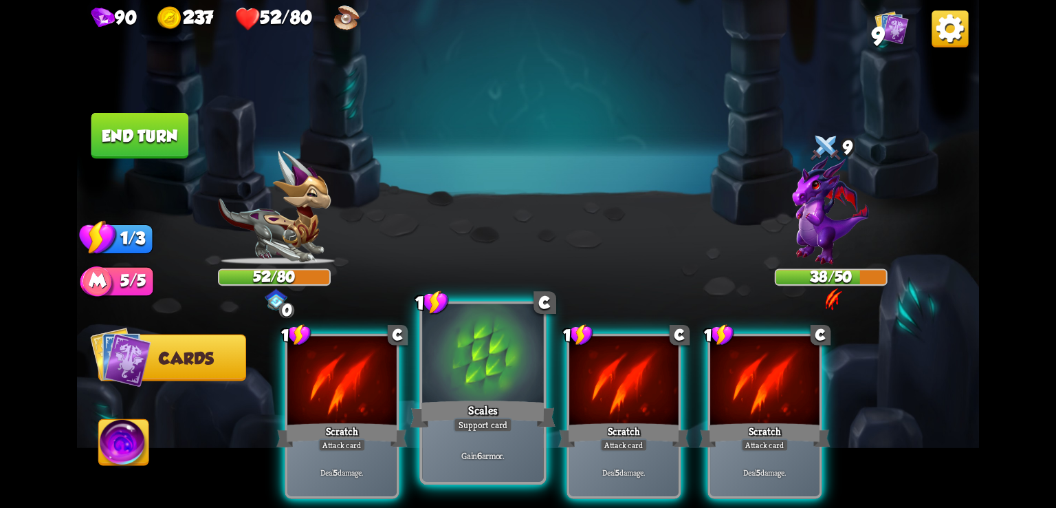
click at [523, 372] on div at bounding box center [482, 355] width 121 height 102
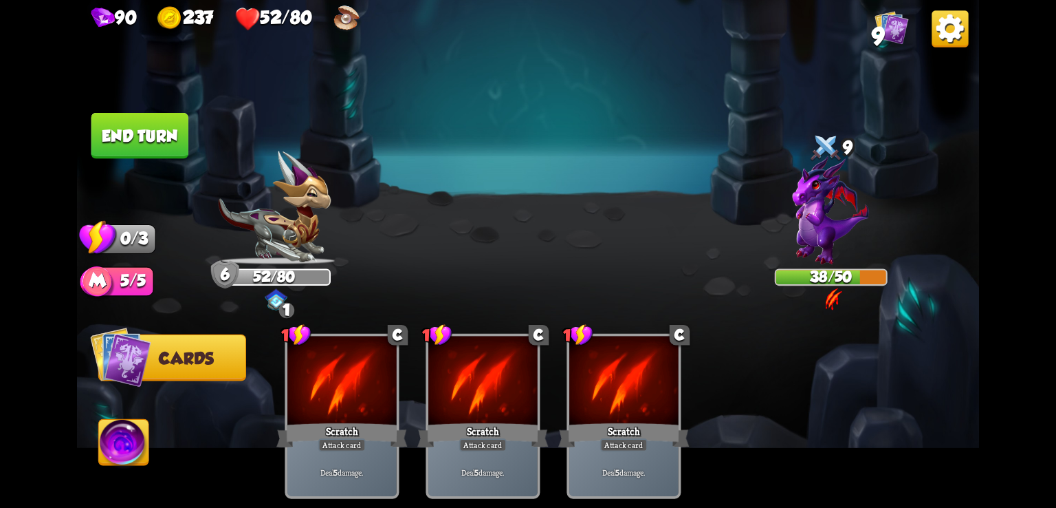
click at [133, 144] on button "End turn" at bounding box center [139, 136] width 97 height 46
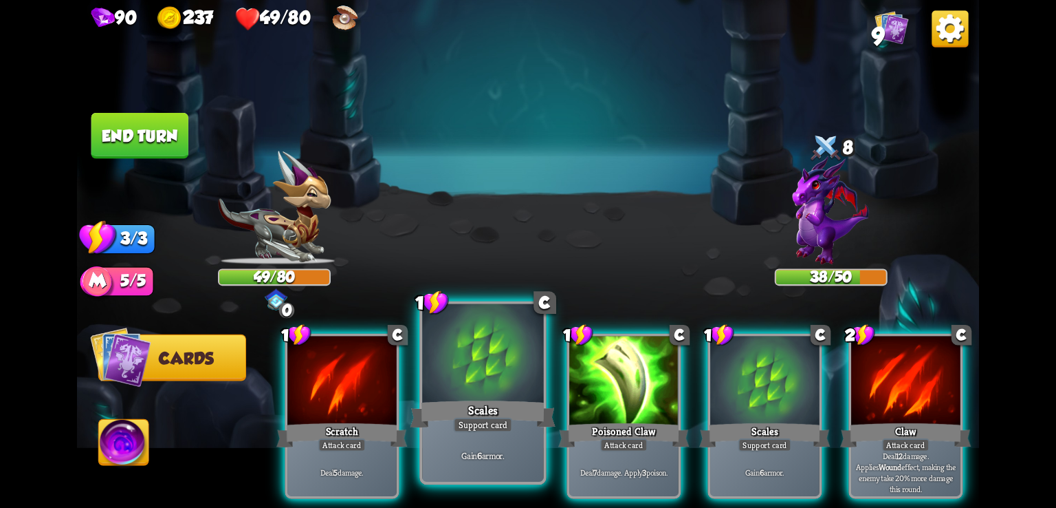
click at [534, 363] on div at bounding box center [482, 355] width 121 height 102
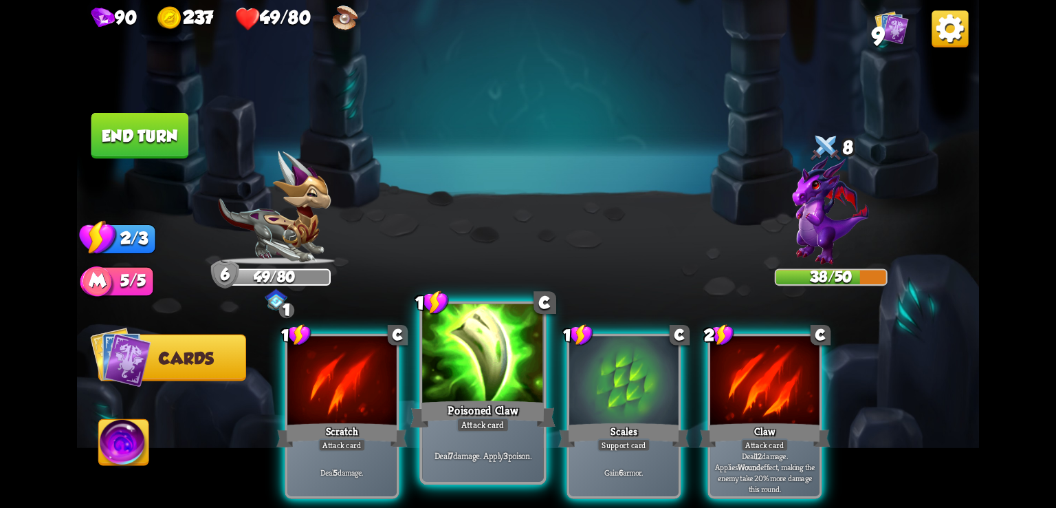
click at [533, 363] on div at bounding box center [482, 355] width 121 height 102
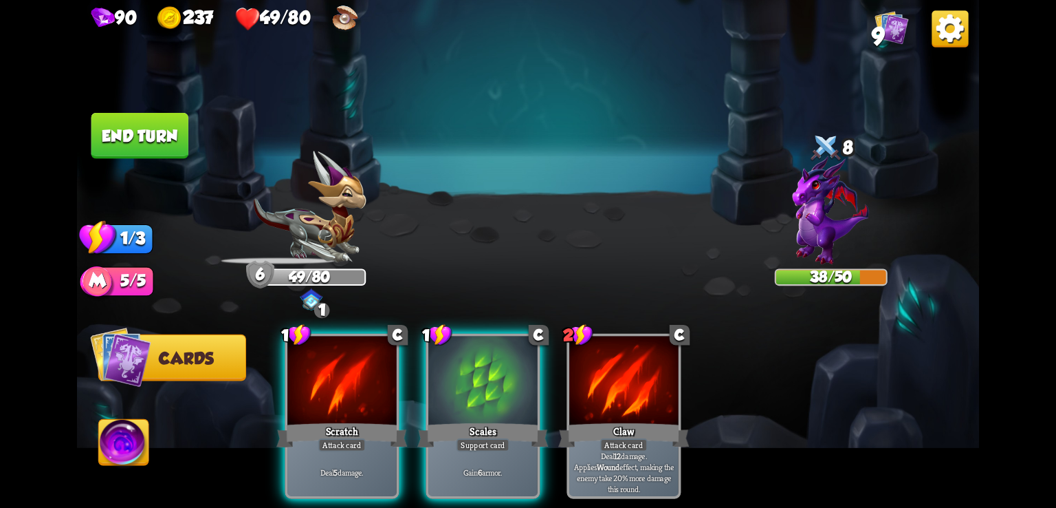
click at [533, 363] on div at bounding box center [482, 382] width 109 height 92
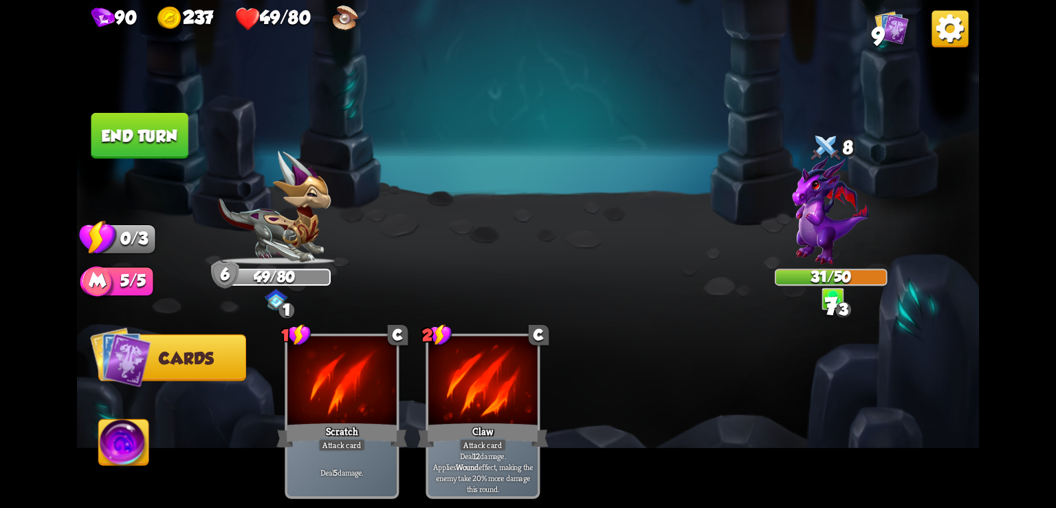
click at [128, 129] on button "End turn" at bounding box center [139, 136] width 97 height 46
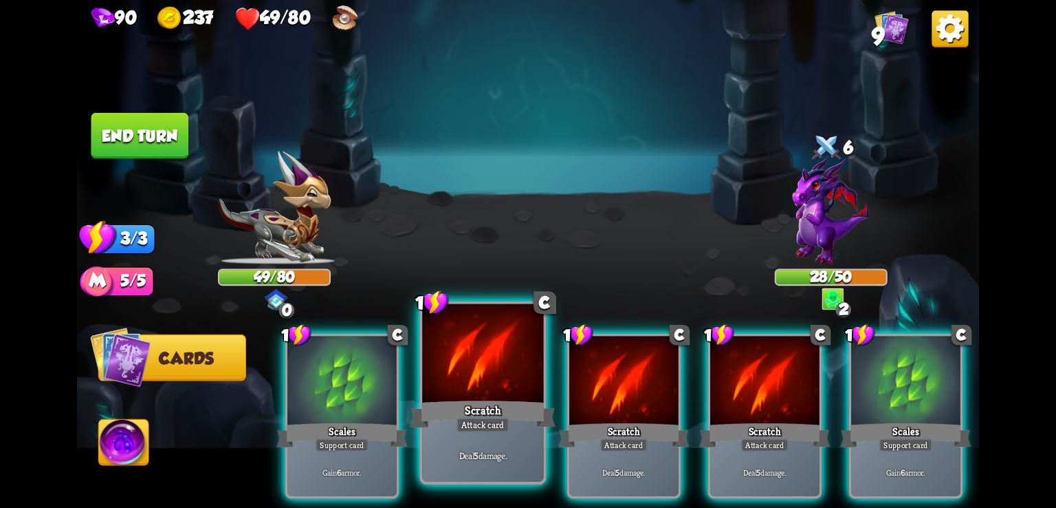
click at [443, 386] on div at bounding box center [482, 355] width 121 height 102
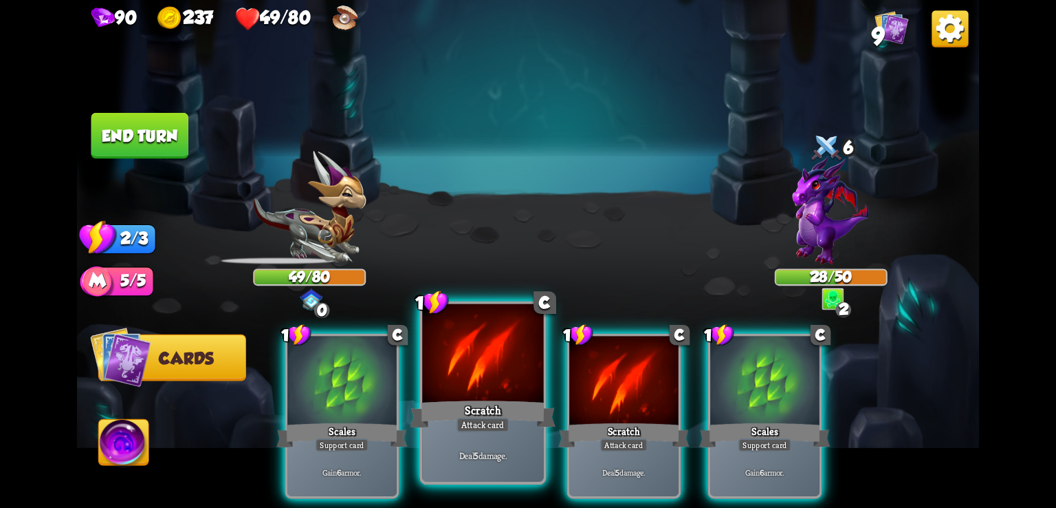
click at [443, 386] on div at bounding box center [482, 355] width 121 height 102
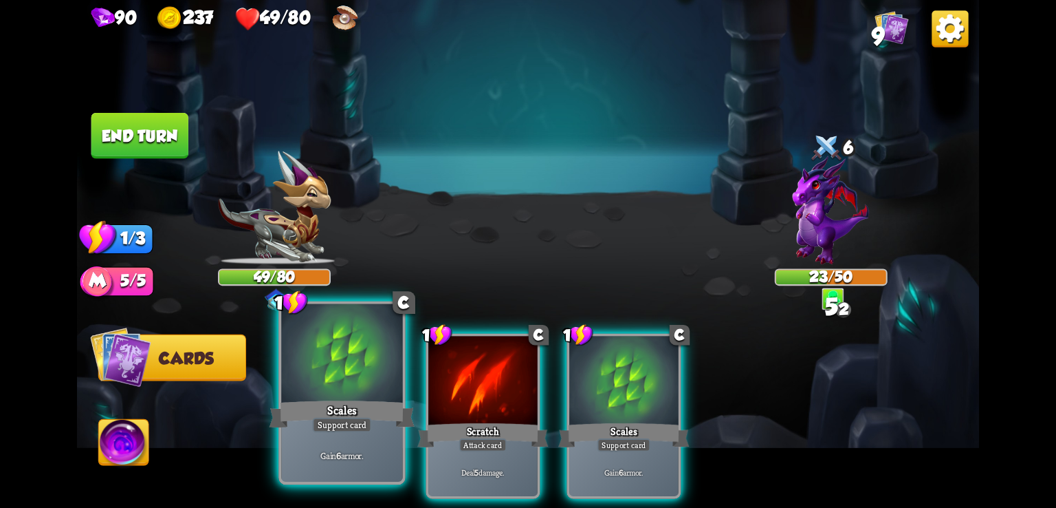
click at [363, 384] on div at bounding box center [341, 355] width 121 height 102
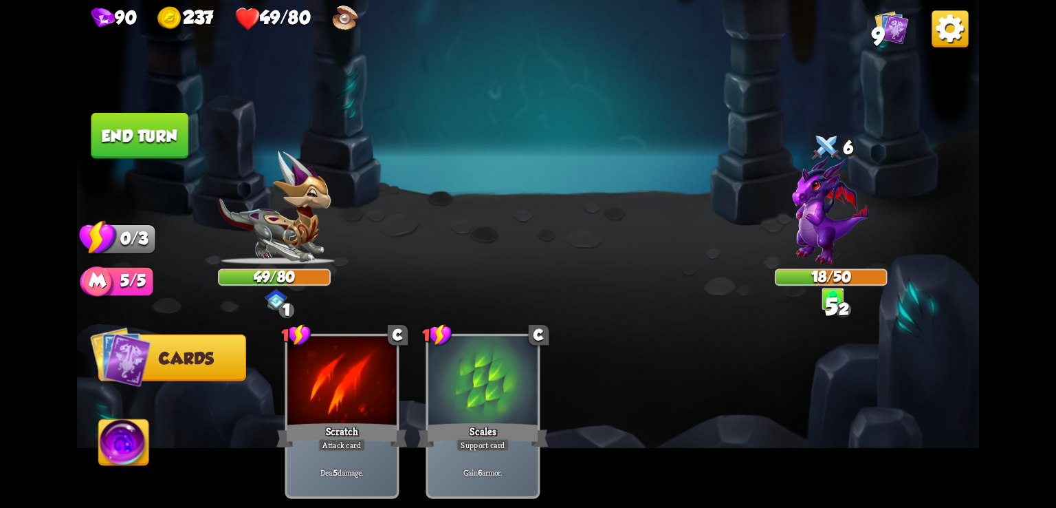
click at [146, 133] on button "End turn" at bounding box center [139, 136] width 97 height 46
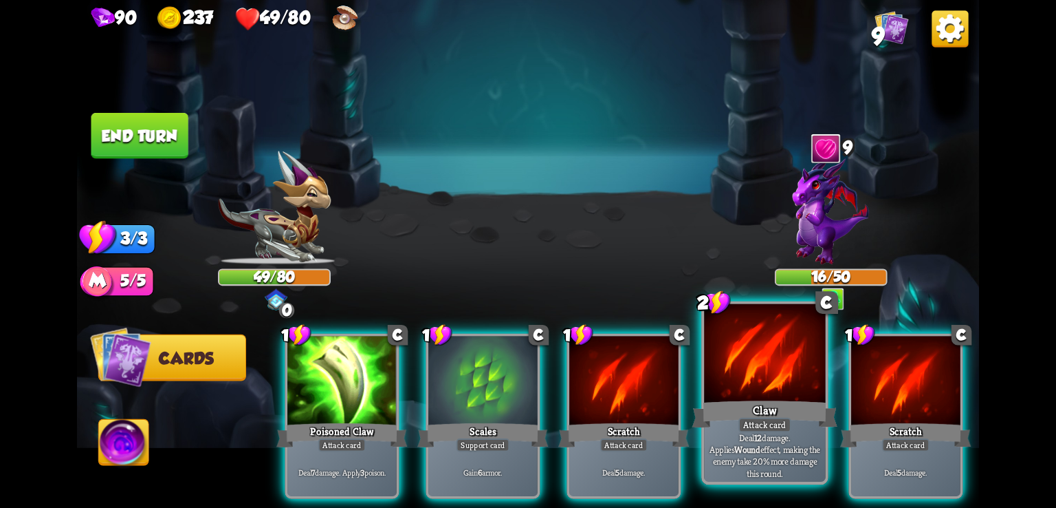
click at [756, 402] on div "Claw" at bounding box center [766, 413] width 146 height 32
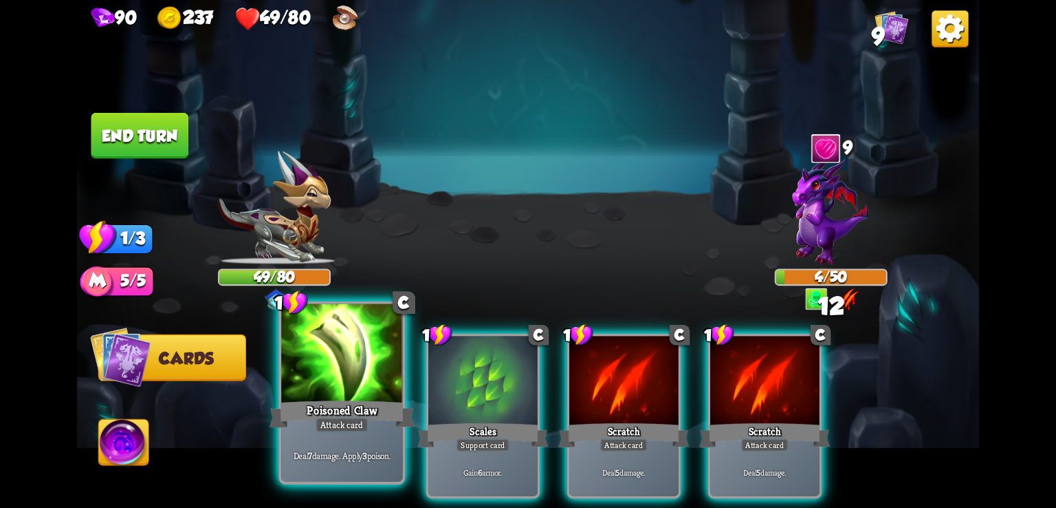
click at [318, 372] on div at bounding box center [341, 355] width 121 height 102
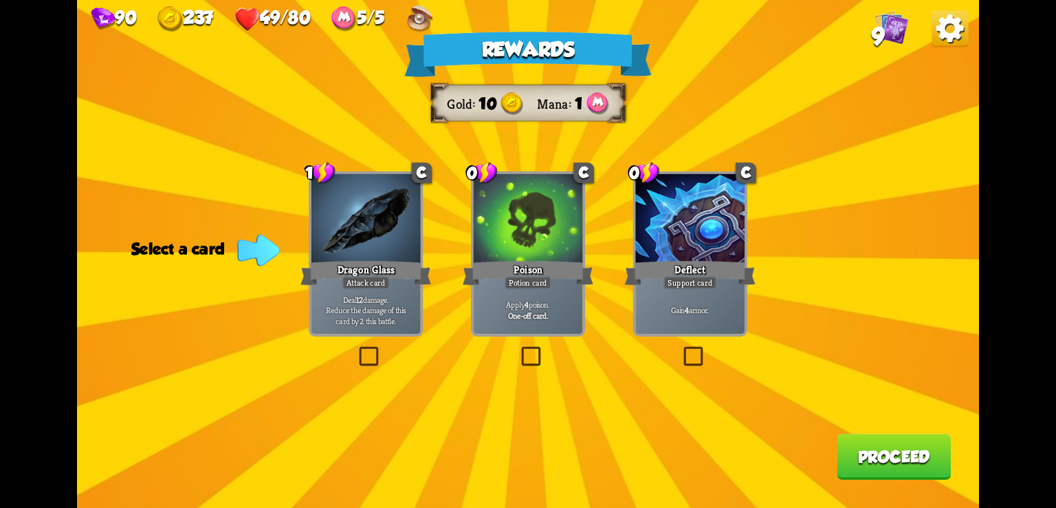
click at [519, 349] on label at bounding box center [519, 349] width 0 height 0
click at [0, 0] on input "checkbox" at bounding box center [0, 0] width 0 height 0
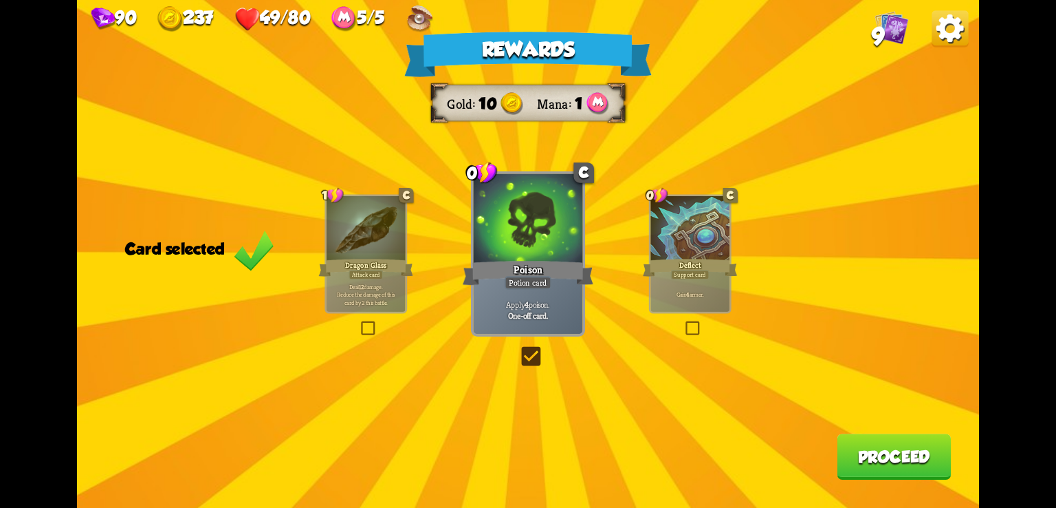
click at [519, 349] on label at bounding box center [519, 349] width 0 height 0
click at [0, 0] on input "checkbox" at bounding box center [0, 0] width 0 height 0
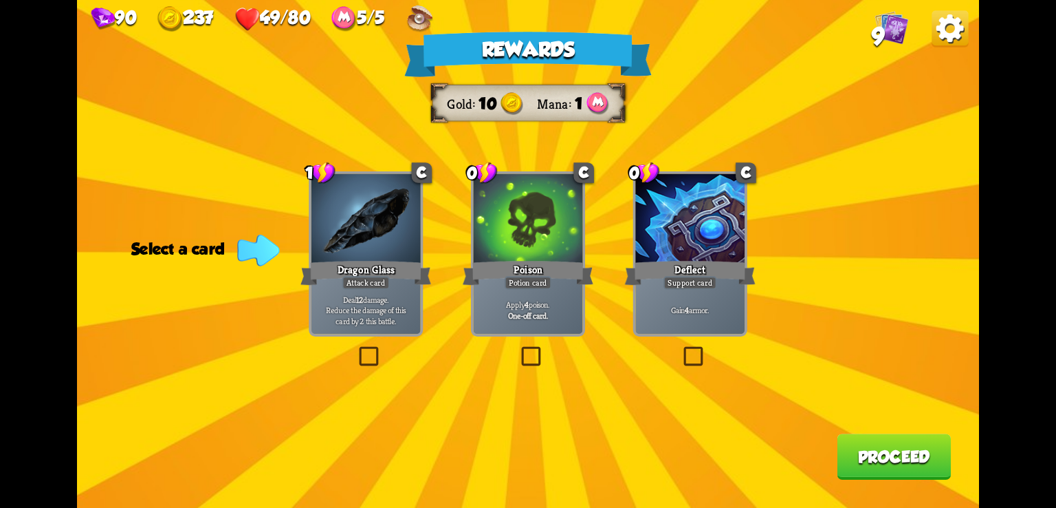
click at [519, 349] on label at bounding box center [519, 349] width 0 height 0
click at [0, 0] on input "checkbox" at bounding box center [0, 0] width 0 height 0
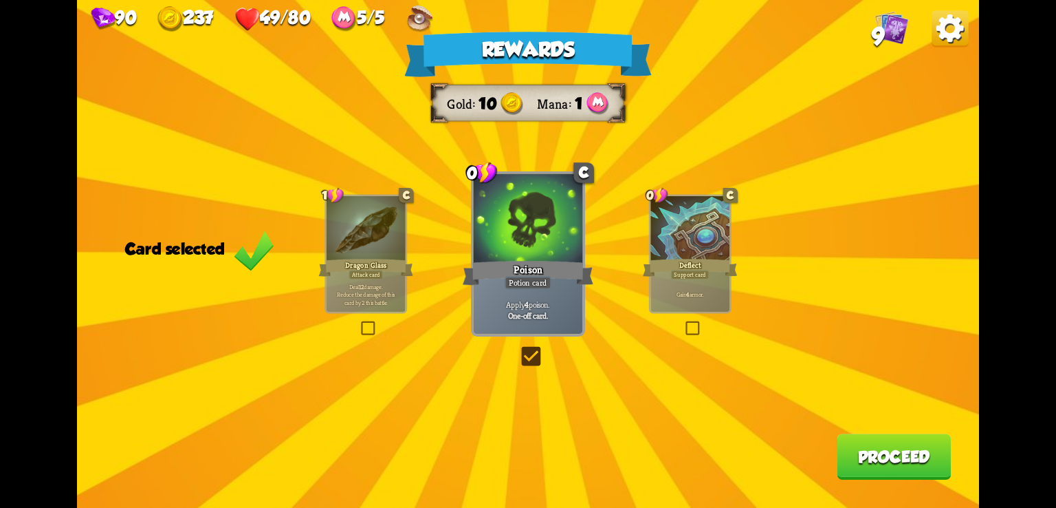
click at [519, 349] on label at bounding box center [519, 349] width 0 height 0
click at [0, 0] on input "checkbox" at bounding box center [0, 0] width 0 height 0
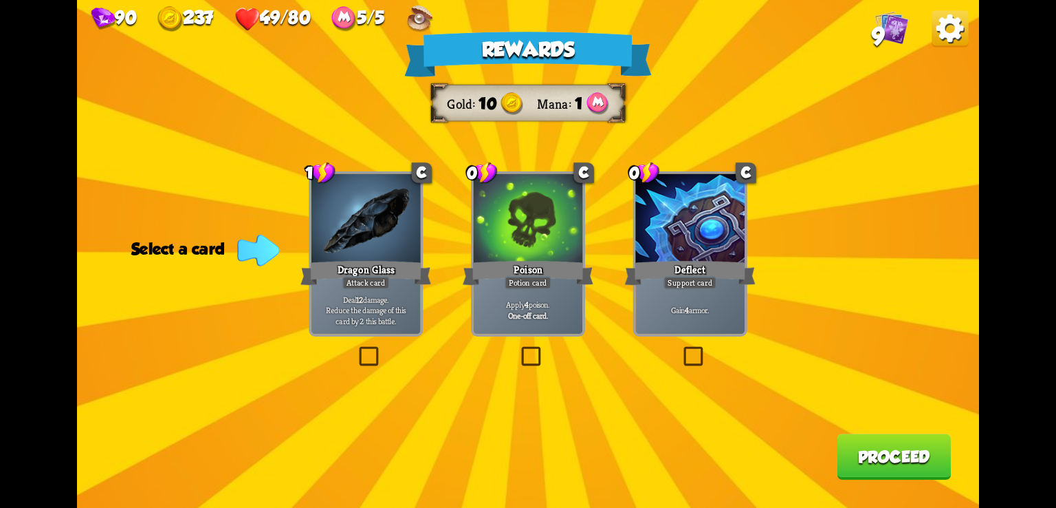
click at [519, 349] on label at bounding box center [519, 349] width 0 height 0
click at [0, 0] on input "checkbox" at bounding box center [0, 0] width 0 height 0
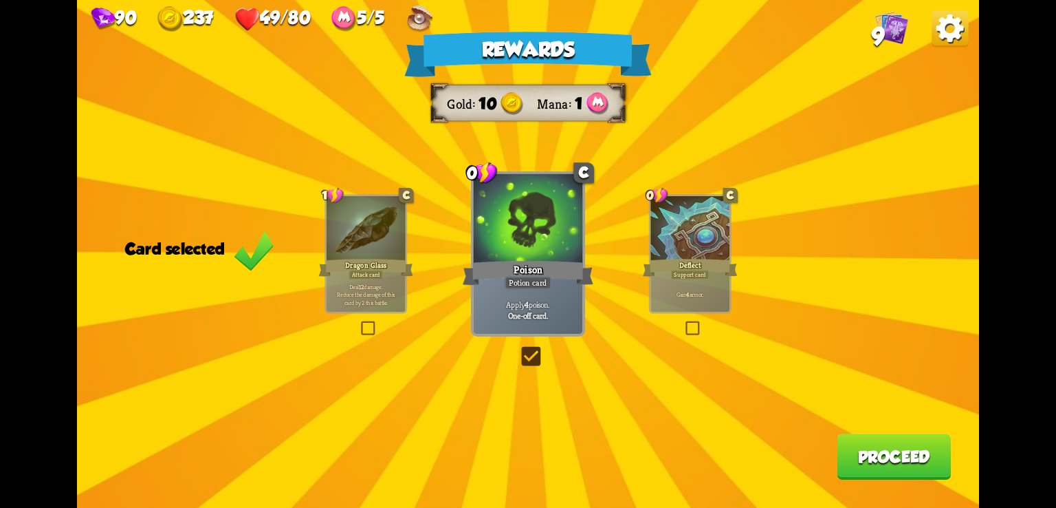
click at [519, 349] on label at bounding box center [519, 349] width 0 height 0
click at [0, 0] on input "checkbox" at bounding box center [0, 0] width 0 height 0
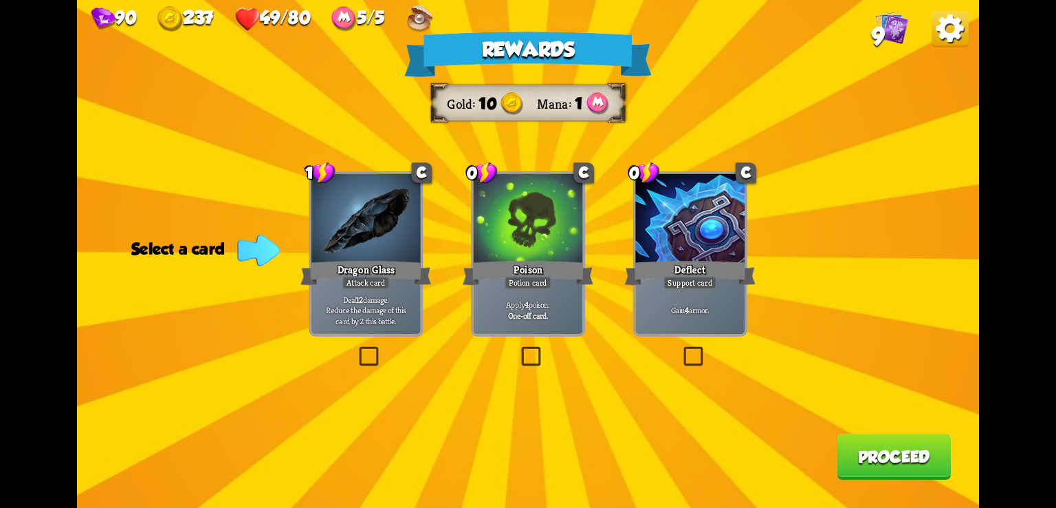
click at [519, 349] on label at bounding box center [519, 349] width 0 height 0
click at [0, 0] on input "checkbox" at bounding box center [0, 0] width 0 height 0
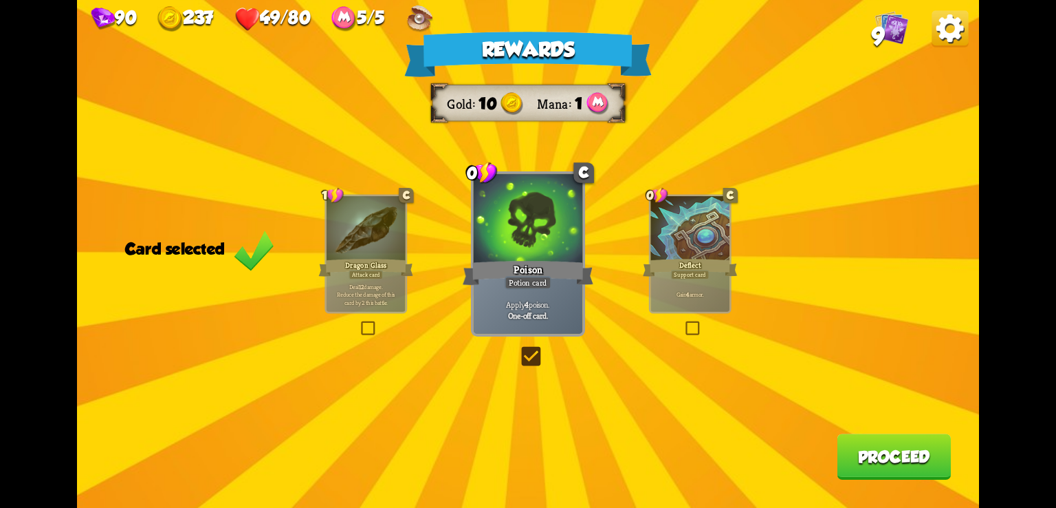
click at [519, 349] on label at bounding box center [519, 349] width 0 height 0
click at [0, 0] on input "checkbox" at bounding box center [0, 0] width 0 height 0
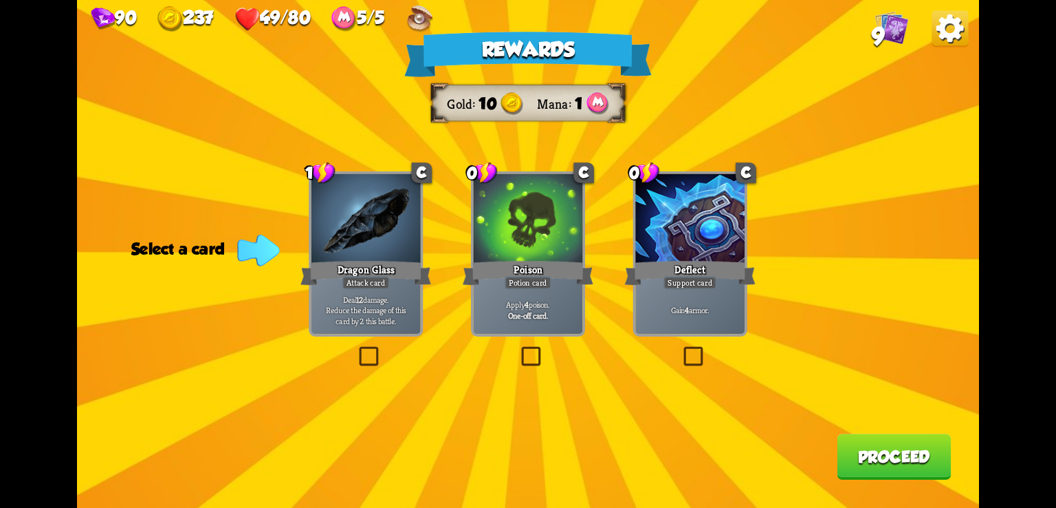
click at [519, 349] on label at bounding box center [519, 349] width 0 height 0
click at [0, 0] on input "checkbox" at bounding box center [0, 0] width 0 height 0
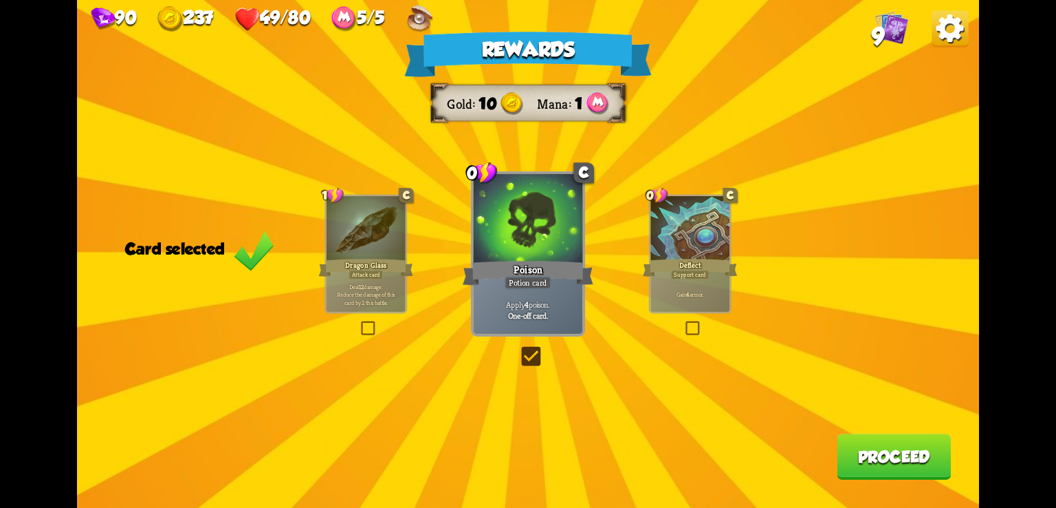
click at [519, 349] on label at bounding box center [519, 349] width 0 height 0
click at [0, 0] on input "checkbox" at bounding box center [0, 0] width 0 height 0
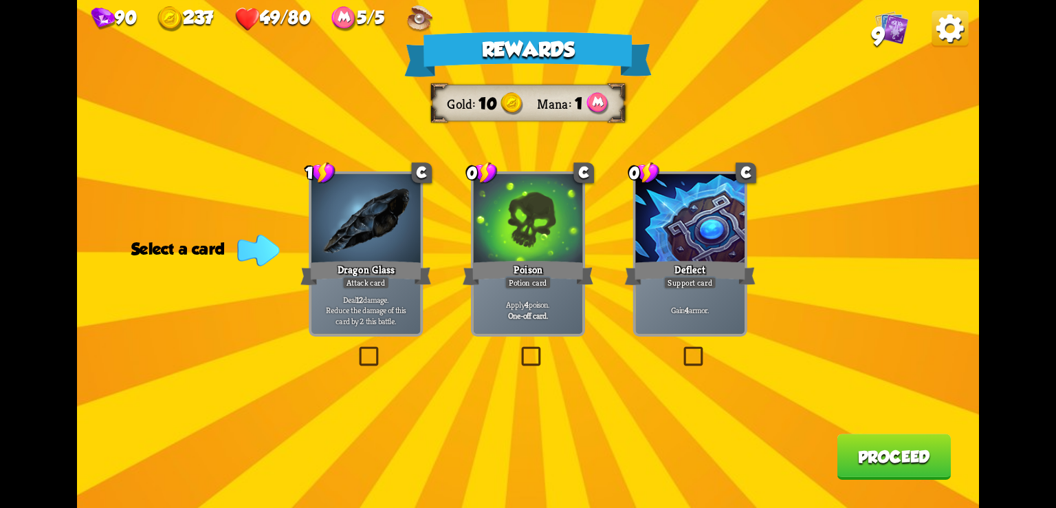
click at [356, 349] on label at bounding box center [356, 349] width 0 height 0
click at [0, 0] on input "checkbox" at bounding box center [0, 0] width 0 height 0
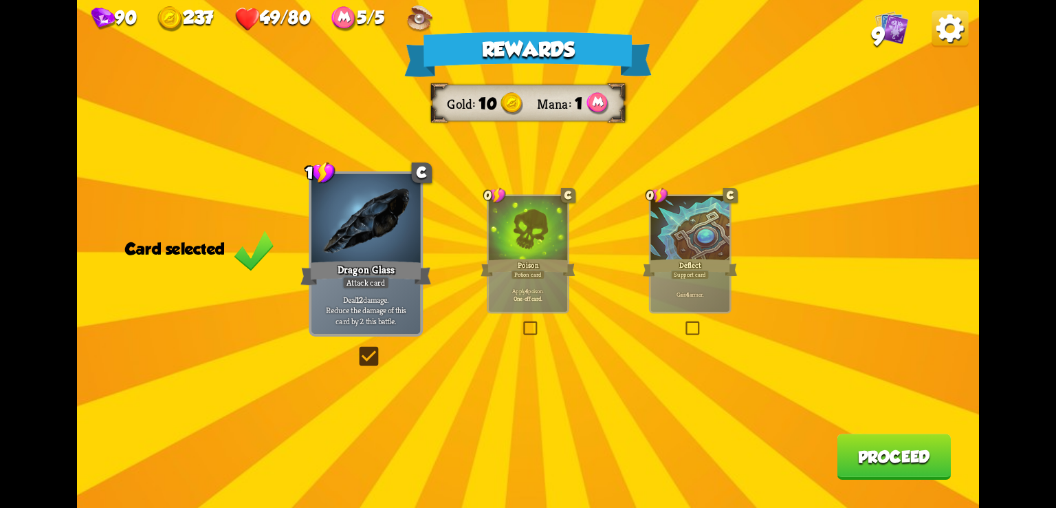
click at [356, 349] on label at bounding box center [356, 349] width 0 height 0
click at [0, 0] on input "checkbox" at bounding box center [0, 0] width 0 height 0
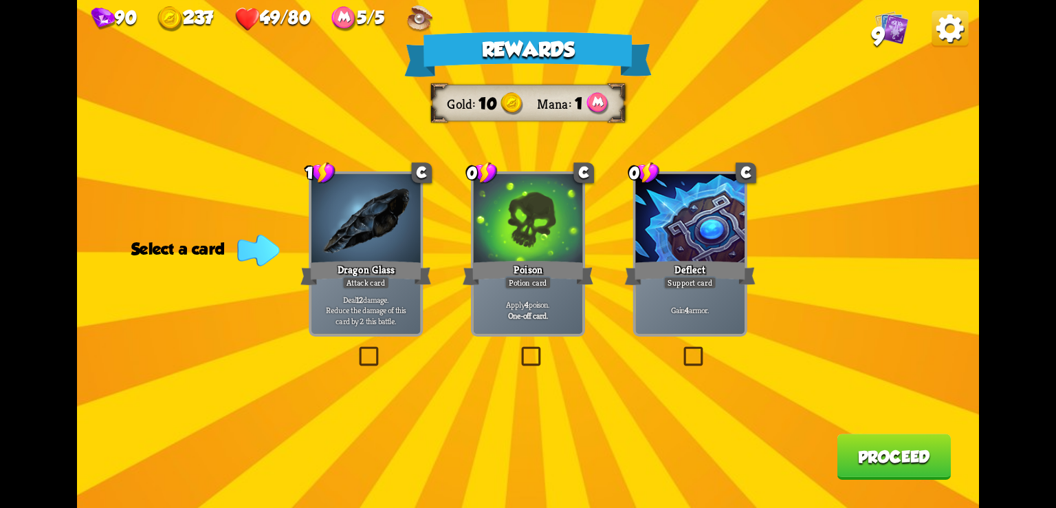
click at [519, 349] on label at bounding box center [519, 349] width 0 height 0
click at [0, 0] on input "checkbox" at bounding box center [0, 0] width 0 height 0
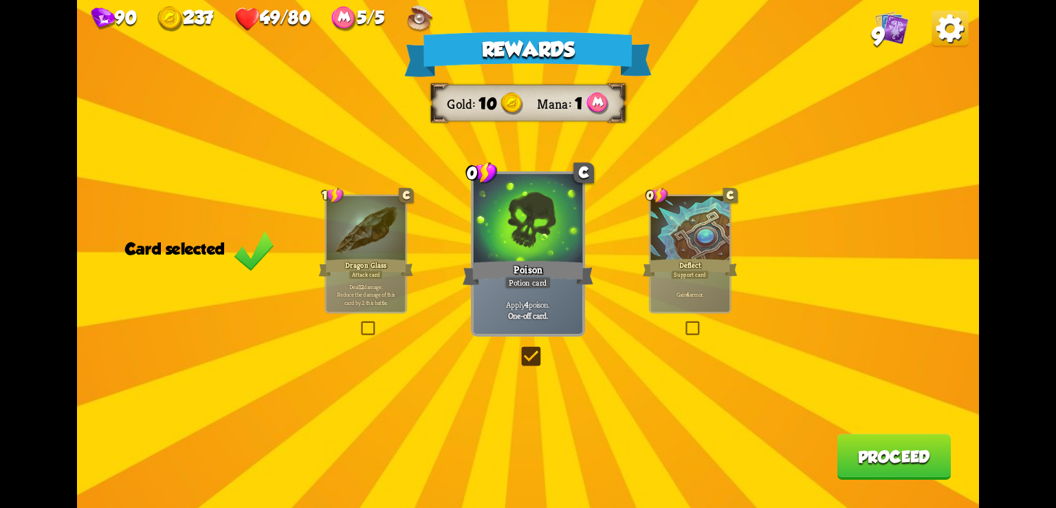
click at [519, 349] on label at bounding box center [519, 349] width 0 height 0
click at [0, 0] on input "checkbox" at bounding box center [0, 0] width 0 height 0
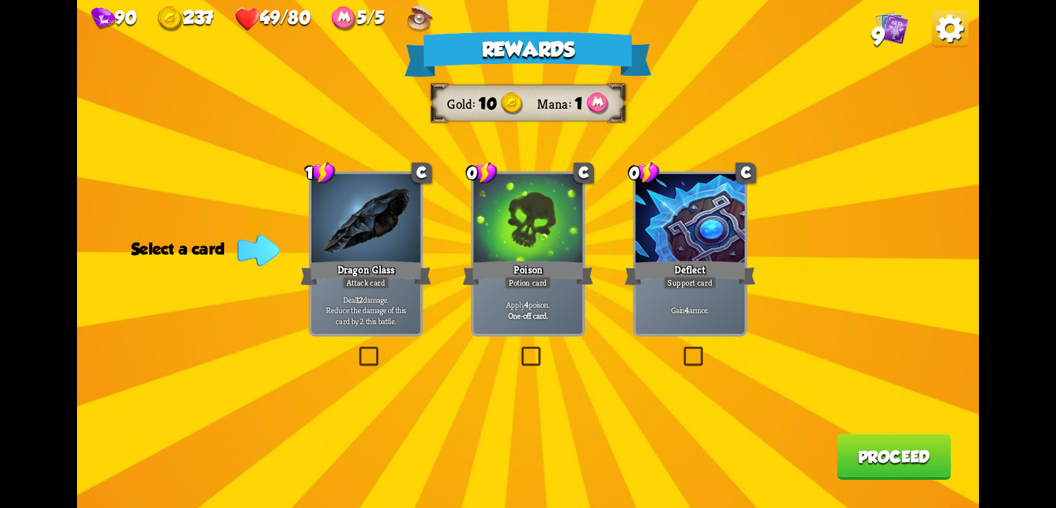
click at [519, 349] on label at bounding box center [519, 349] width 0 height 0
click at [0, 0] on input "checkbox" at bounding box center [0, 0] width 0 height 0
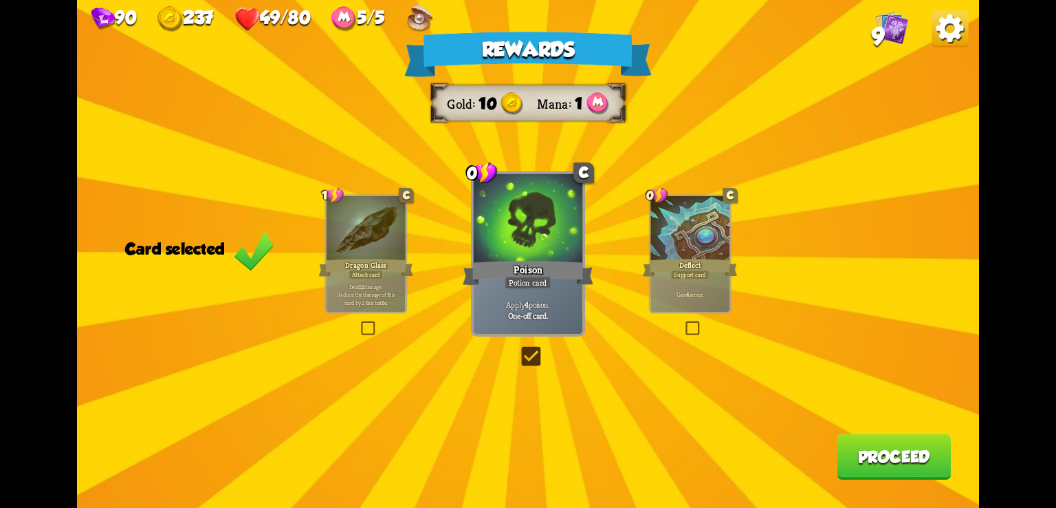
click at [519, 349] on label at bounding box center [519, 349] width 0 height 0
click at [0, 0] on input "checkbox" at bounding box center [0, 0] width 0 height 0
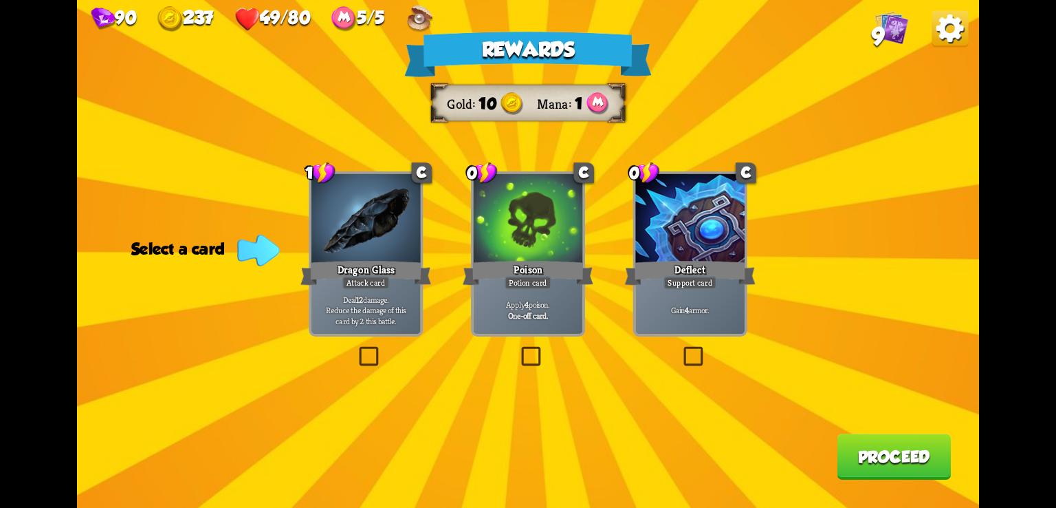
click at [519, 349] on label at bounding box center [519, 349] width 0 height 0
click at [0, 0] on input "checkbox" at bounding box center [0, 0] width 0 height 0
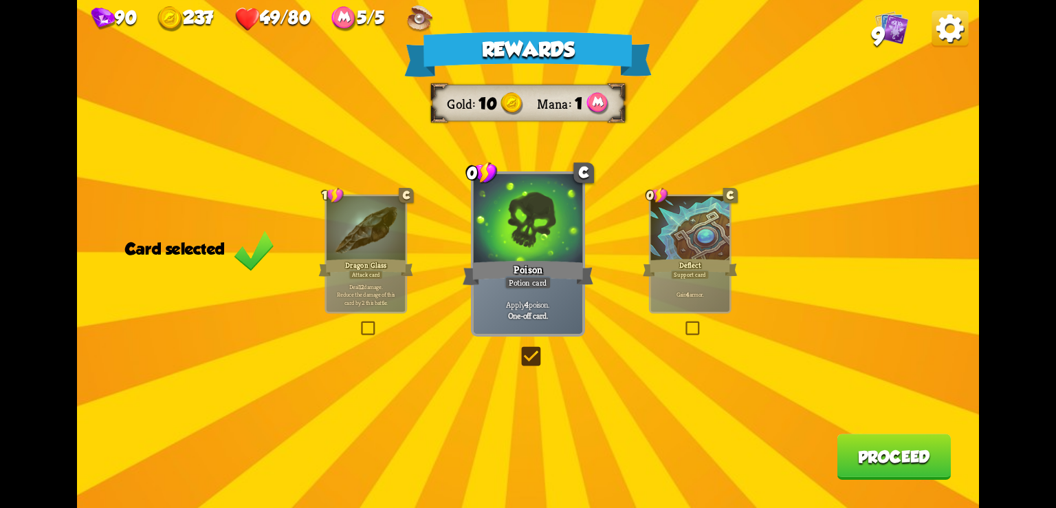
click at [519, 349] on label at bounding box center [519, 349] width 0 height 0
click at [0, 0] on input "checkbox" at bounding box center [0, 0] width 0 height 0
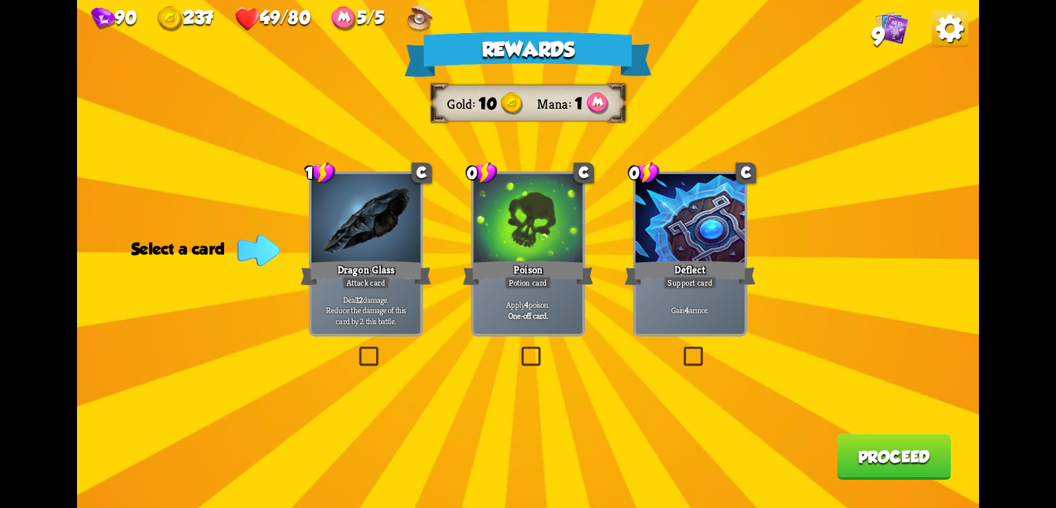
click at [519, 349] on label at bounding box center [519, 349] width 0 height 0
click at [0, 0] on input "checkbox" at bounding box center [0, 0] width 0 height 0
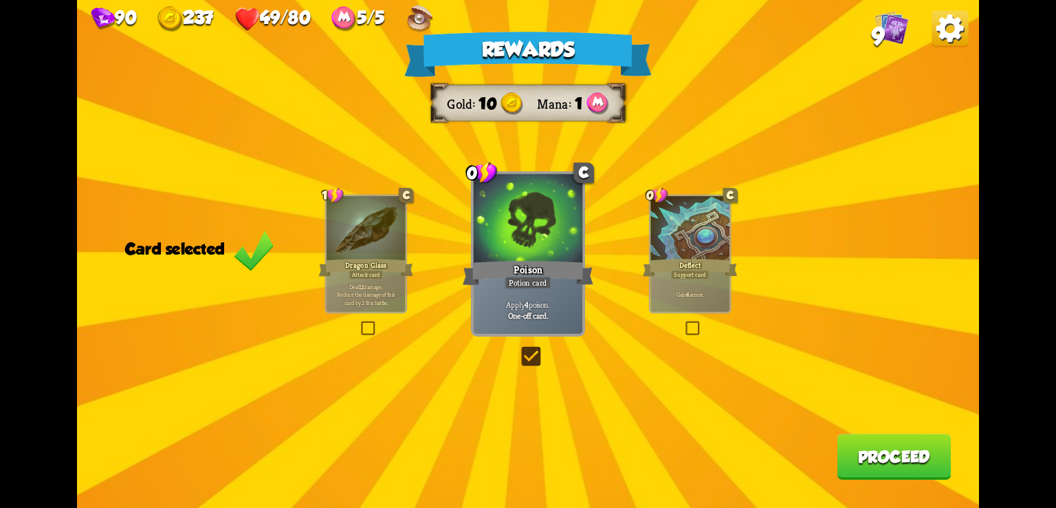
click at [519, 349] on label at bounding box center [519, 349] width 0 height 0
click at [0, 0] on input "checkbox" at bounding box center [0, 0] width 0 height 0
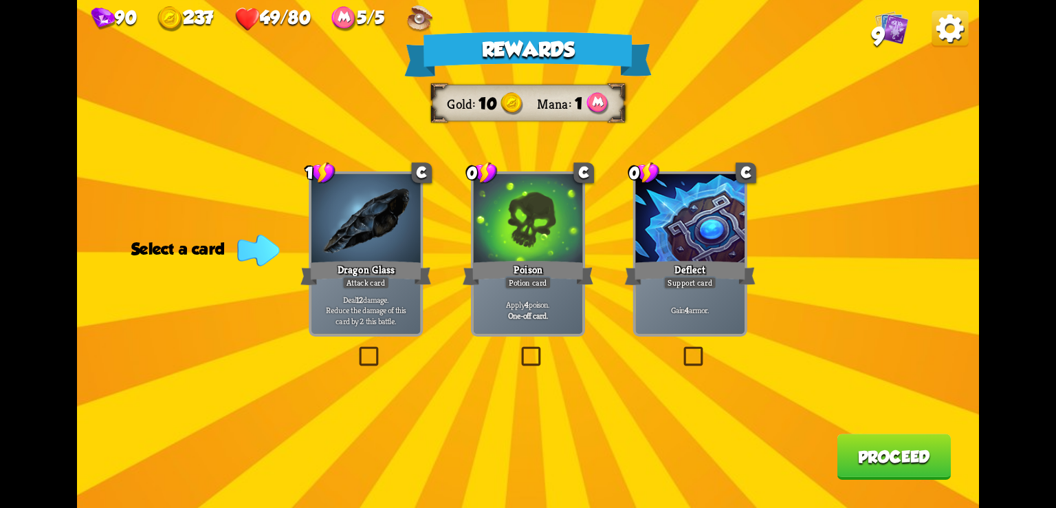
click at [380, 292] on div "Deal 12 damage. Reduce the damage of this card by 2 this battle." at bounding box center [366, 309] width 109 height 47
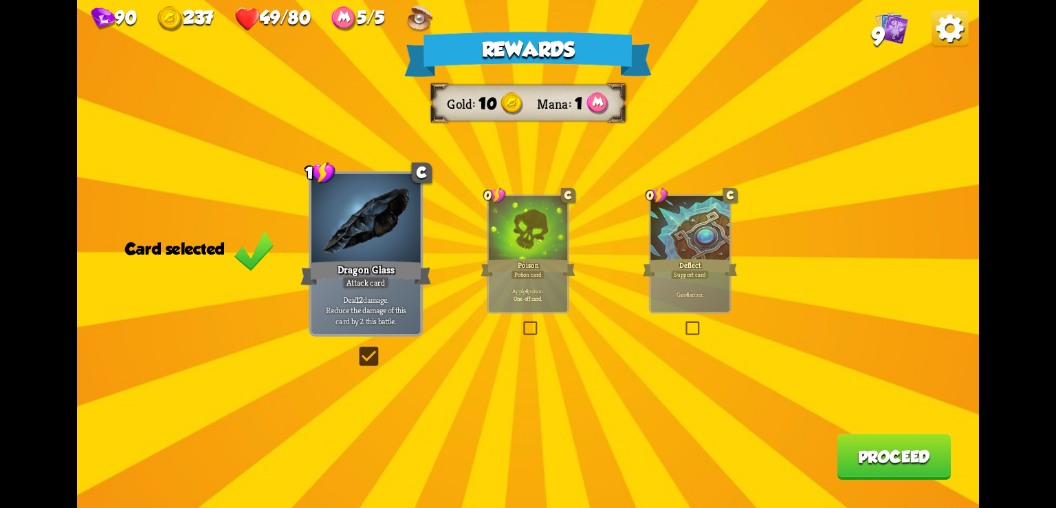
click at [380, 292] on div "Deal 12 damage. Reduce the damage of this card by 2 this battle." at bounding box center [366, 309] width 109 height 47
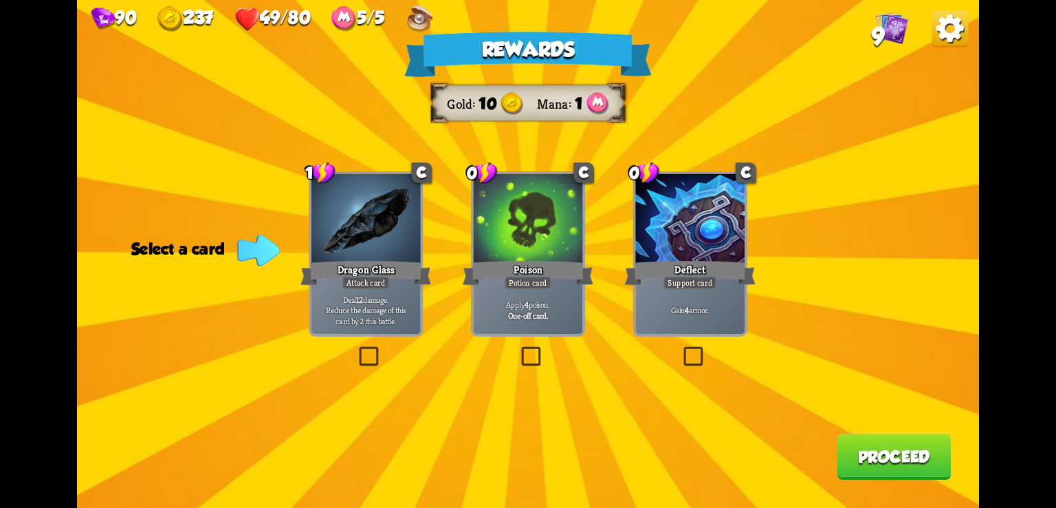
click at [356, 349] on label at bounding box center [356, 349] width 0 height 0
click at [0, 0] on input "checkbox" at bounding box center [0, 0] width 0 height 0
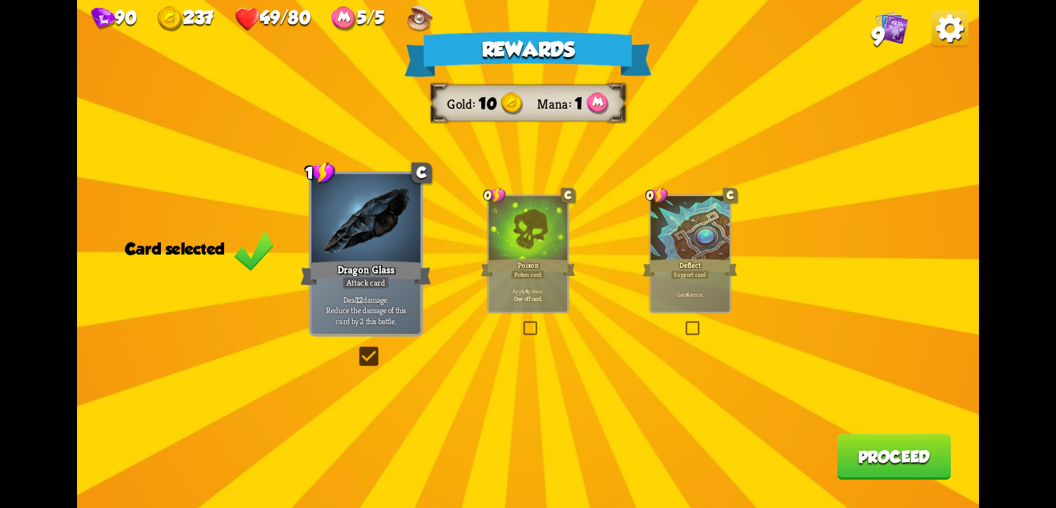
click at [356, 349] on label at bounding box center [356, 349] width 0 height 0
click at [0, 0] on input "checkbox" at bounding box center [0, 0] width 0 height 0
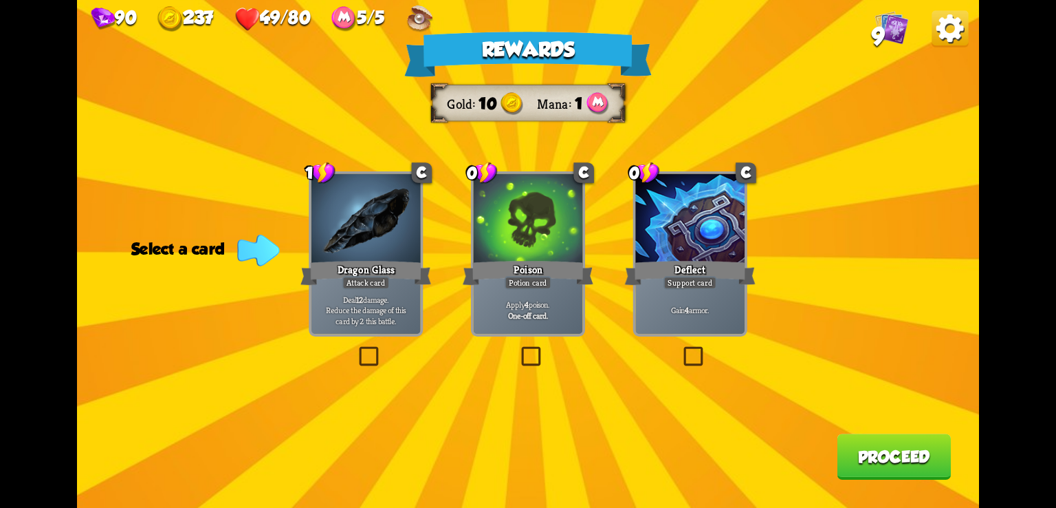
click at [384, 265] on div "Dragon Glass" at bounding box center [366, 272] width 131 height 29
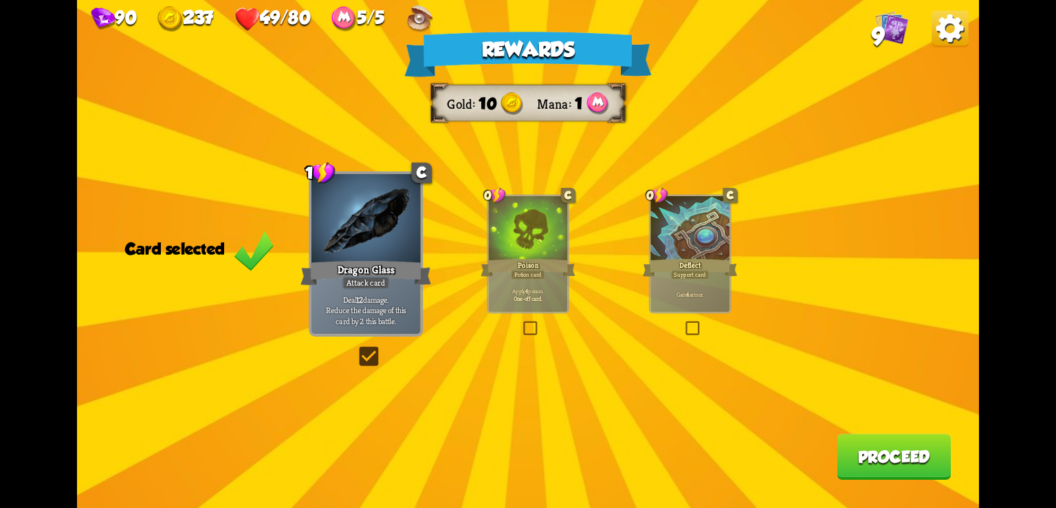
click at [384, 265] on div "Dragon Glass" at bounding box center [366, 272] width 131 height 29
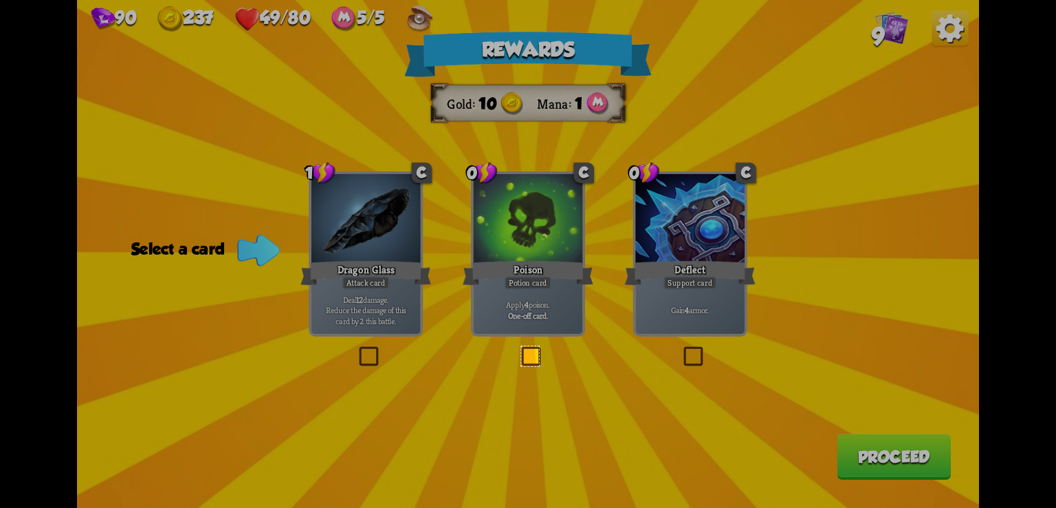
drag, startPoint x: 521, startPoint y: 346, endPoint x: 539, endPoint y: 366, distance: 26.8
click at [539, 366] on div "26 X 29" at bounding box center [528, 254] width 1056 height 508
drag, startPoint x: 519, startPoint y: 343, endPoint x: 544, endPoint y: 367, distance: 35.0
click at [544, 367] on div "37 X 34" at bounding box center [528, 254] width 1056 height 508
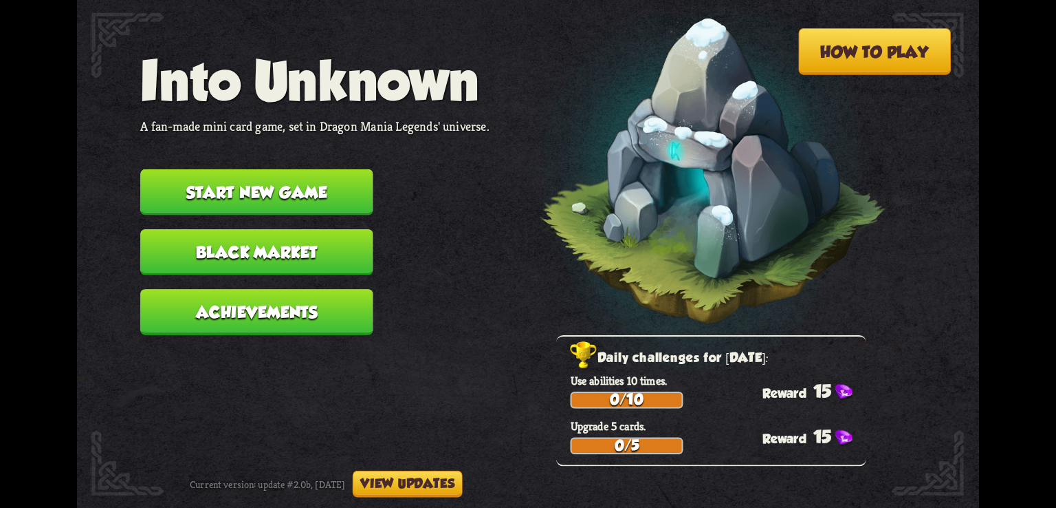
click at [261, 196] on button "Start new game" at bounding box center [256, 192] width 232 height 46
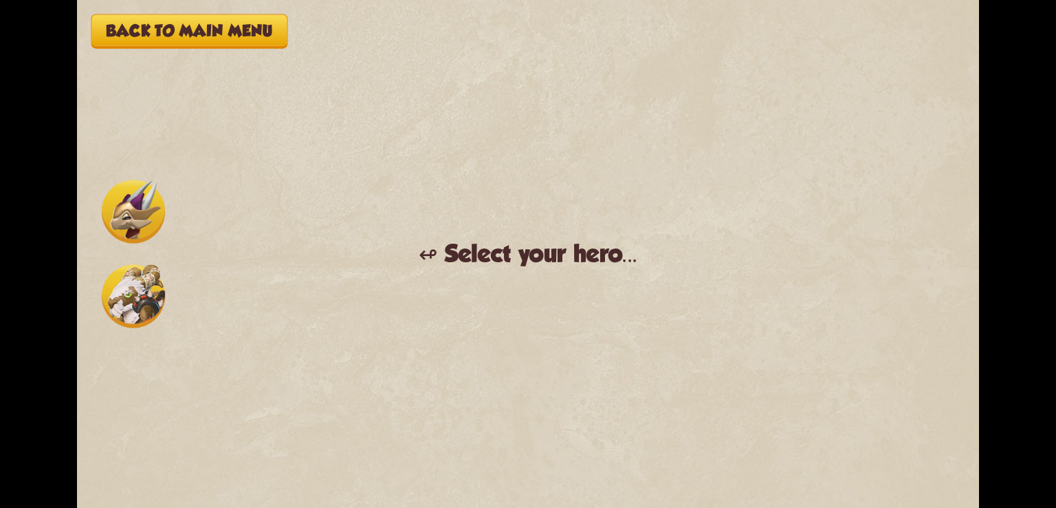
click at [142, 226] on img at bounding box center [133, 210] width 63 height 63
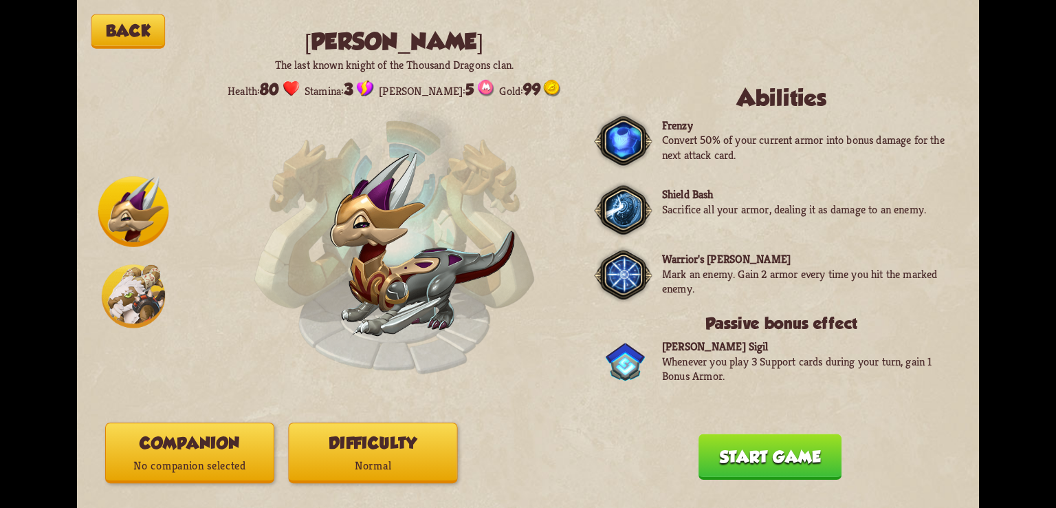
click at [140, 308] on img at bounding box center [133, 295] width 63 height 63
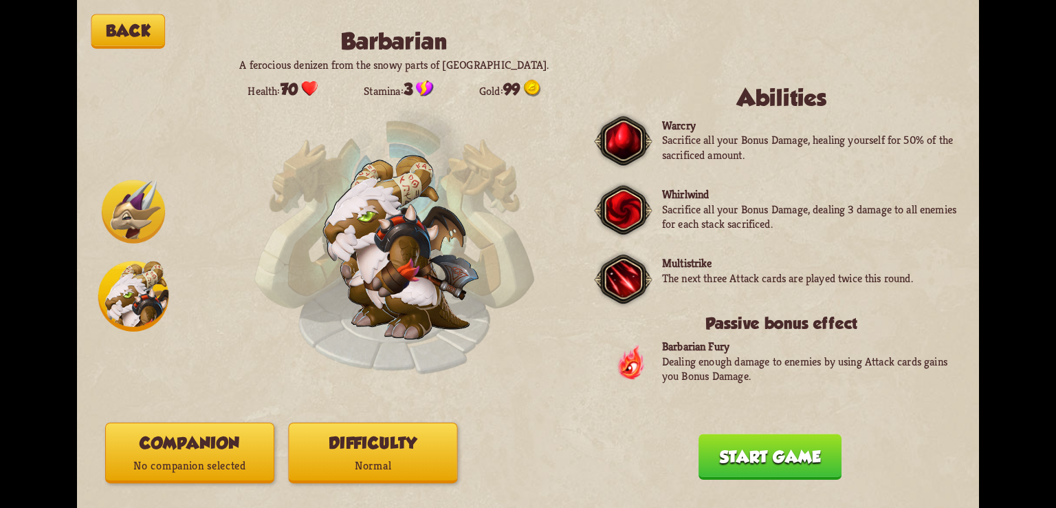
click at [142, 239] on img at bounding box center [133, 210] width 63 height 63
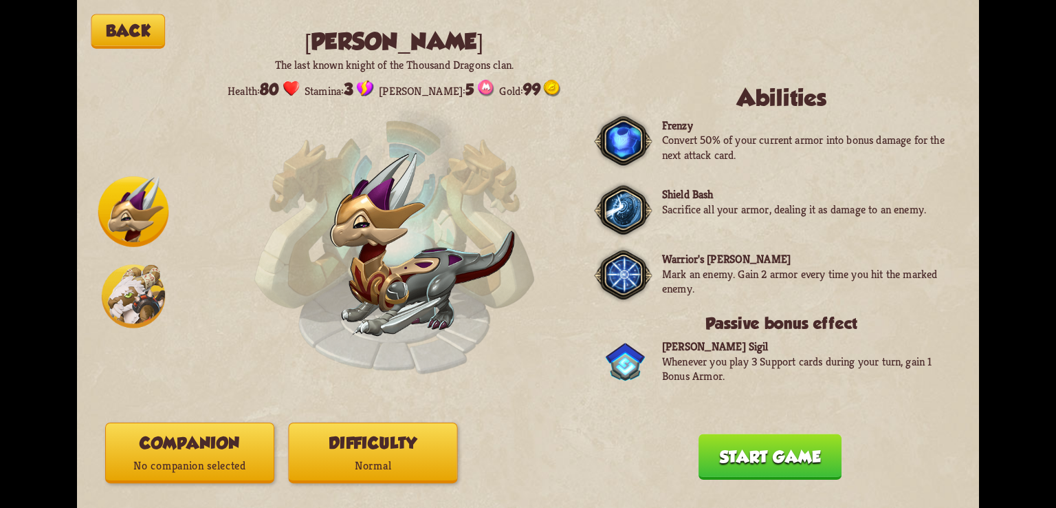
click at [137, 294] on img at bounding box center [133, 295] width 63 height 63
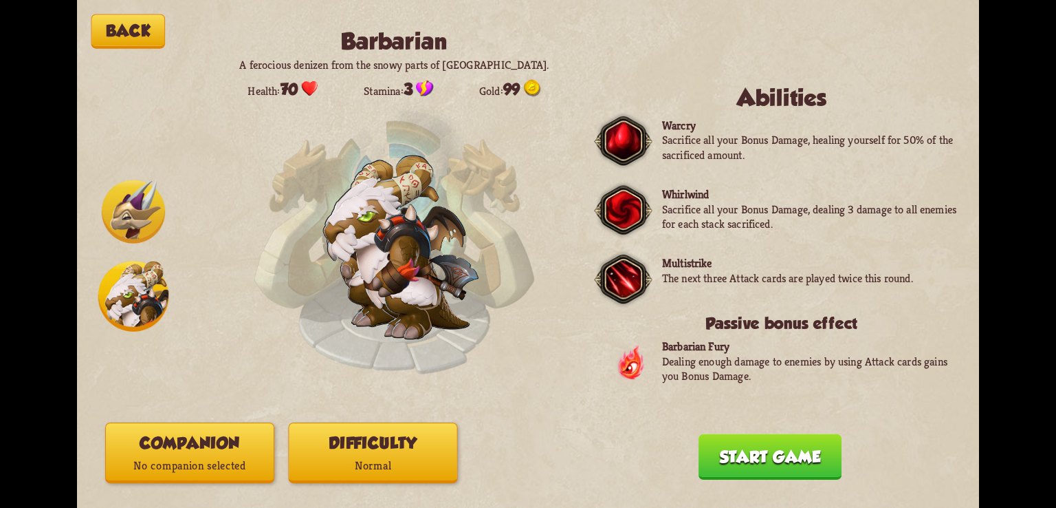
click at [139, 228] on img at bounding box center [133, 210] width 63 height 63
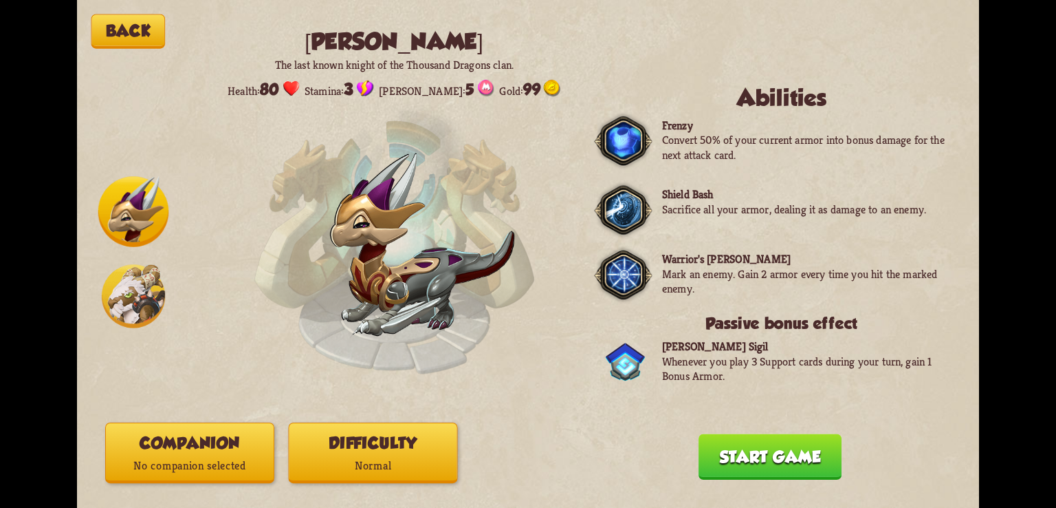
click at [149, 40] on button "Back" at bounding box center [128, 31] width 74 height 34
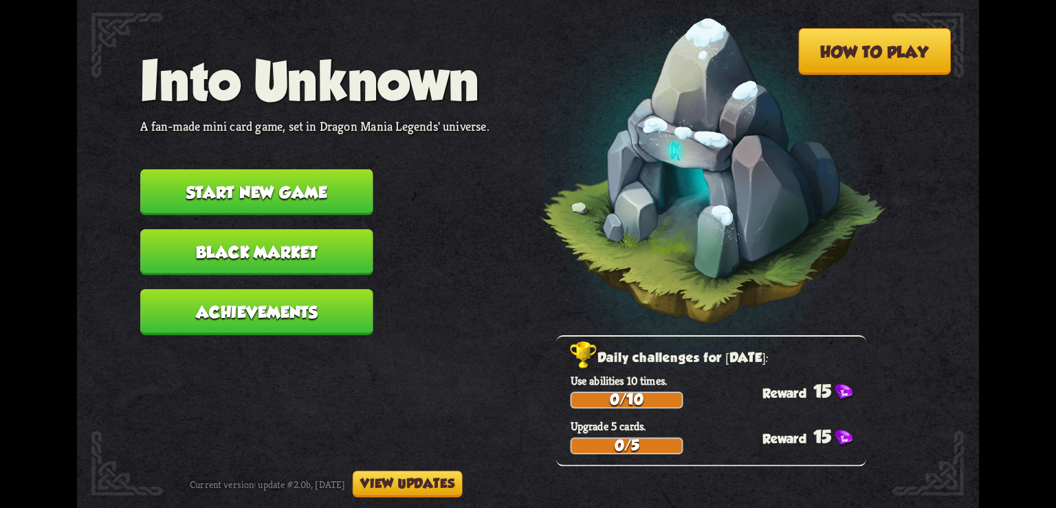
click at [428, 488] on button "View updates" at bounding box center [408, 483] width 110 height 27
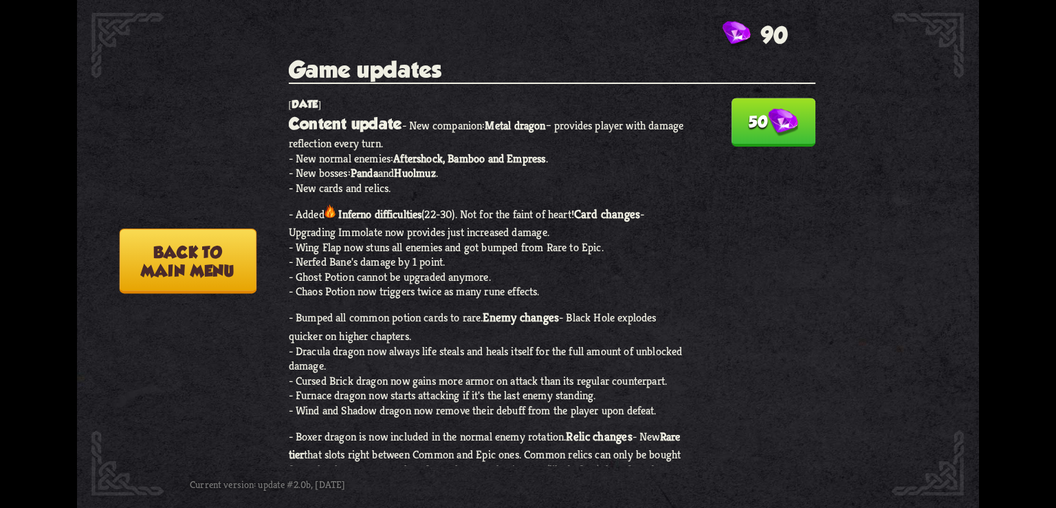
click at [149, 285] on button "Back to main menu" at bounding box center [188, 260] width 137 height 65
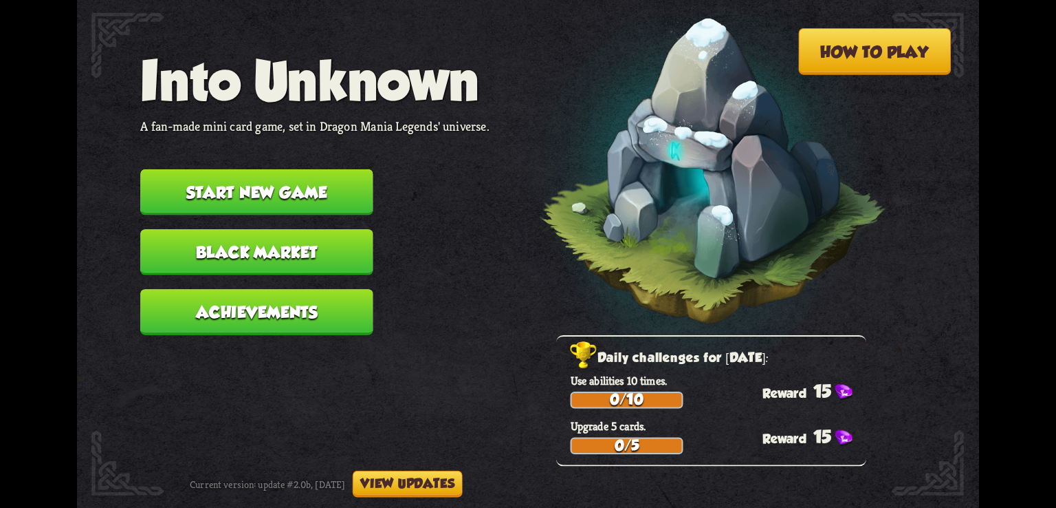
click at [231, 326] on button "Achievements" at bounding box center [256, 312] width 232 height 46
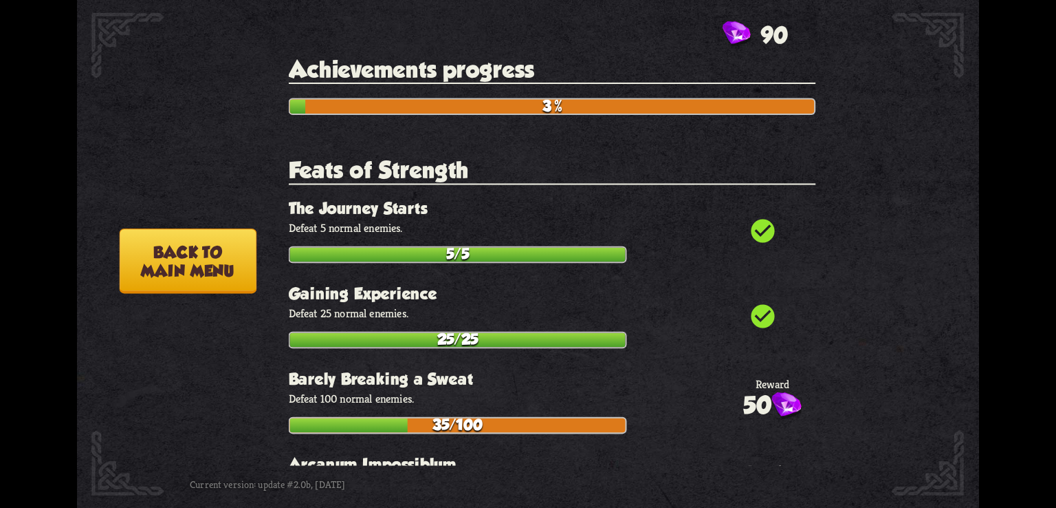
click at [228, 270] on button "Back to main menu" at bounding box center [188, 260] width 137 height 65
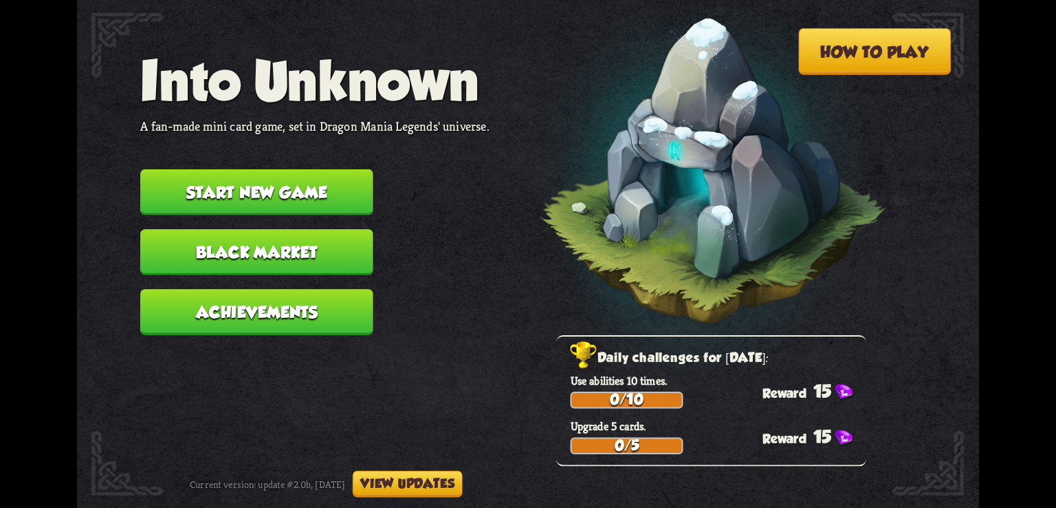
click at [426, 488] on button "View updates" at bounding box center [408, 483] width 110 height 27
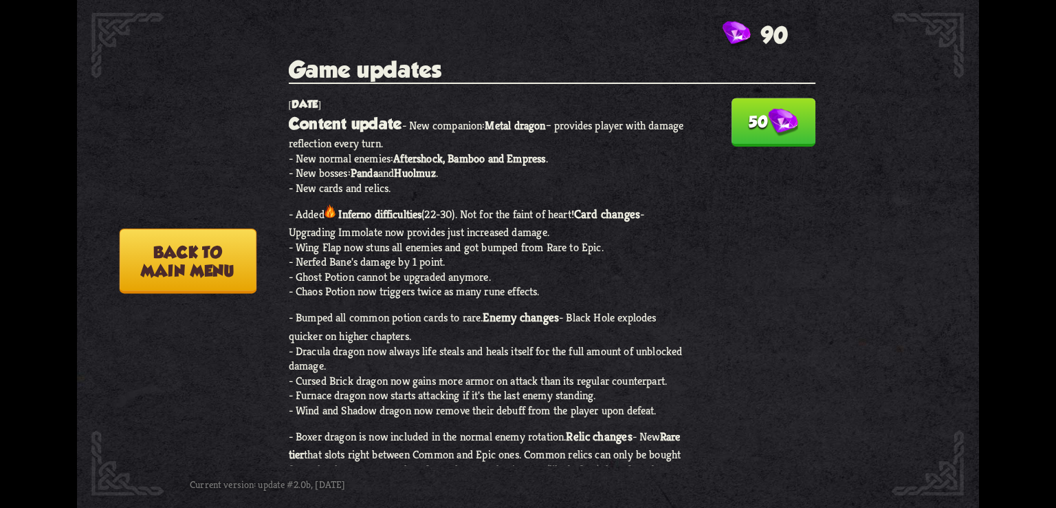
click at [228, 271] on button "Back to main menu" at bounding box center [188, 260] width 137 height 65
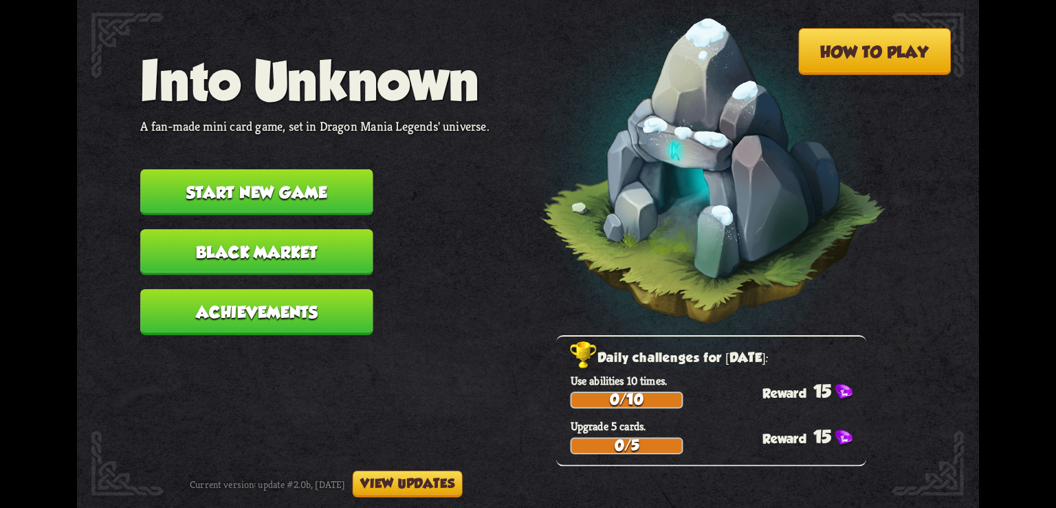
click at [436, 488] on button "View updates" at bounding box center [408, 483] width 110 height 27
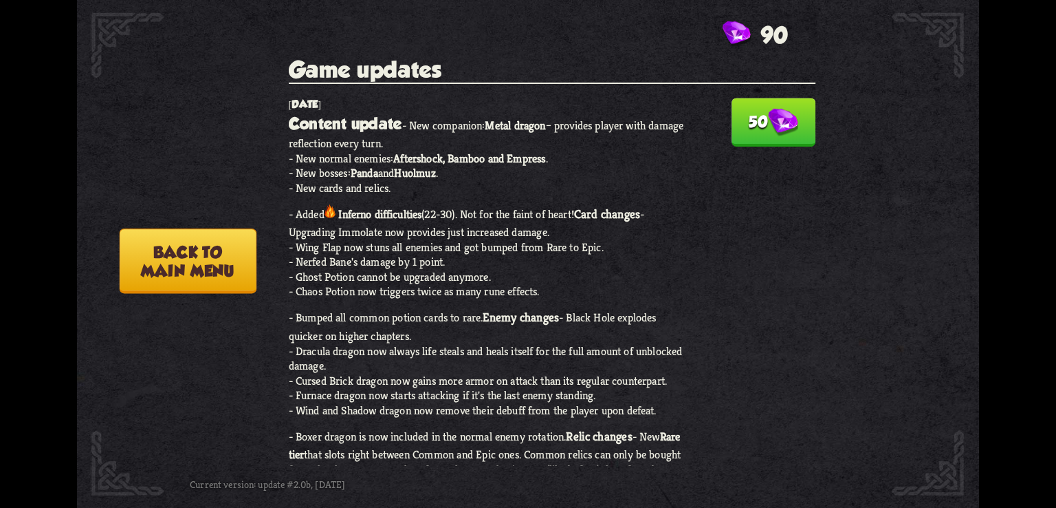
click at [219, 242] on button "Back to main menu" at bounding box center [188, 260] width 137 height 65
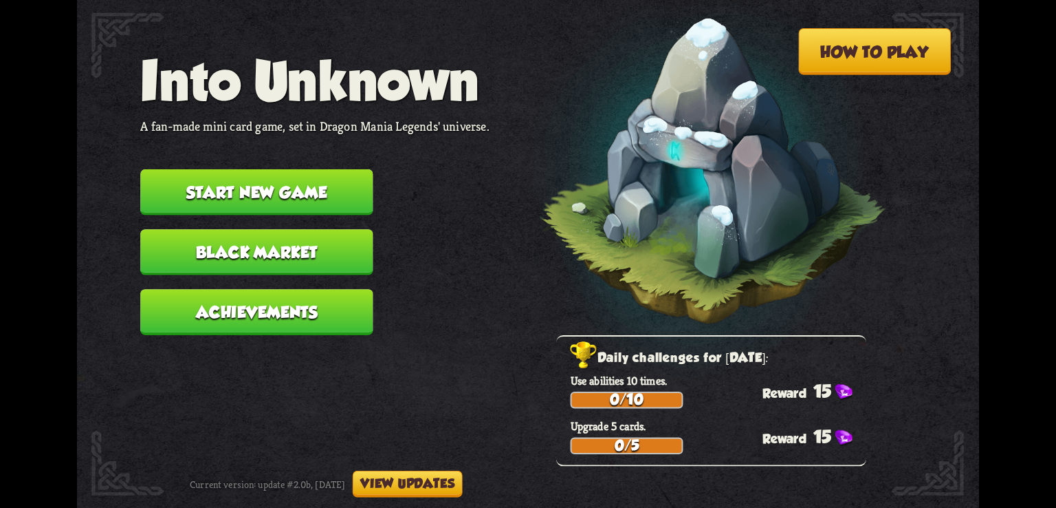
click at [261, 193] on button "Start new game" at bounding box center [256, 192] width 232 height 46
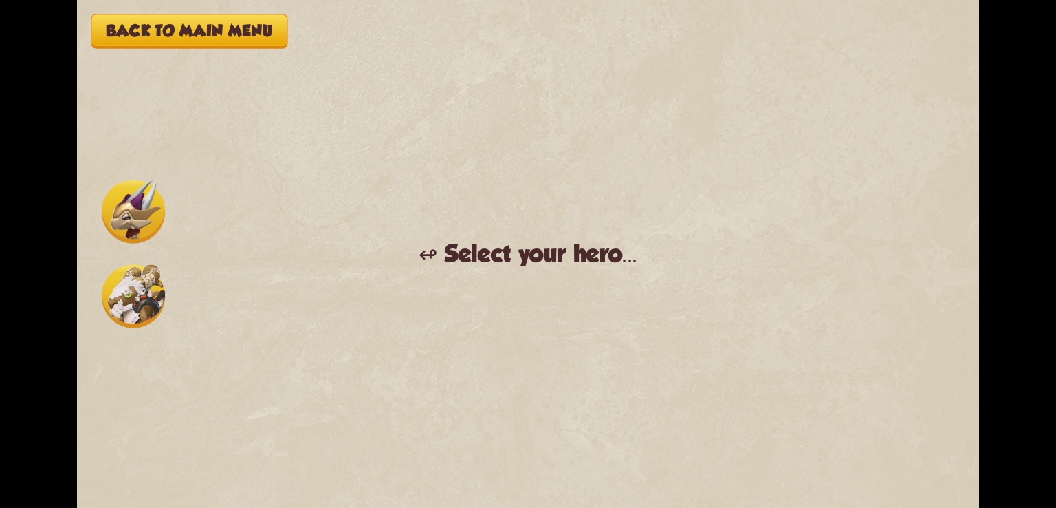
click at [229, 36] on button "Back to main menu" at bounding box center [189, 31] width 196 height 34
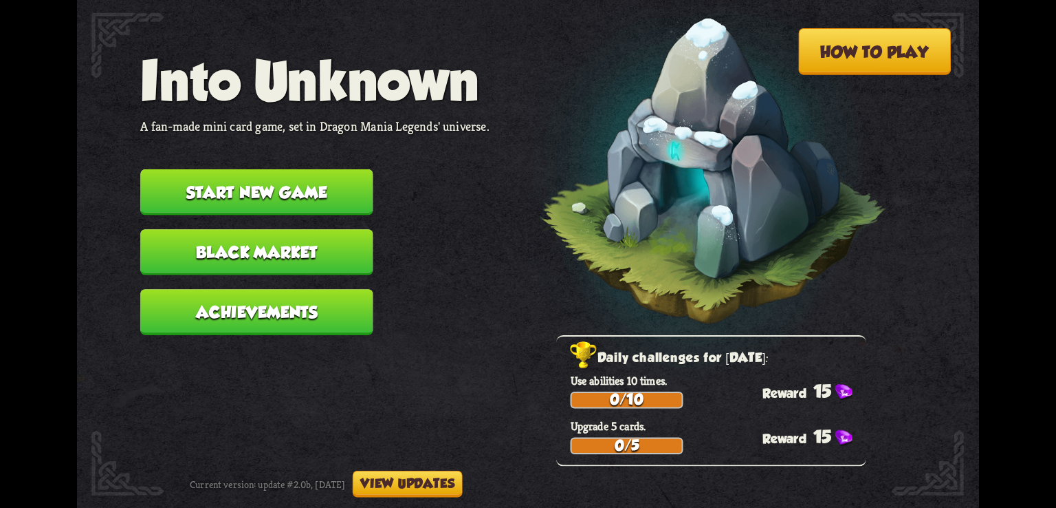
click at [244, 197] on button "Start new game" at bounding box center [256, 192] width 232 height 46
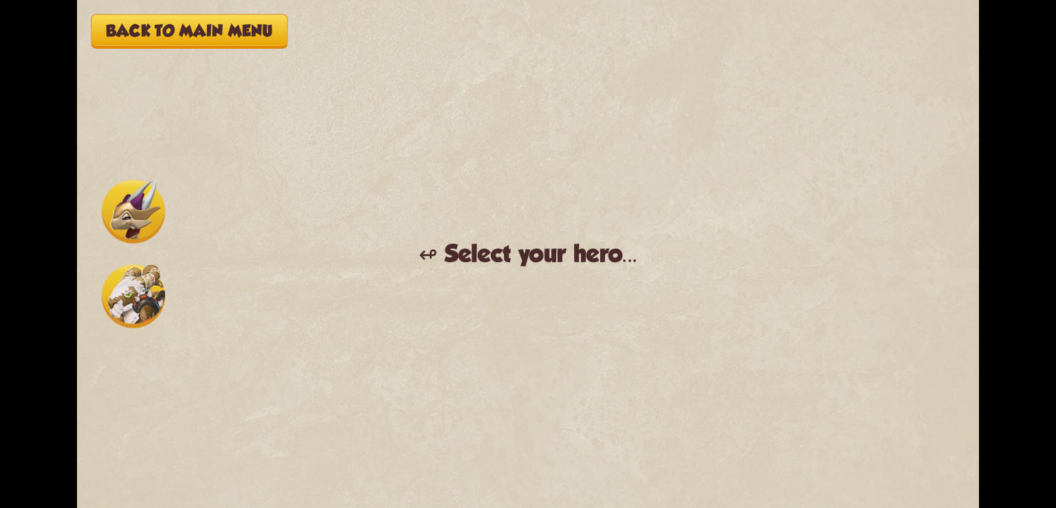
click at [150, 210] on img at bounding box center [133, 210] width 63 height 63
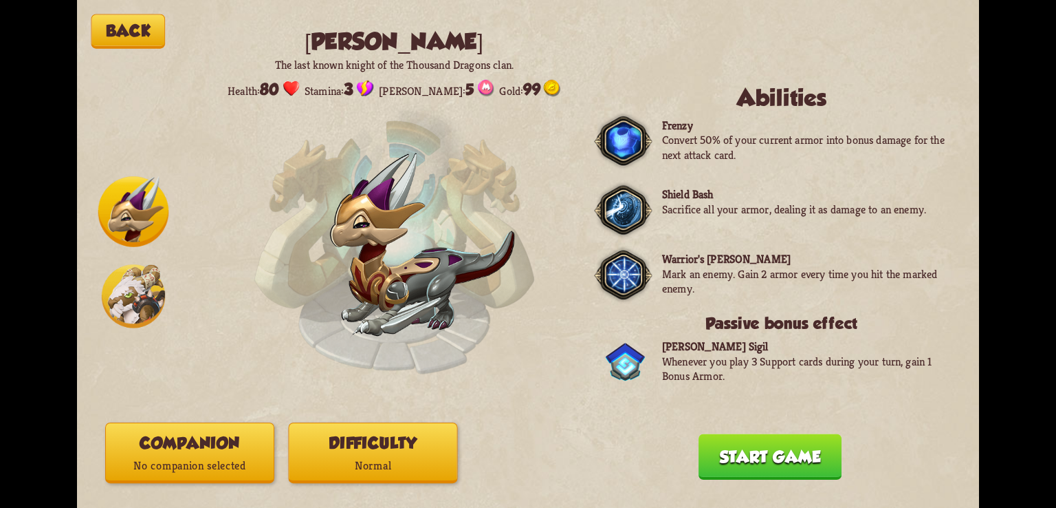
click at [224, 435] on button "Companion No companion selected" at bounding box center [189, 452] width 169 height 61
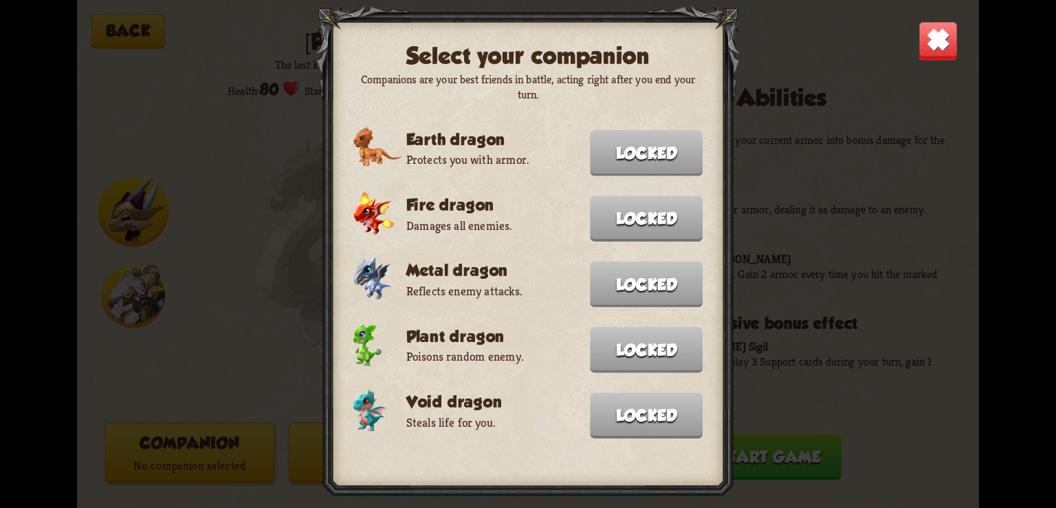
click at [939, 38] on img at bounding box center [938, 40] width 39 height 39
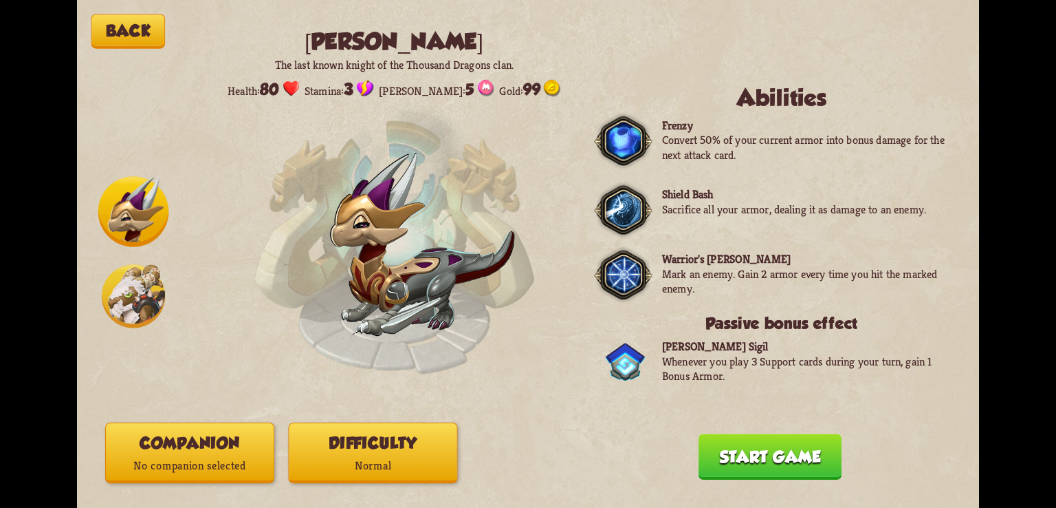
click at [401, 441] on button "Difficulty Normal" at bounding box center [373, 452] width 169 height 61
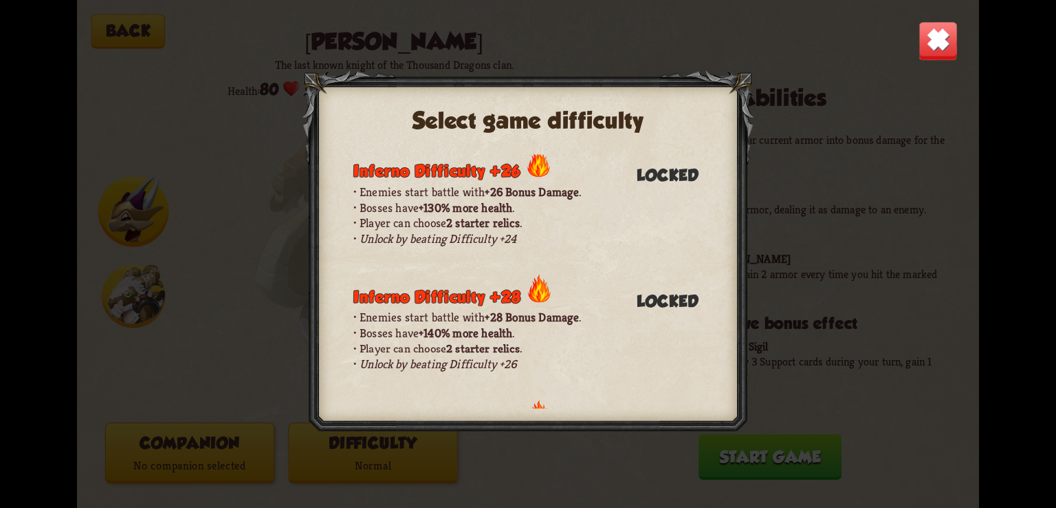
scroll to position [1398, 0]
click at [934, 39] on img at bounding box center [938, 40] width 39 height 39
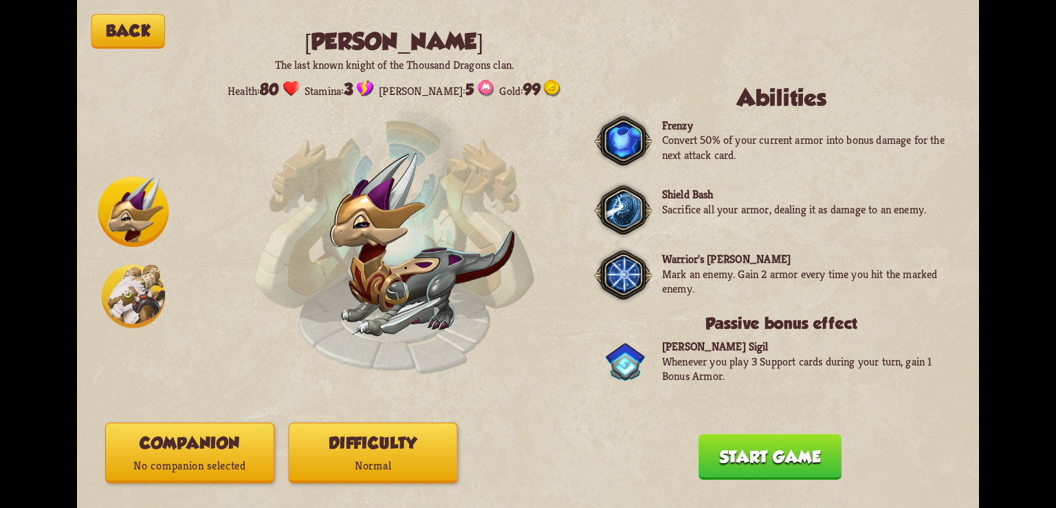
click at [142, 312] on img at bounding box center [133, 295] width 63 height 63
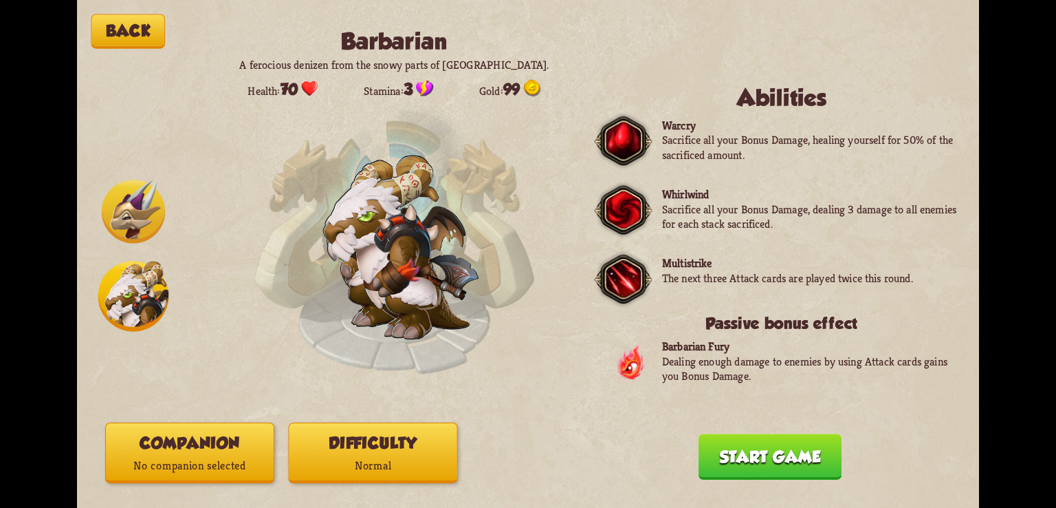
click at [113, 222] on img at bounding box center [133, 210] width 63 height 63
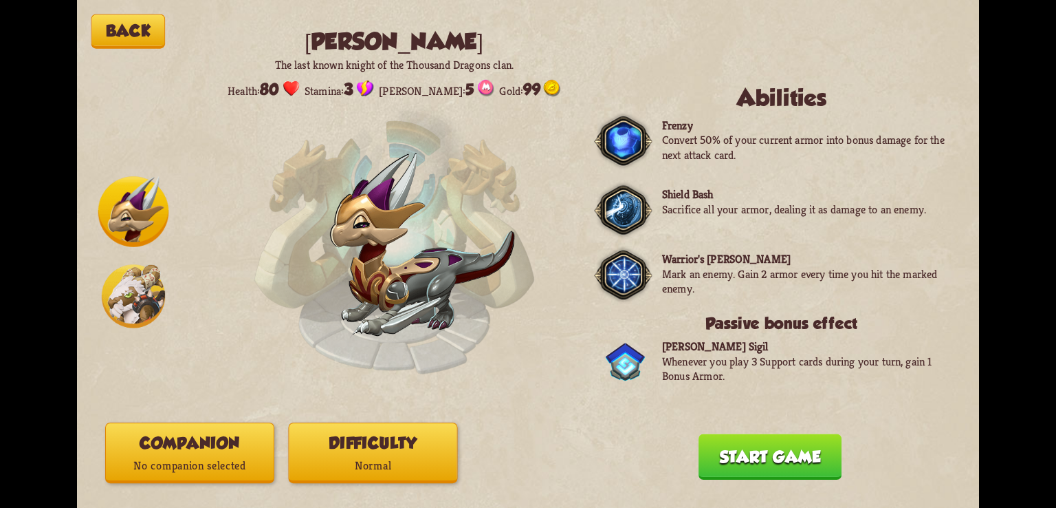
click at [792, 469] on button "Start game" at bounding box center [770, 456] width 143 height 46
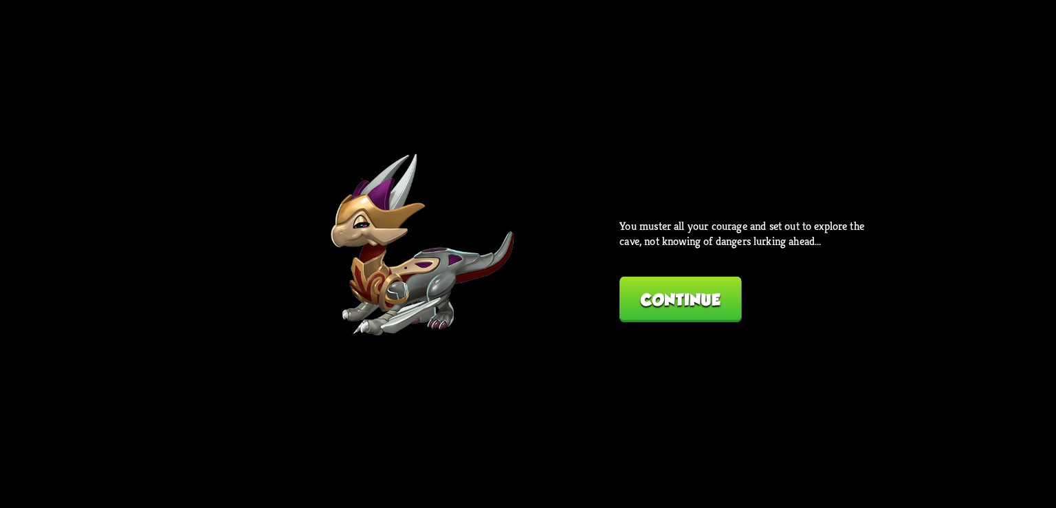
click at [660, 303] on button "Continue" at bounding box center [681, 299] width 122 height 46
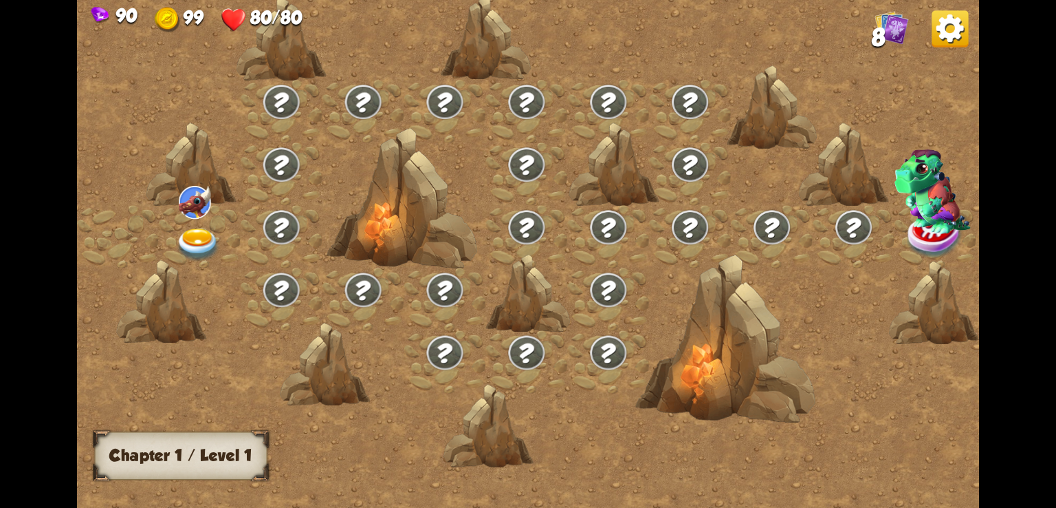
click at [208, 234] on img at bounding box center [198, 244] width 45 height 33
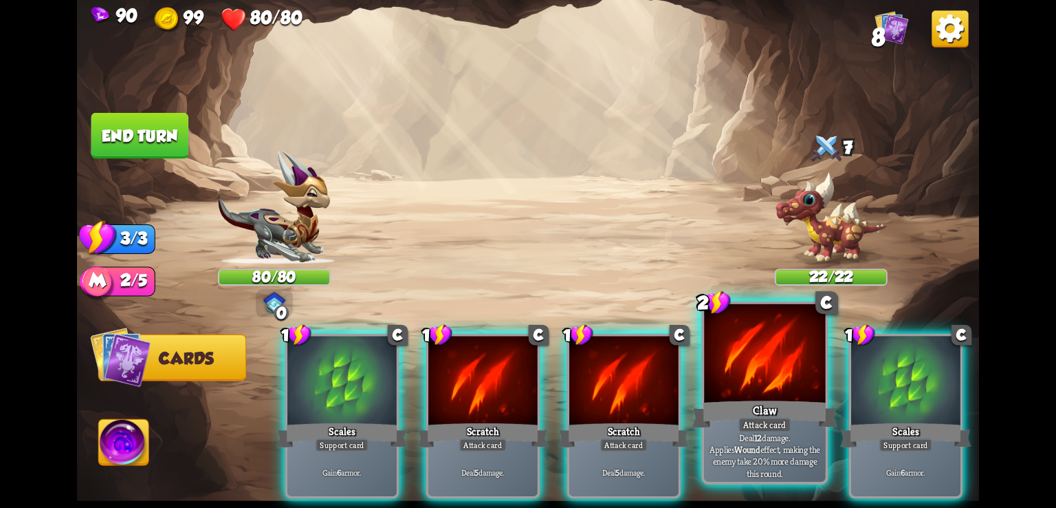
click at [745, 382] on div at bounding box center [764, 355] width 121 height 102
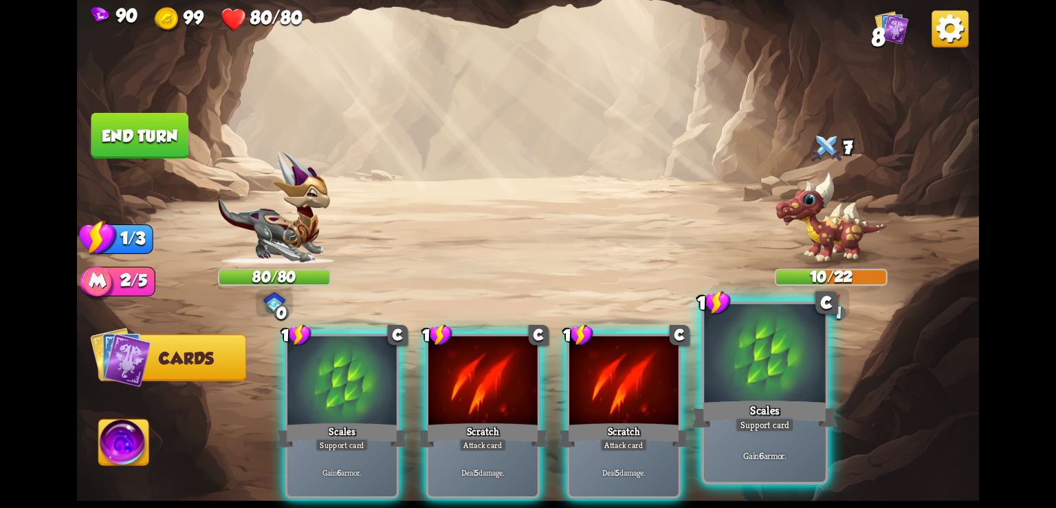
click at [763, 389] on div at bounding box center [764, 355] width 121 height 102
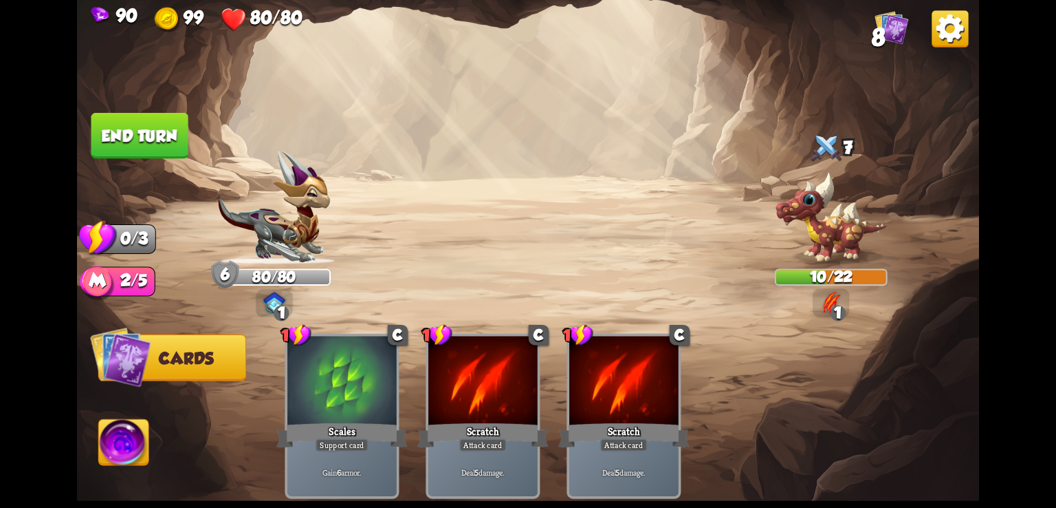
click at [109, 127] on button "End turn" at bounding box center [139, 136] width 97 height 46
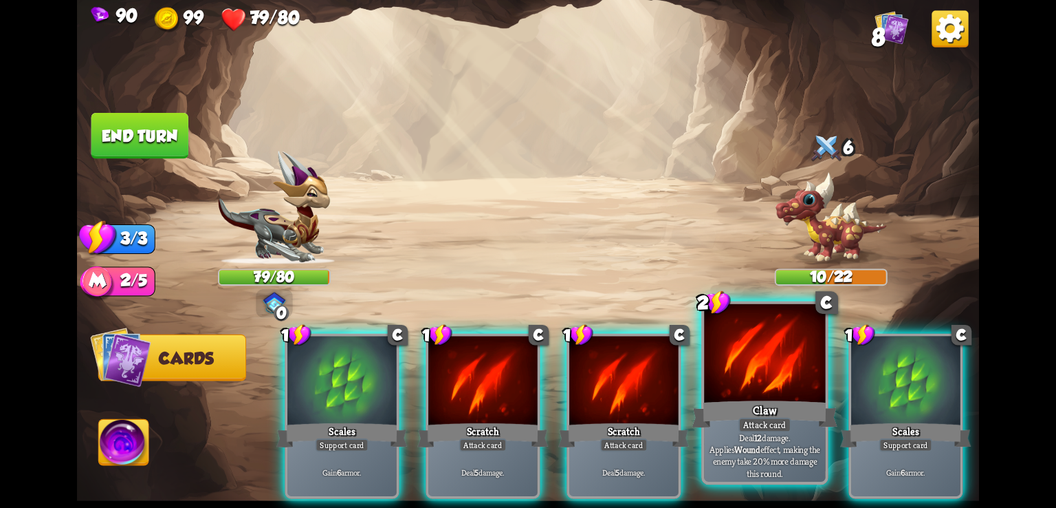
click at [740, 379] on div at bounding box center [764, 355] width 121 height 102
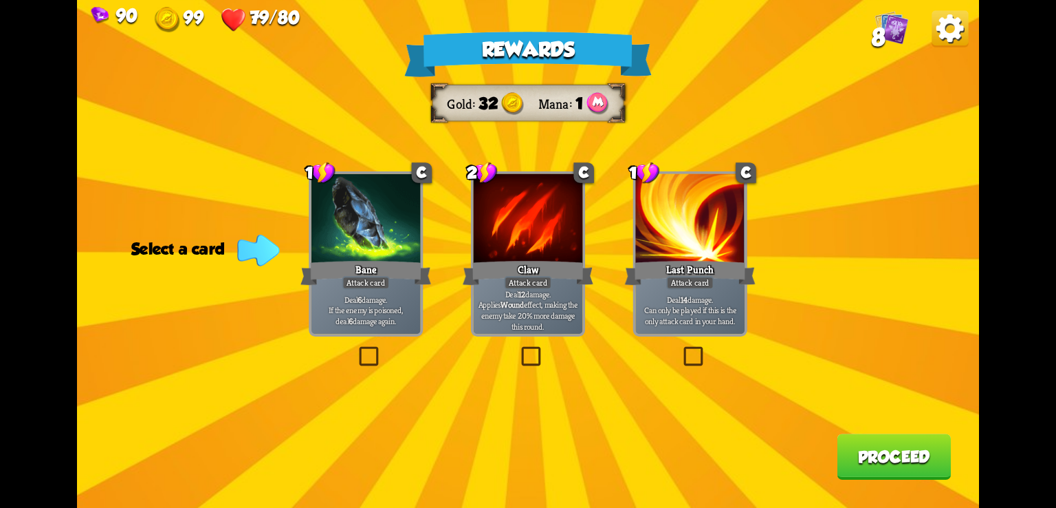
click at [519, 349] on label at bounding box center [519, 349] width 0 height 0
click at [0, 0] on input "checkbox" at bounding box center [0, 0] width 0 height 0
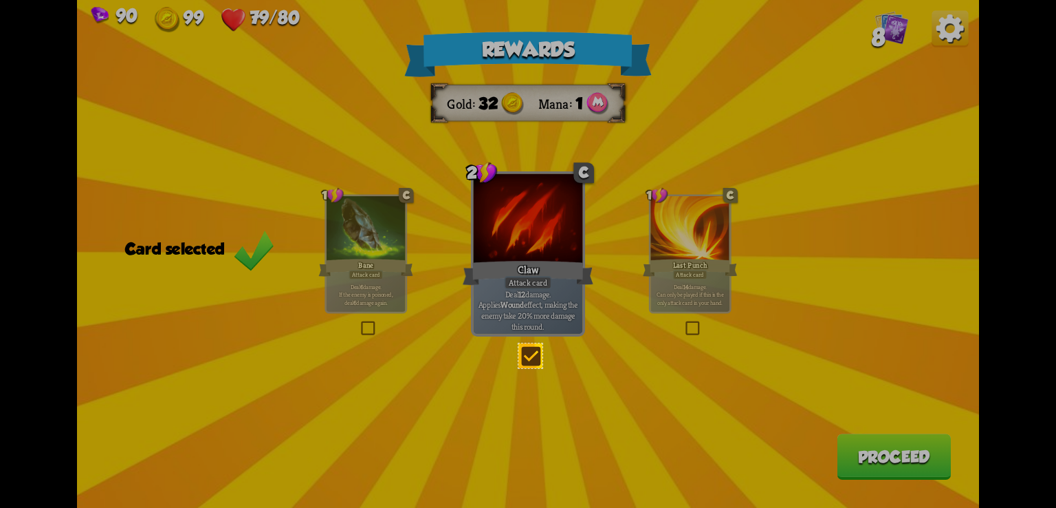
drag, startPoint x: 519, startPoint y: 343, endPoint x: 543, endPoint y: 368, distance: 34.5
click at [543, 368] on div "35 X 36" at bounding box center [528, 254] width 1056 height 508
